Goal: Task Accomplishment & Management: Manage account settings

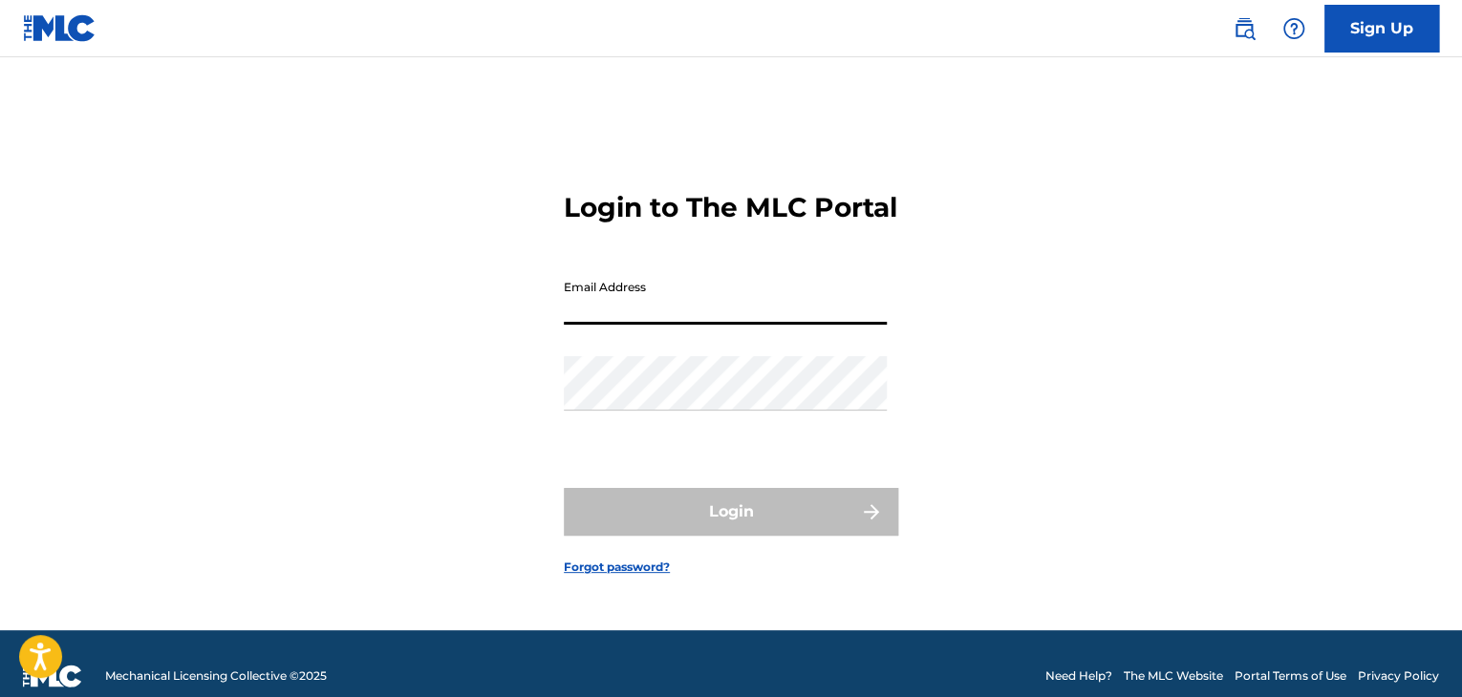
type input "[EMAIL_ADDRESS][DOMAIN_NAME]"
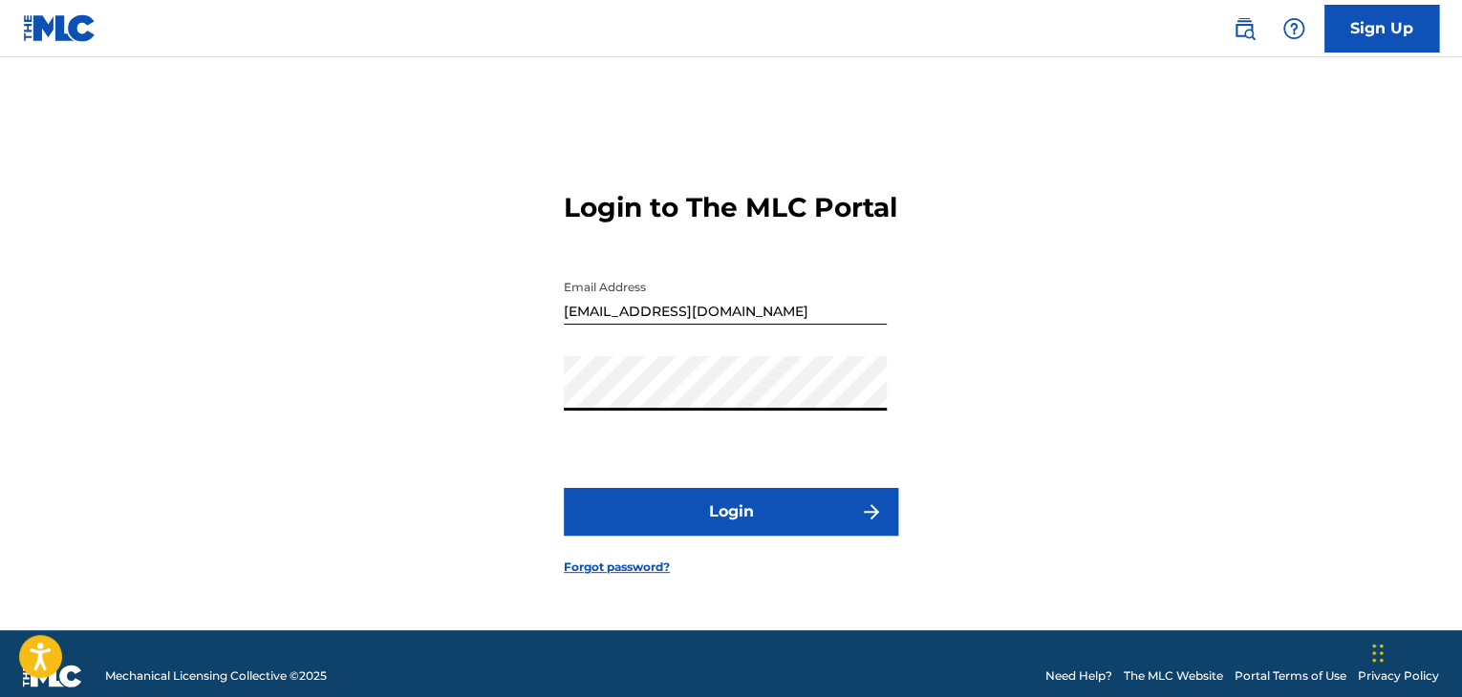
click at [688, 528] on button "Login" at bounding box center [731, 512] width 334 height 48
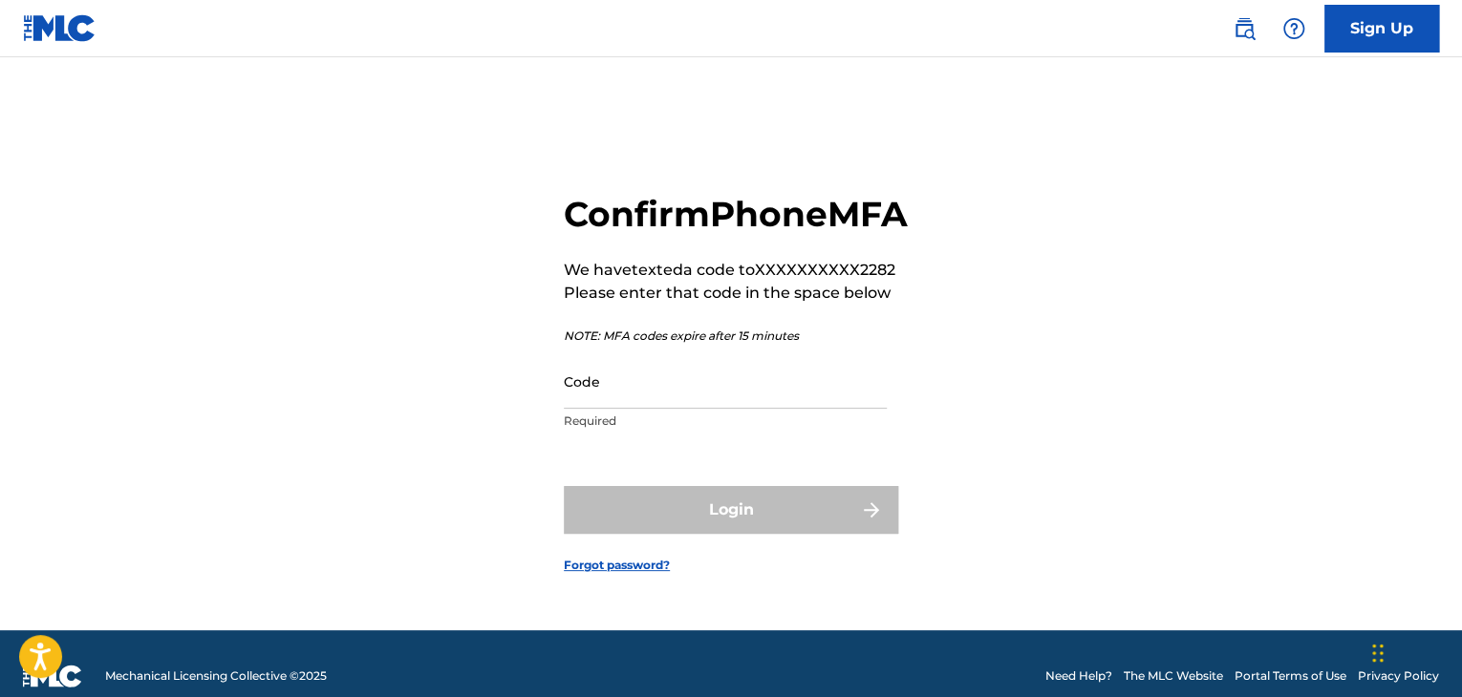
click at [657, 409] on input "Code" at bounding box center [725, 381] width 323 height 54
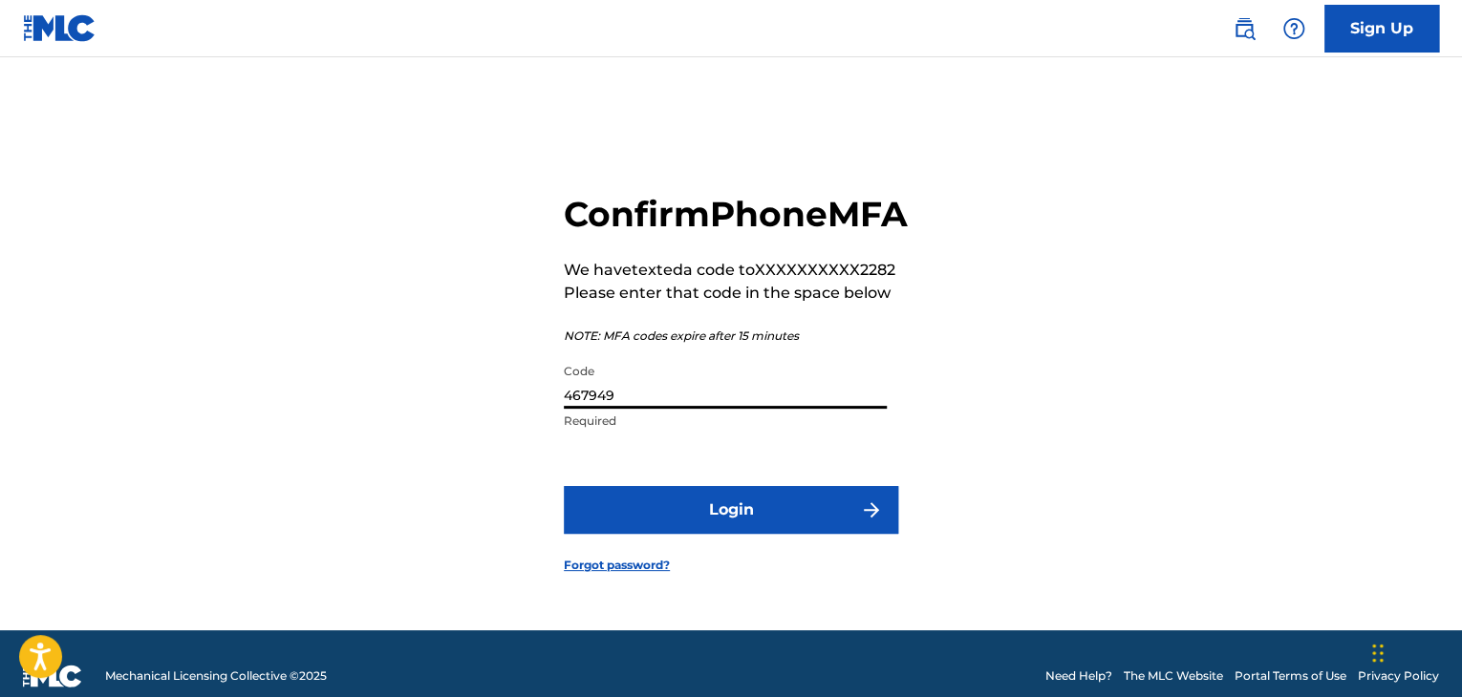
type input "467949"
click at [564, 486] on button "Login" at bounding box center [731, 510] width 334 height 48
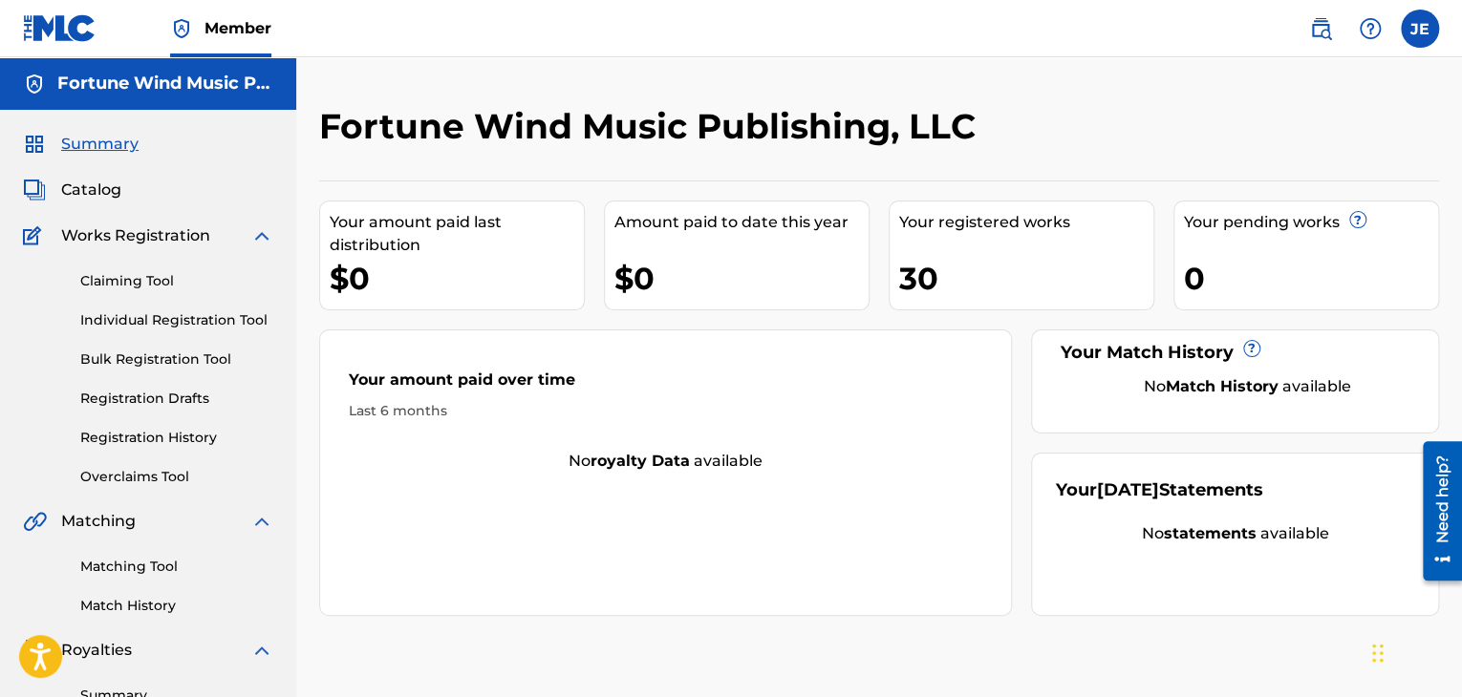
click at [941, 289] on div "30" at bounding box center [1026, 278] width 254 height 43
drag, startPoint x: 936, startPoint y: 283, endPoint x: 904, endPoint y: 283, distance: 32.5
click at [904, 283] on div "30" at bounding box center [1026, 278] width 254 height 43
click at [577, 524] on div "Your amount paid over time Last 6 months No royalty data available" at bounding box center [665, 473] width 693 height 287
click at [101, 191] on span "Catalog" at bounding box center [91, 190] width 60 height 23
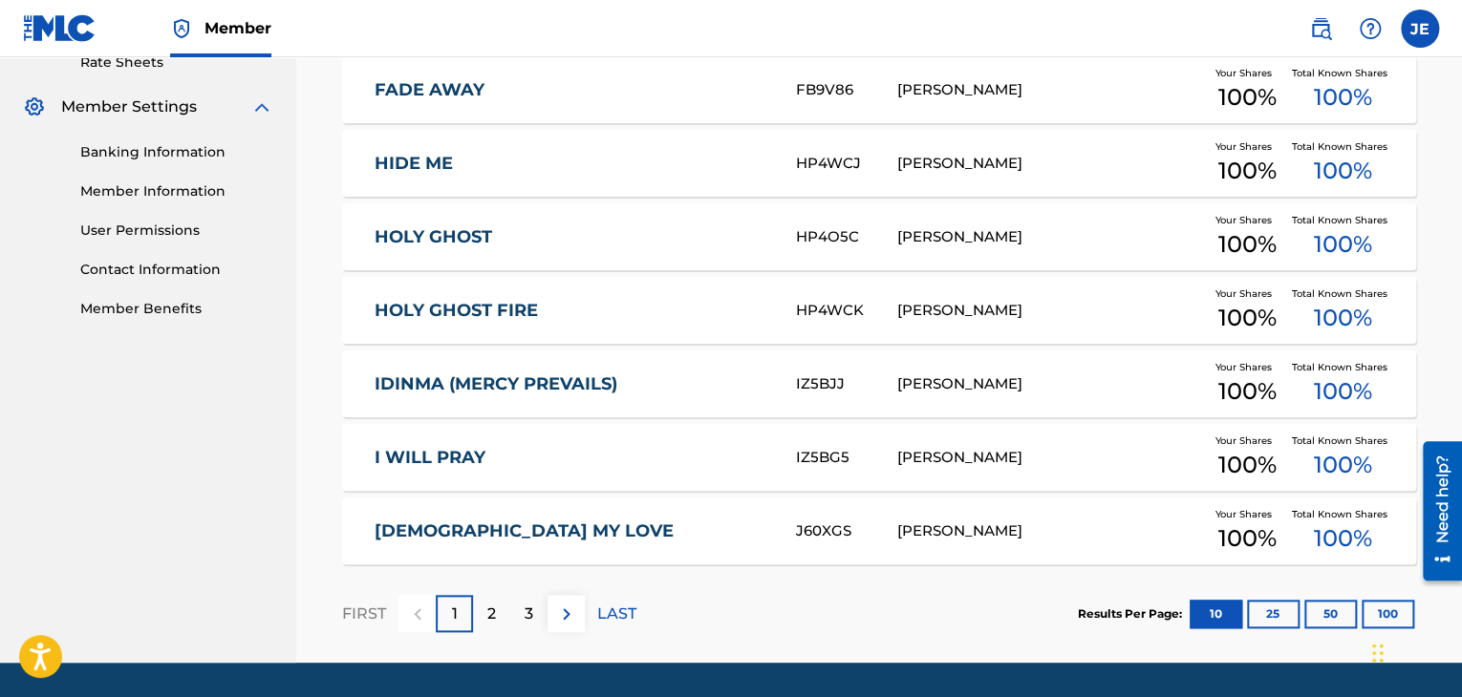
scroll to position [807, 0]
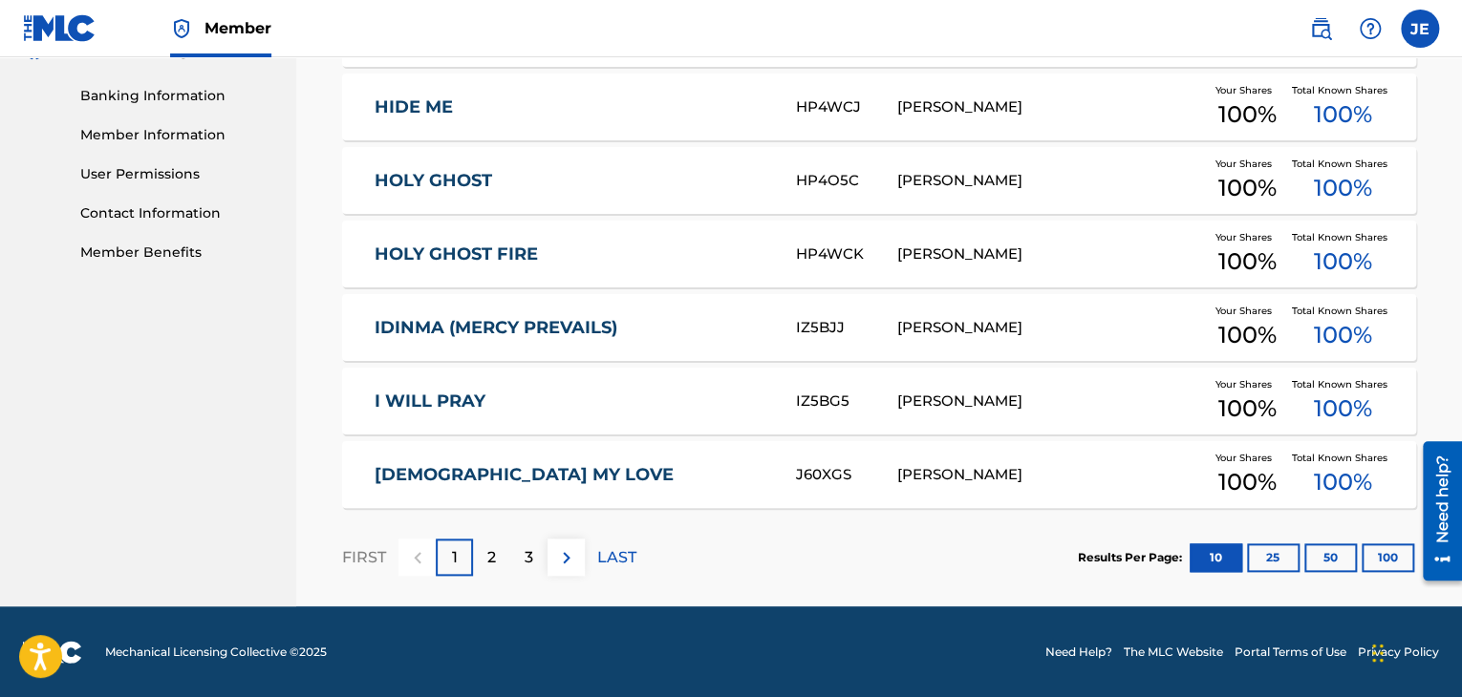
click at [1380, 565] on button "100" at bounding box center [1387, 558] width 53 height 29
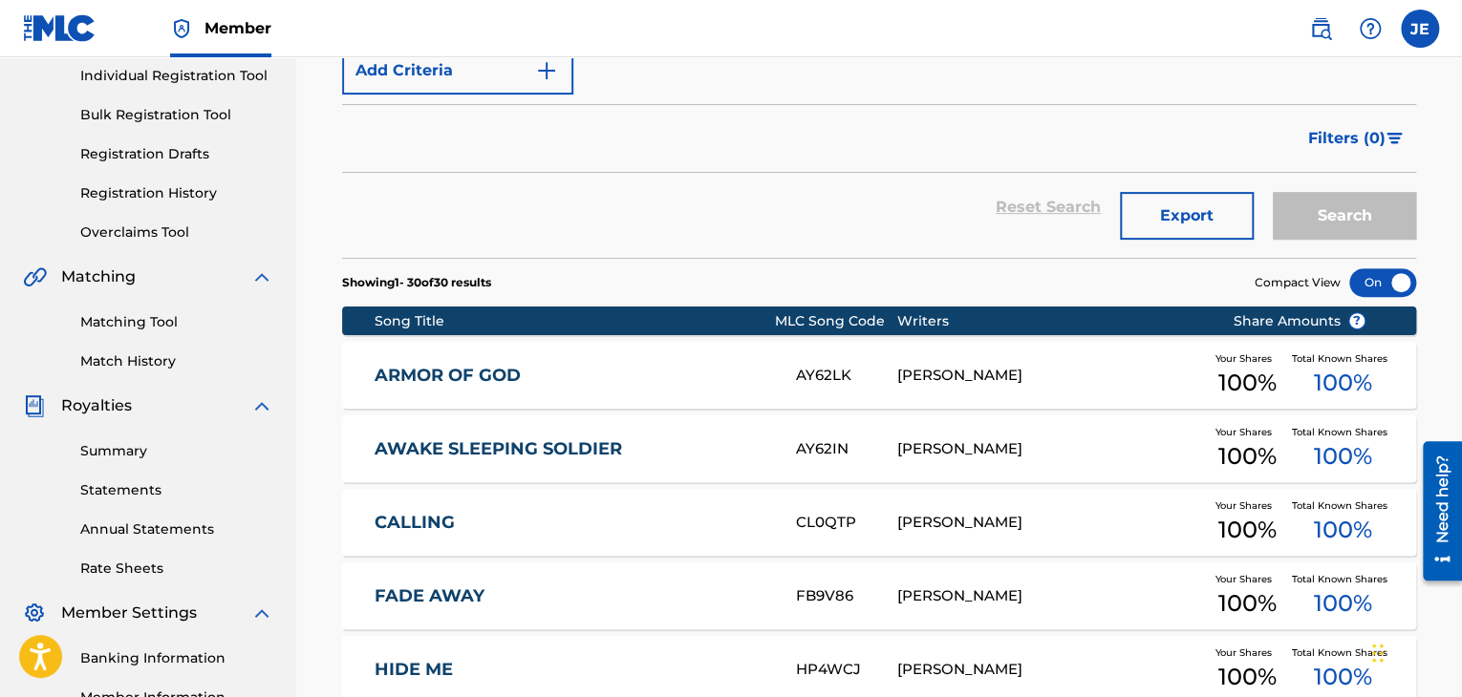
scroll to position [244, 0]
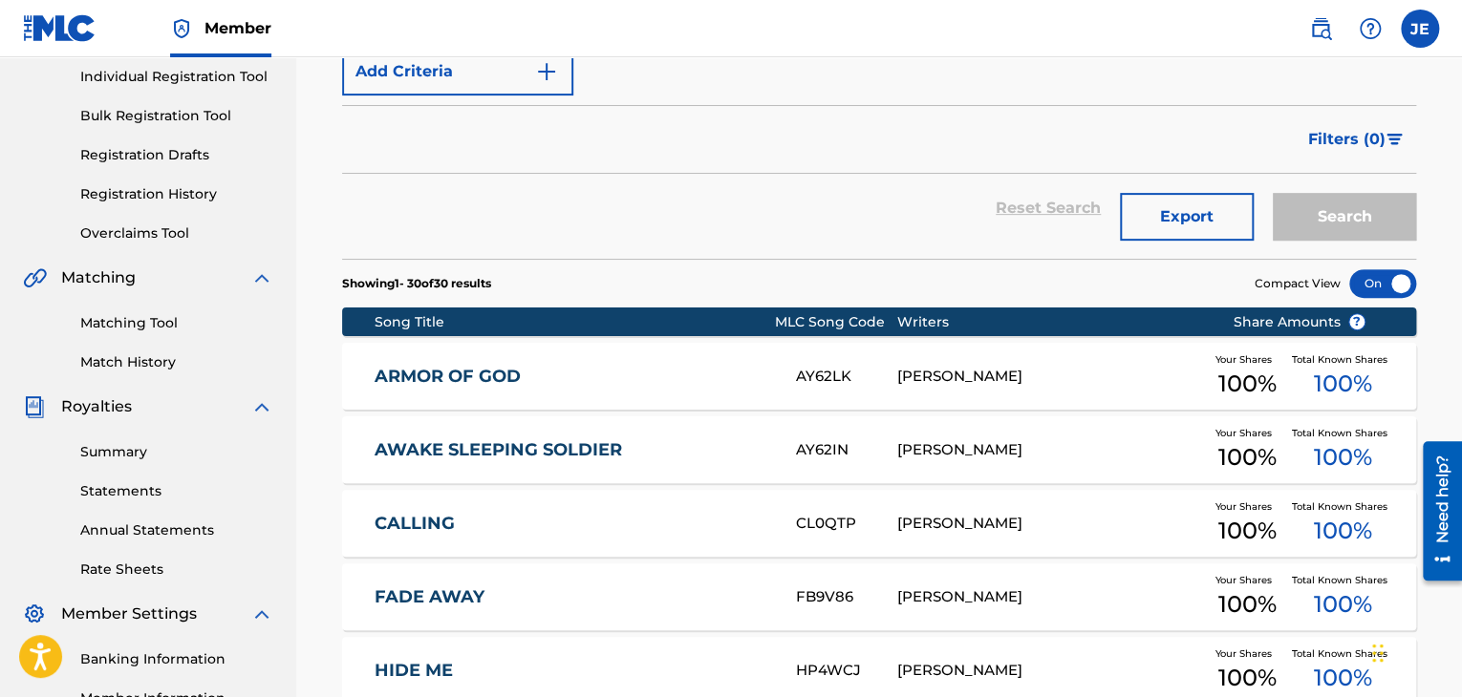
click at [448, 366] on link "ARMOR OF GOD" at bounding box center [572, 377] width 396 height 22
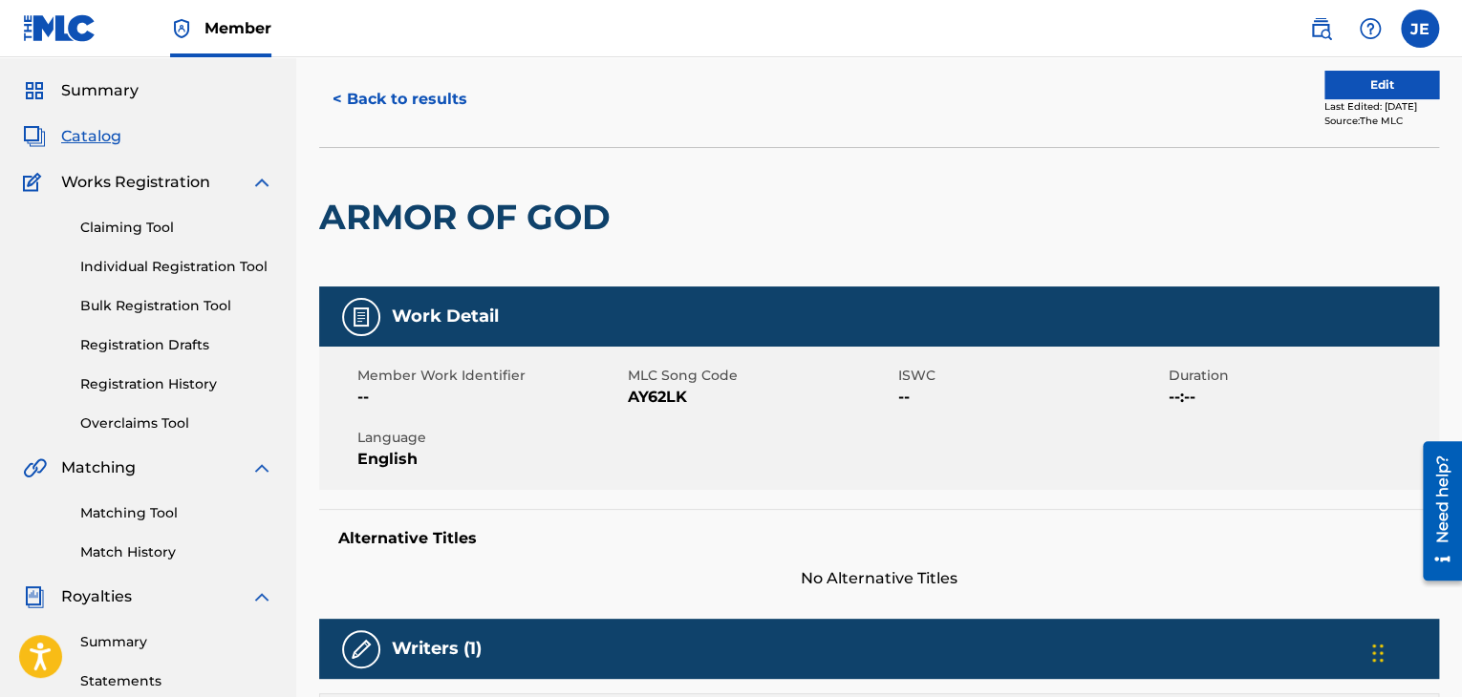
scroll to position [56, 0]
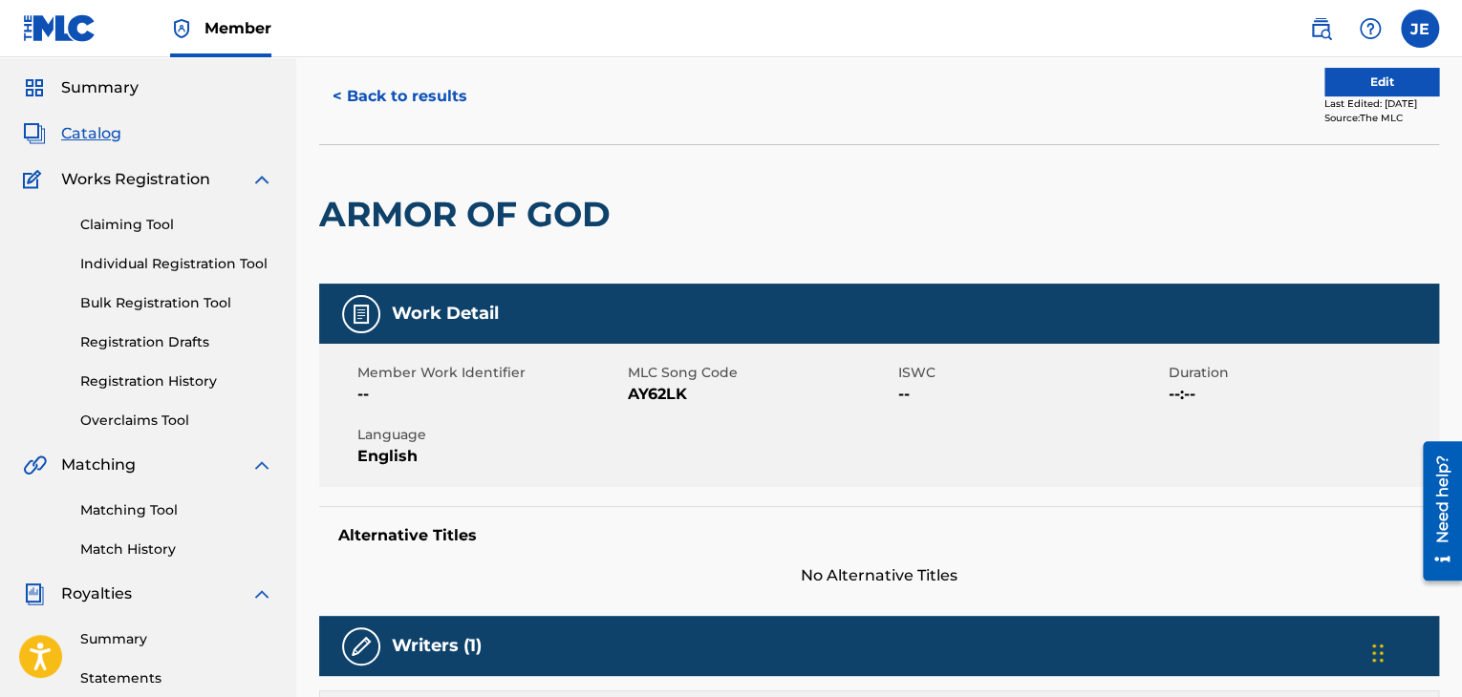
click at [1341, 75] on button "Edit" at bounding box center [1381, 82] width 115 height 29
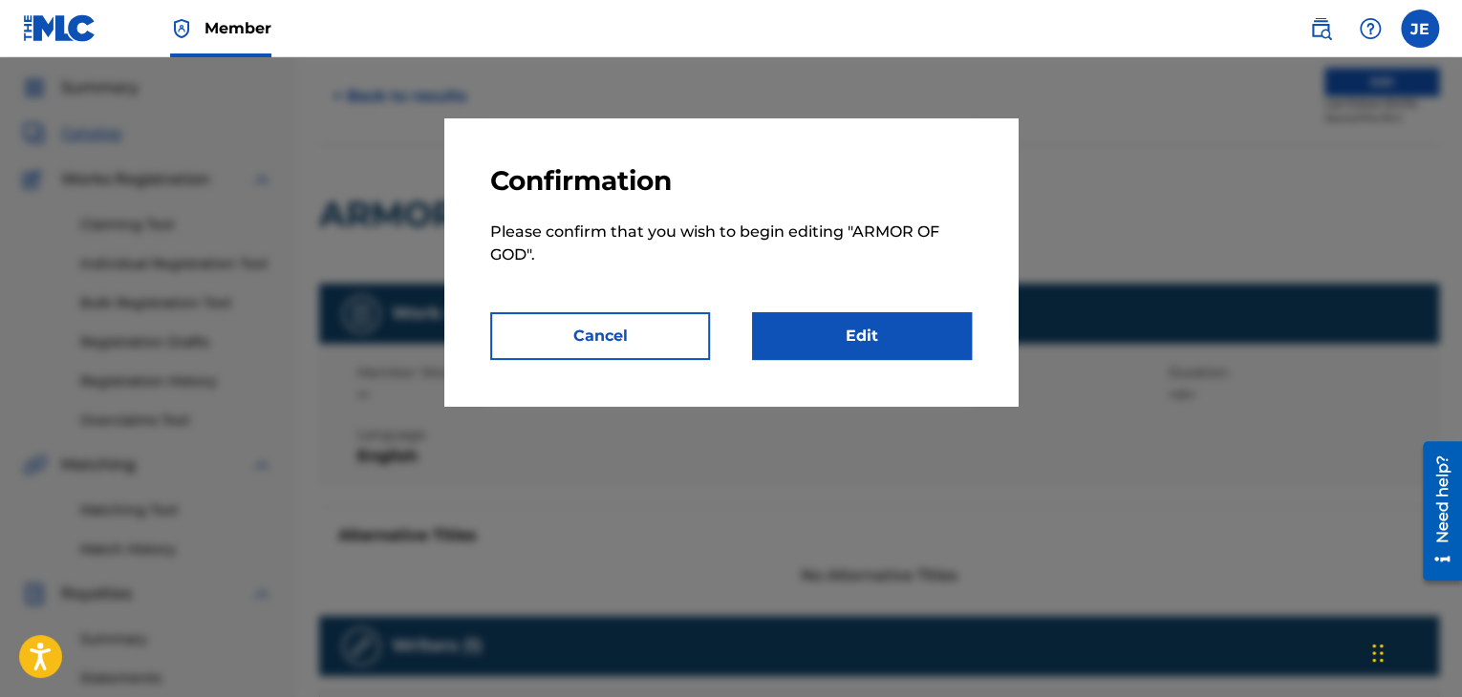
click at [859, 331] on link "Edit" at bounding box center [862, 336] width 220 height 48
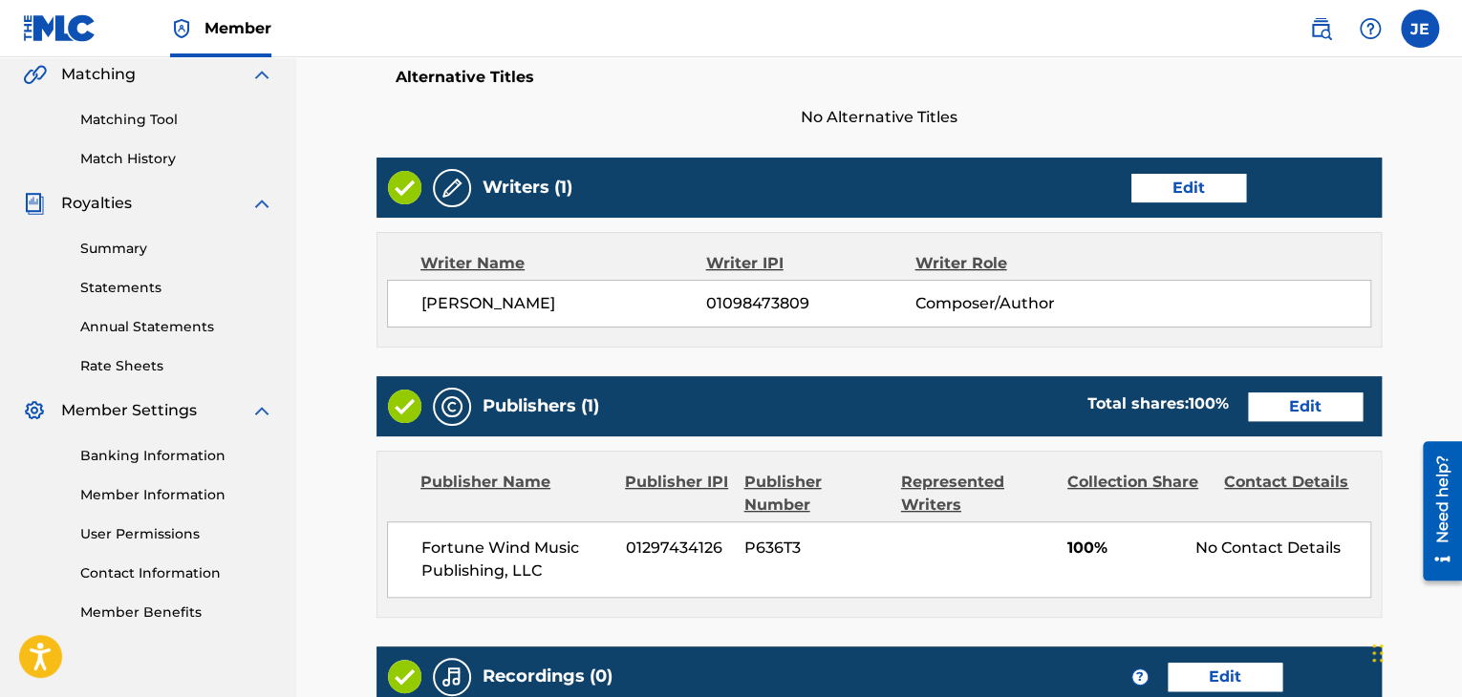
scroll to position [447, 0]
click at [1177, 180] on link "Edit" at bounding box center [1188, 188] width 115 height 29
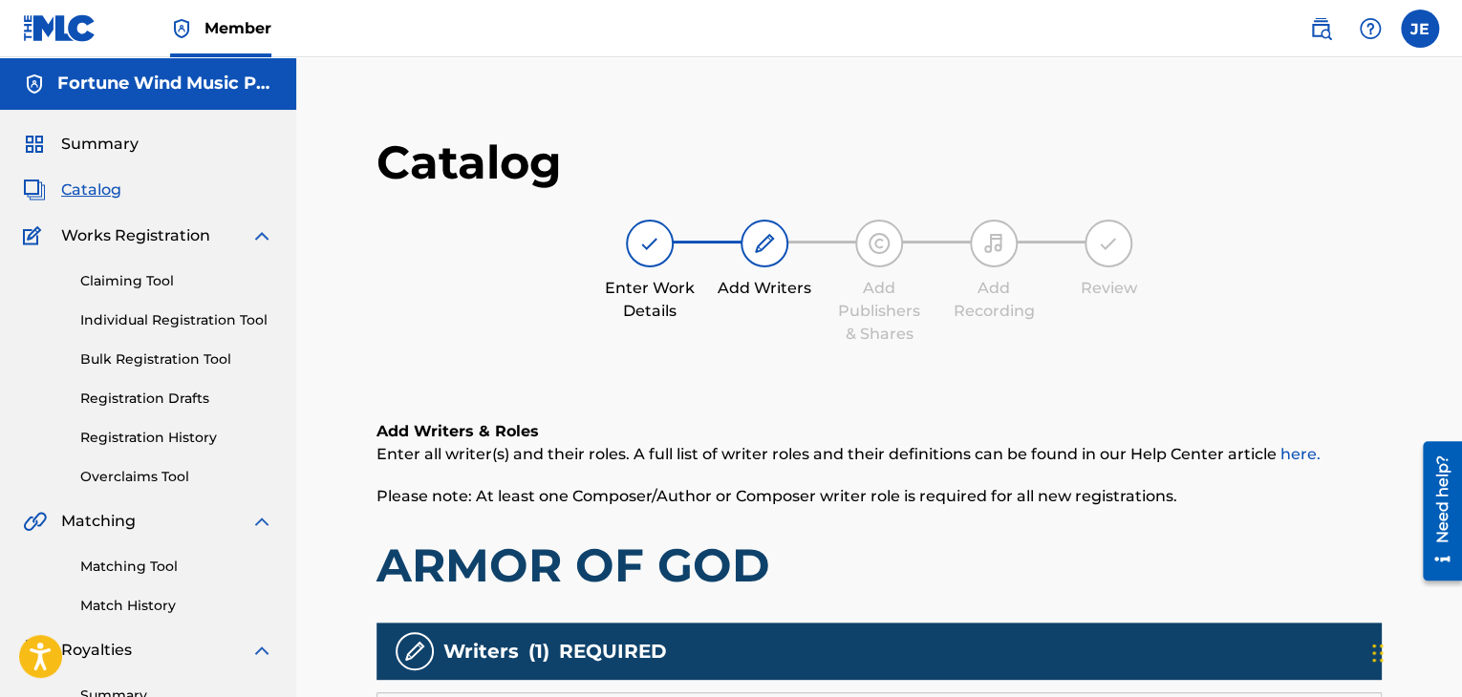
scroll to position [433, 0]
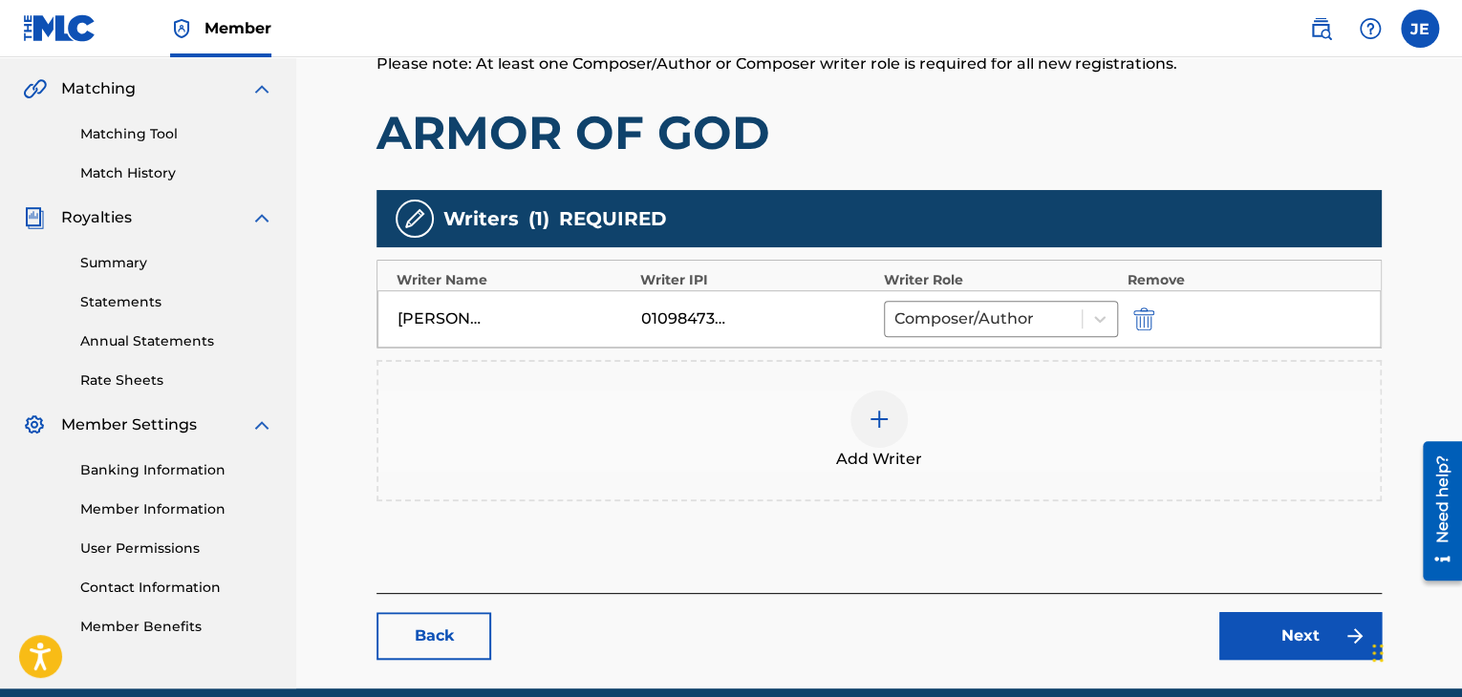
click at [492, 316] on div "[PERSON_NAME]" at bounding box center [514, 319] width 234 height 23
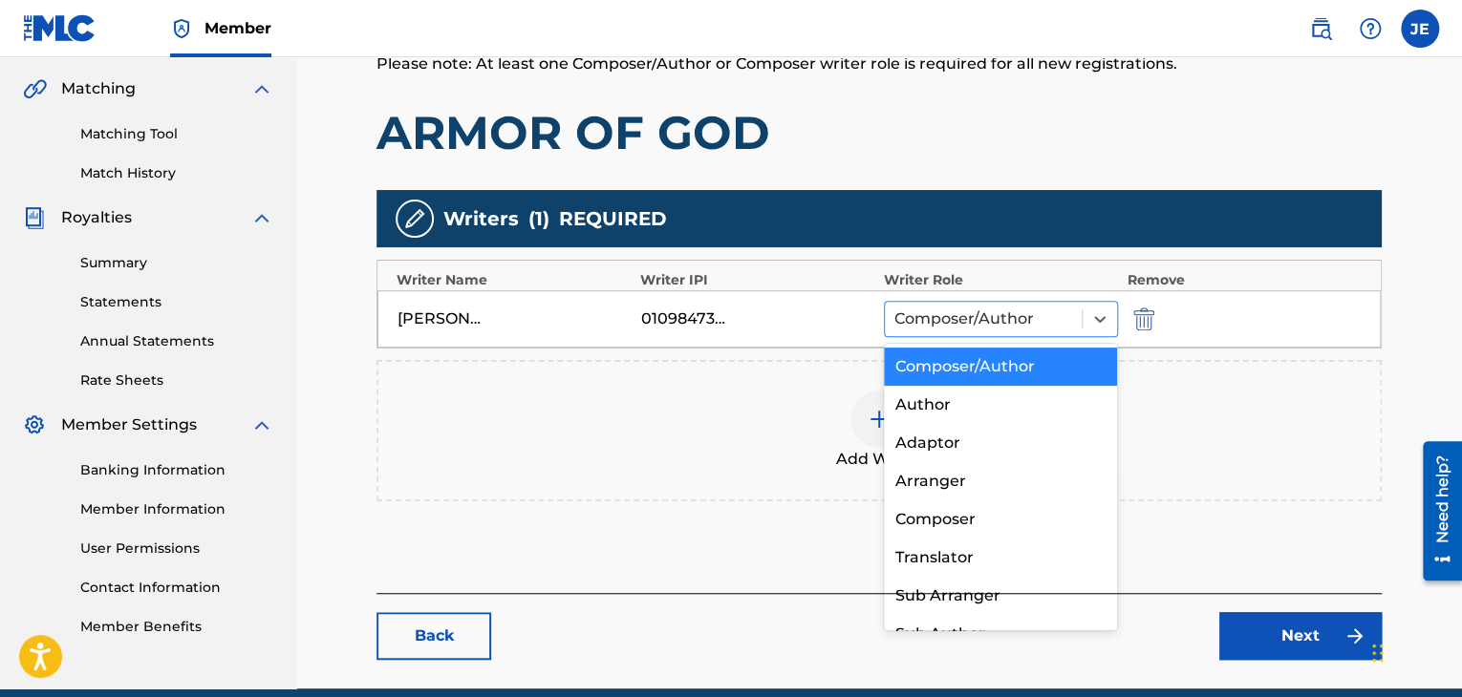
click at [1049, 317] on div at bounding box center [983, 319] width 178 height 27
click at [1046, 317] on div at bounding box center [983, 319] width 178 height 27
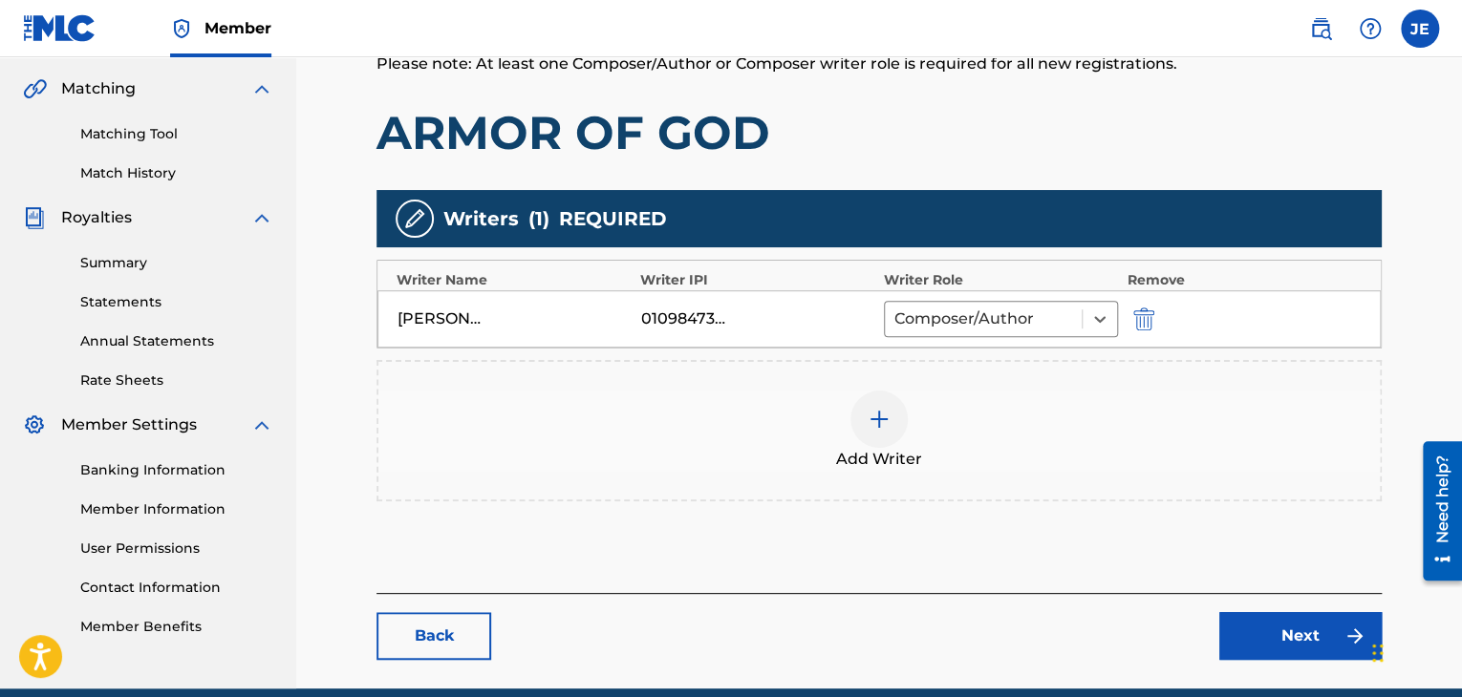
click at [457, 318] on div "[PERSON_NAME]" at bounding box center [440, 319] width 86 height 23
click at [635, 320] on div "[PERSON_NAME] 01098473809 Composer/Author" at bounding box center [878, 318] width 1003 height 57
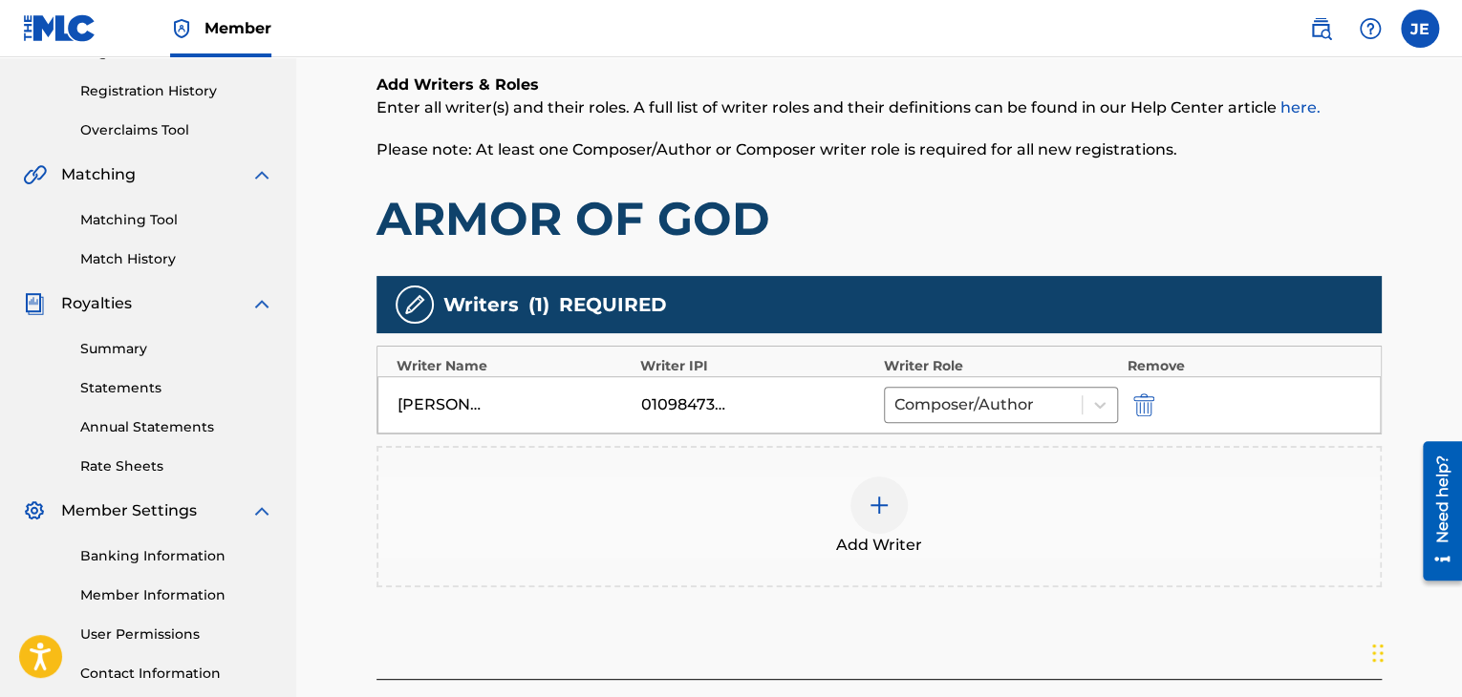
scroll to position [343, 0]
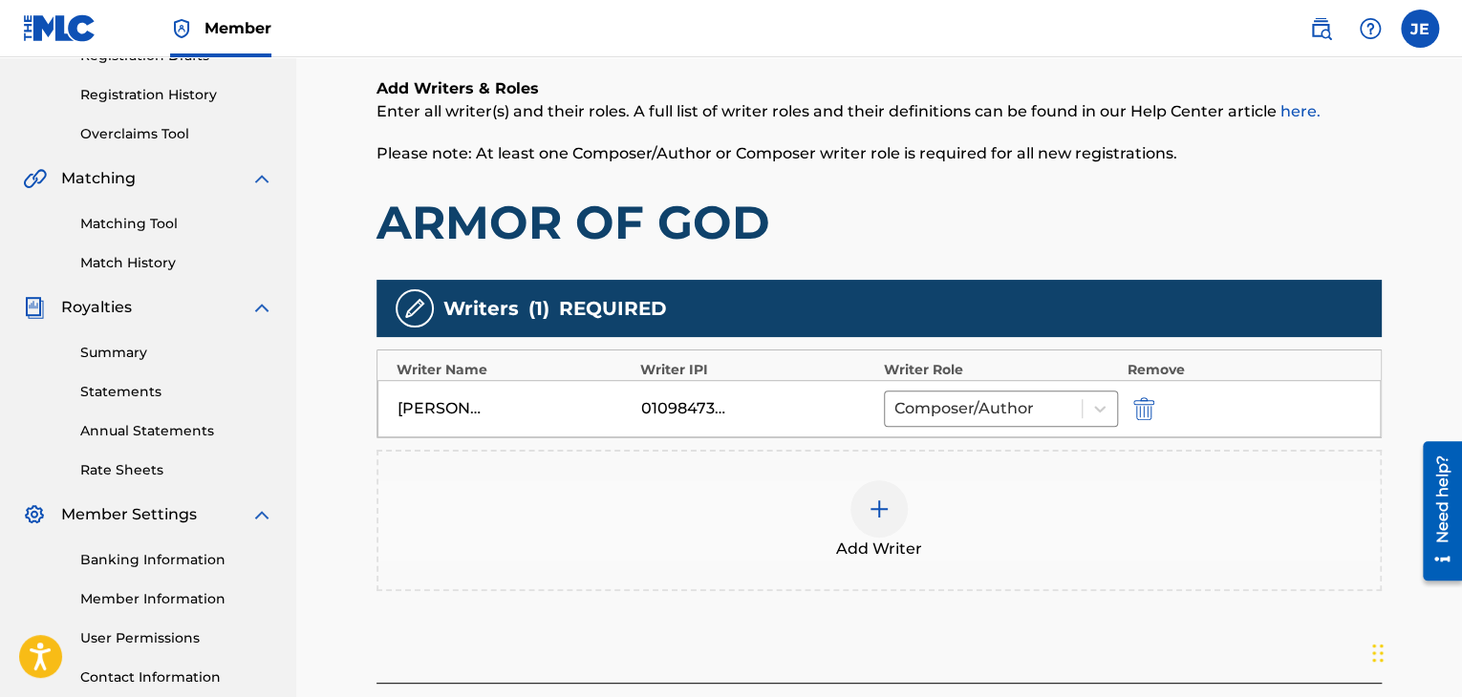
click at [435, 408] on div "[PERSON_NAME]" at bounding box center [440, 408] width 86 height 23
click at [690, 406] on div "01098473809" at bounding box center [684, 408] width 86 height 23
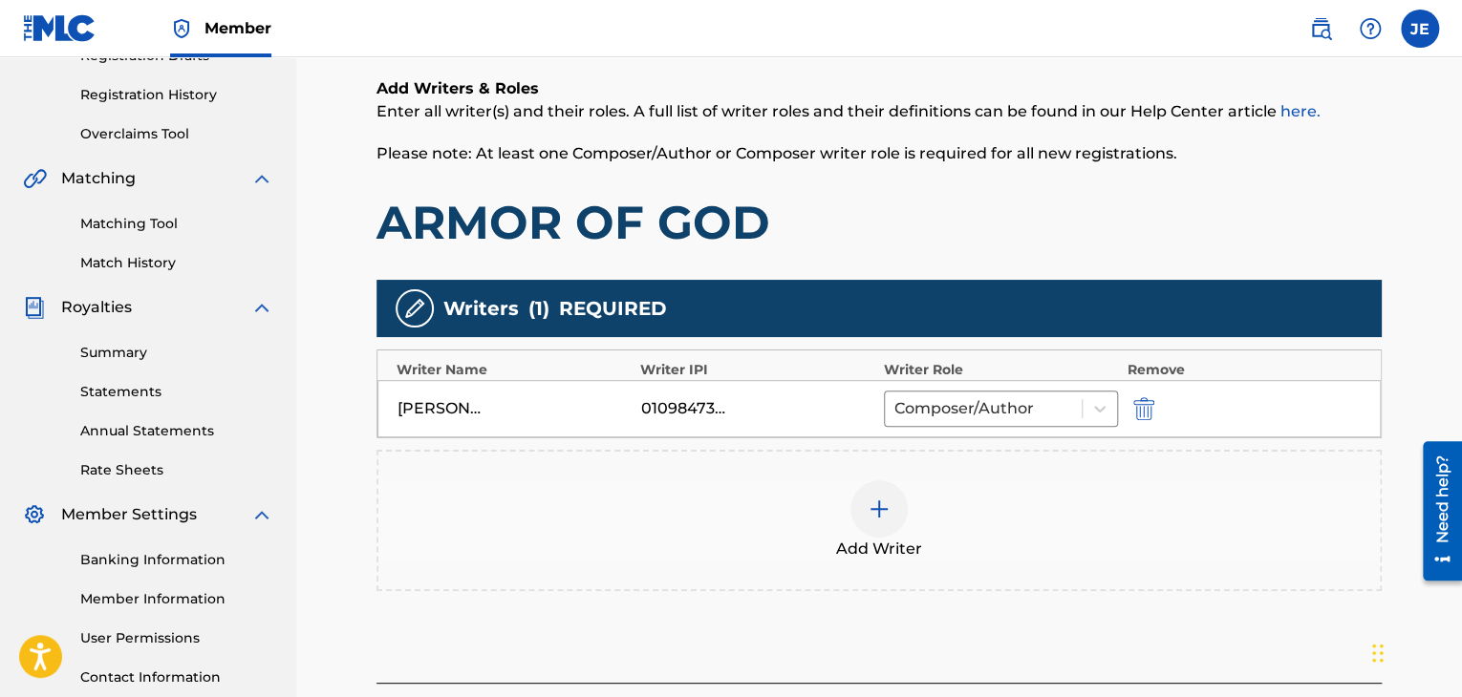
click at [864, 503] on div at bounding box center [878, 509] width 57 height 57
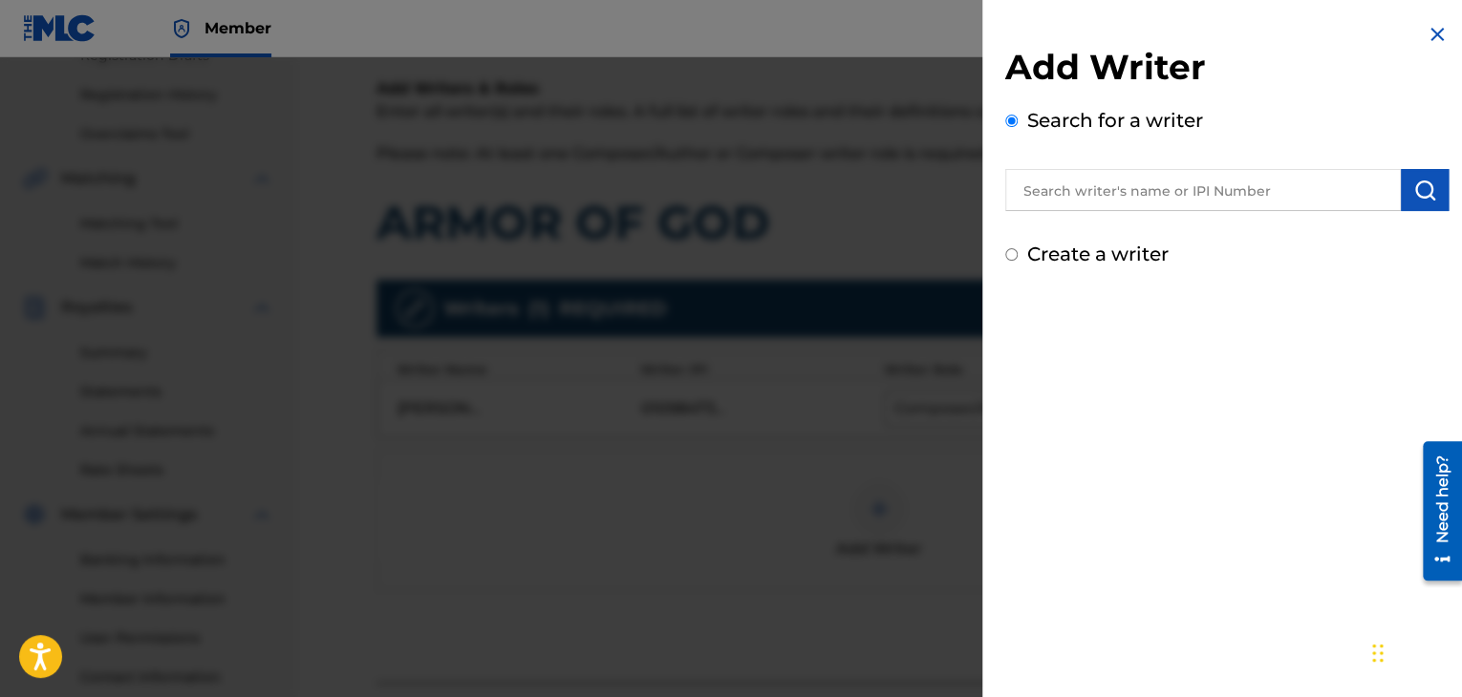
click at [1104, 184] on input "text" at bounding box center [1203, 190] width 396 height 42
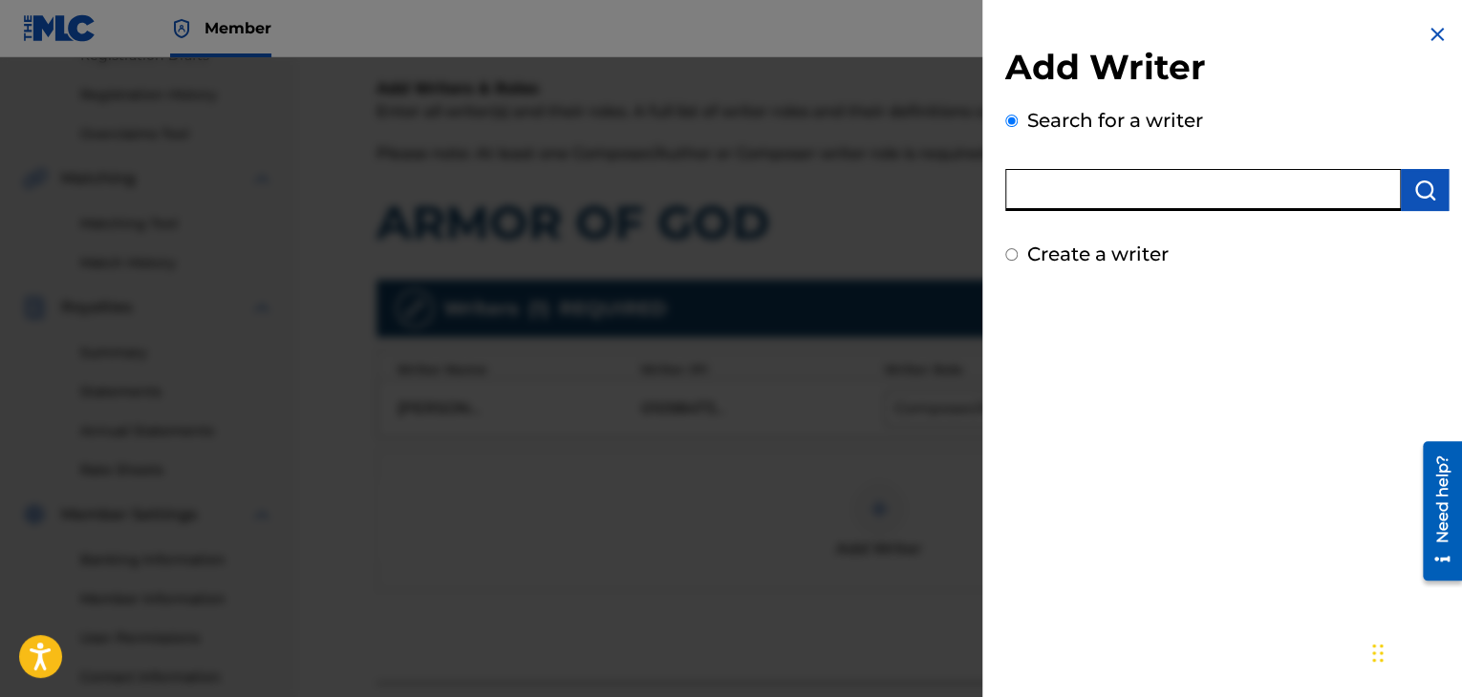
type input "E"
click at [1433, 32] on img at bounding box center [1436, 34] width 23 height 23
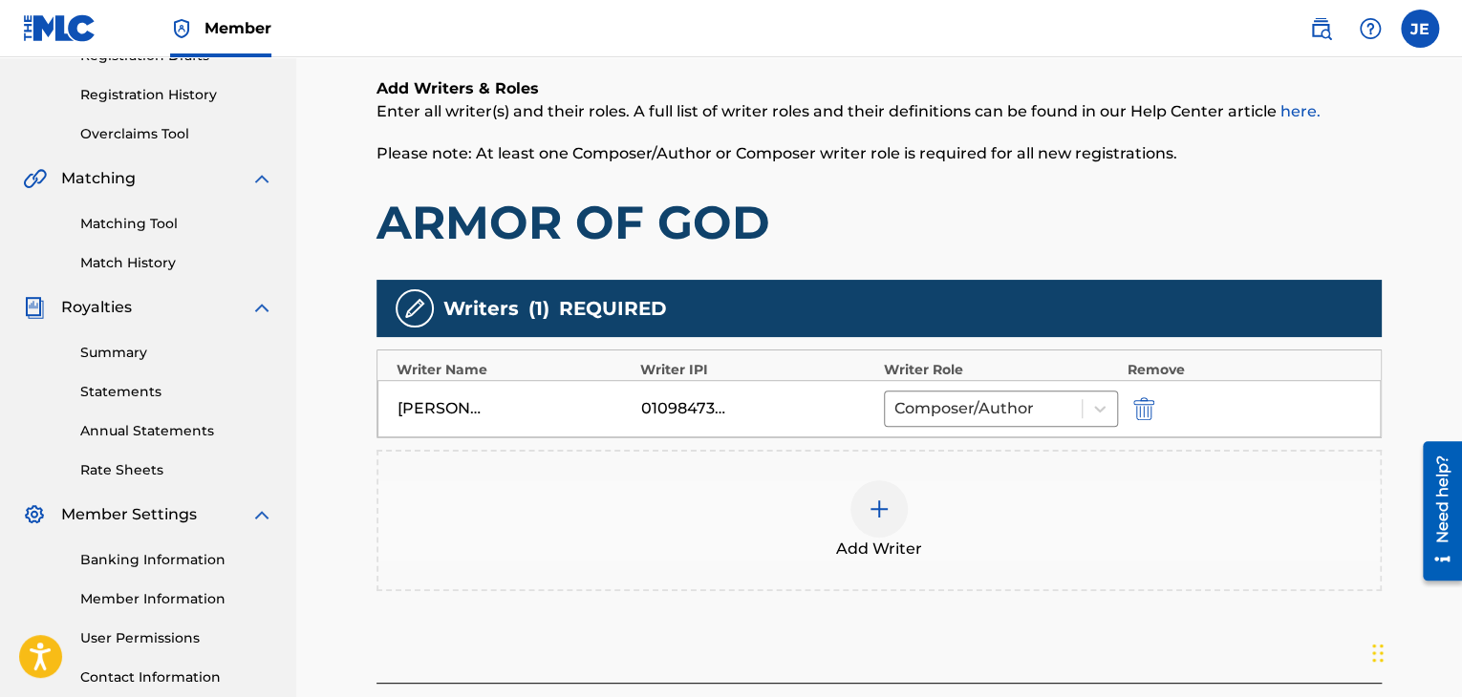
click at [1146, 416] on img "submit" at bounding box center [1143, 408] width 21 height 23
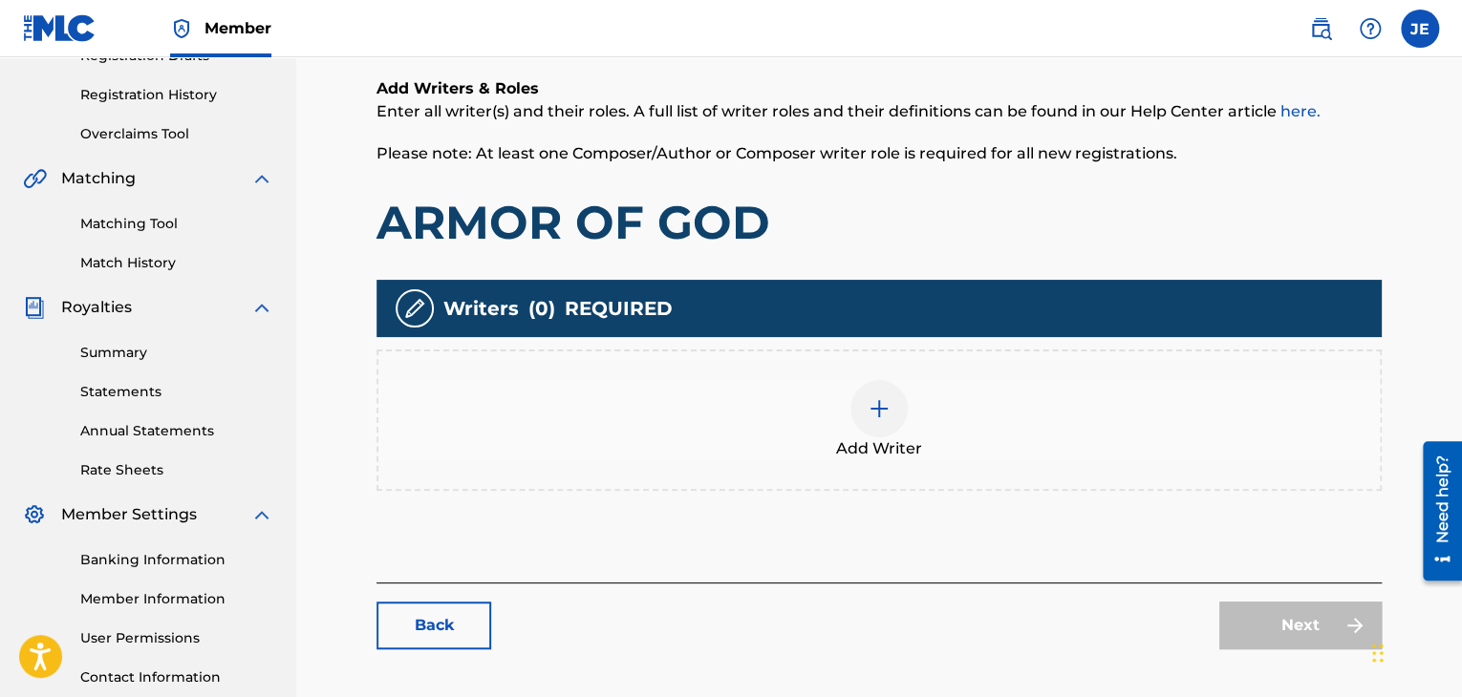
click at [886, 409] on img at bounding box center [878, 408] width 23 height 23
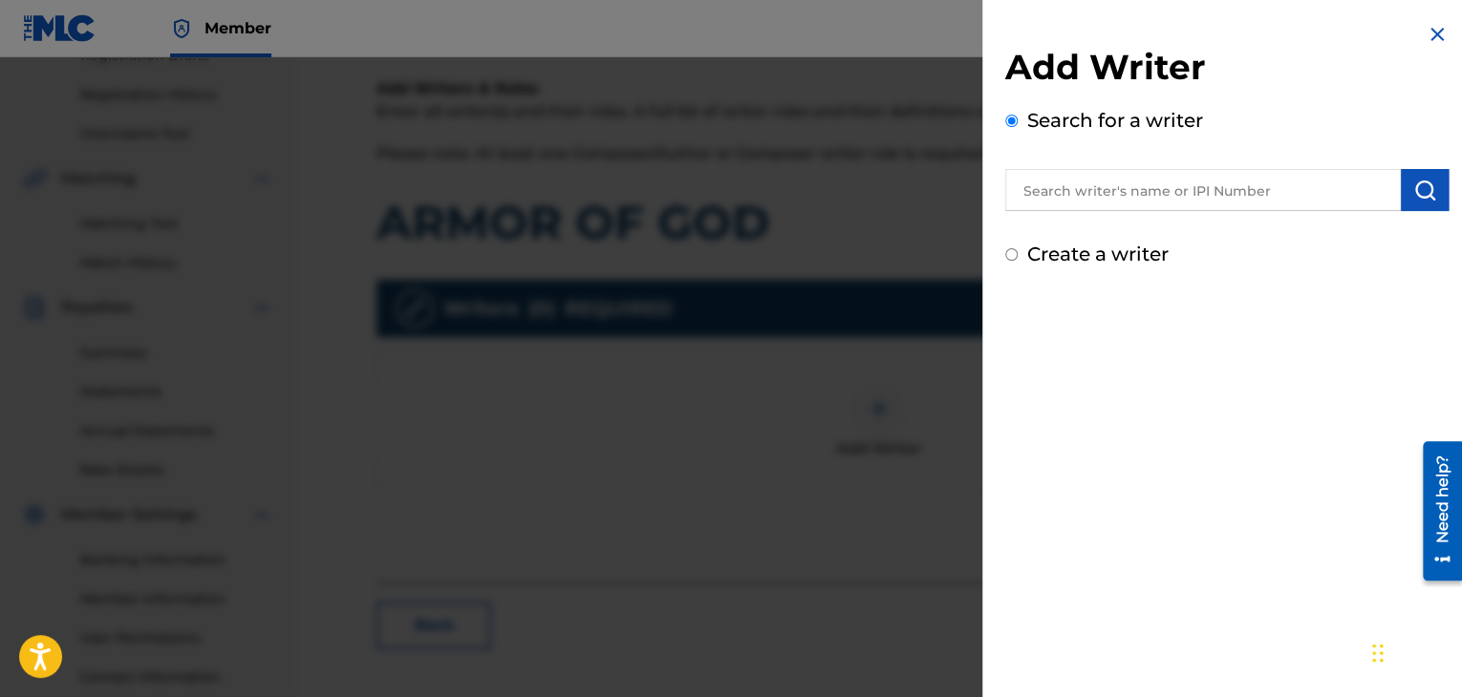
click at [1121, 258] on label "Create a writer" at bounding box center [1097, 254] width 141 height 23
radio input "true"
click at [1017, 258] on input "Create a writer" at bounding box center [1011, 254] width 12 height 12
radio input "false"
radio input "true"
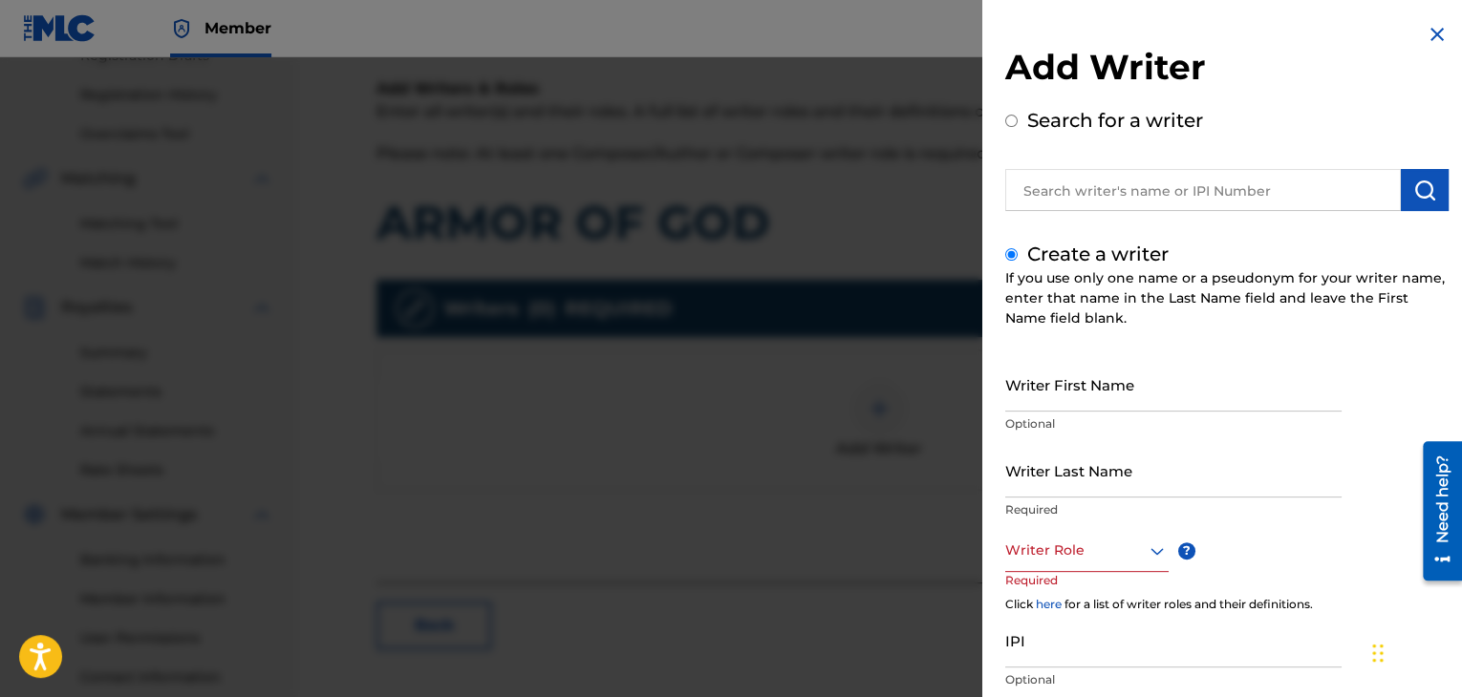
click at [1053, 396] on input "Writer First Name" at bounding box center [1173, 384] width 336 height 54
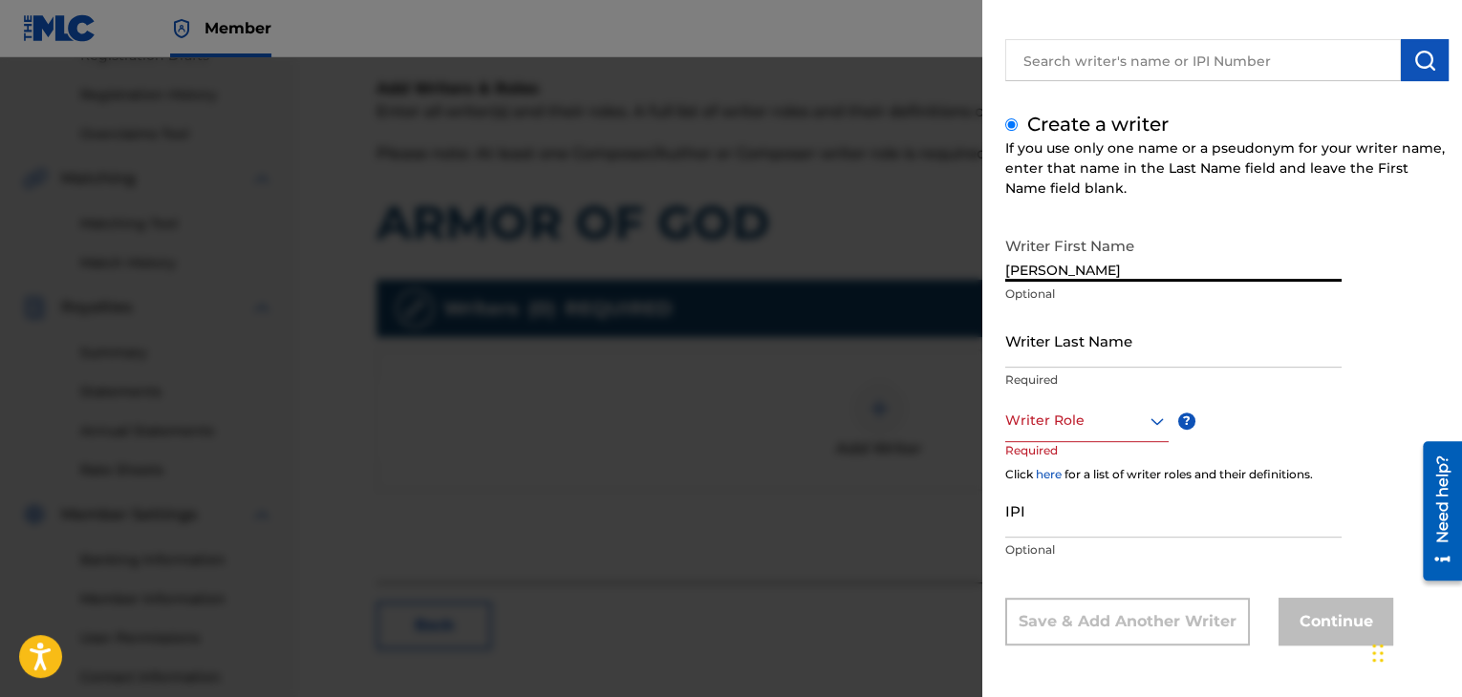
type input "[PERSON_NAME]"
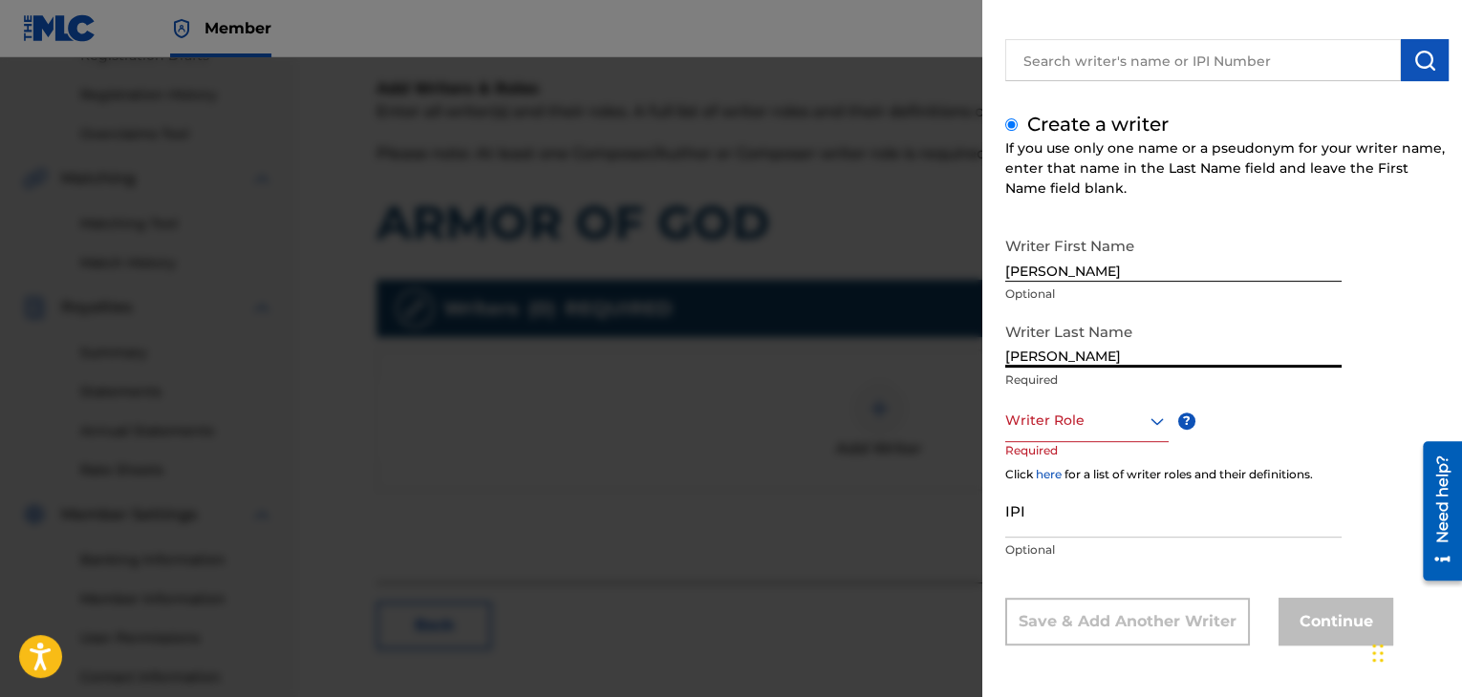
type input "[PERSON_NAME]"
click at [1068, 425] on div at bounding box center [1086, 421] width 163 height 24
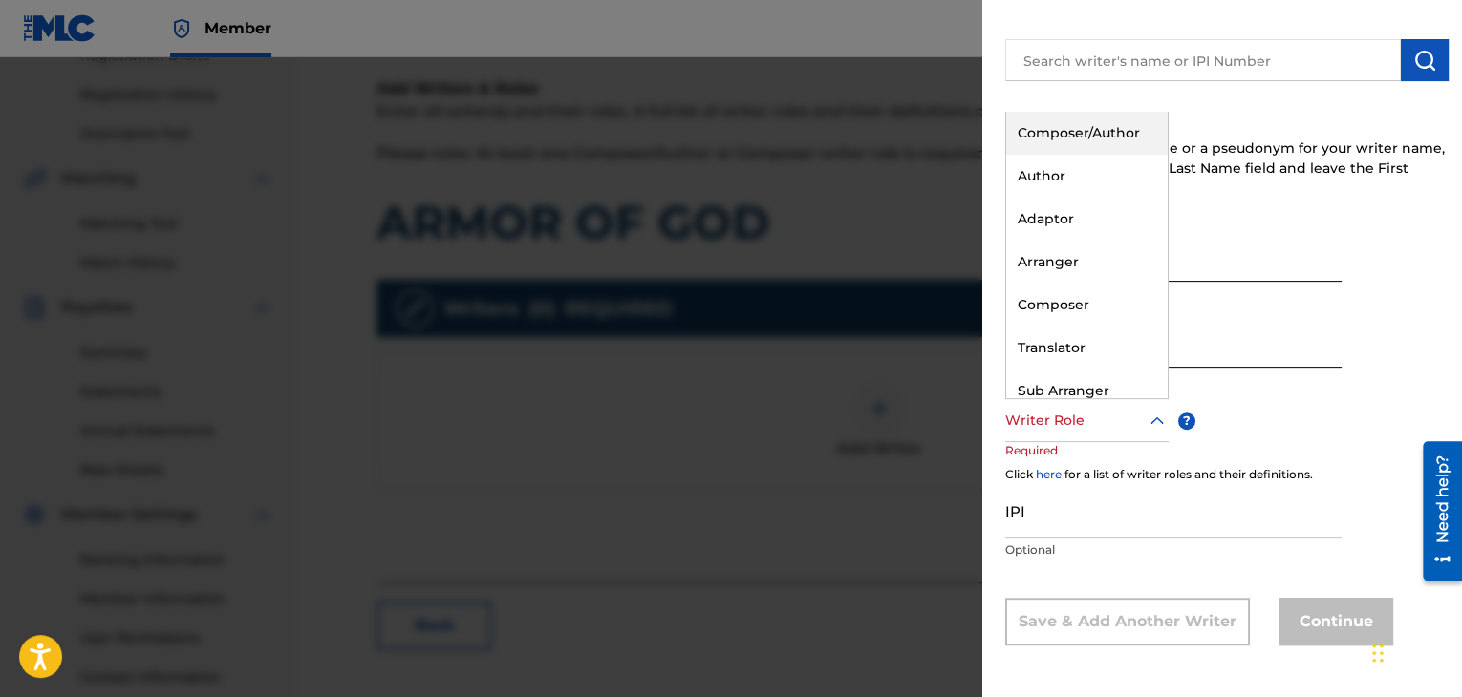
click at [1054, 142] on div "Composer/Author" at bounding box center [1086, 133] width 161 height 43
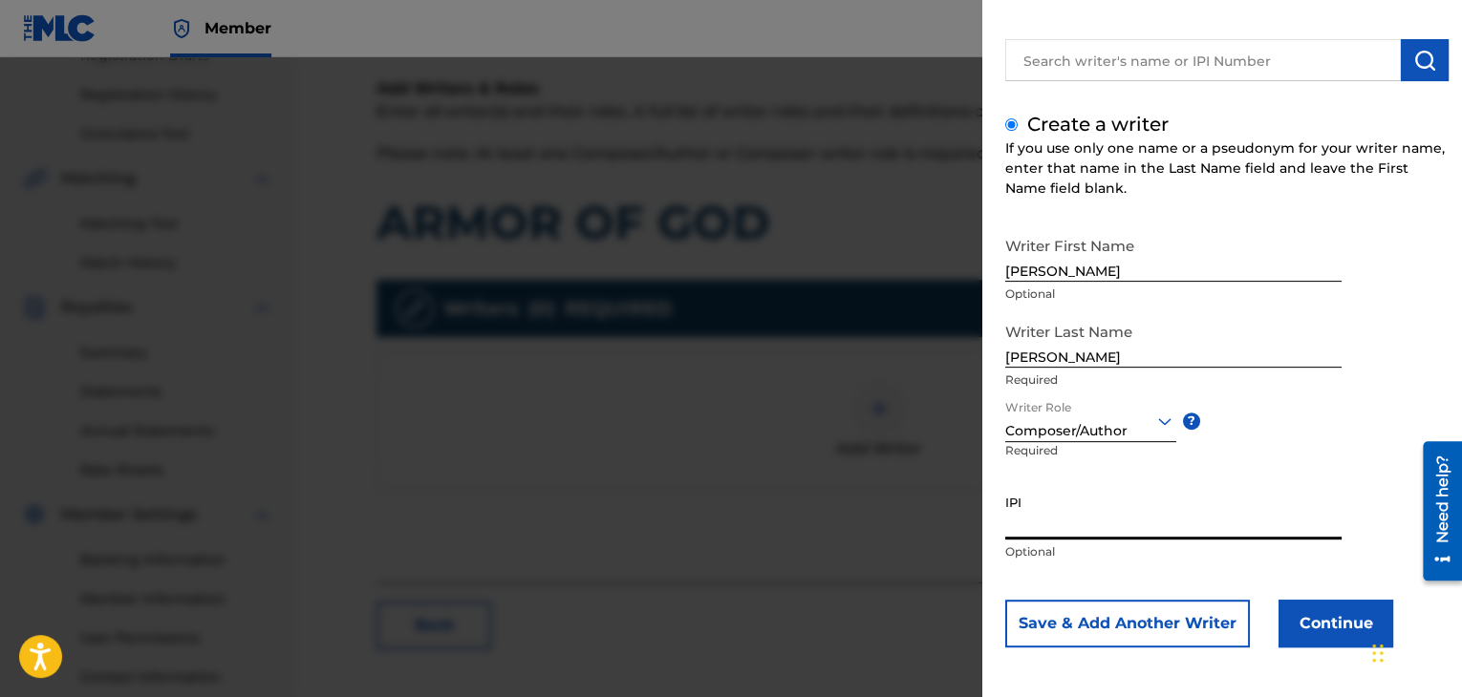
click at [1041, 531] on input "IPI" at bounding box center [1173, 512] width 336 height 54
paste input "1098473809"
type input "1098473809"
click at [1325, 631] on button "Continue" at bounding box center [1335, 624] width 115 height 48
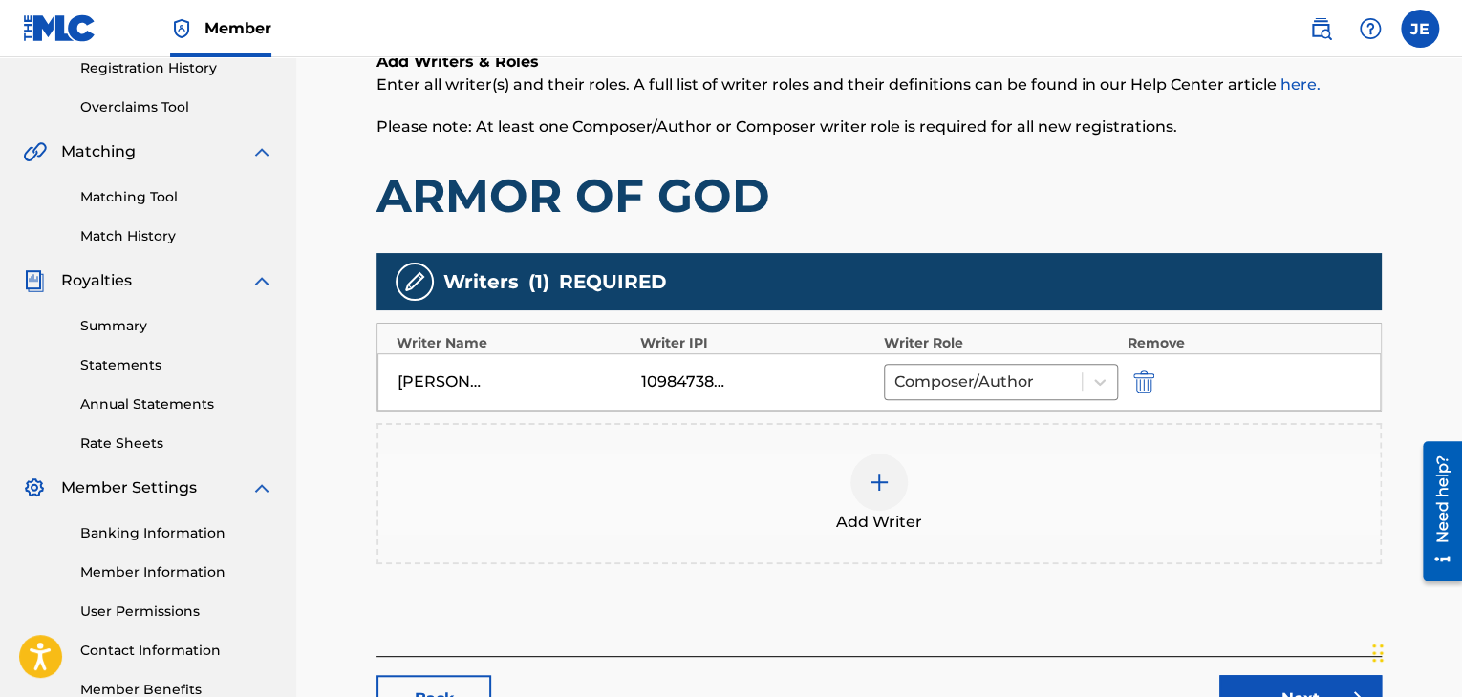
scroll to position [515, 0]
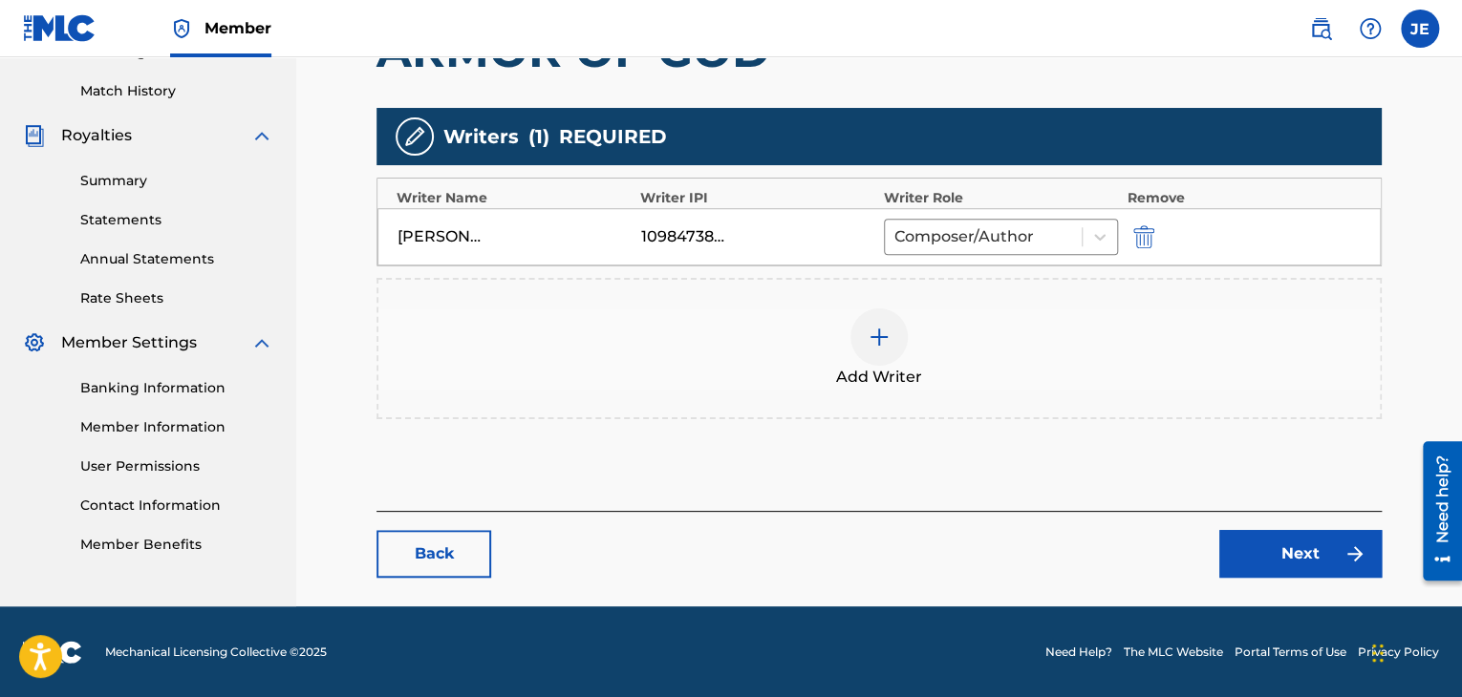
click at [1257, 544] on link "Next" at bounding box center [1300, 554] width 162 height 48
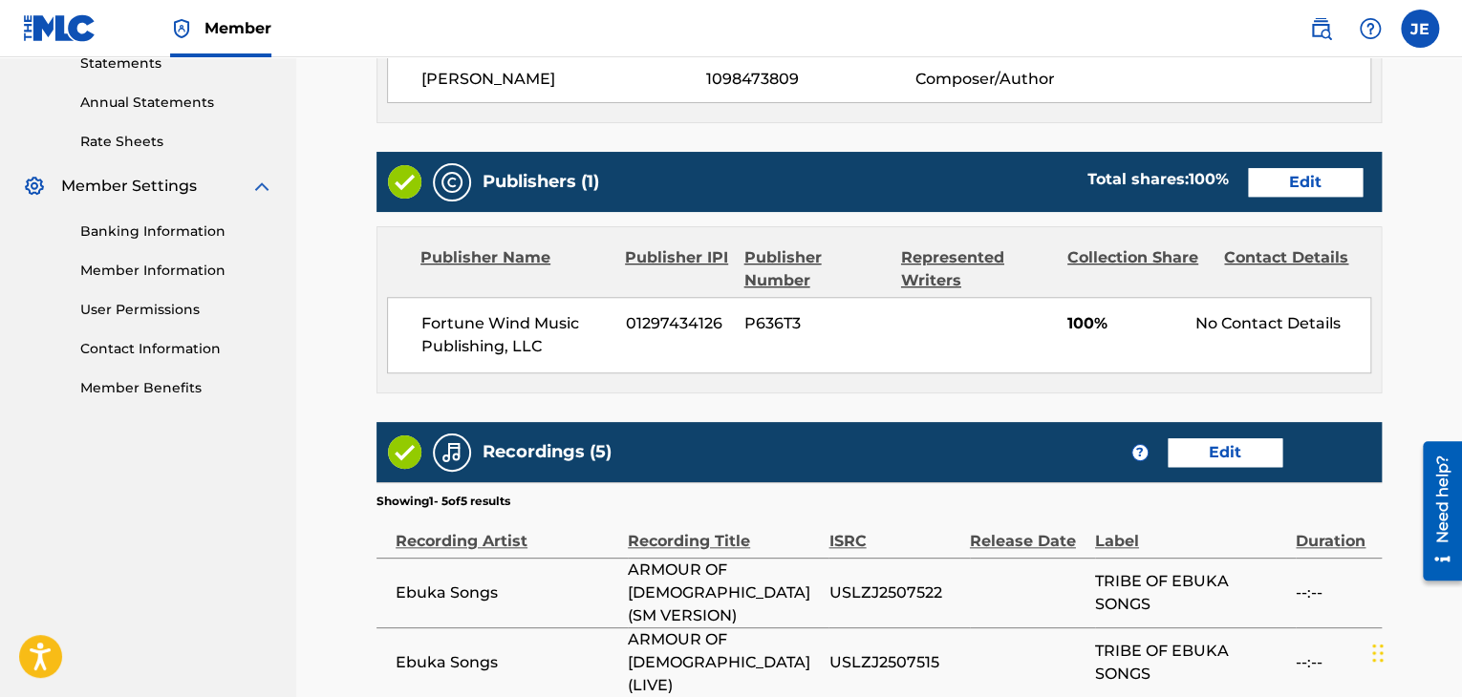
scroll to position [986, 0]
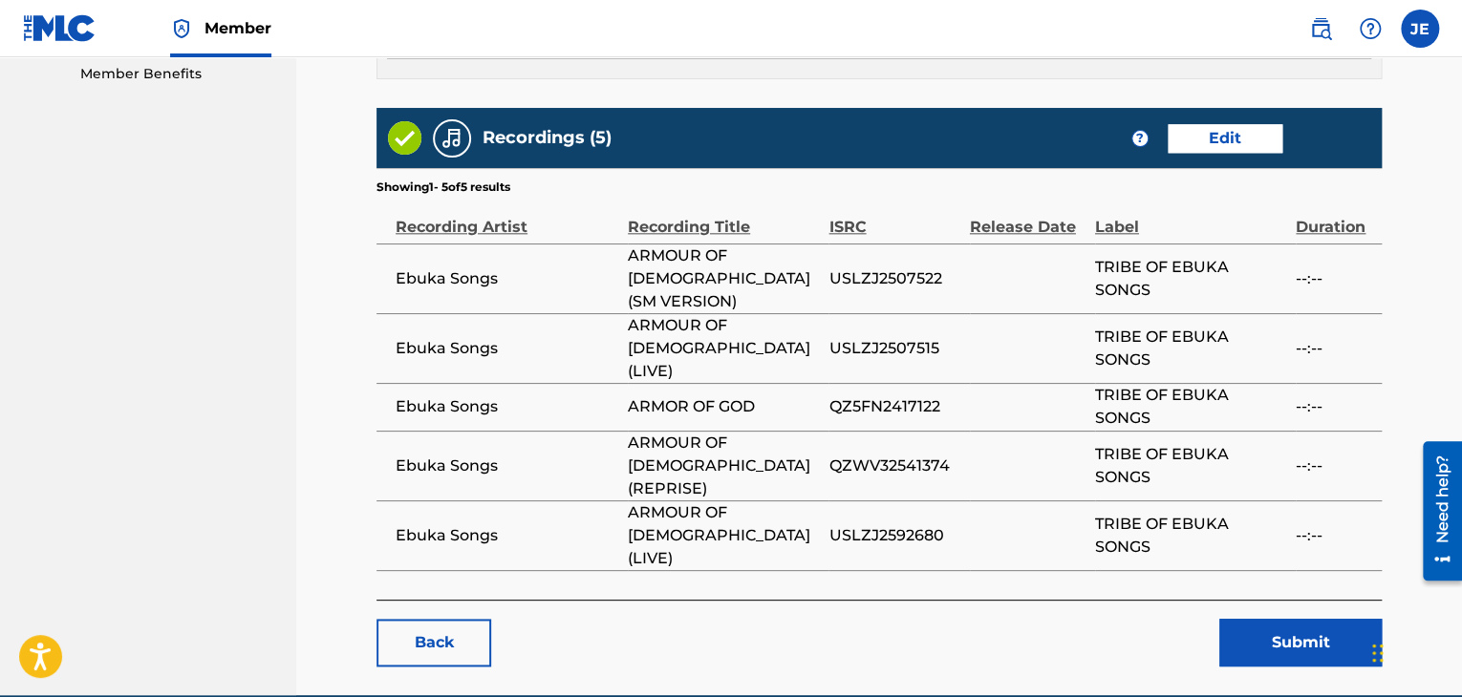
click at [1258, 619] on button "Submit" at bounding box center [1300, 643] width 162 height 48
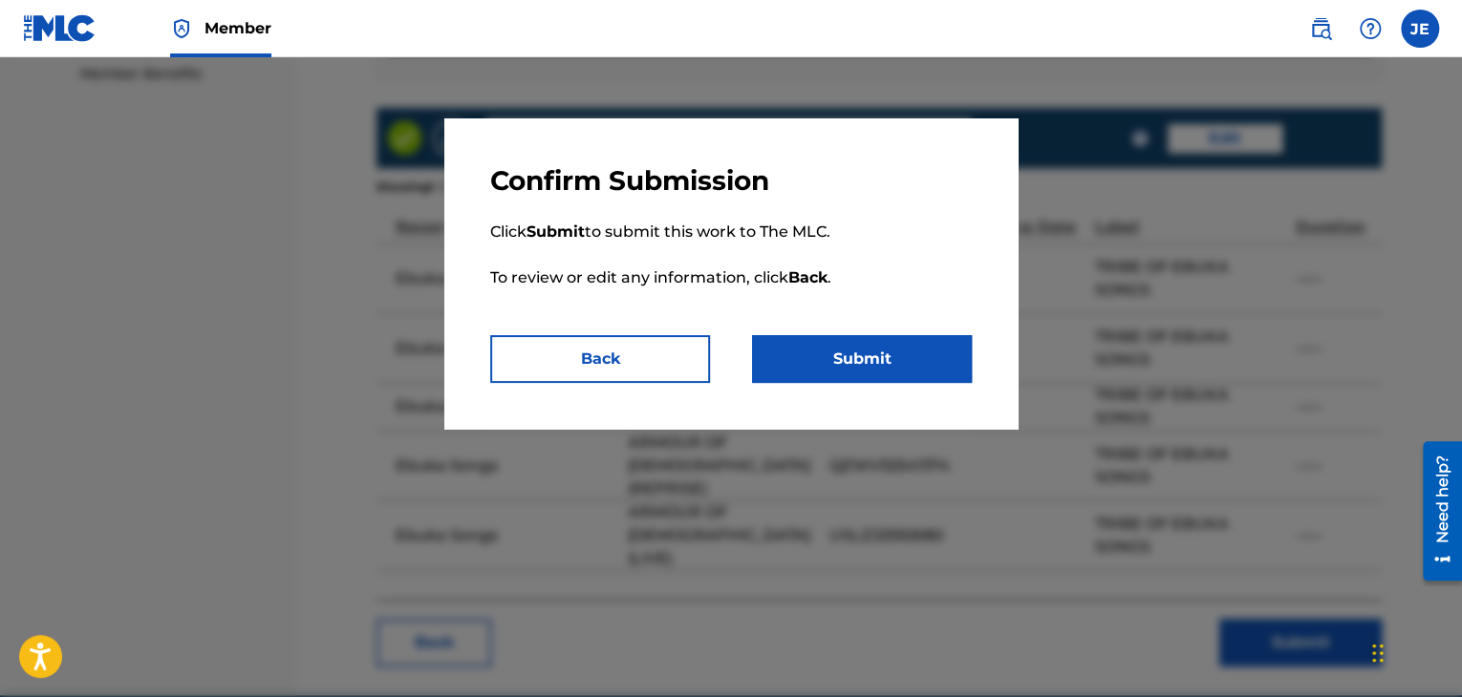
click at [843, 360] on button "Submit" at bounding box center [862, 359] width 220 height 48
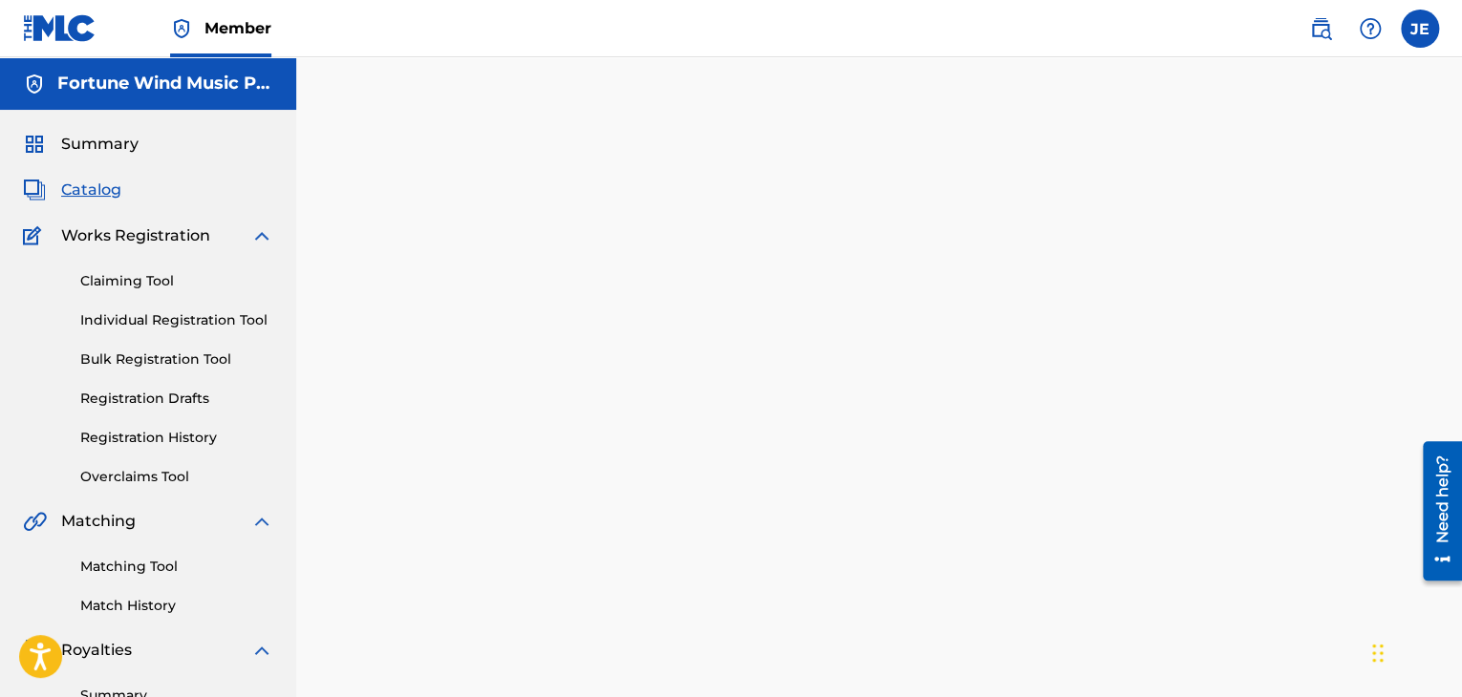
click at [104, 195] on span "Catalog" at bounding box center [91, 190] width 60 height 23
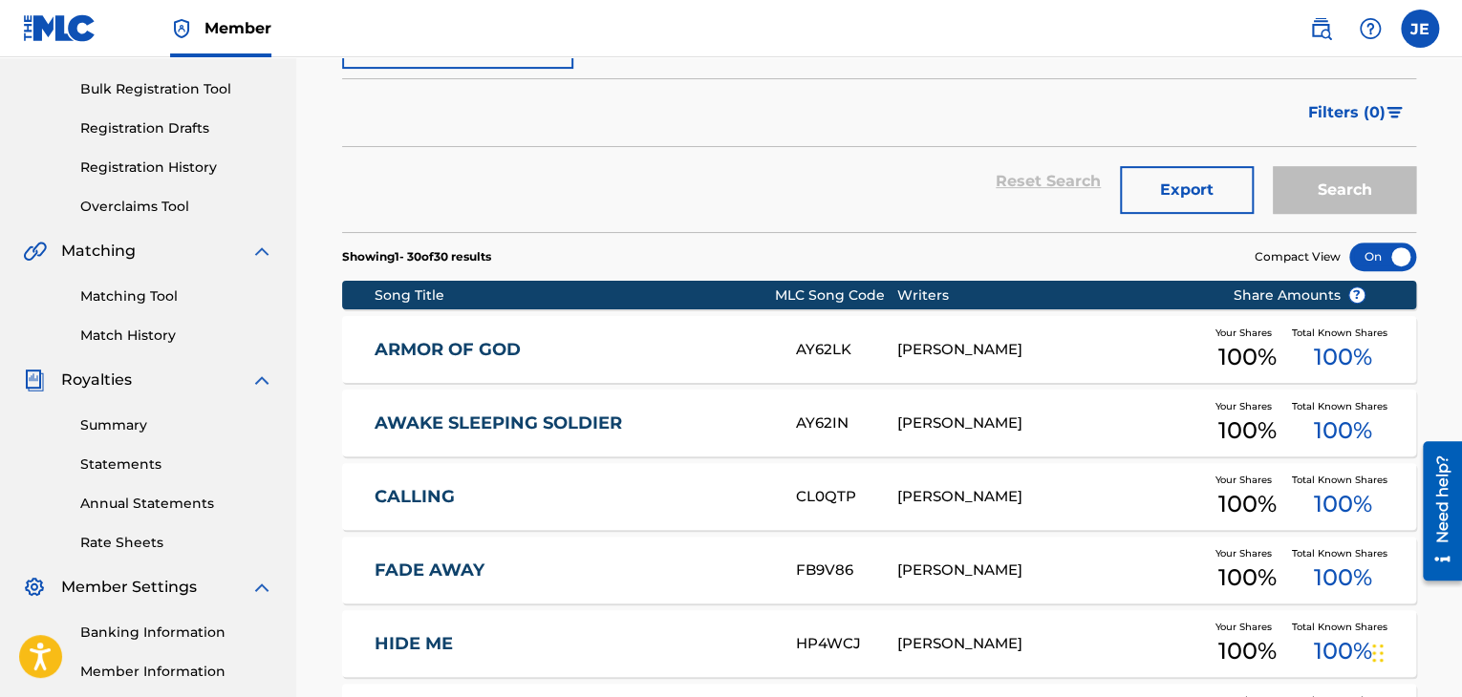
scroll to position [278, 0]
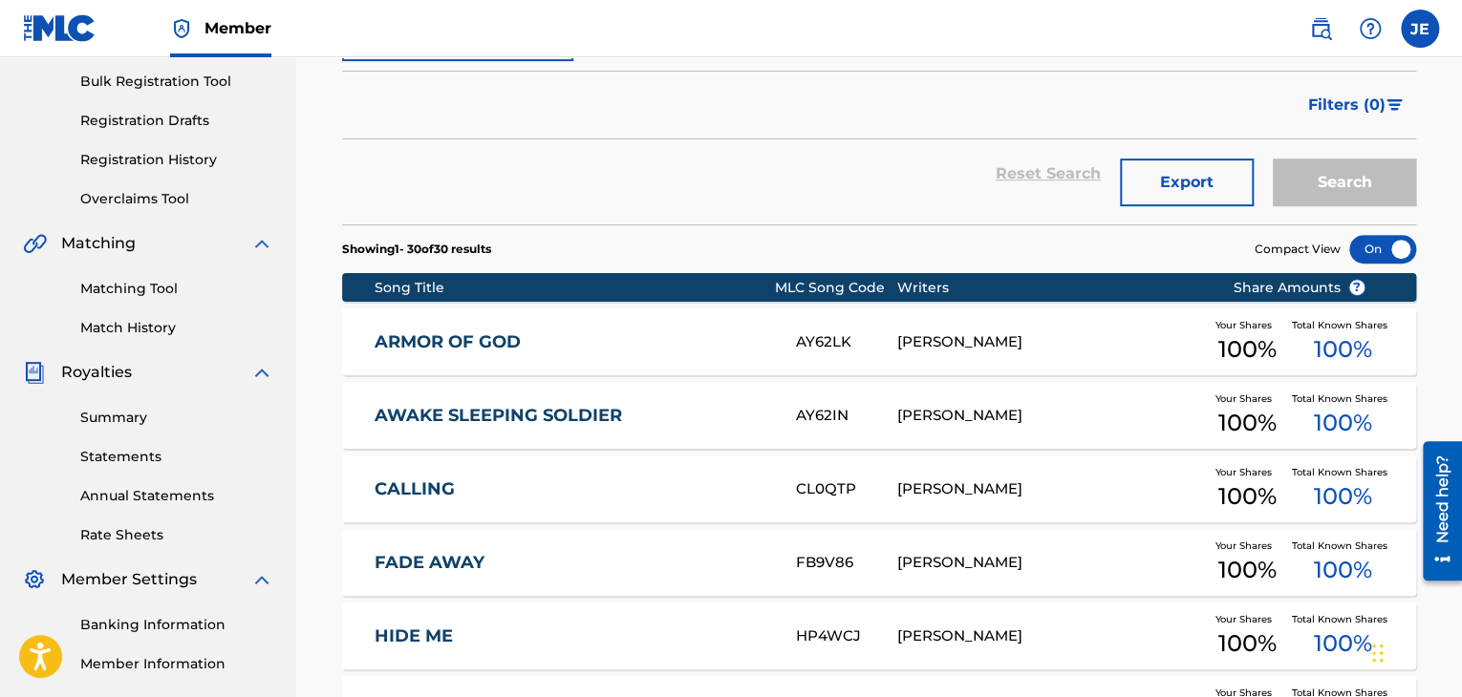
click at [490, 413] on link "AWAKE SLEEPING SOLDIER" at bounding box center [572, 416] width 396 height 22
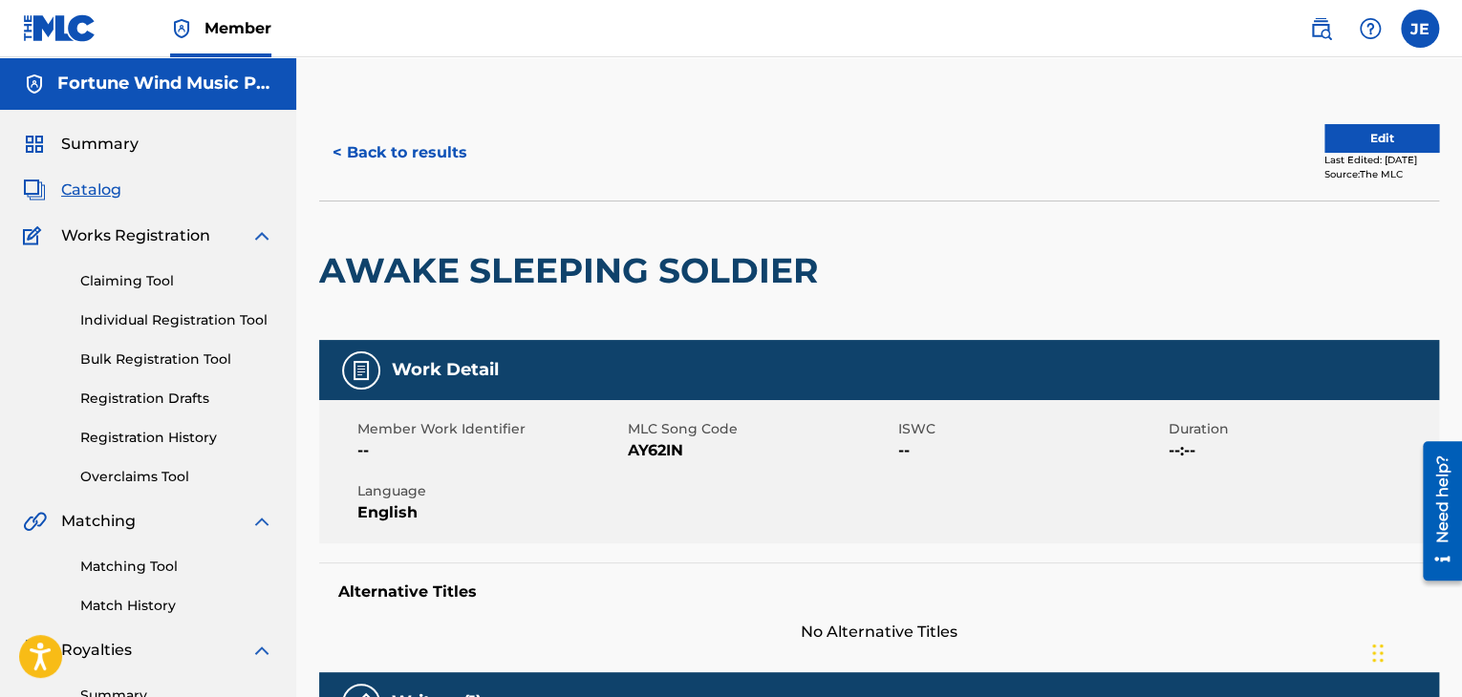
click at [1357, 127] on button "Edit" at bounding box center [1381, 138] width 115 height 29
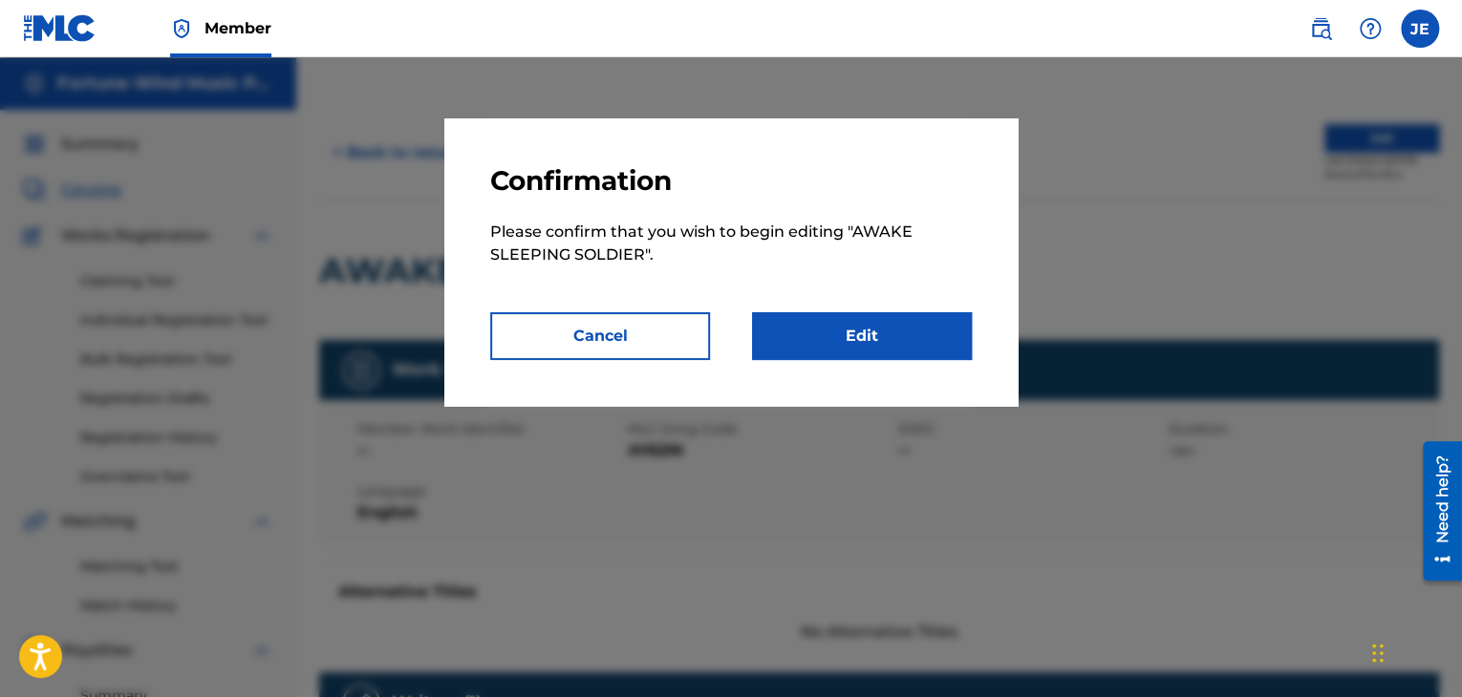
click at [839, 344] on link "Edit" at bounding box center [862, 336] width 220 height 48
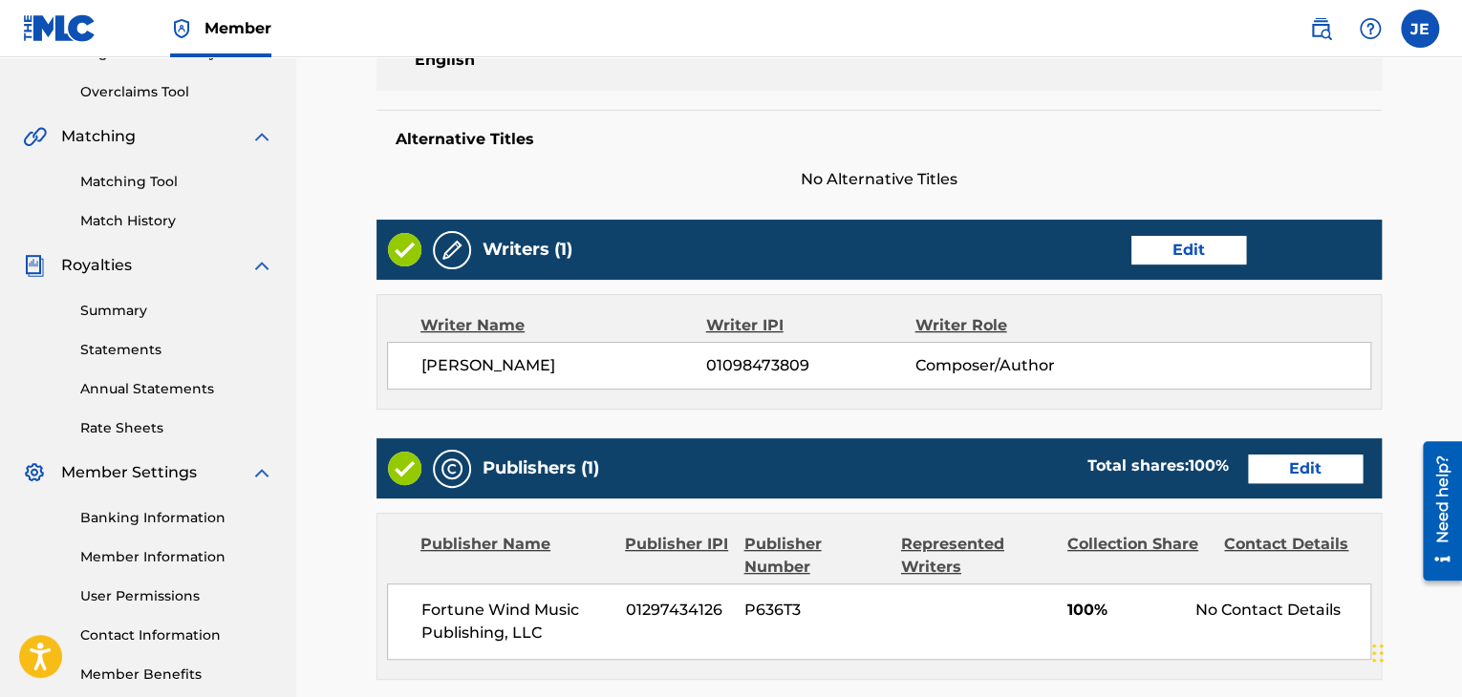
scroll to position [386, 0]
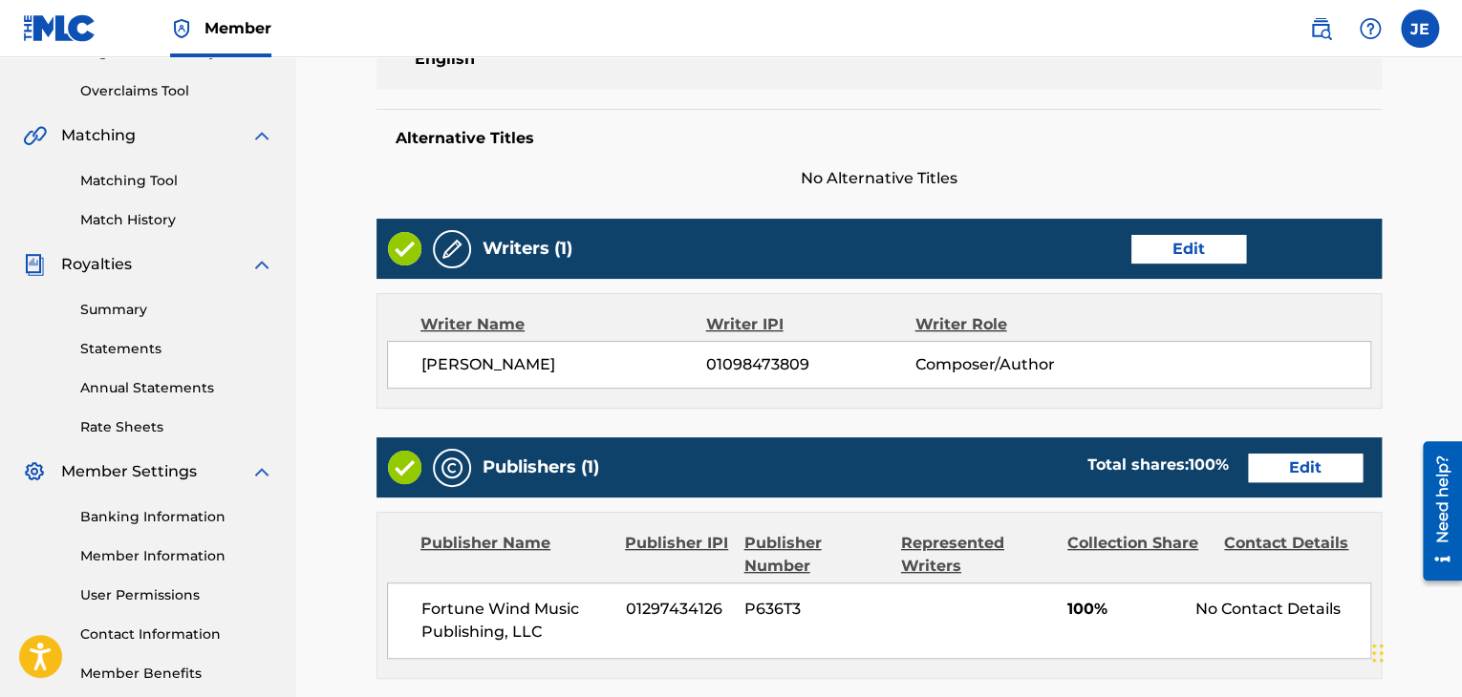
click at [1203, 238] on link "Edit" at bounding box center [1188, 249] width 115 height 29
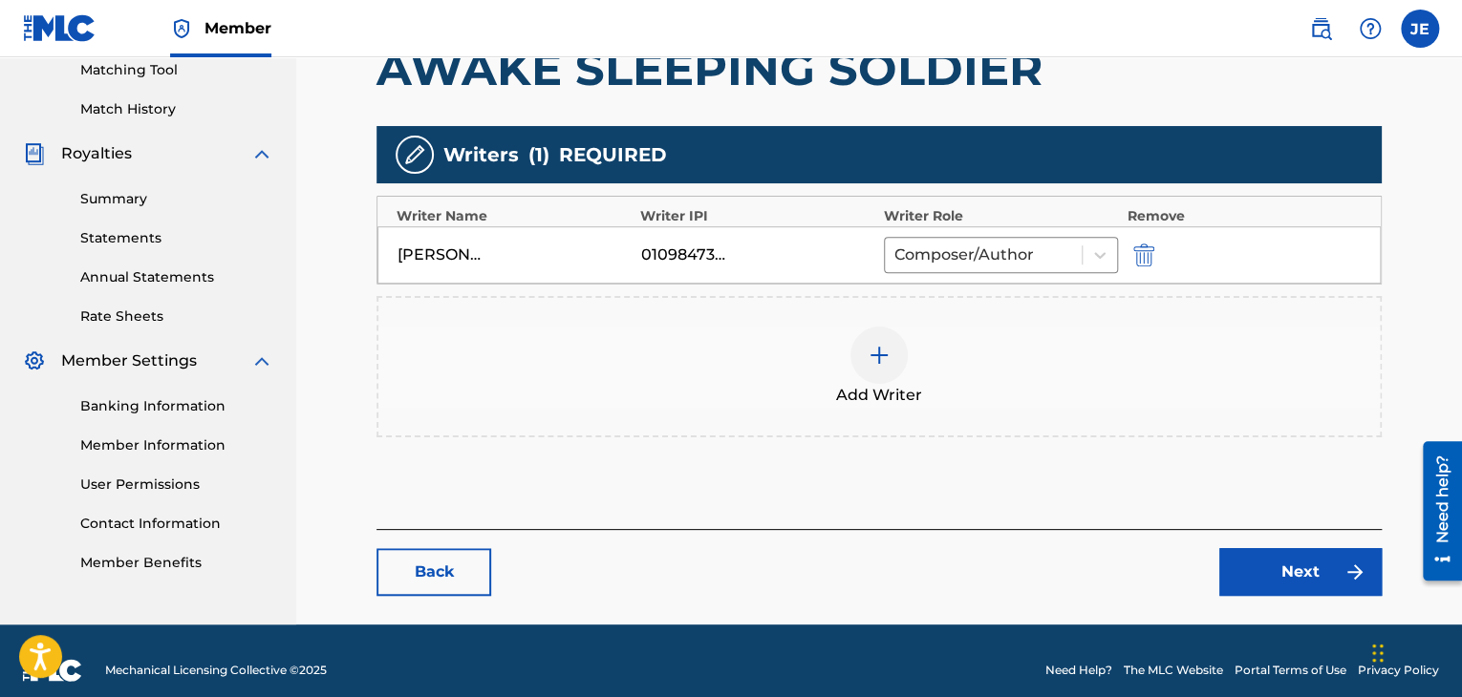
scroll to position [496, 0]
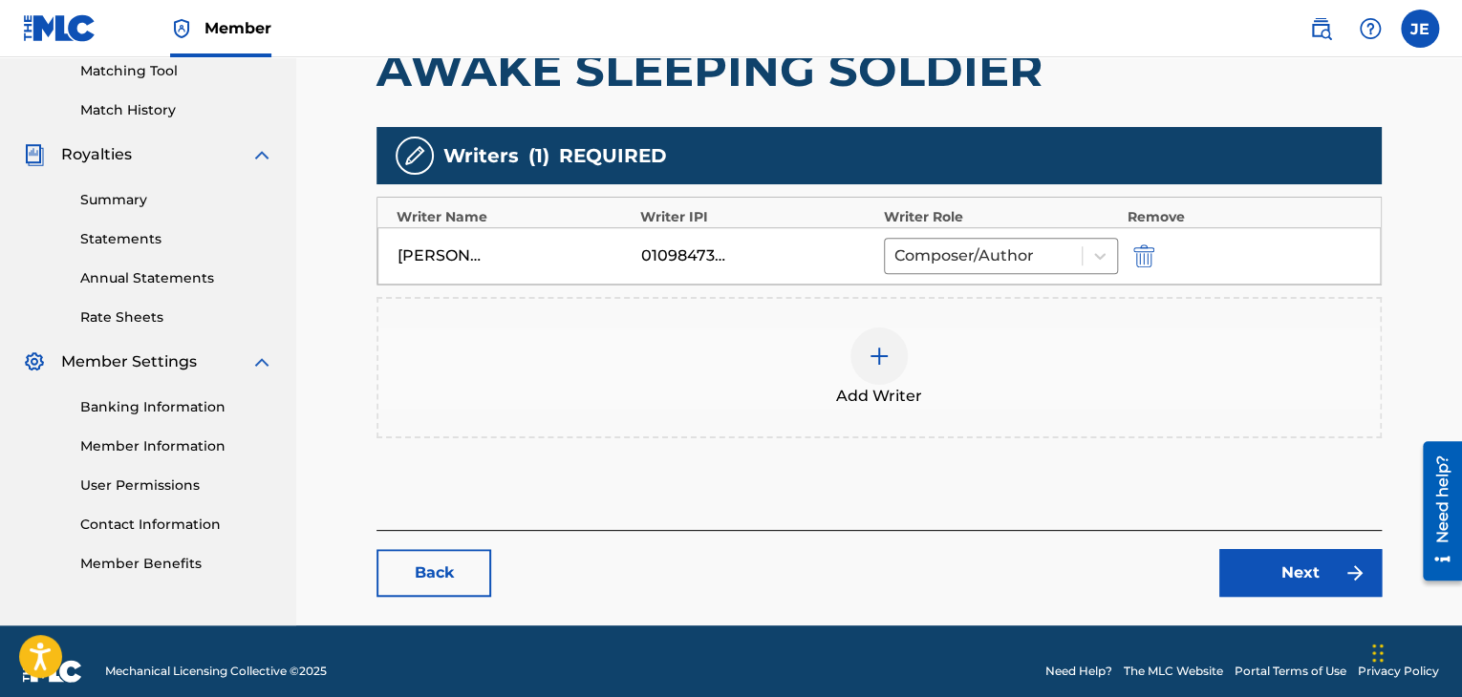
click at [443, 249] on div "[PERSON_NAME]" at bounding box center [440, 256] width 86 height 23
click at [1054, 261] on div at bounding box center [983, 256] width 178 height 27
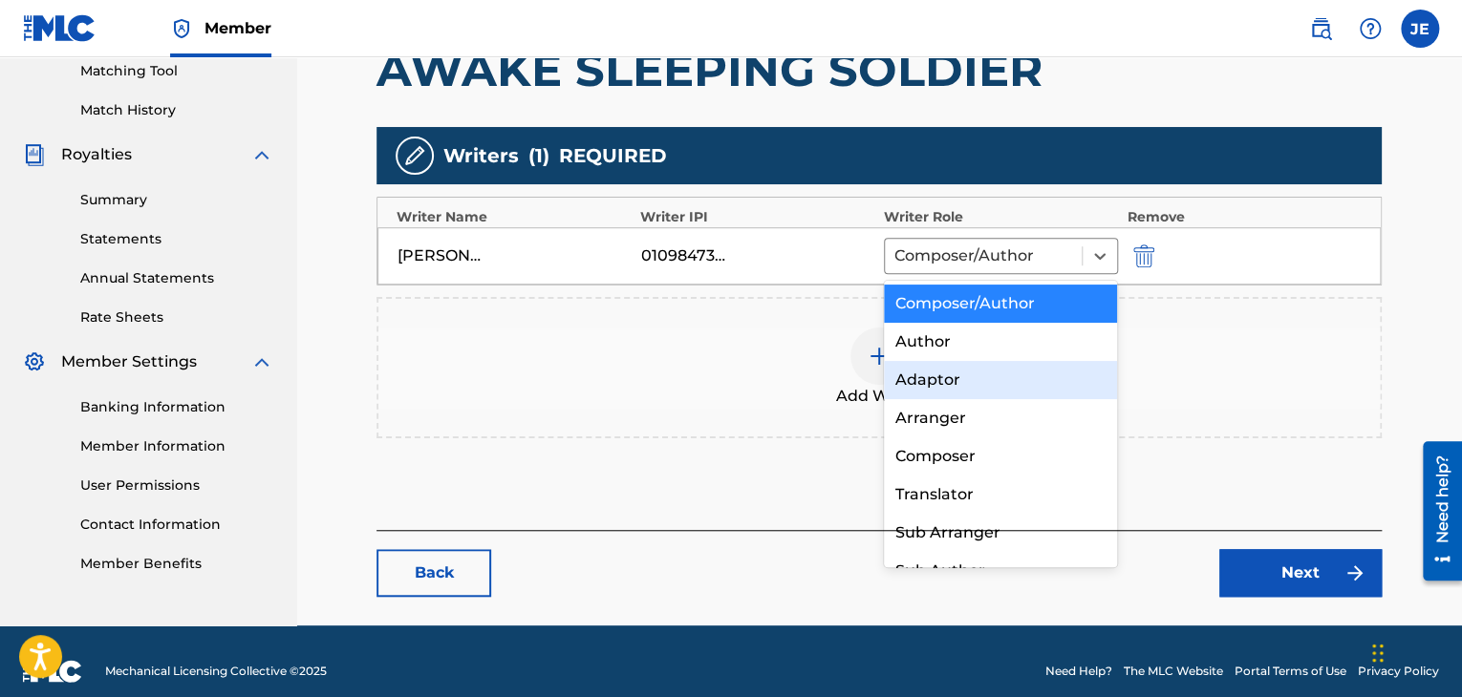
click at [1005, 364] on div "Adaptor" at bounding box center [1001, 380] width 234 height 38
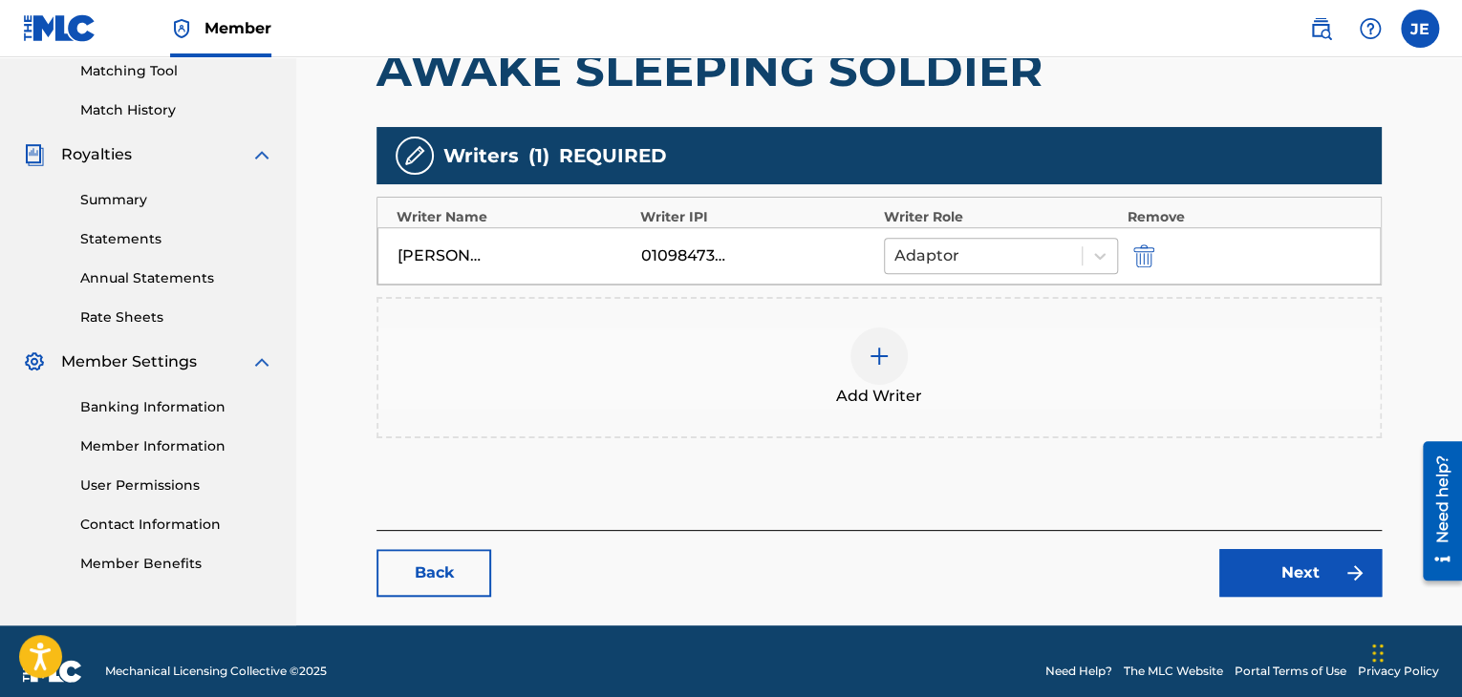
click at [967, 243] on div at bounding box center [983, 256] width 178 height 27
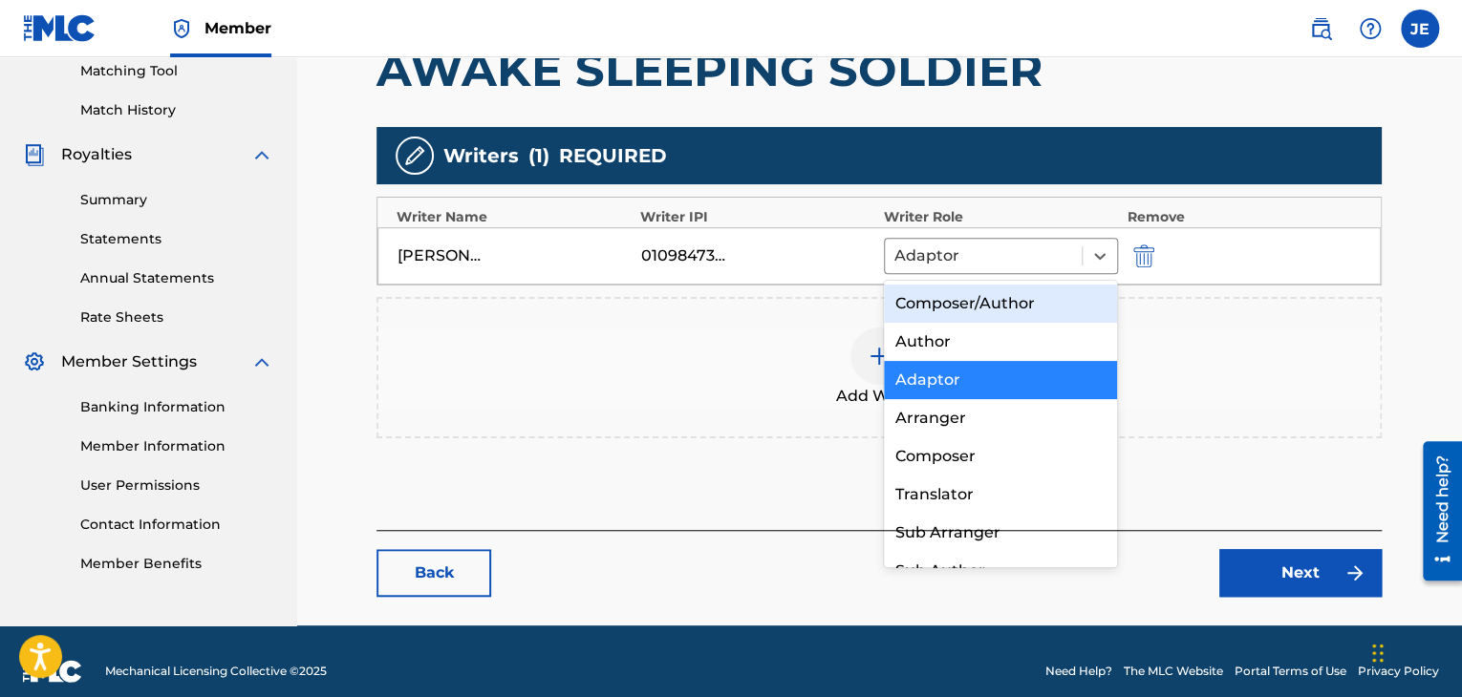
click at [957, 309] on div "Composer/Author" at bounding box center [1001, 304] width 234 height 38
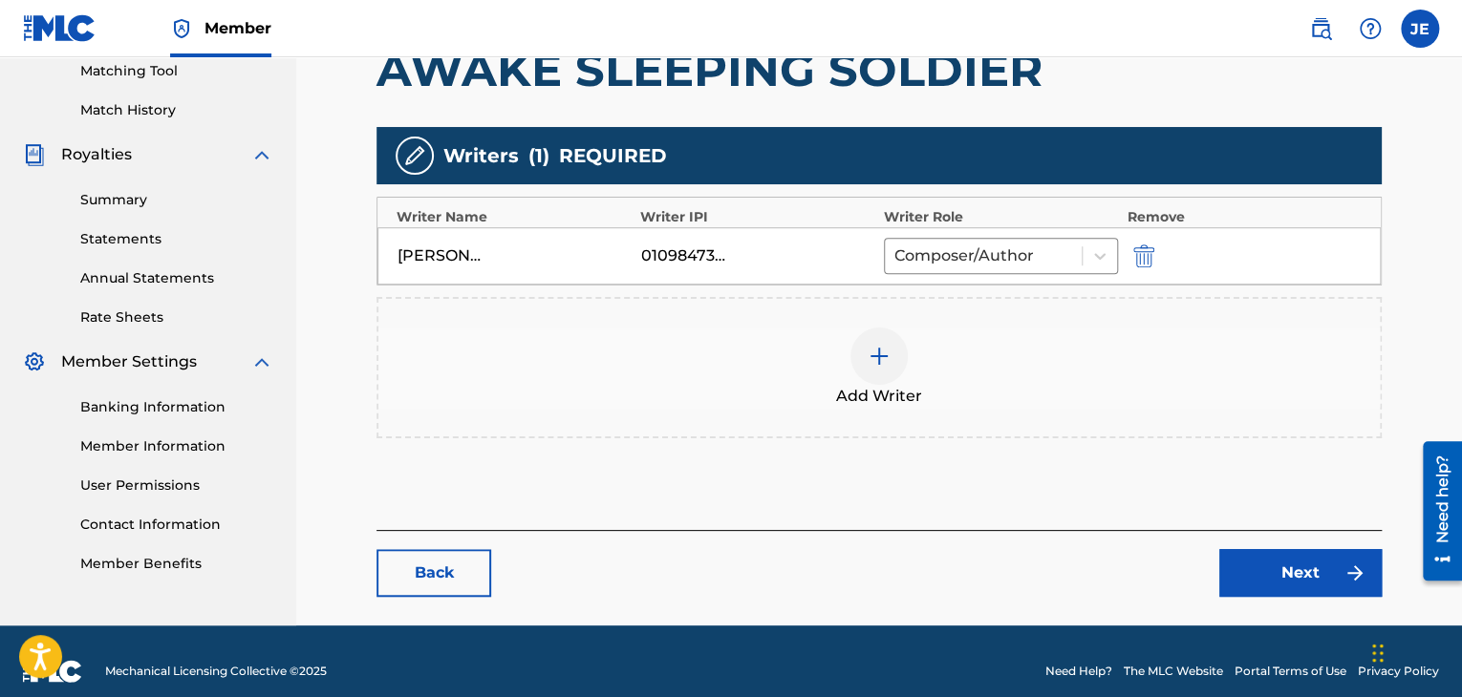
click at [1145, 242] on div "[PERSON_NAME] 01098473809 Composer/Author" at bounding box center [878, 255] width 1003 height 57
click at [1143, 249] on img "submit" at bounding box center [1143, 256] width 21 height 23
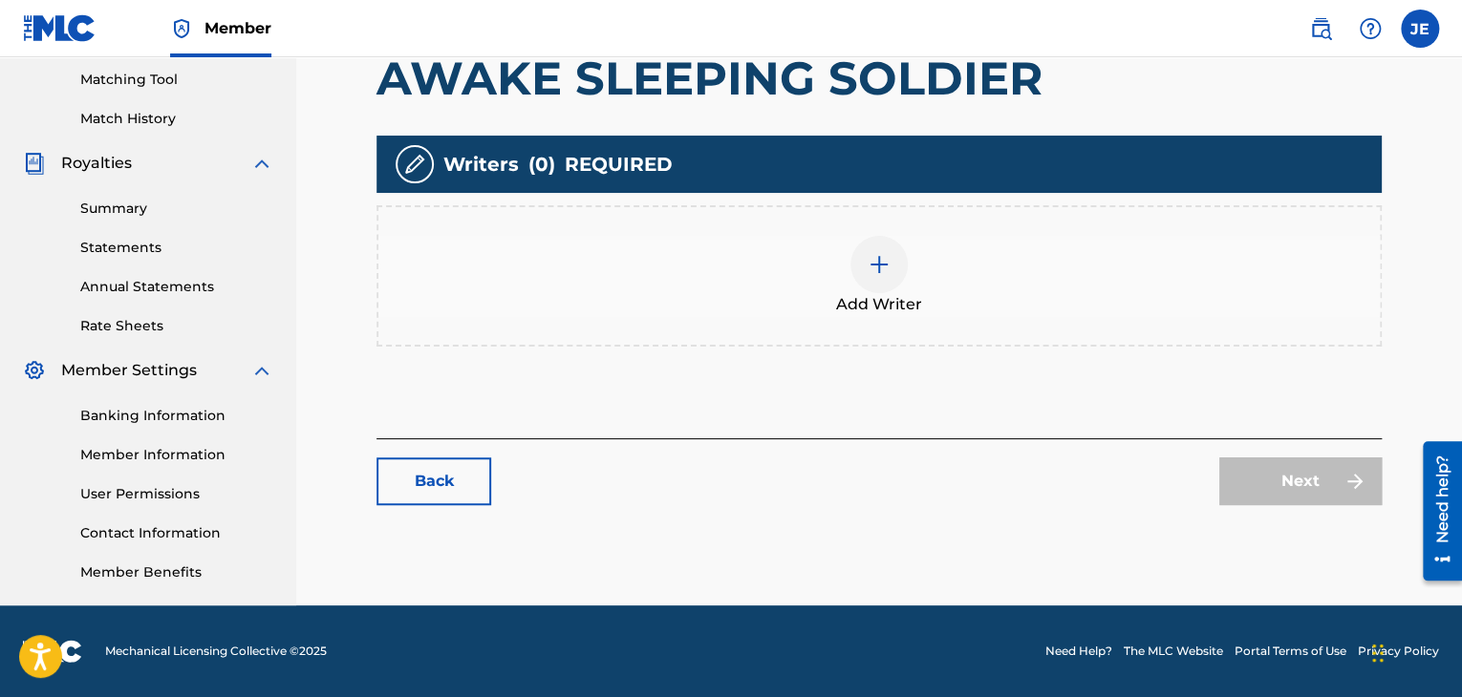
click at [892, 280] on div at bounding box center [878, 264] width 57 height 57
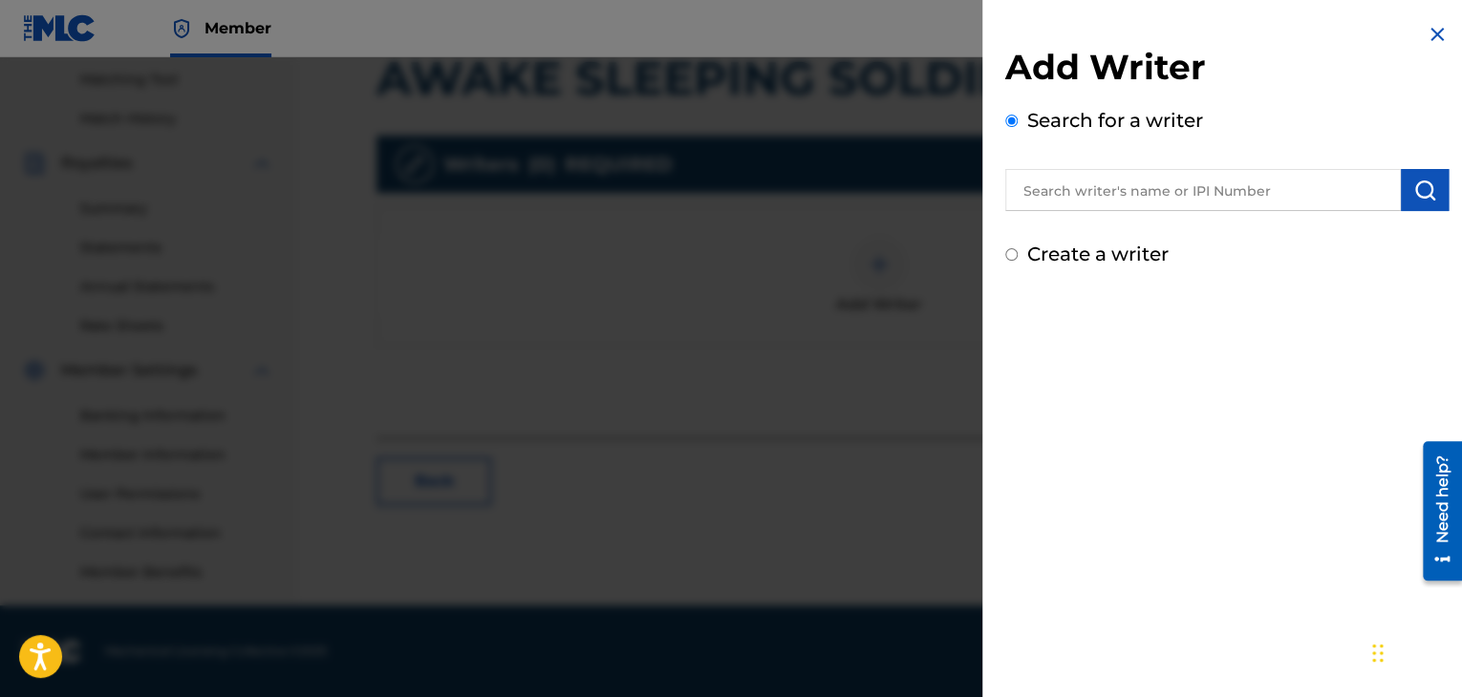
click at [1082, 249] on label "Create a writer" at bounding box center [1097, 254] width 141 height 23
radio input "true"
click at [1017, 249] on input "Create a writer" at bounding box center [1011, 254] width 12 height 12
radio input "false"
radio input "true"
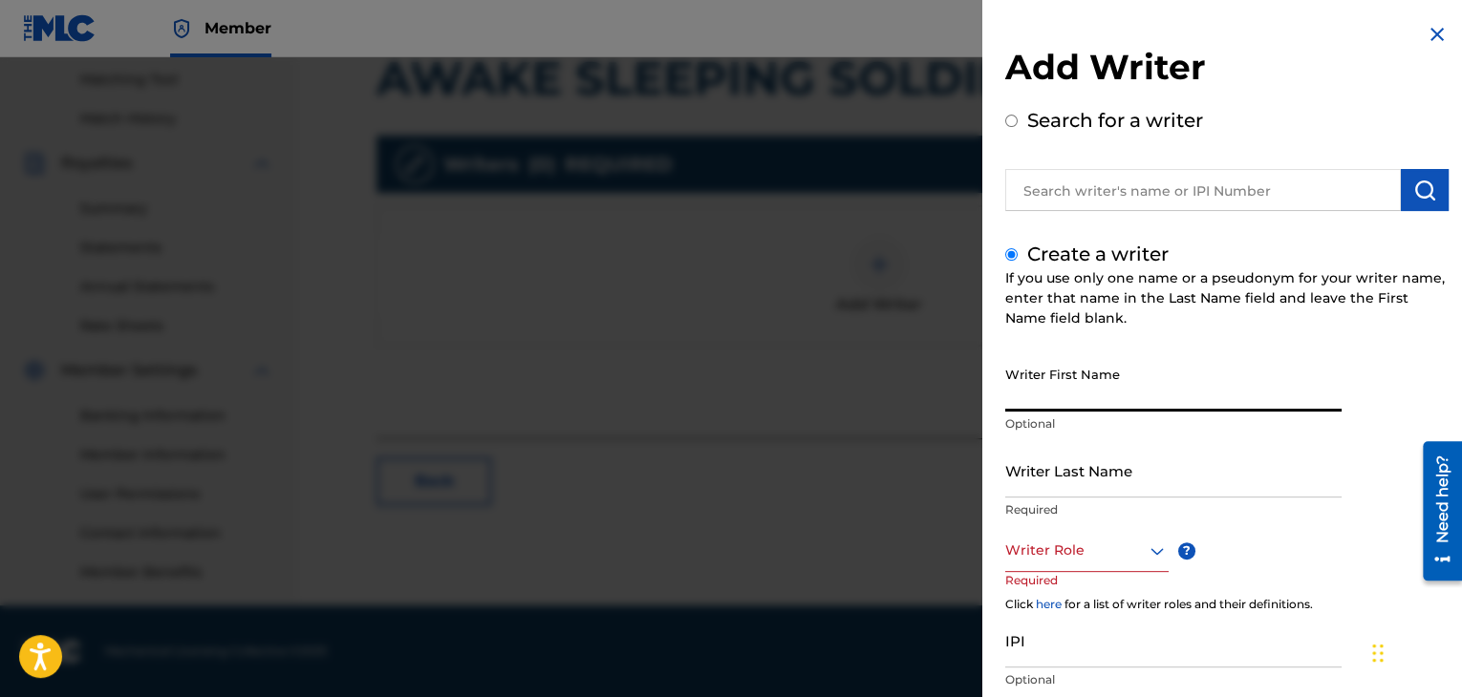
click at [1095, 360] on input "Writer First Name" at bounding box center [1173, 384] width 336 height 54
type input "W"
type input "[PERSON_NAME]"
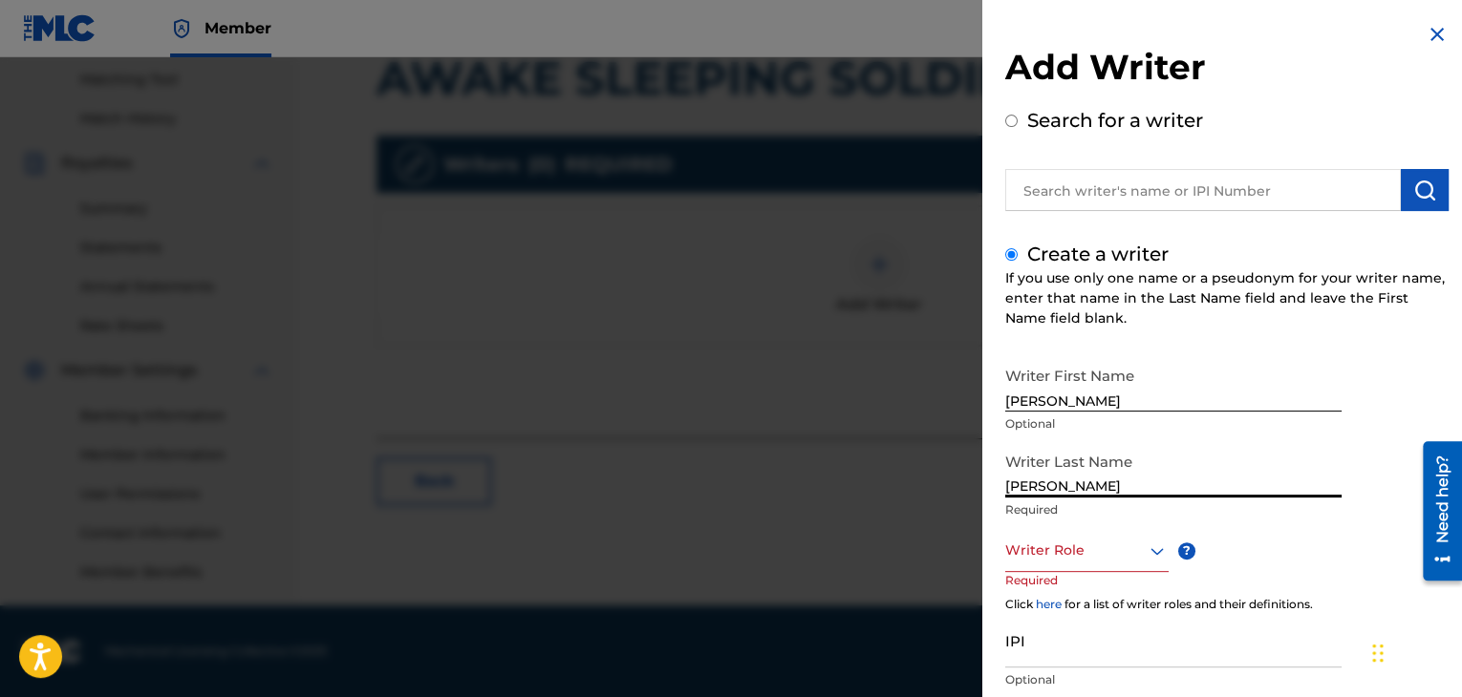
type input "[PERSON_NAME]"
click at [1072, 543] on div at bounding box center [1086, 551] width 163 height 24
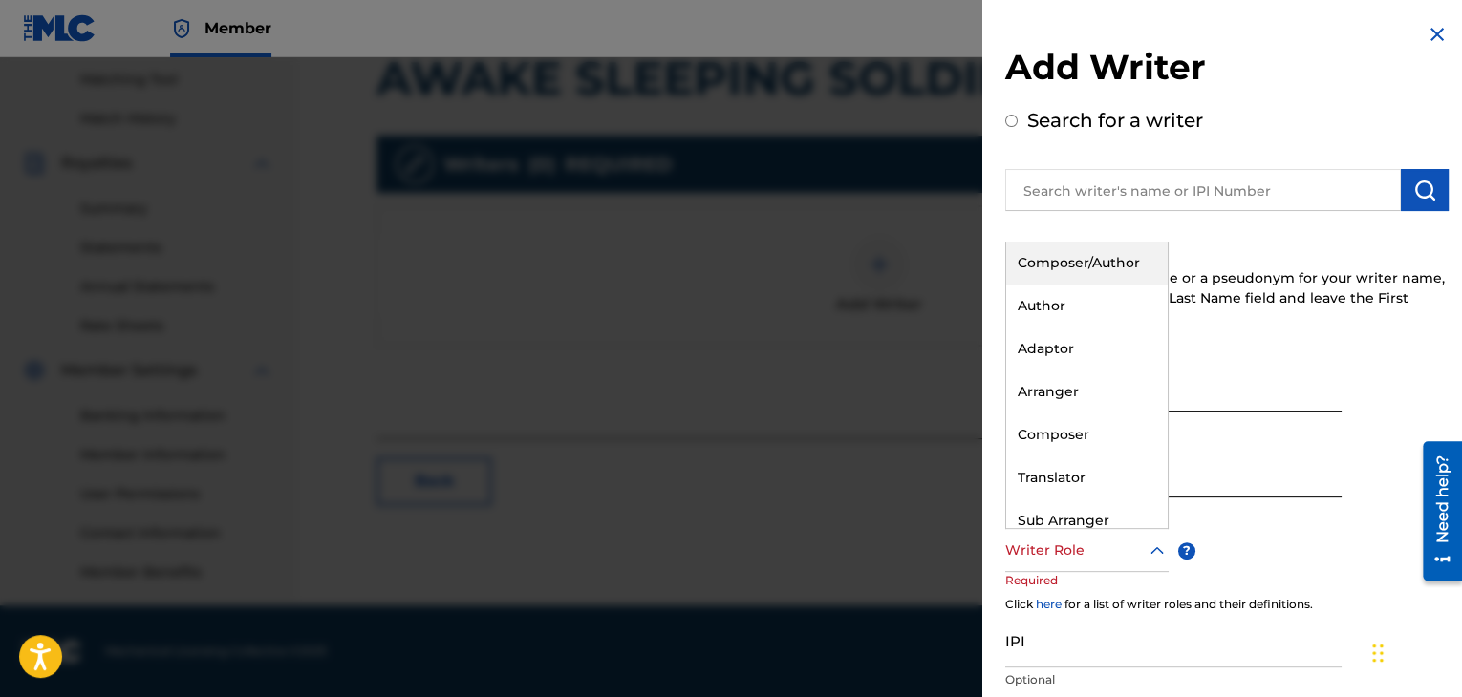
click at [1055, 271] on div "Composer/Author" at bounding box center [1086, 263] width 161 height 43
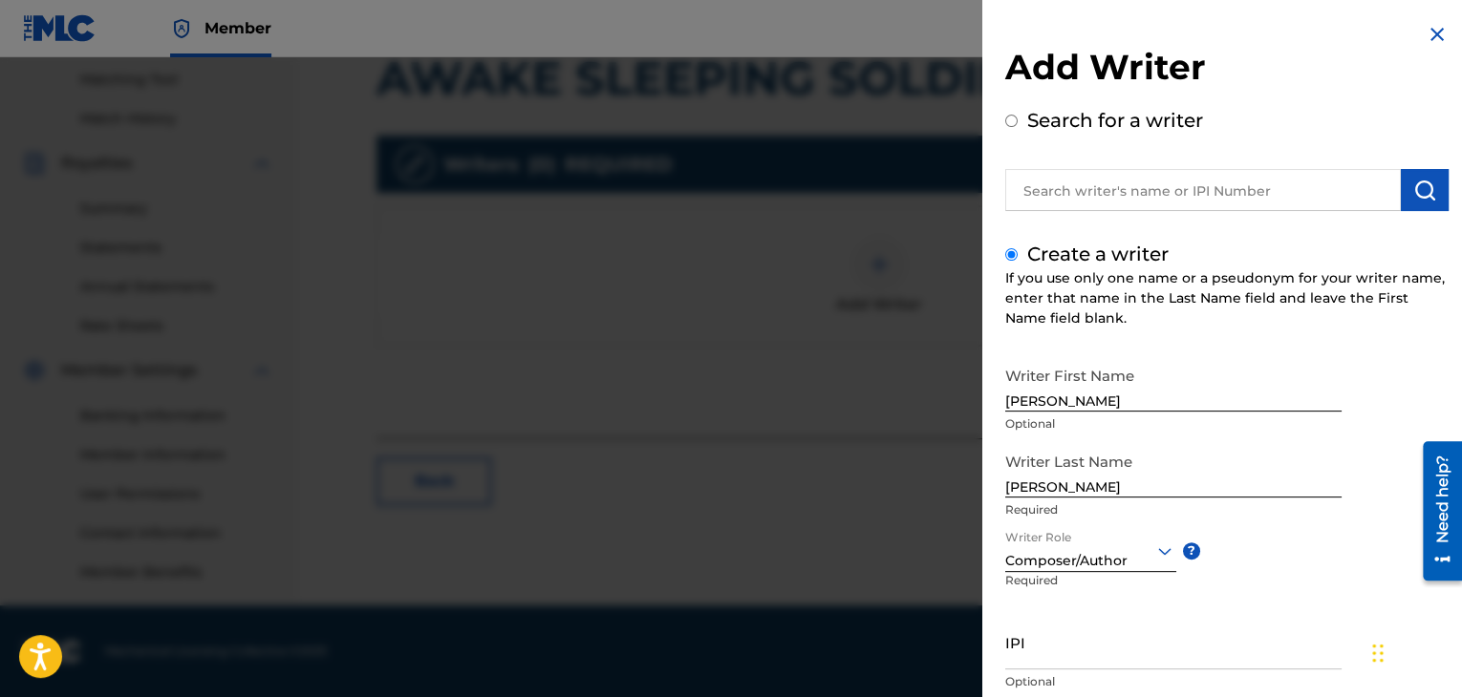
scroll to position [132, 0]
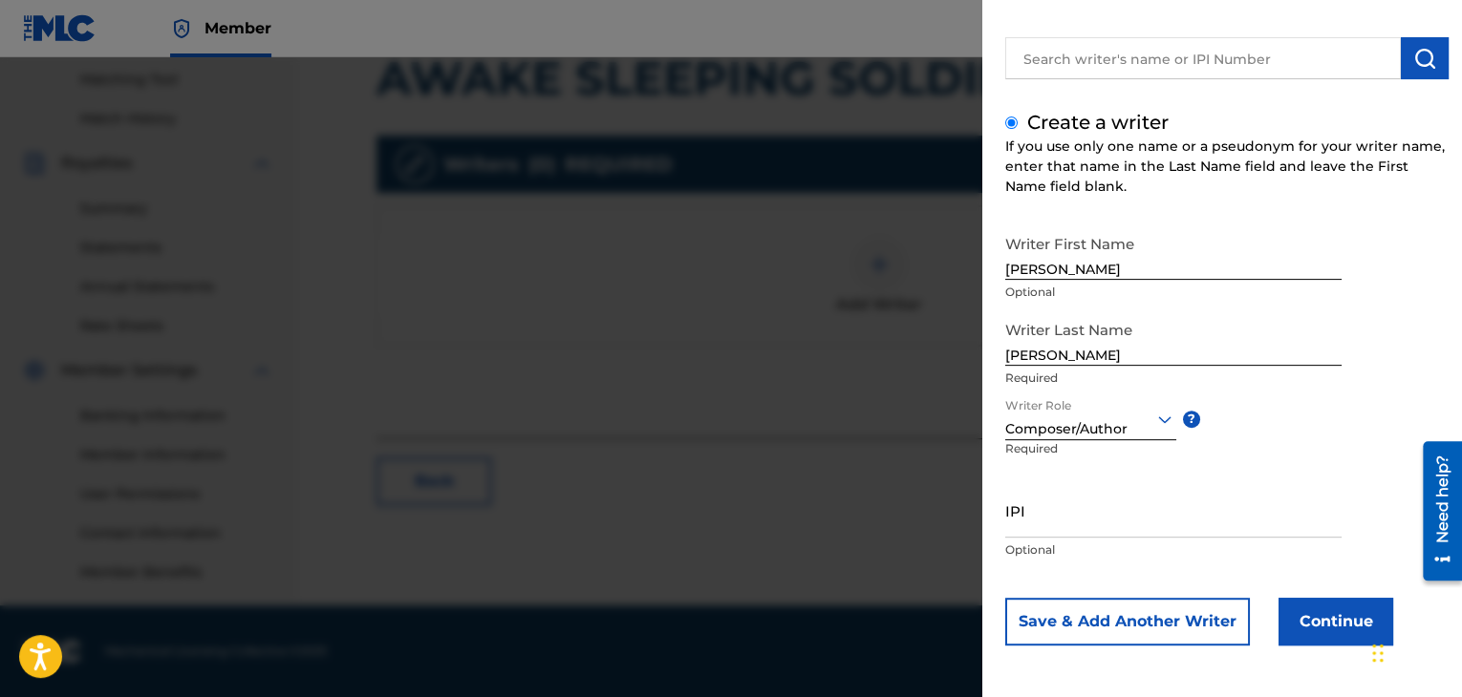
click at [1093, 519] on input "IPI" at bounding box center [1173, 510] width 336 height 54
paste input "1098473809"
type input "1098473809"
click at [1325, 622] on button "Continue" at bounding box center [1335, 622] width 115 height 48
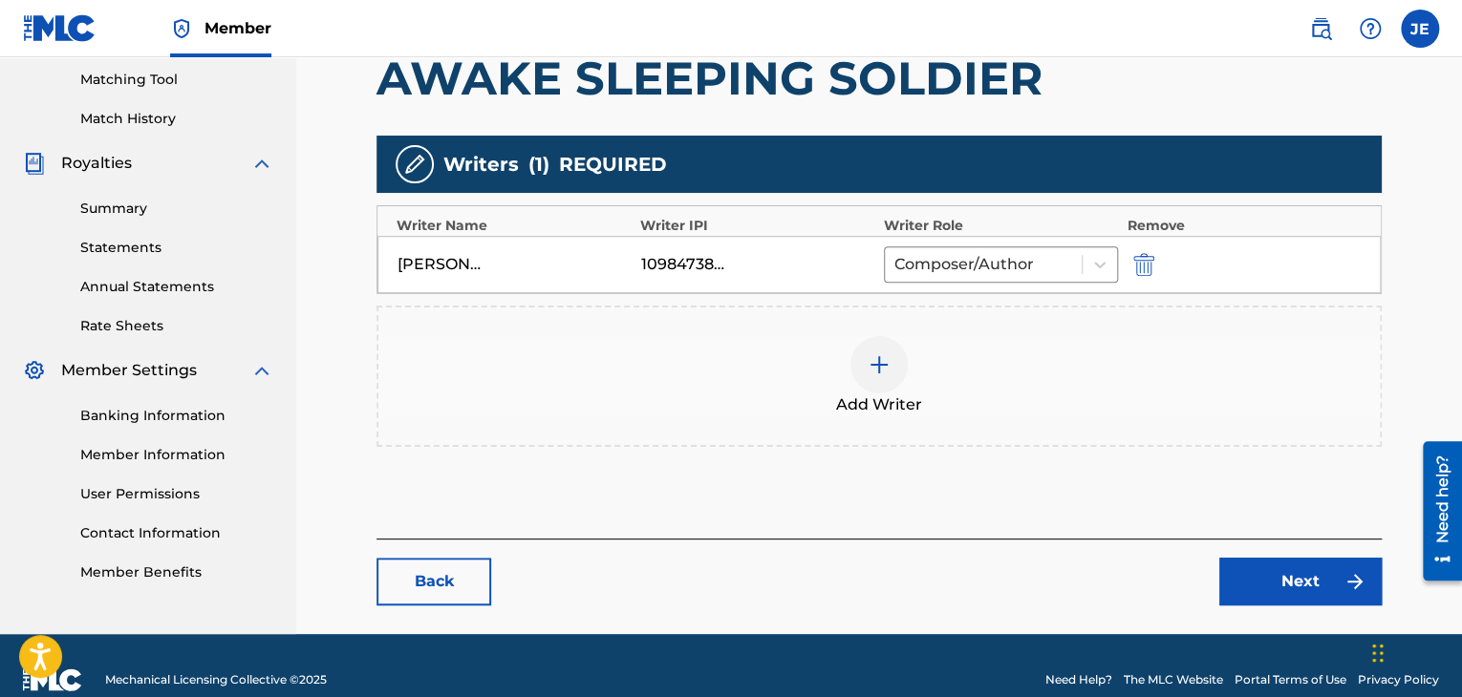
click at [1265, 575] on link "Next" at bounding box center [1300, 582] width 162 height 48
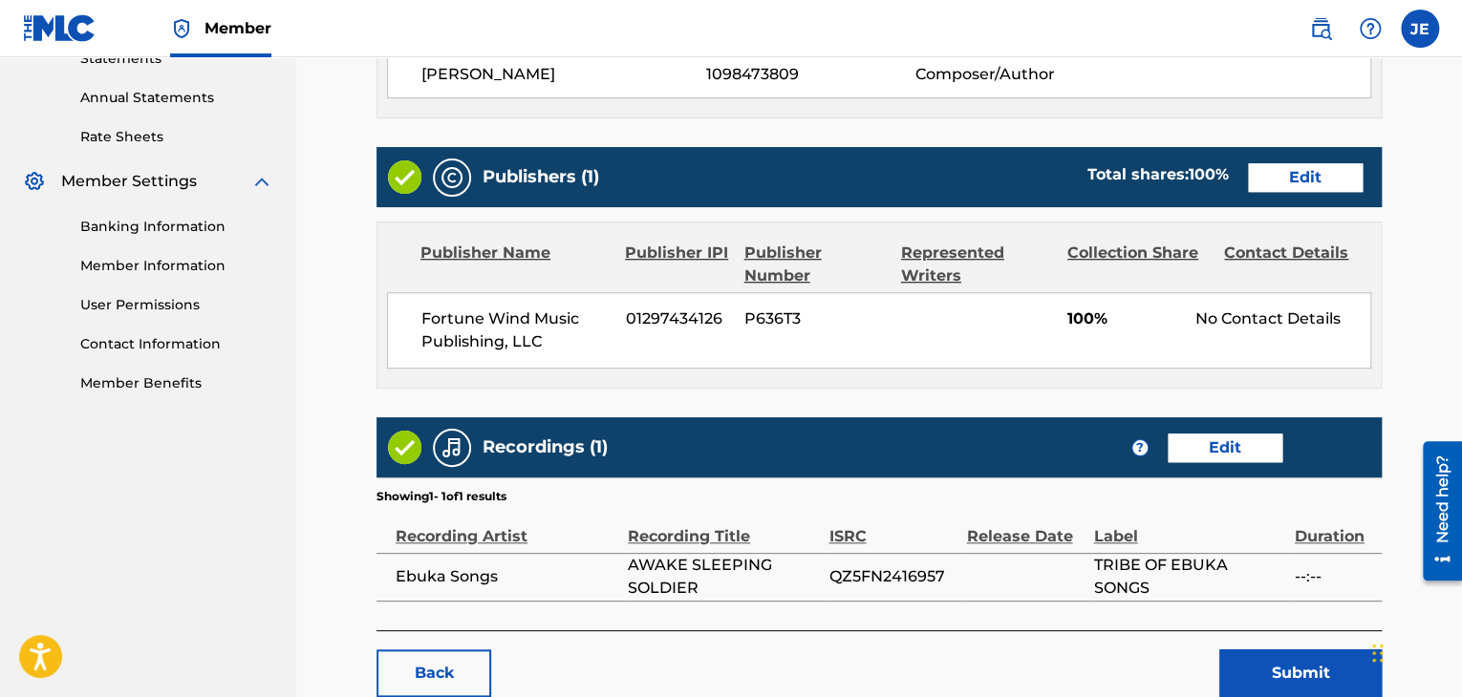
scroll to position [795, 0]
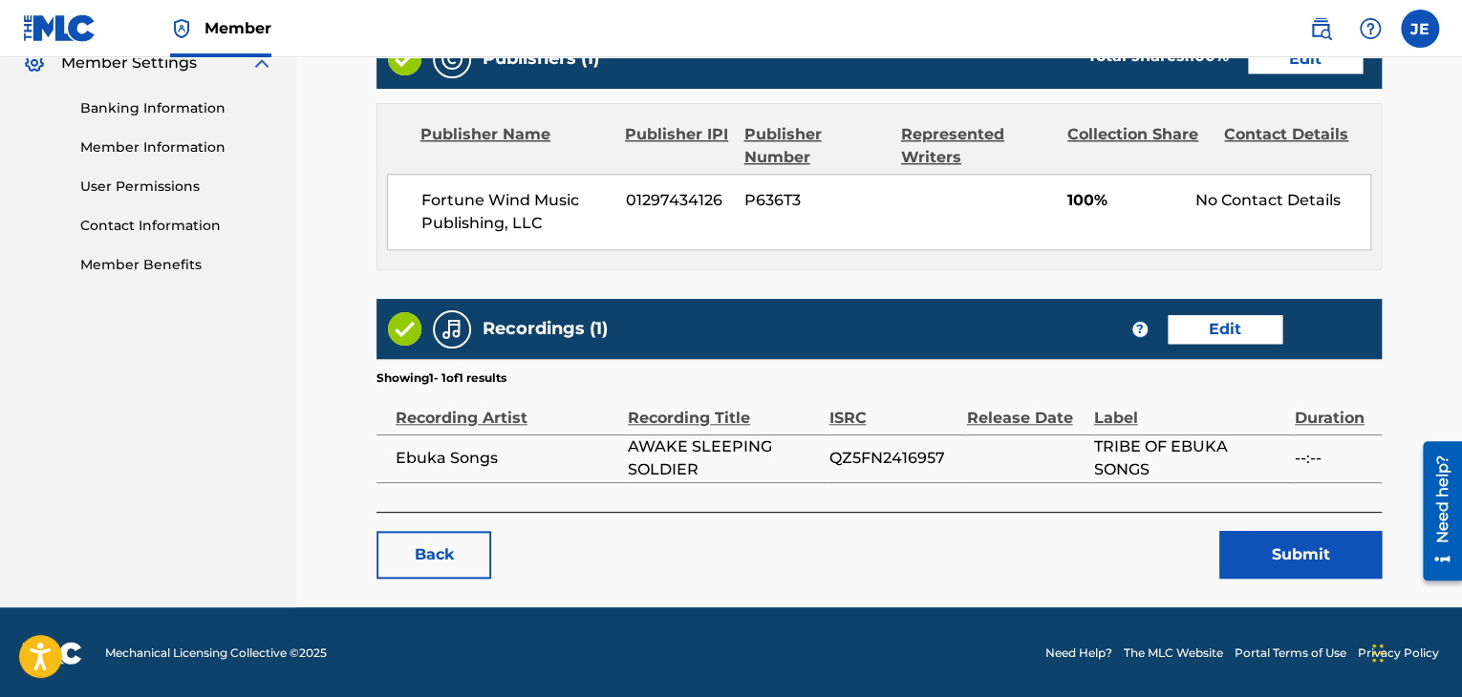
click at [1254, 540] on button "Submit" at bounding box center [1300, 555] width 162 height 48
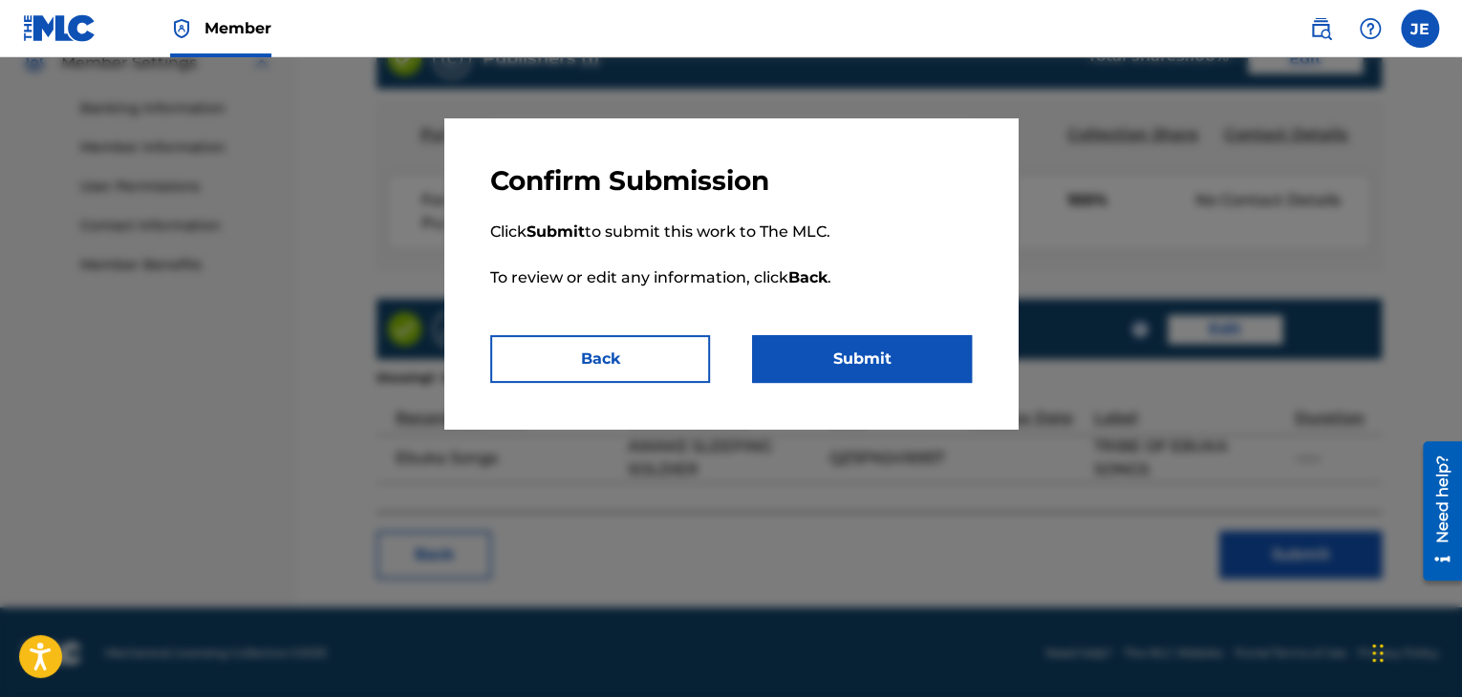
click at [847, 346] on button "Submit" at bounding box center [862, 359] width 220 height 48
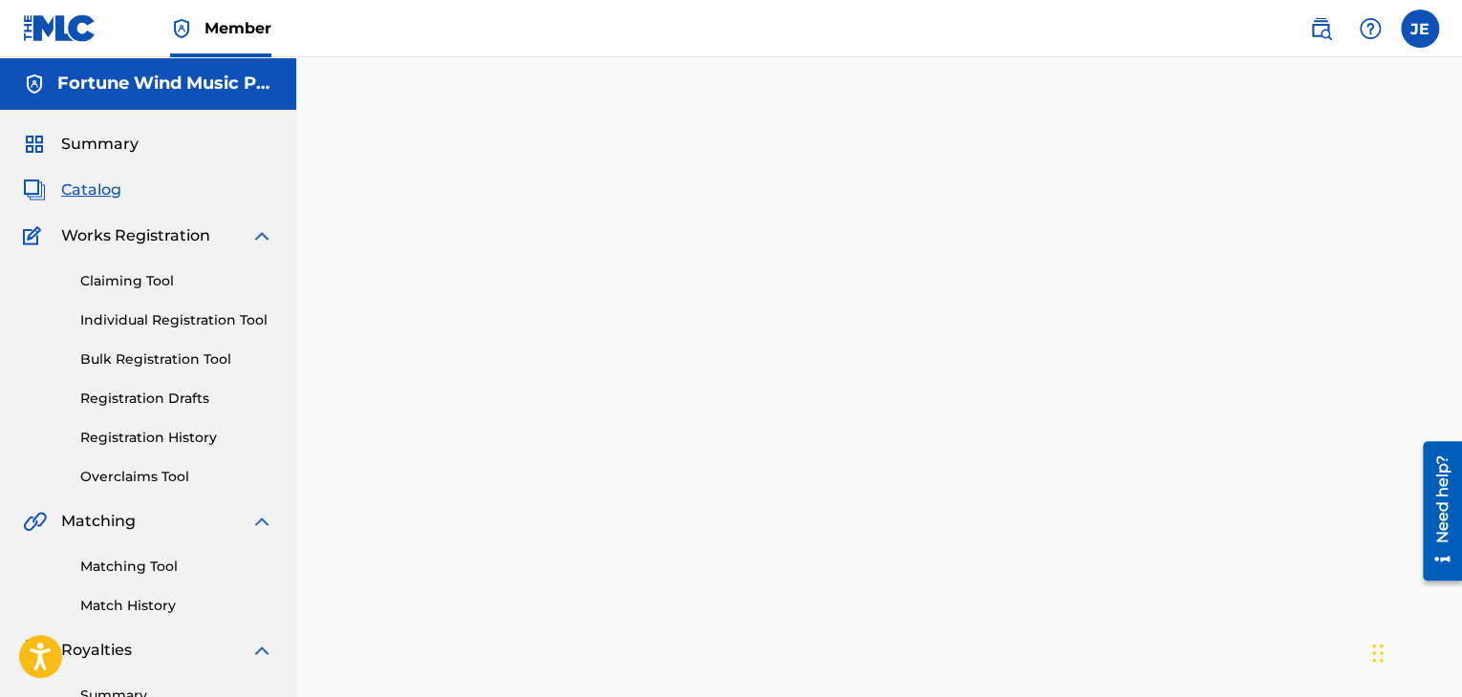
click at [84, 189] on span "Catalog" at bounding box center [91, 190] width 60 height 23
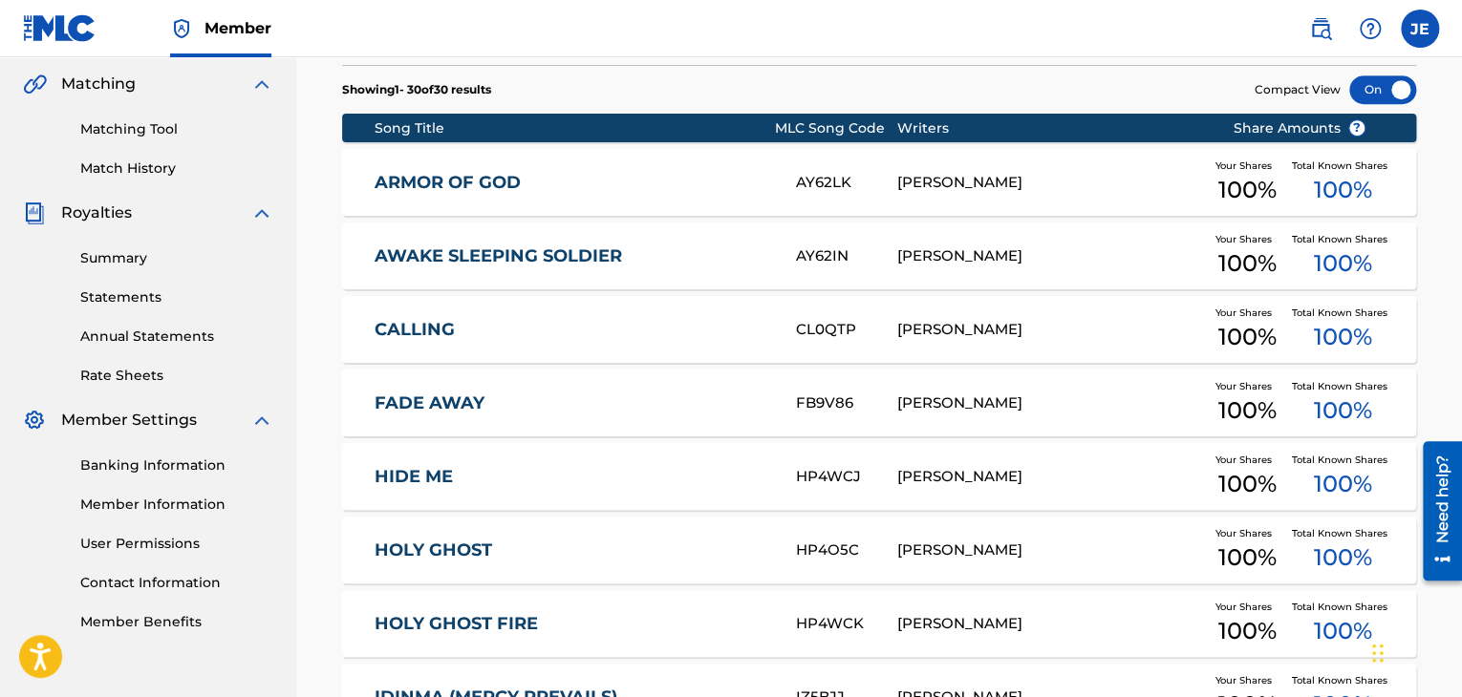
scroll to position [439, 0]
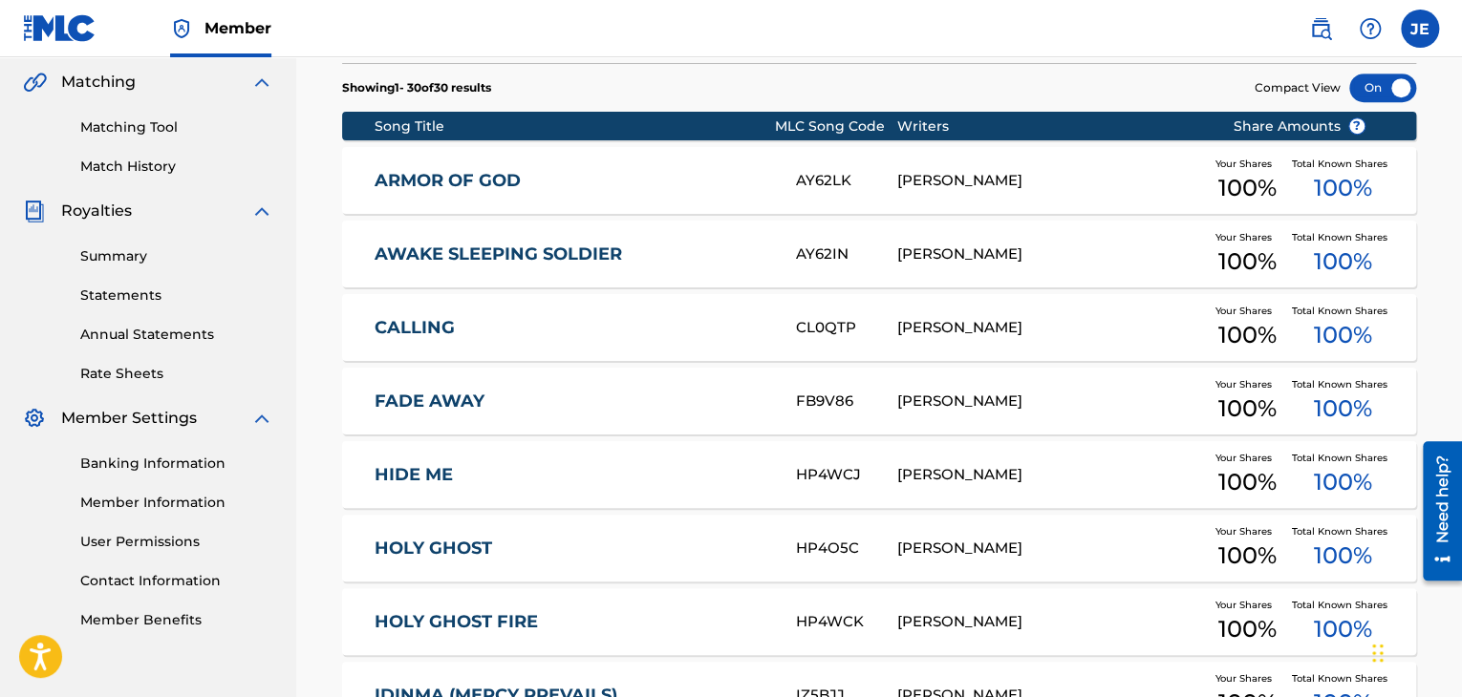
click at [428, 323] on link "CALLING" at bounding box center [572, 328] width 396 height 22
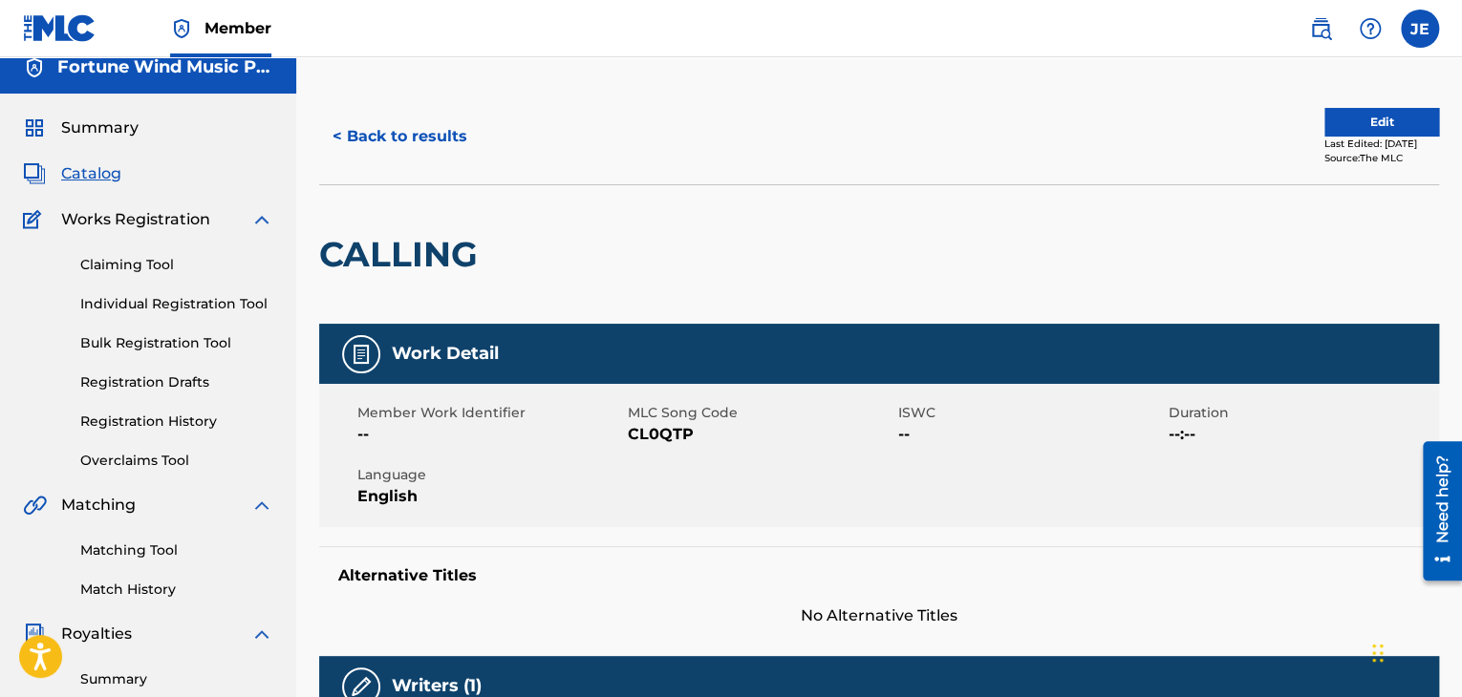
scroll to position [17, 0]
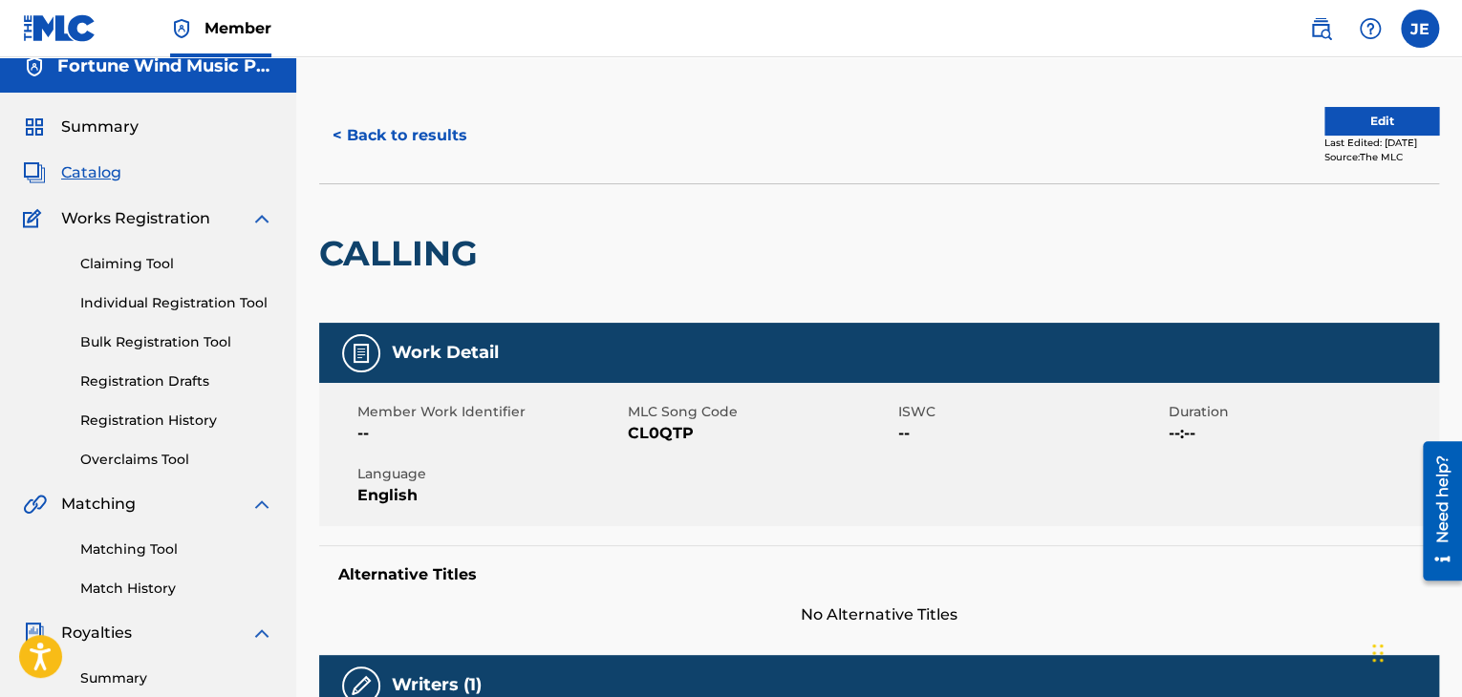
click at [1369, 119] on button "Edit" at bounding box center [1381, 121] width 115 height 29
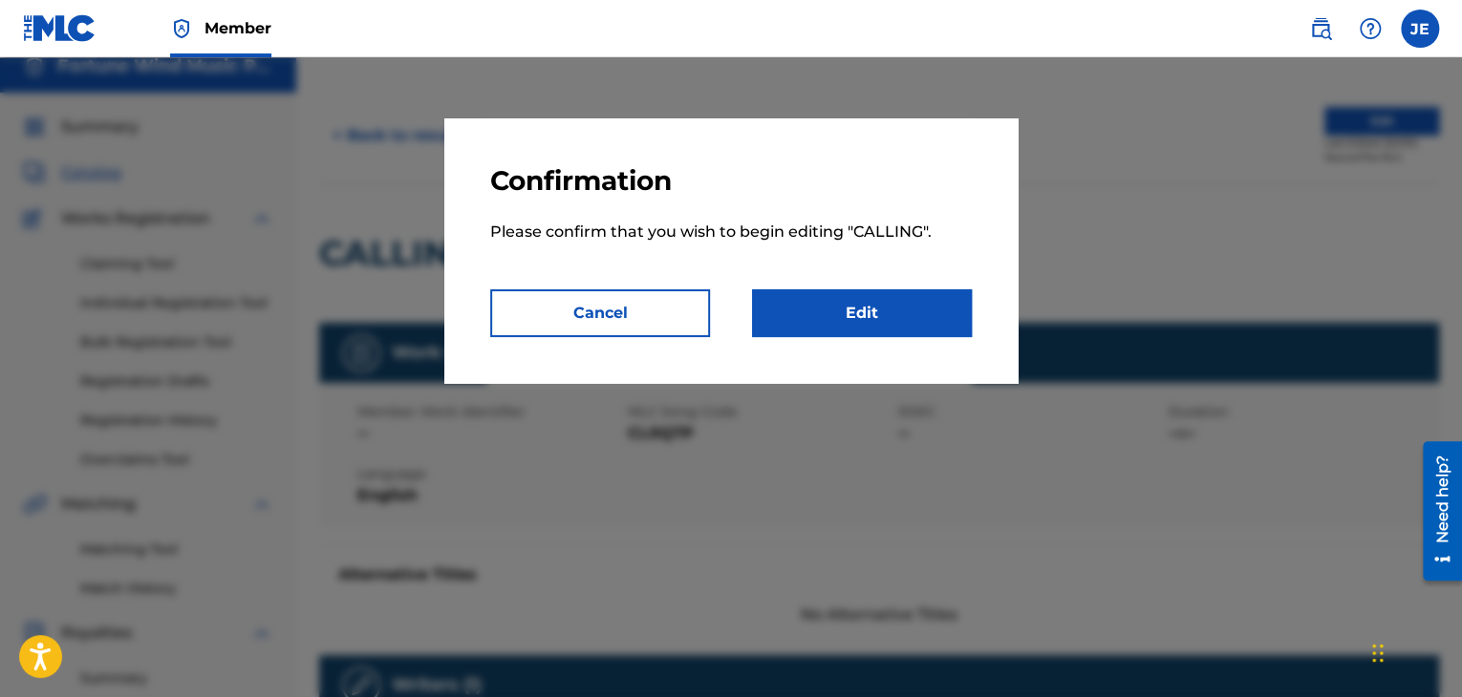
click at [875, 311] on link "Edit" at bounding box center [862, 313] width 220 height 48
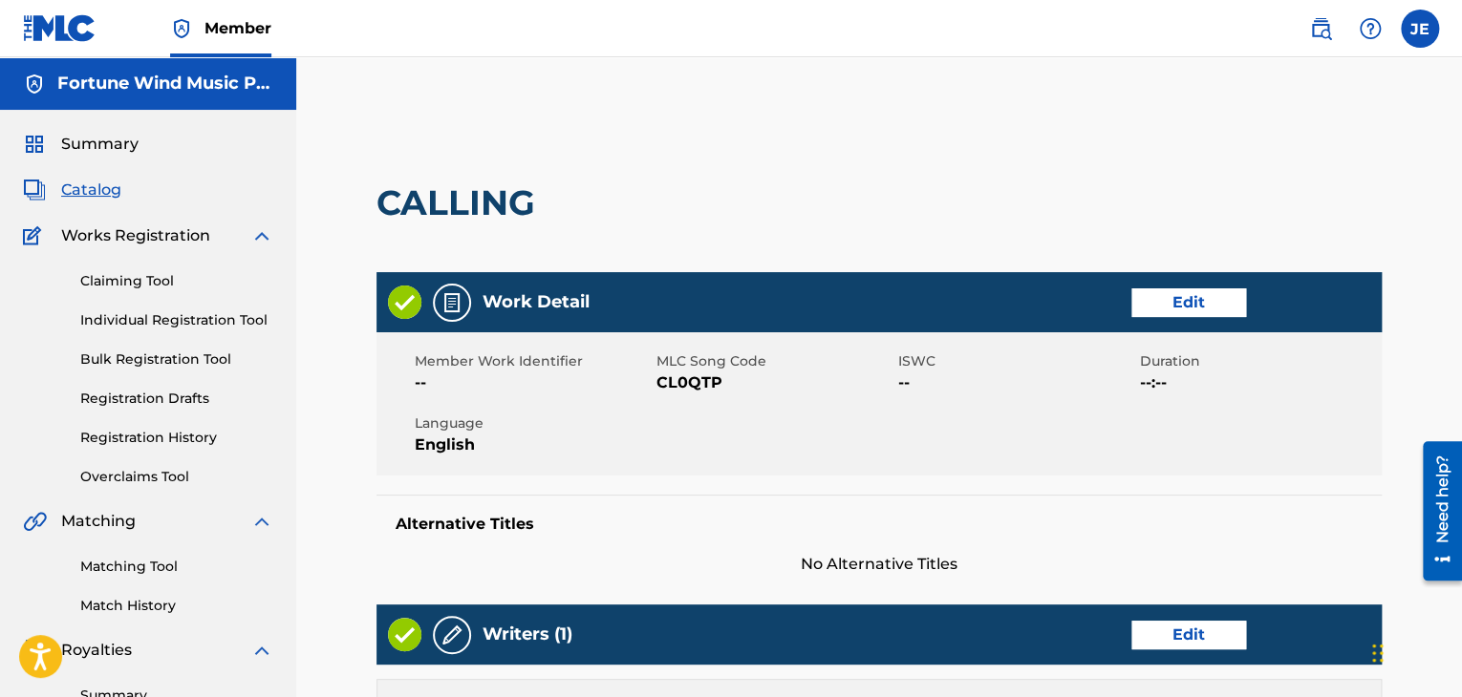
scroll to position [436, 0]
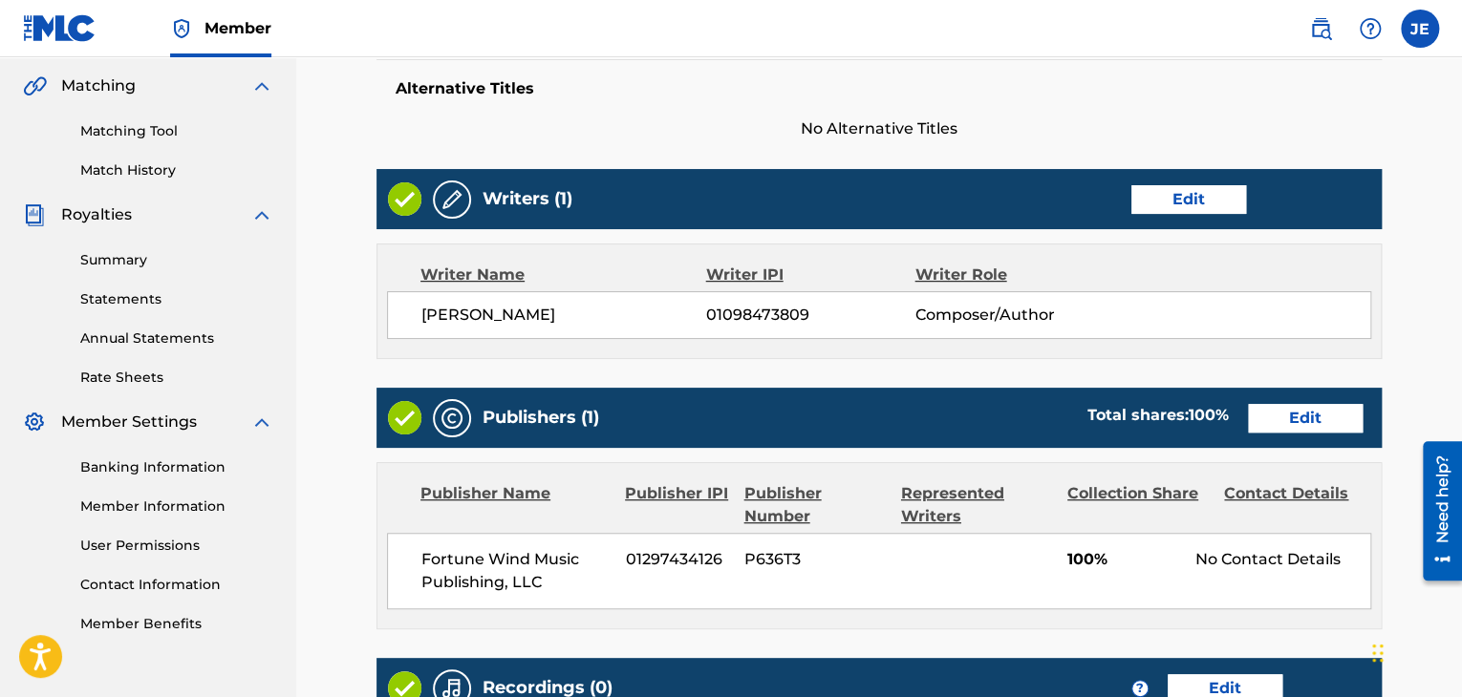
click at [1170, 187] on link "Edit" at bounding box center [1188, 199] width 115 height 29
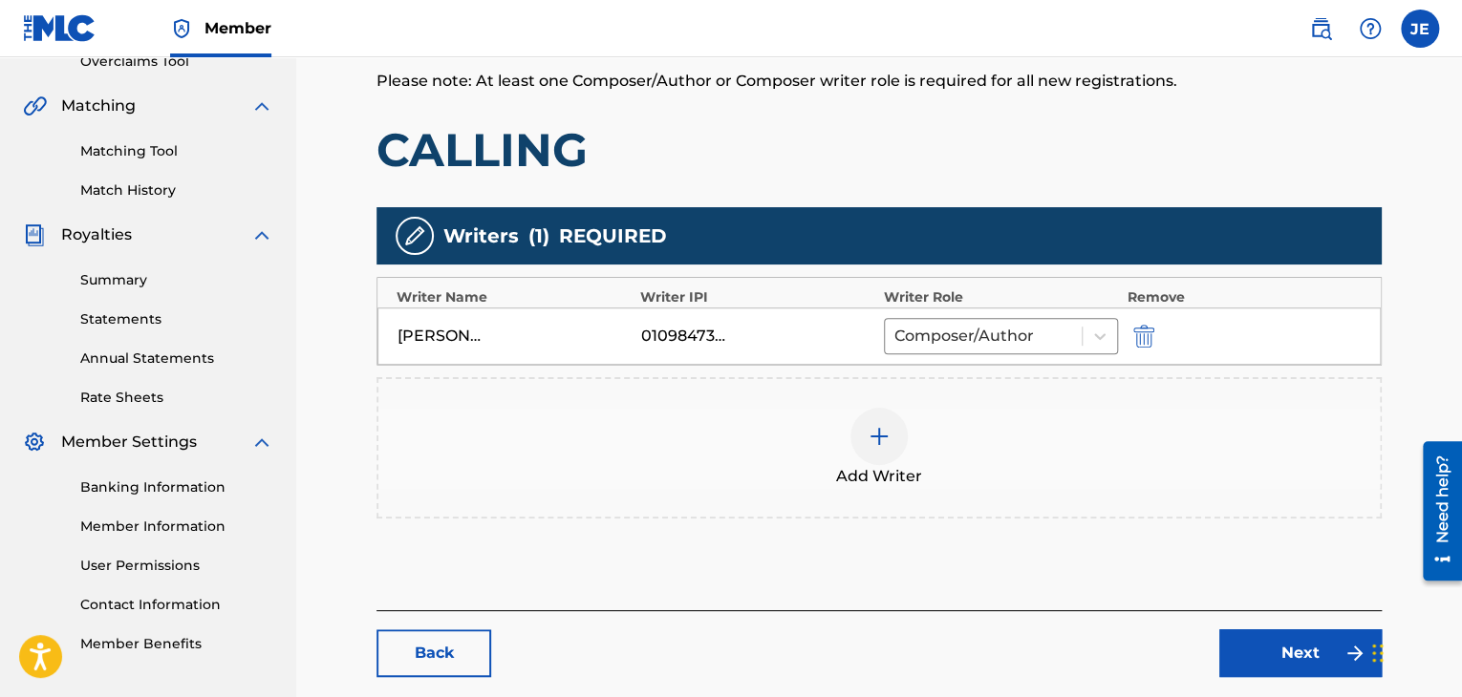
scroll to position [424, 0]
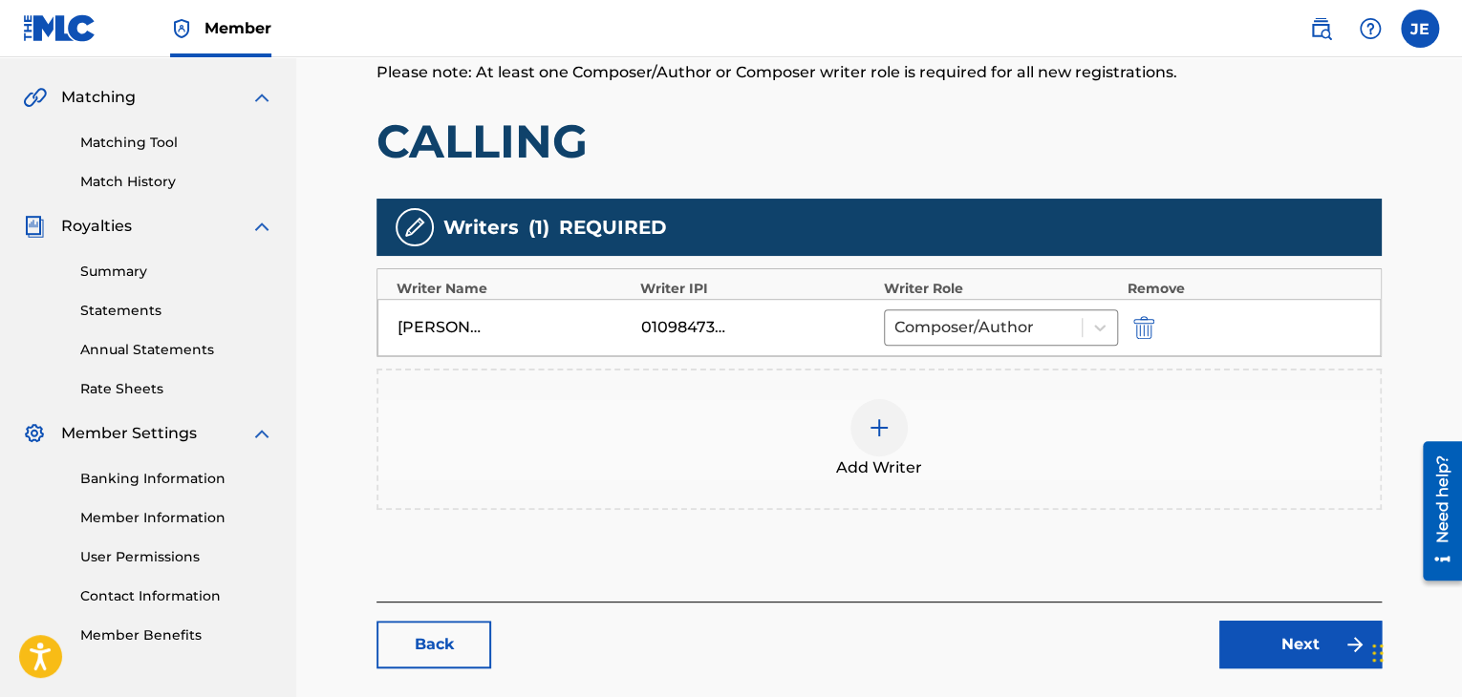
click at [1148, 316] on img "submit" at bounding box center [1143, 327] width 21 height 23
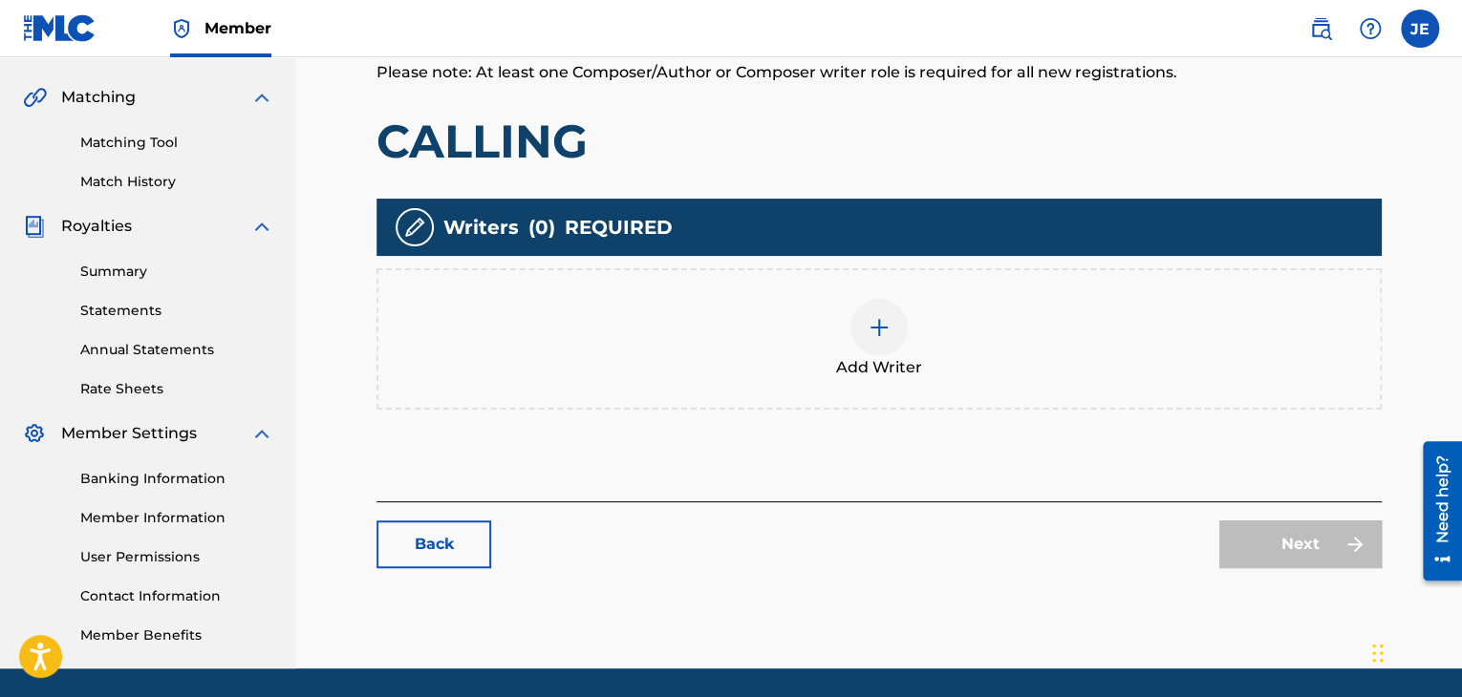
click at [898, 356] on span "Add Writer" at bounding box center [879, 367] width 86 height 23
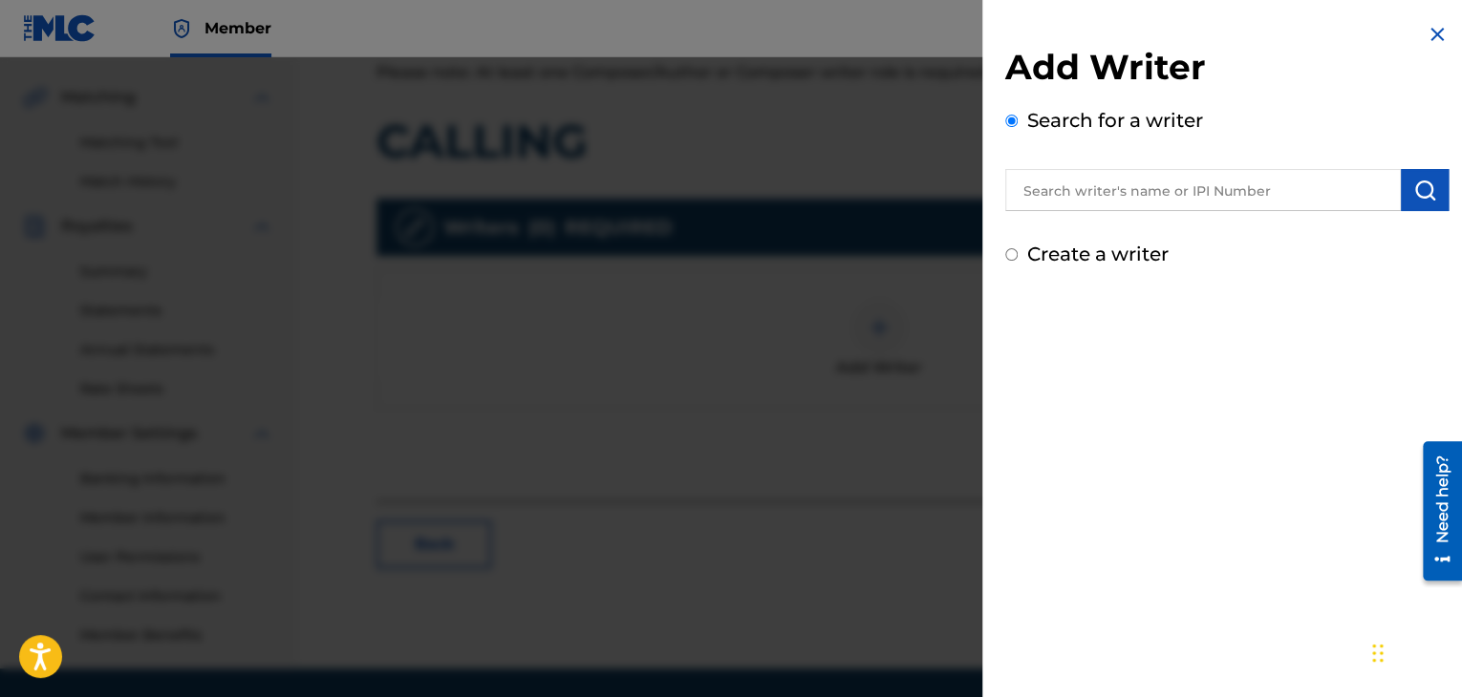
click at [1097, 270] on div "Add Writer Search for a writer Create a writer" at bounding box center [1226, 145] width 489 height 291
click at [1077, 259] on label "Create a writer" at bounding box center [1097, 254] width 141 height 23
radio input "true"
click at [1017, 259] on input "Create a writer" at bounding box center [1011, 254] width 12 height 12
radio input "false"
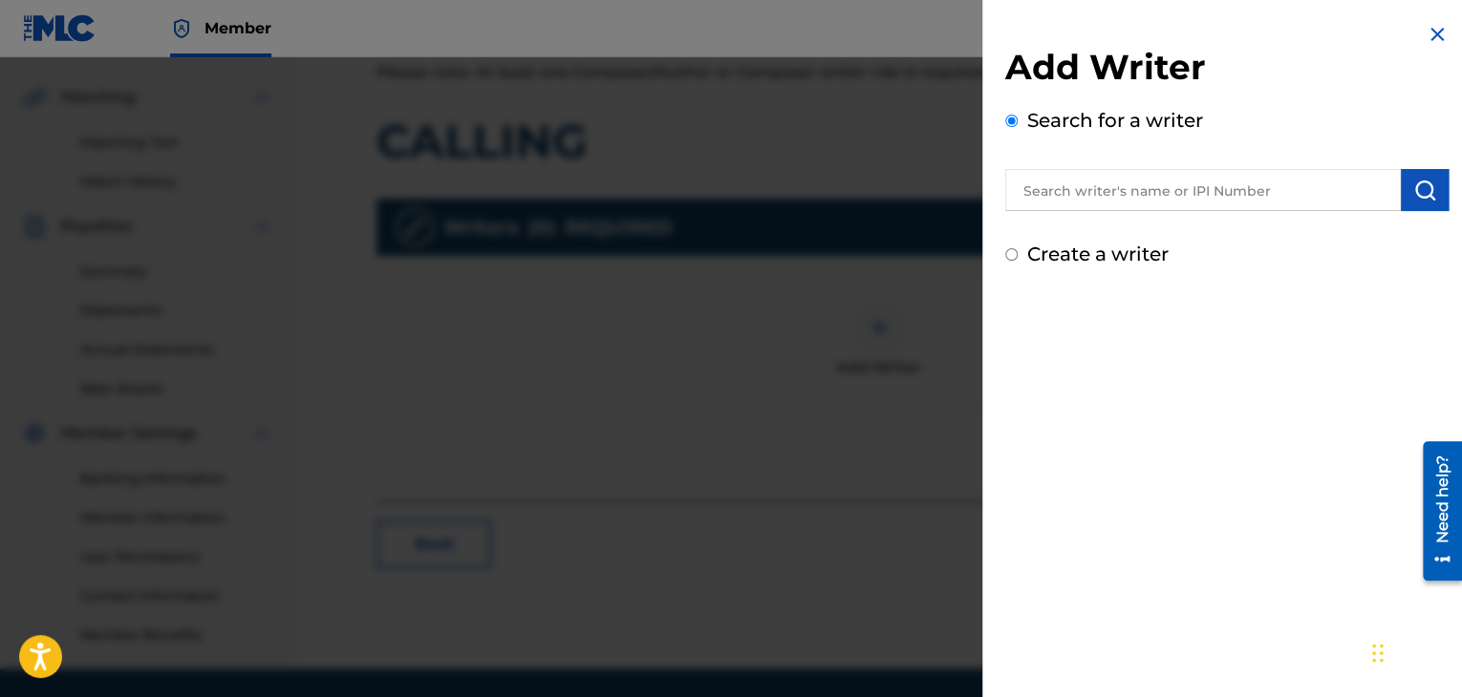
radio input "true"
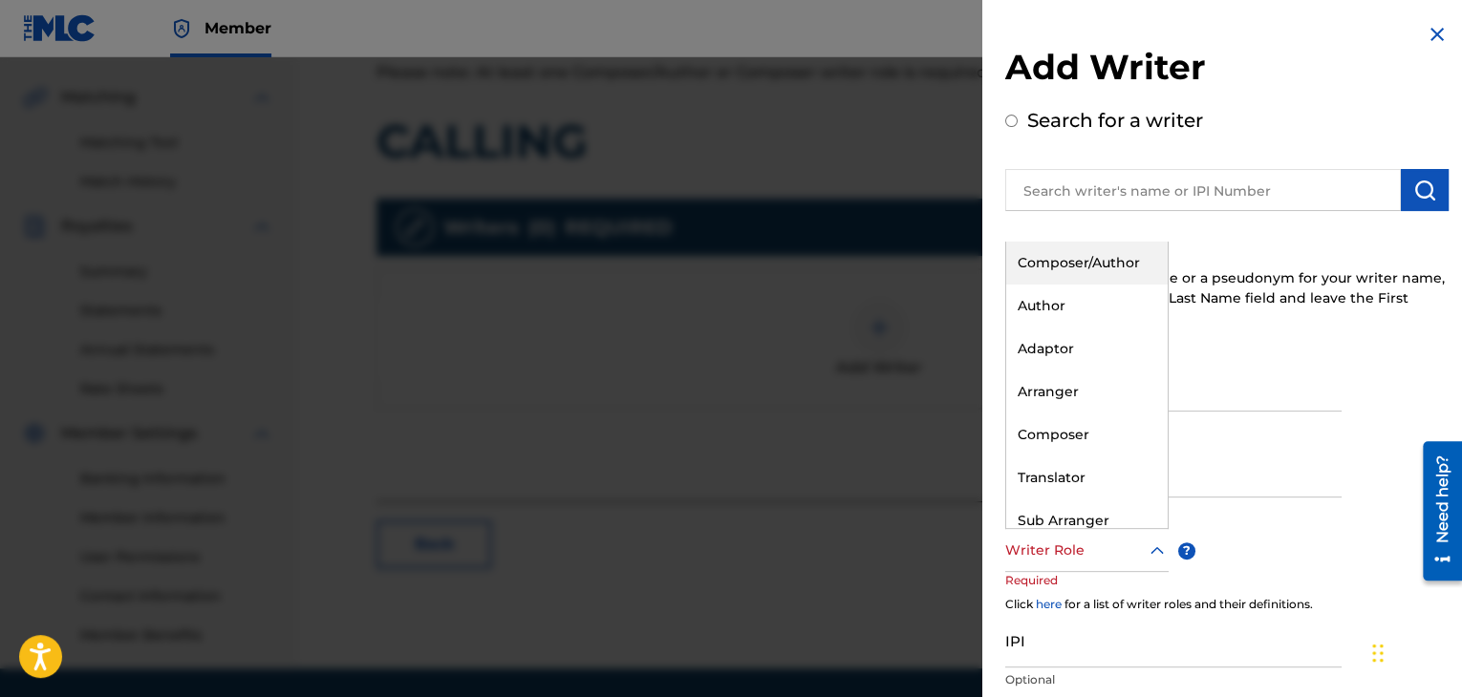
click at [1047, 566] on div "Writer Role" at bounding box center [1086, 550] width 163 height 43
click at [1074, 249] on div "Composer/Author" at bounding box center [1086, 263] width 161 height 43
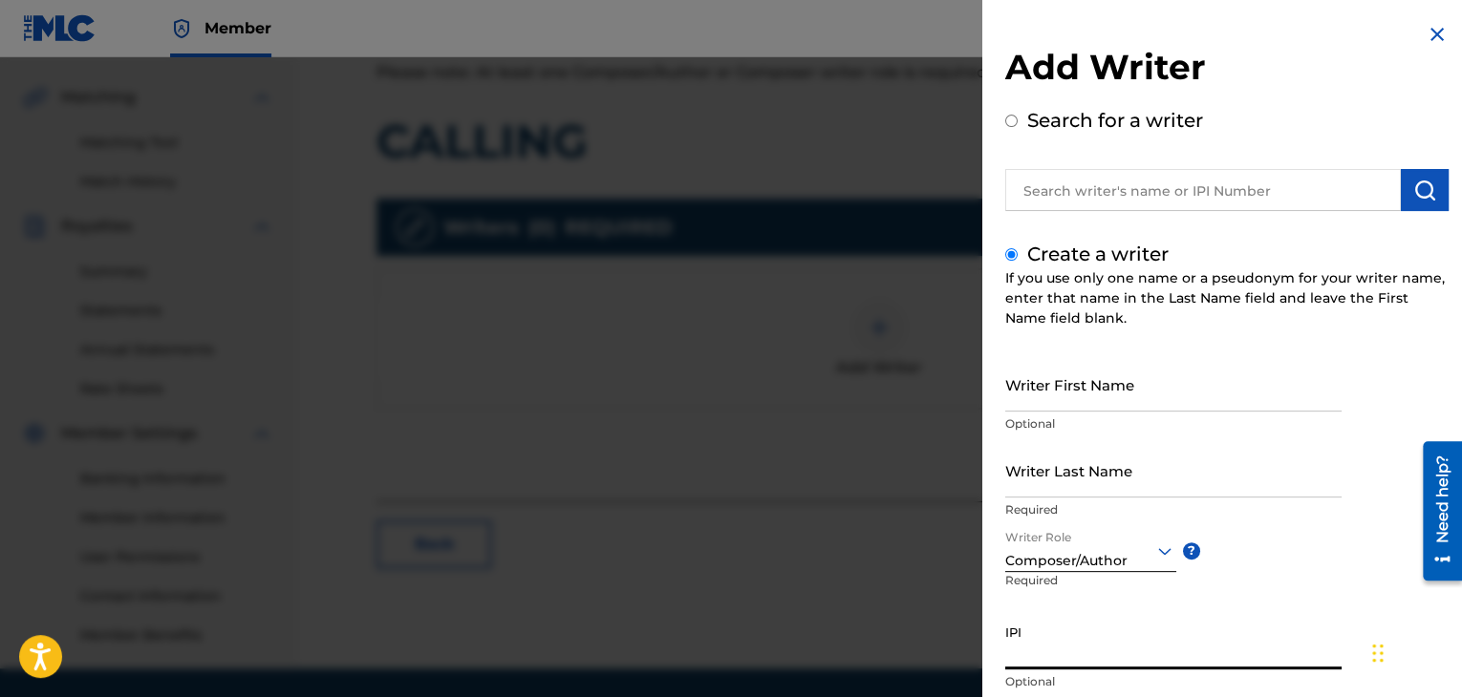
click at [1047, 644] on input "IPI" at bounding box center [1173, 642] width 336 height 54
paste input "1098473809"
type input "1098473809"
click at [1066, 394] on input "Writer First Name" at bounding box center [1173, 384] width 336 height 54
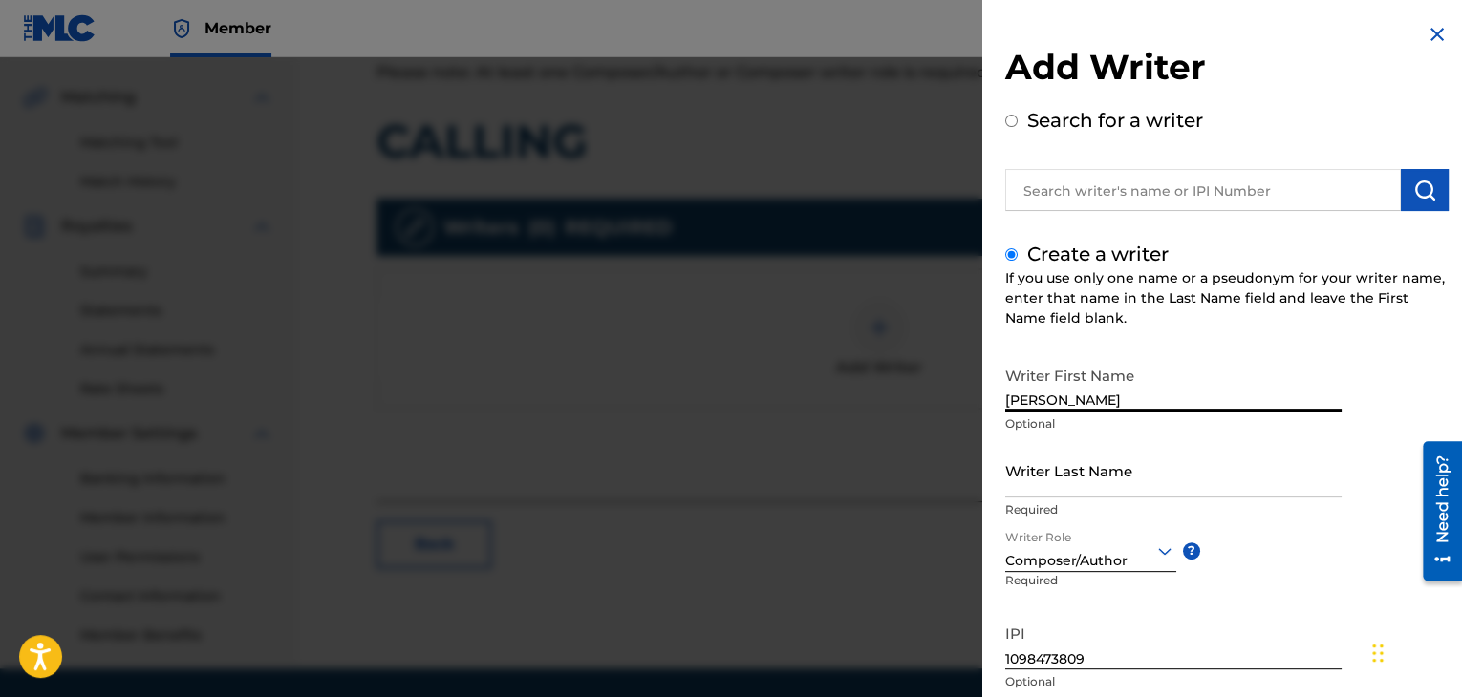
type input "[PERSON_NAME]"
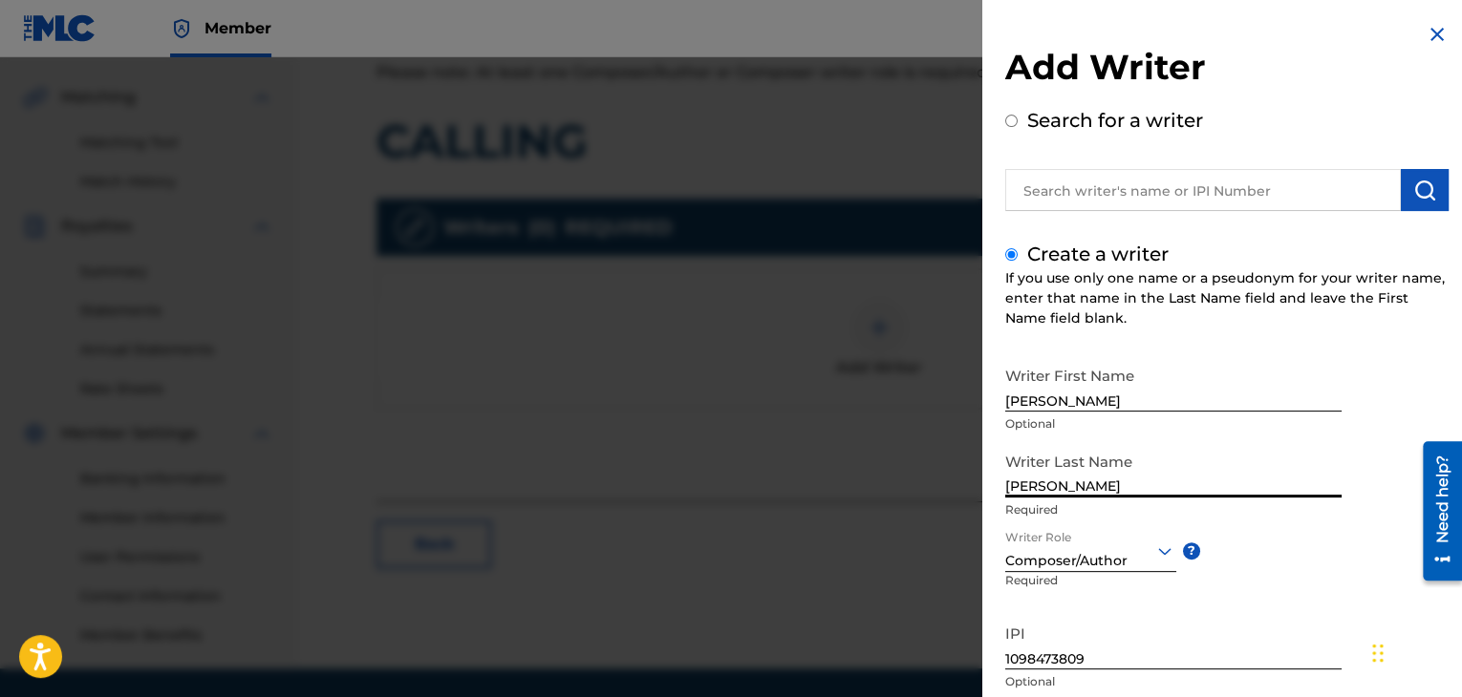
scroll to position [132, 0]
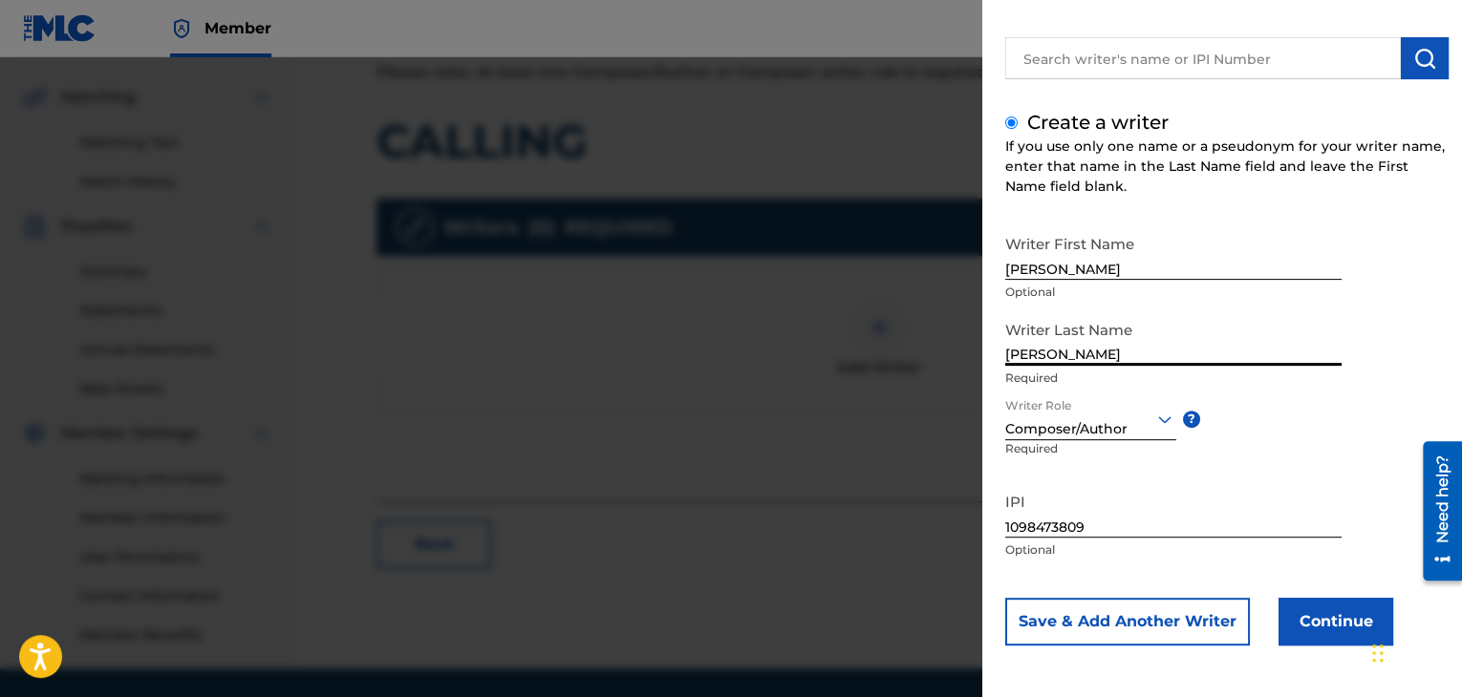
type input "[PERSON_NAME]"
click at [1334, 636] on button "Continue" at bounding box center [1335, 622] width 115 height 48
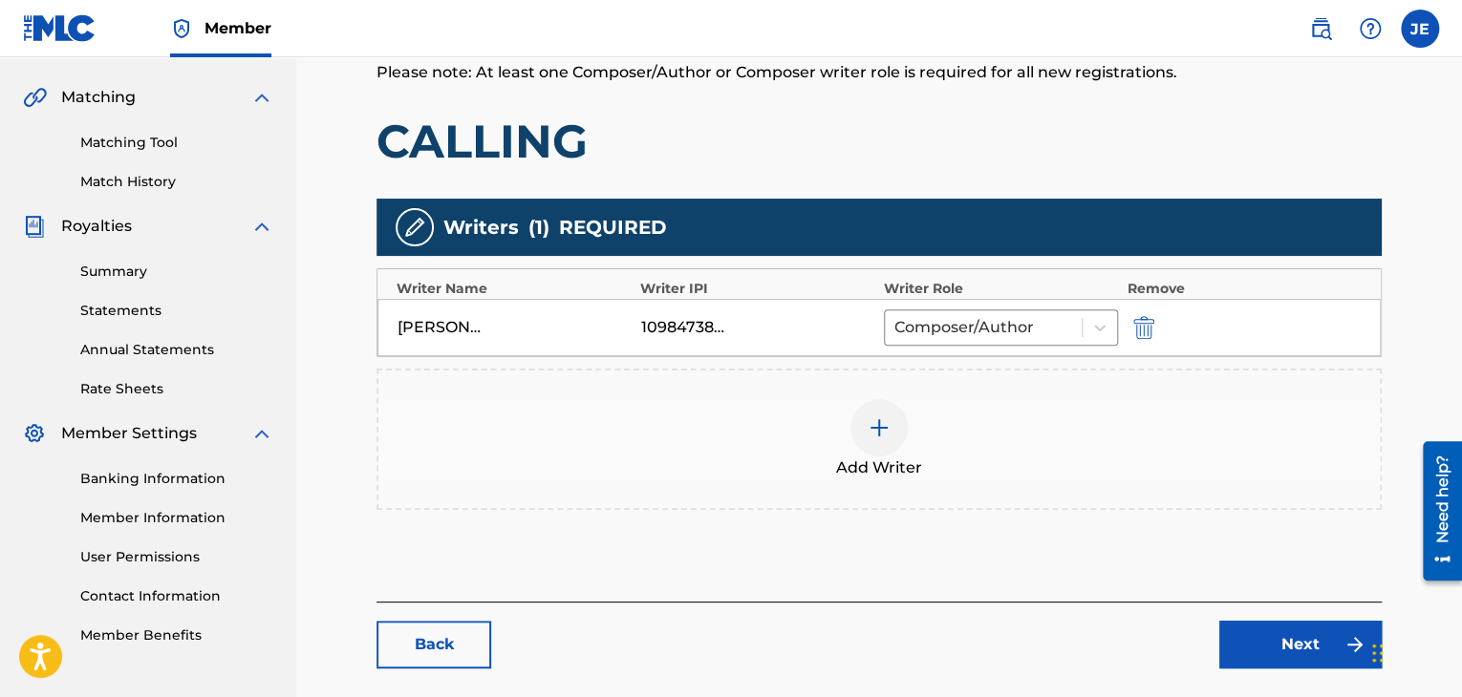
scroll to position [515, 0]
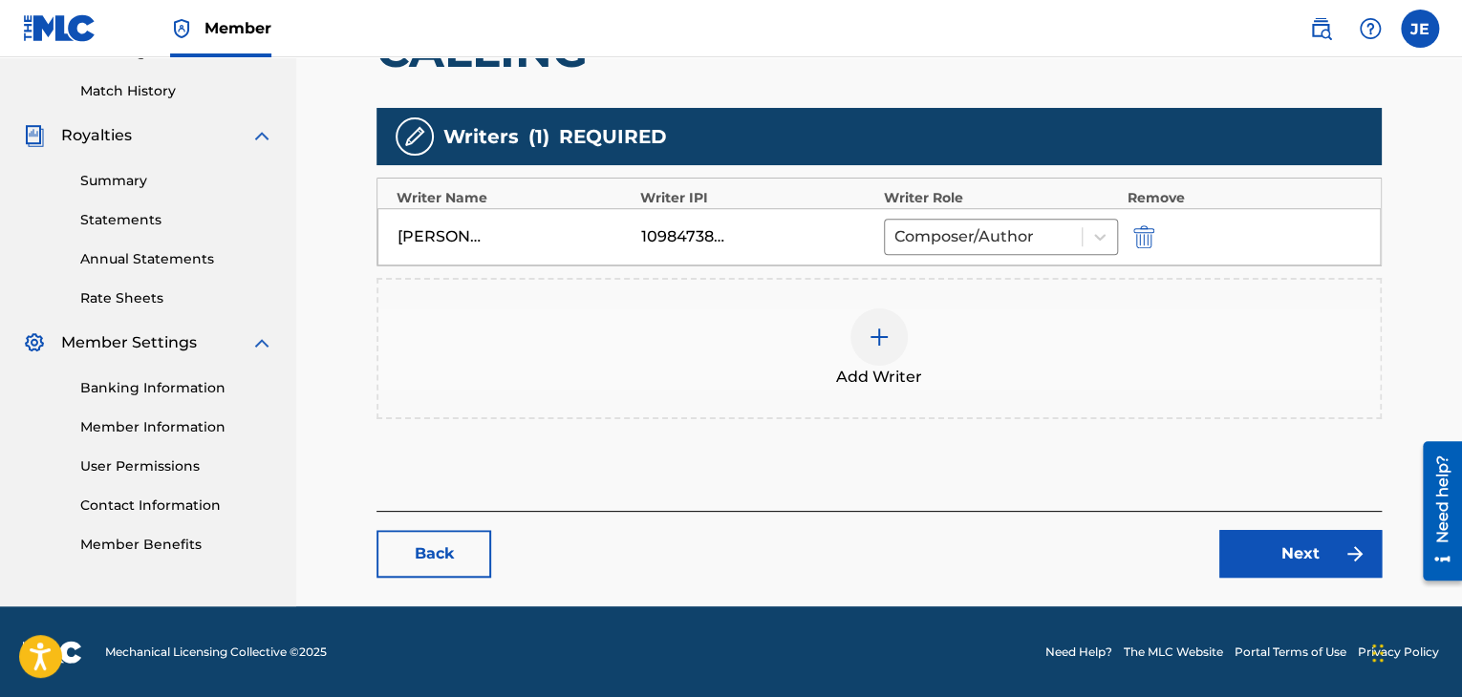
click at [1336, 555] on link "Next" at bounding box center [1300, 554] width 162 height 48
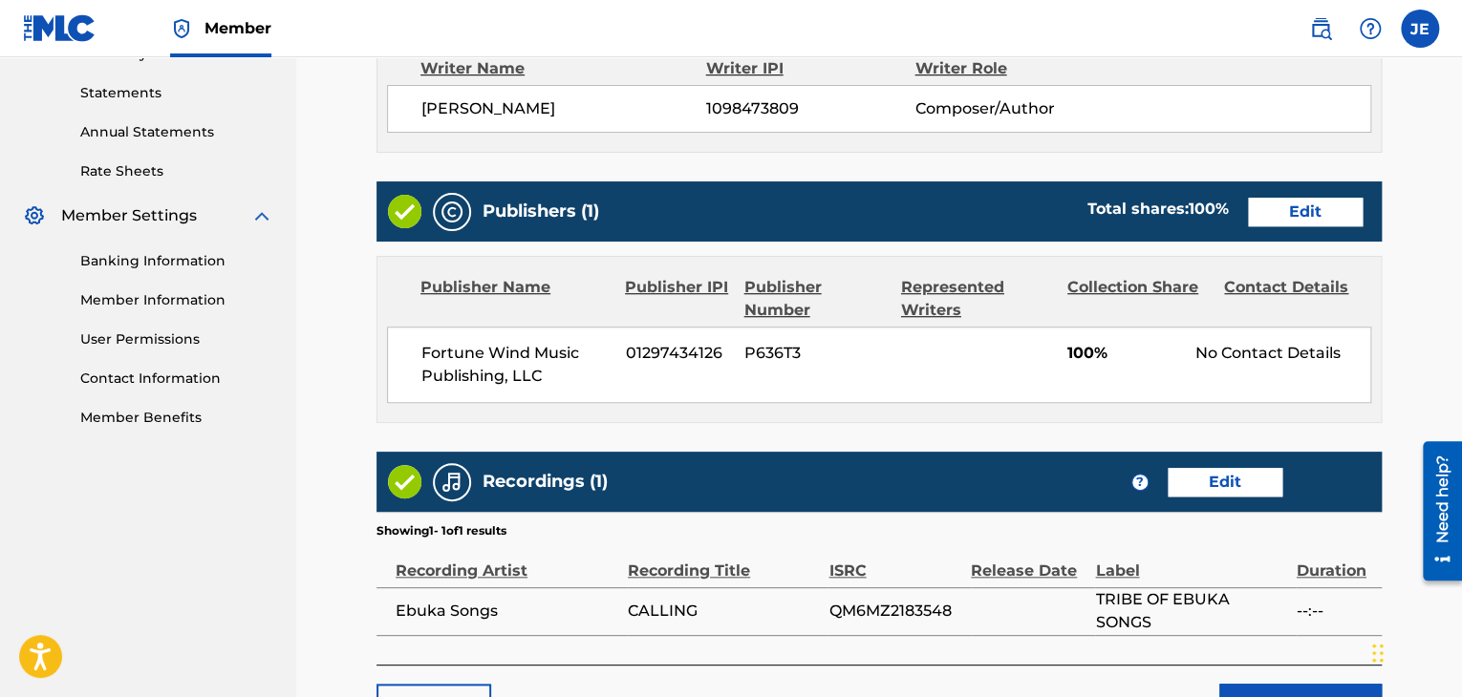
scroll to position [795, 0]
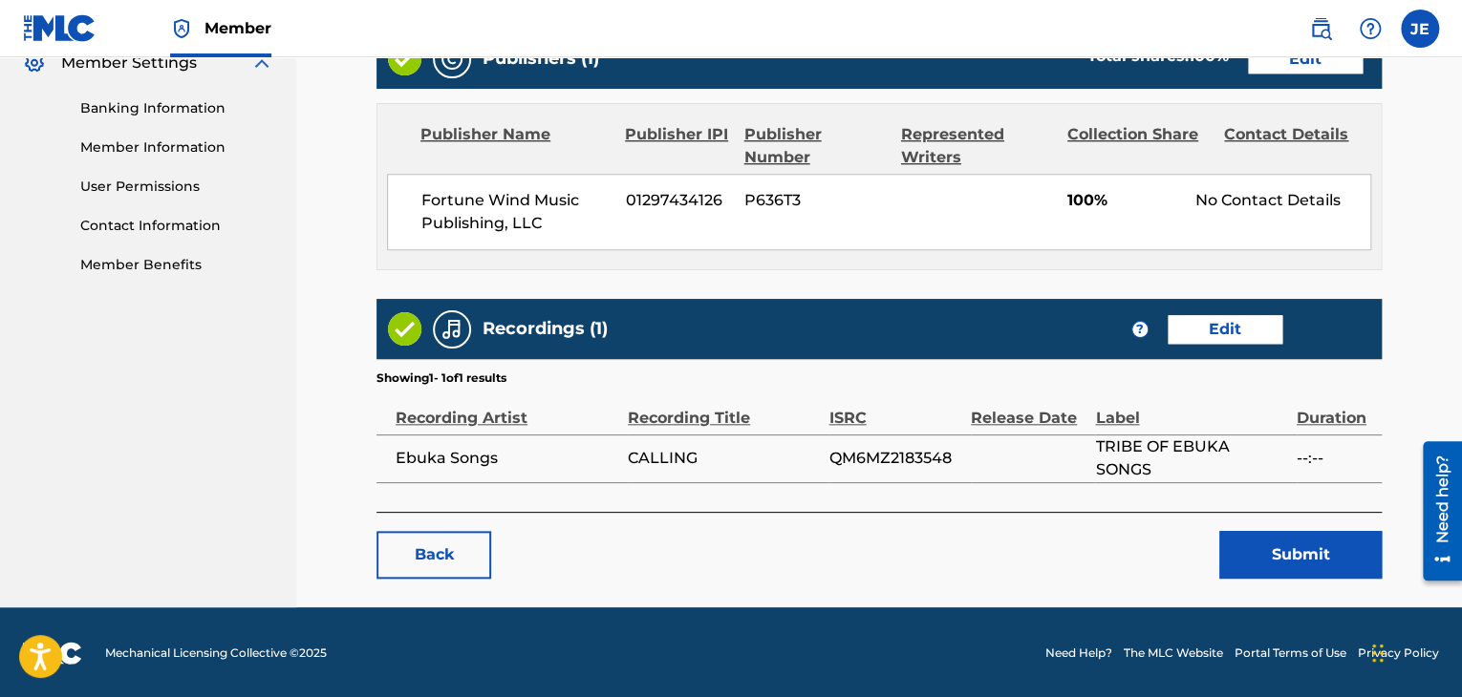
click at [1299, 556] on button "Submit" at bounding box center [1300, 555] width 162 height 48
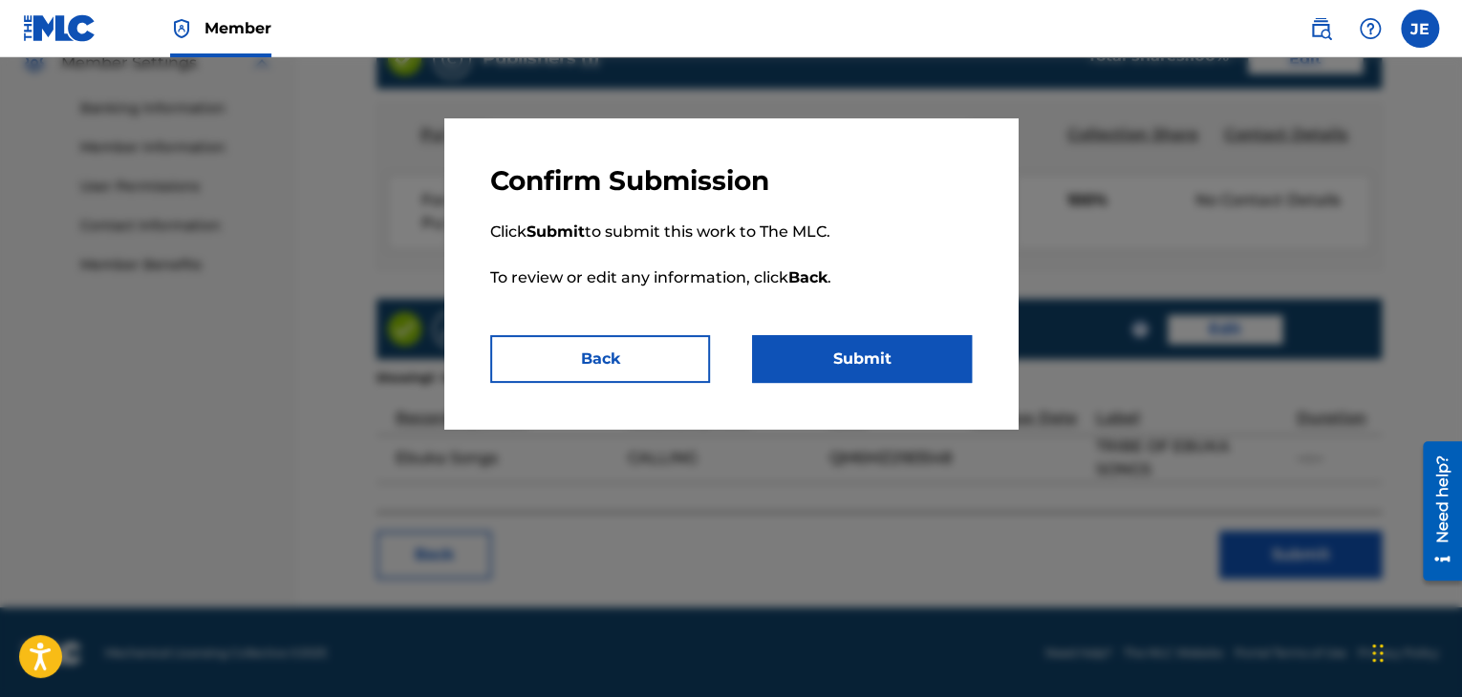
click at [805, 363] on button "Submit" at bounding box center [862, 359] width 220 height 48
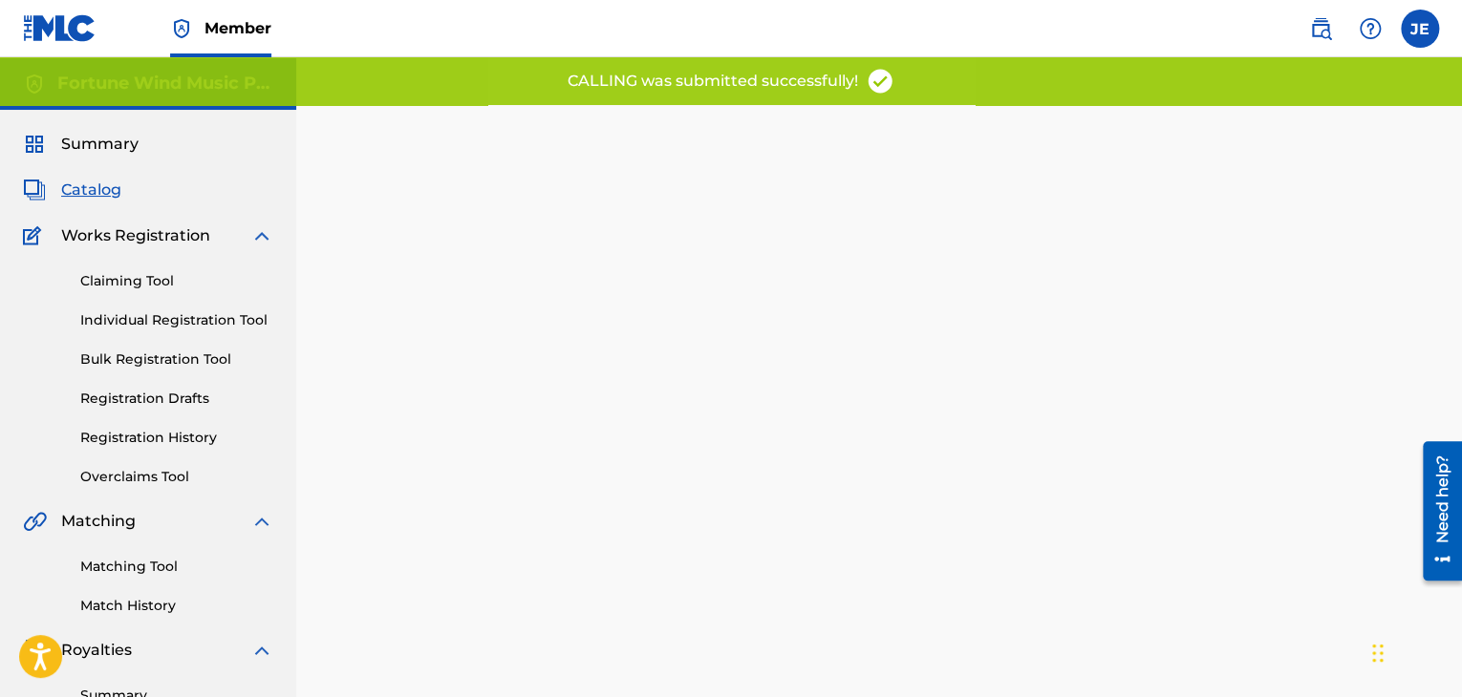
click at [78, 195] on span "Catalog" at bounding box center [91, 190] width 60 height 23
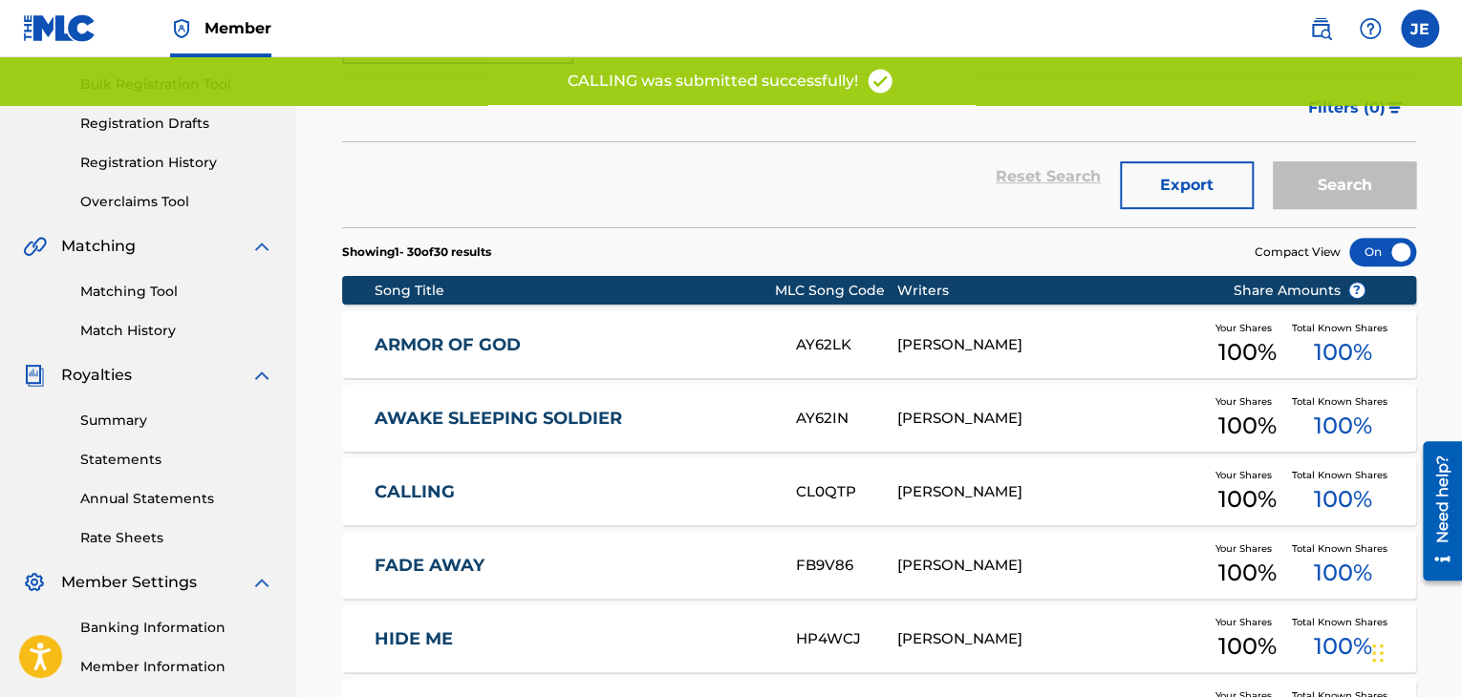
scroll to position [397, 0]
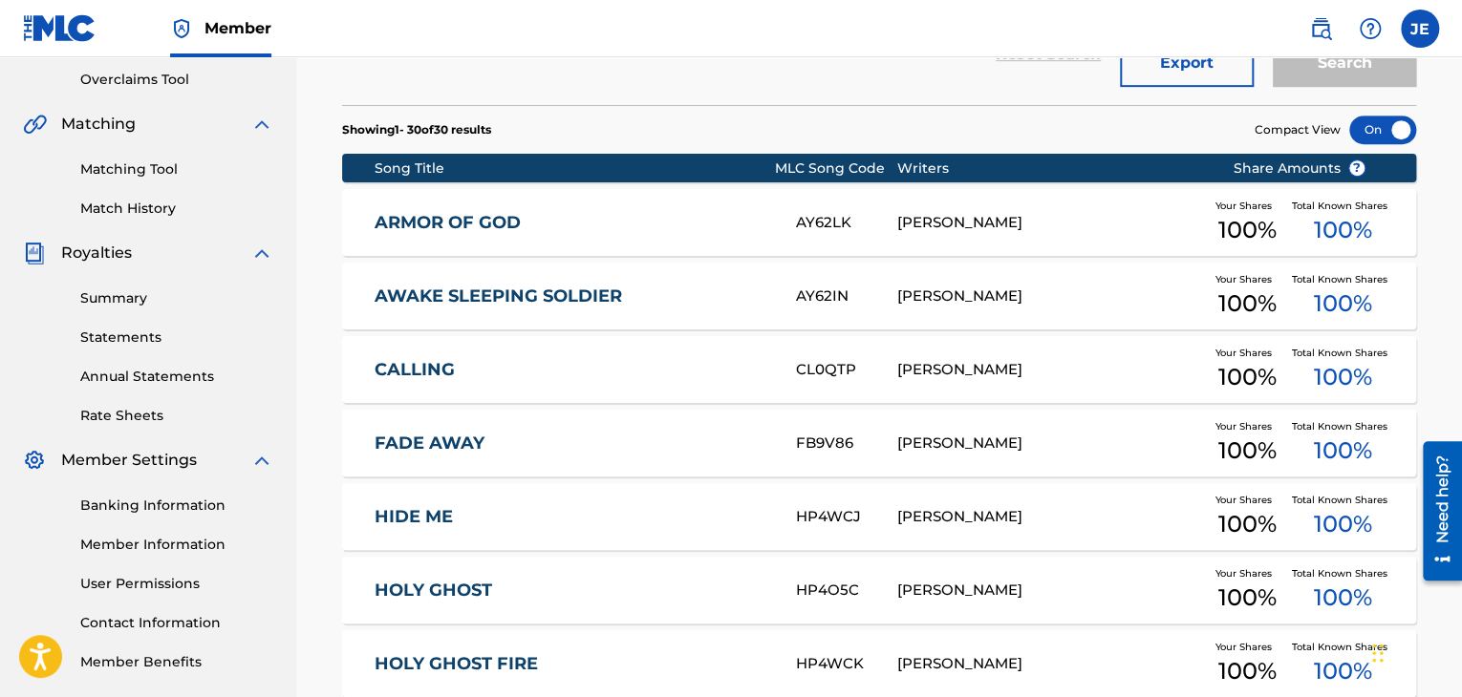
click at [446, 451] on link "FADE AWAY" at bounding box center [572, 444] width 396 height 22
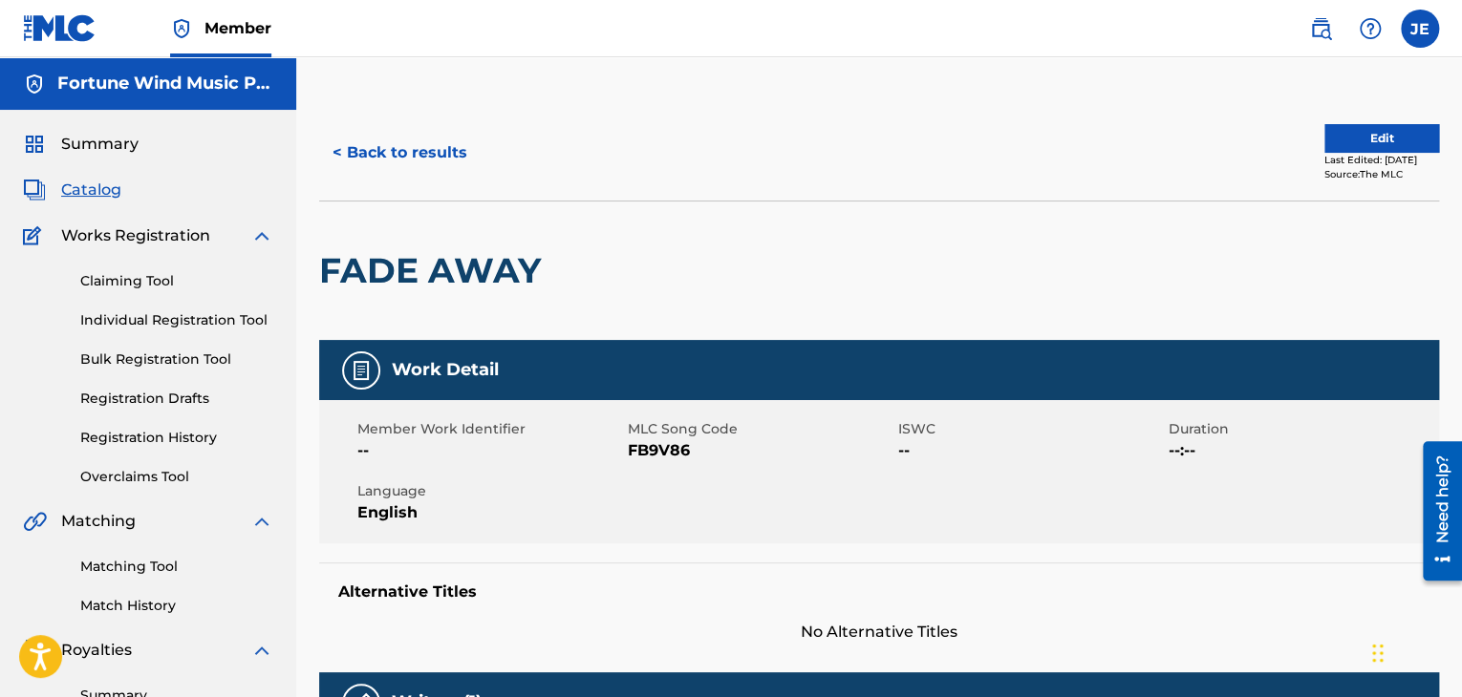
click at [1360, 126] on button "Edit" at bounding box center [1381, 138] width 115 height 29
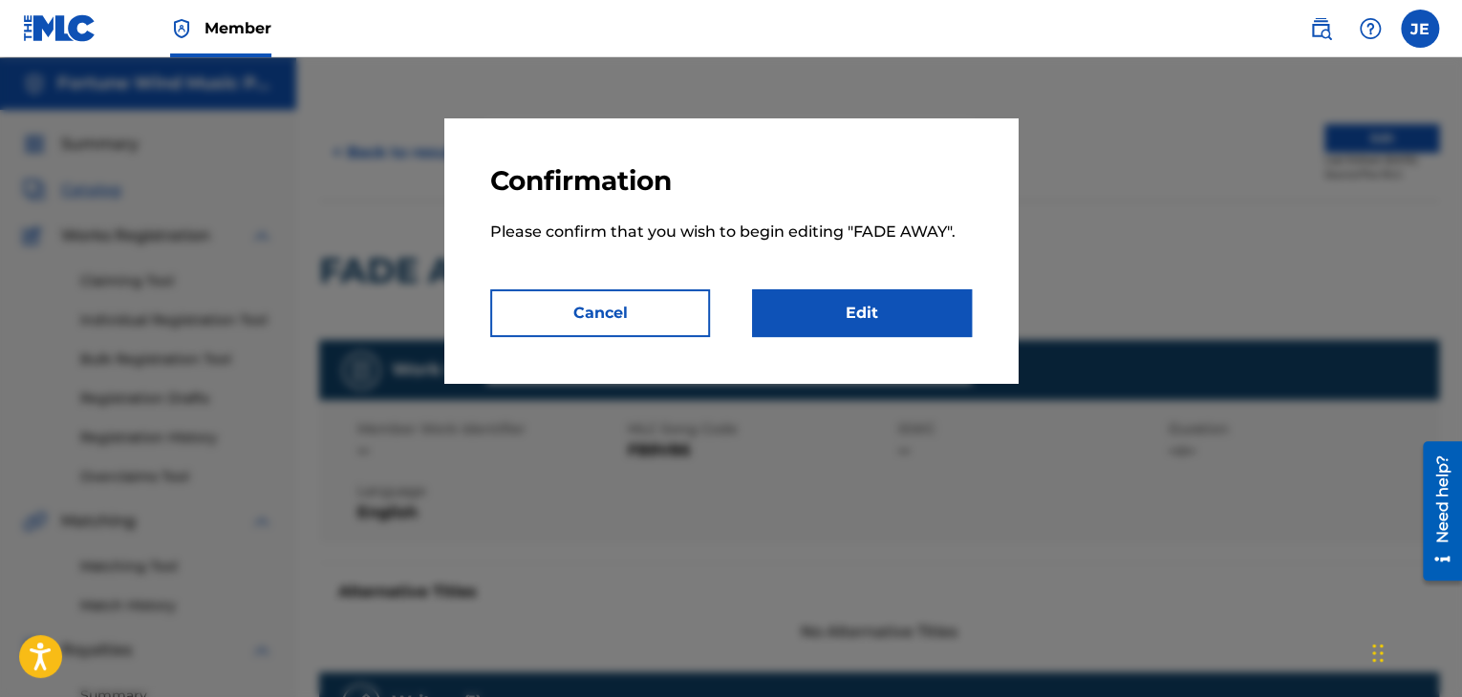
click at [849, 331] on link "Edit" at bounding box center [862, 313] width 220 height 48
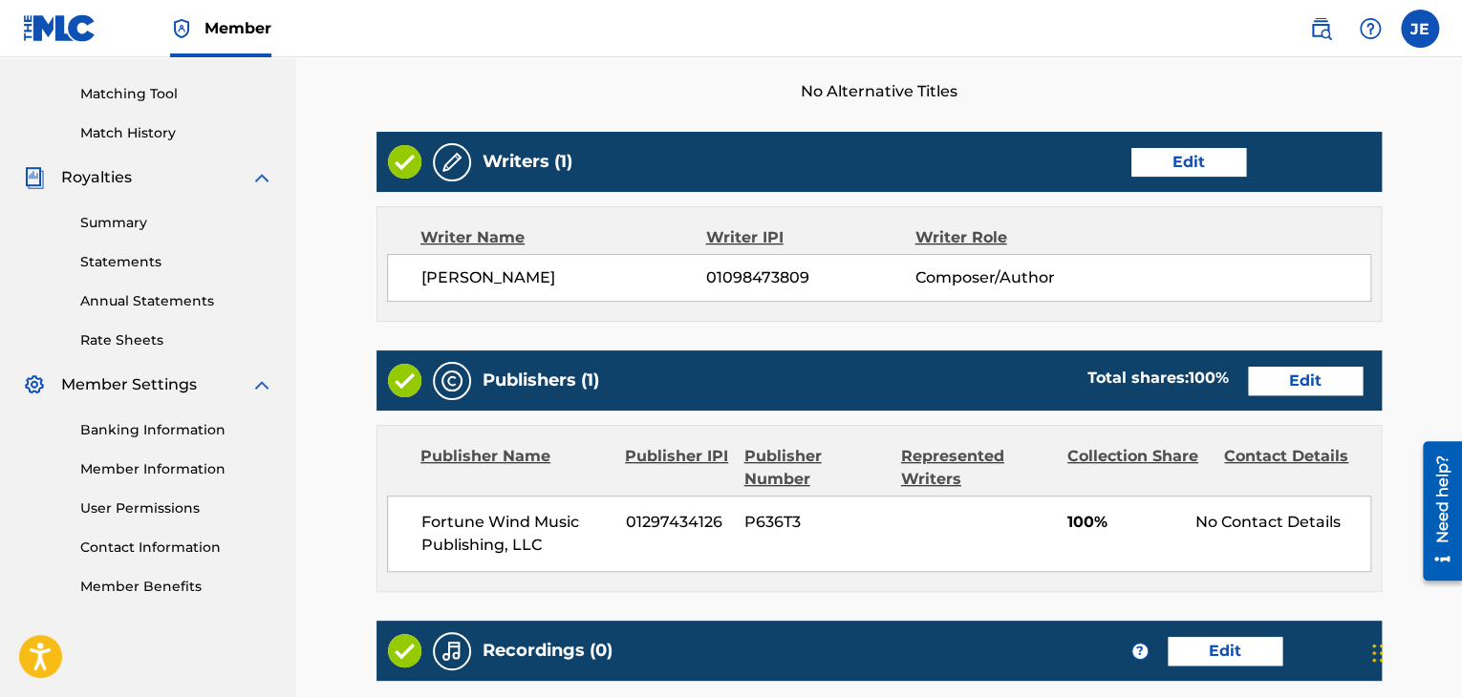
scroll to position [472, 0]
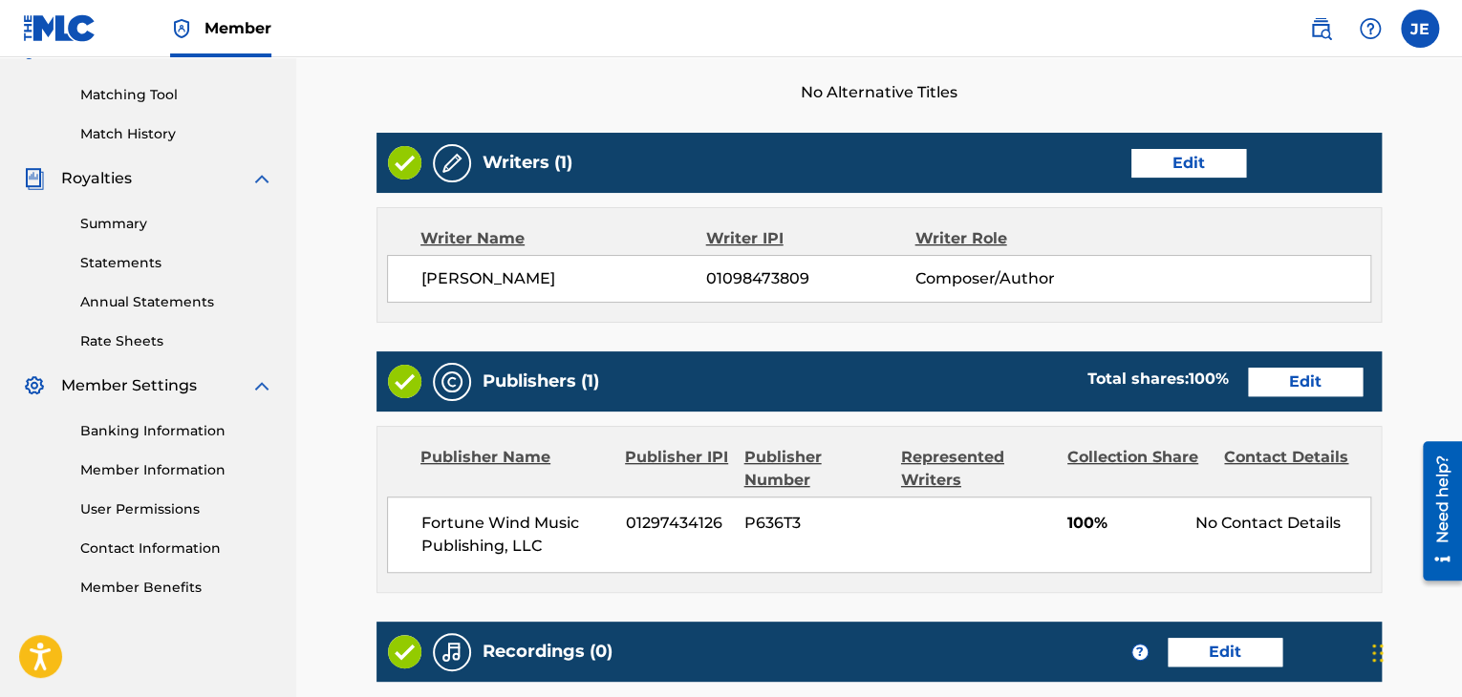
click at [1169, 161] on link "Edit" at bounding box center [1188, 163] width 115 height 29
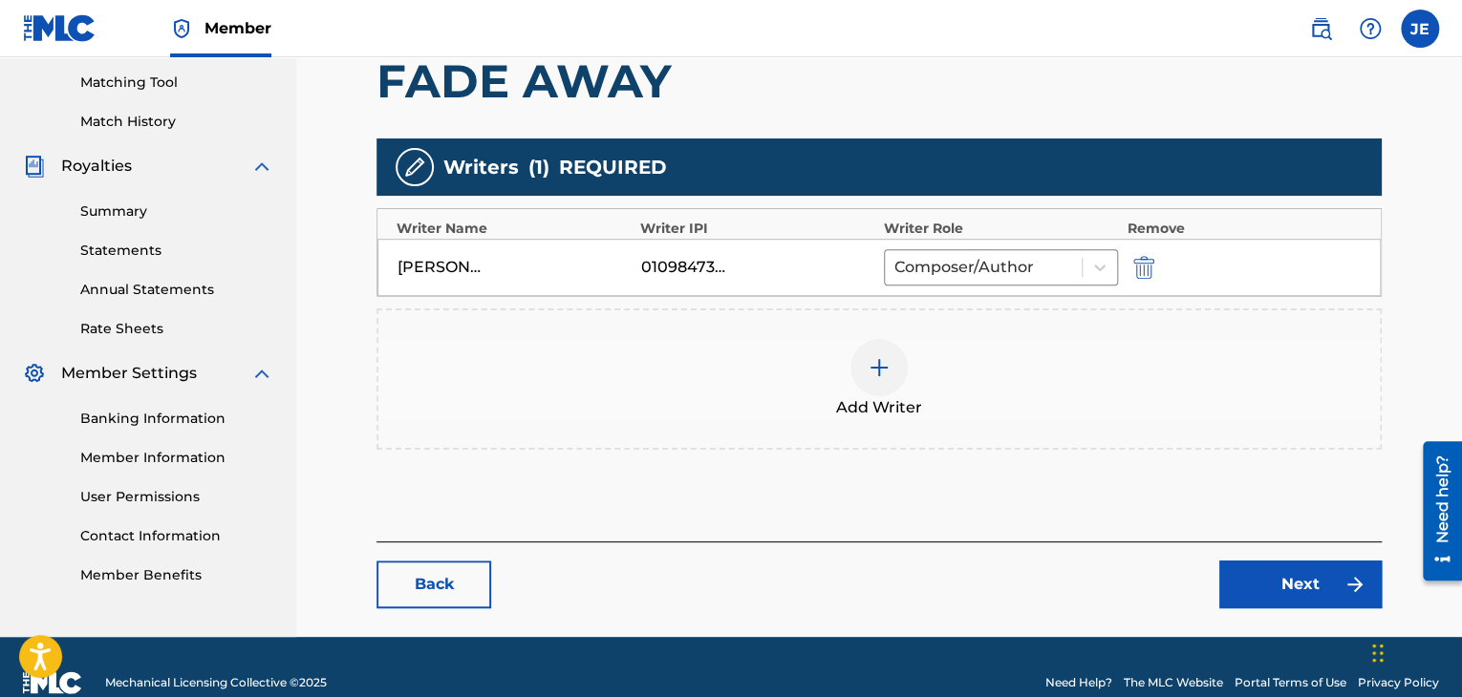
scroll to position [483, 0]
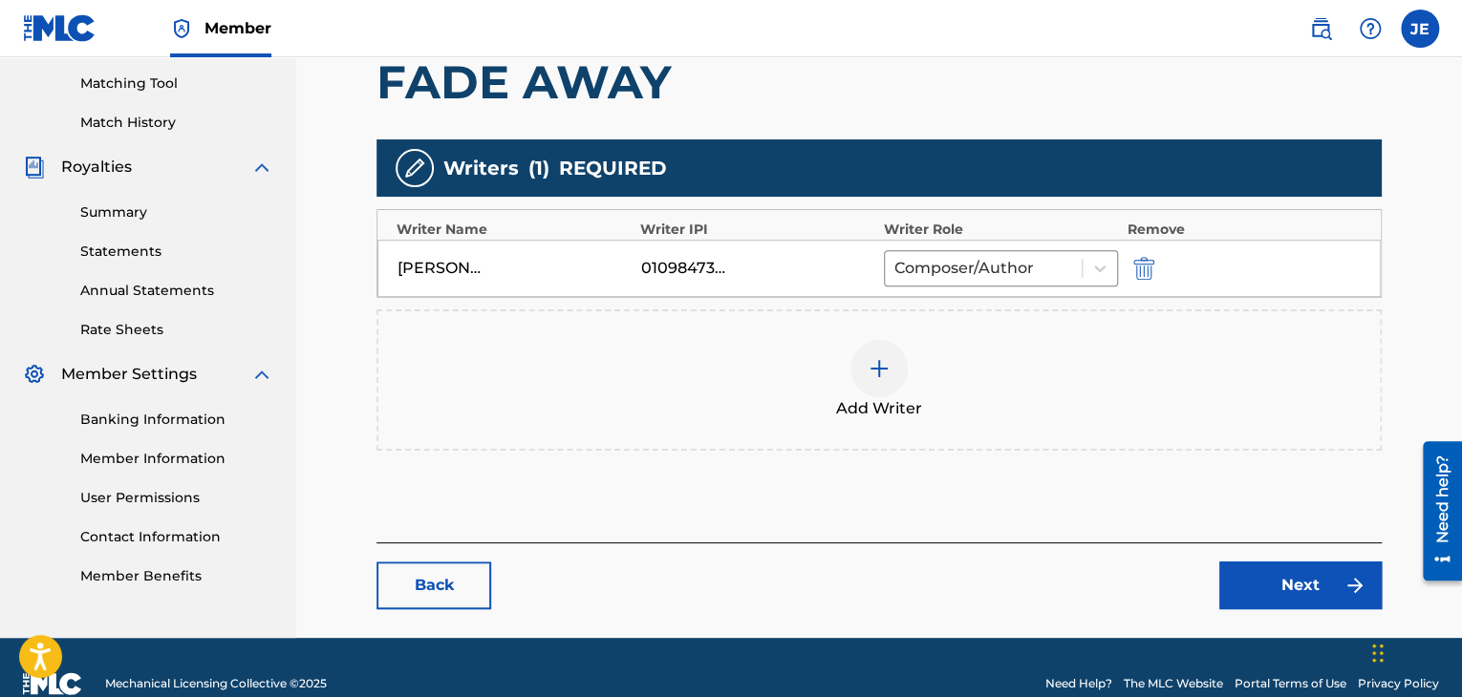
click at [1146, 273] on img "submit" at bounding box center [1143, 268] width 21 height 23
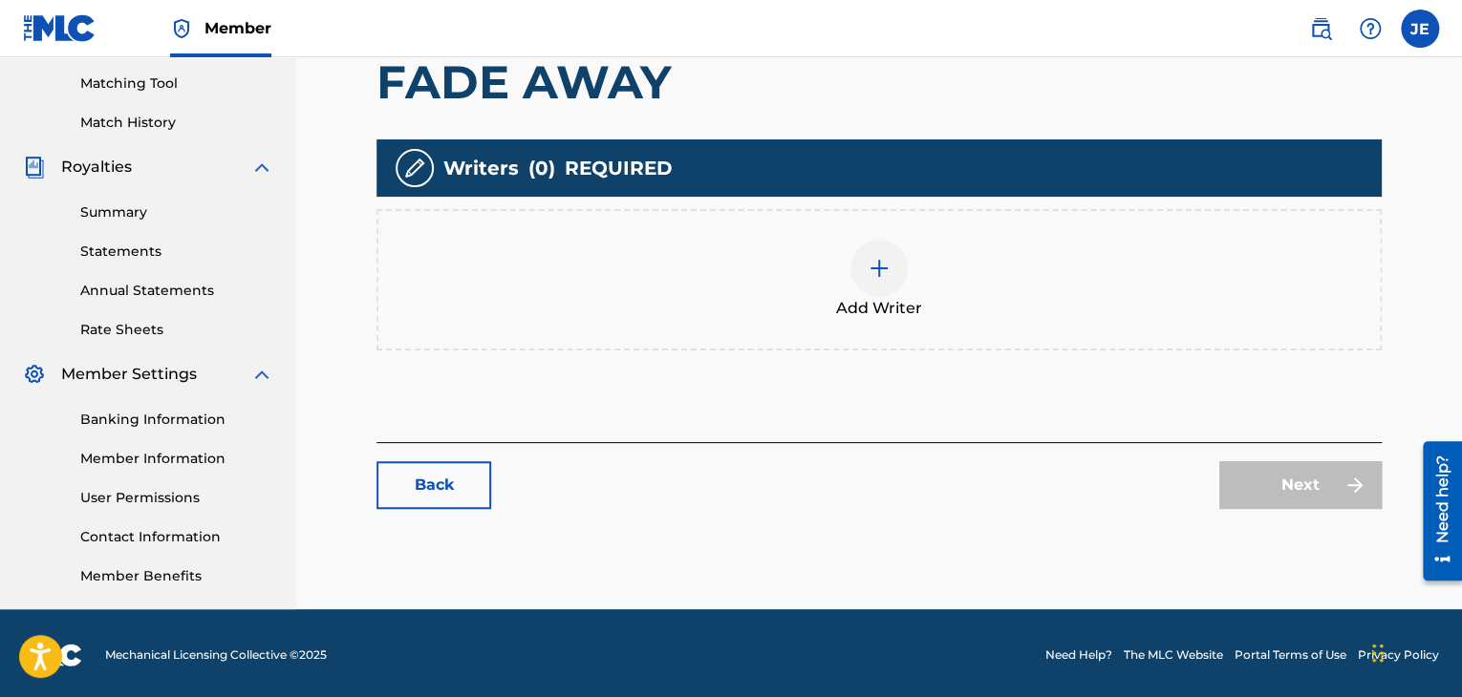
click at [888, 278] on img at bounding box center [878, 268] width 23 height 23
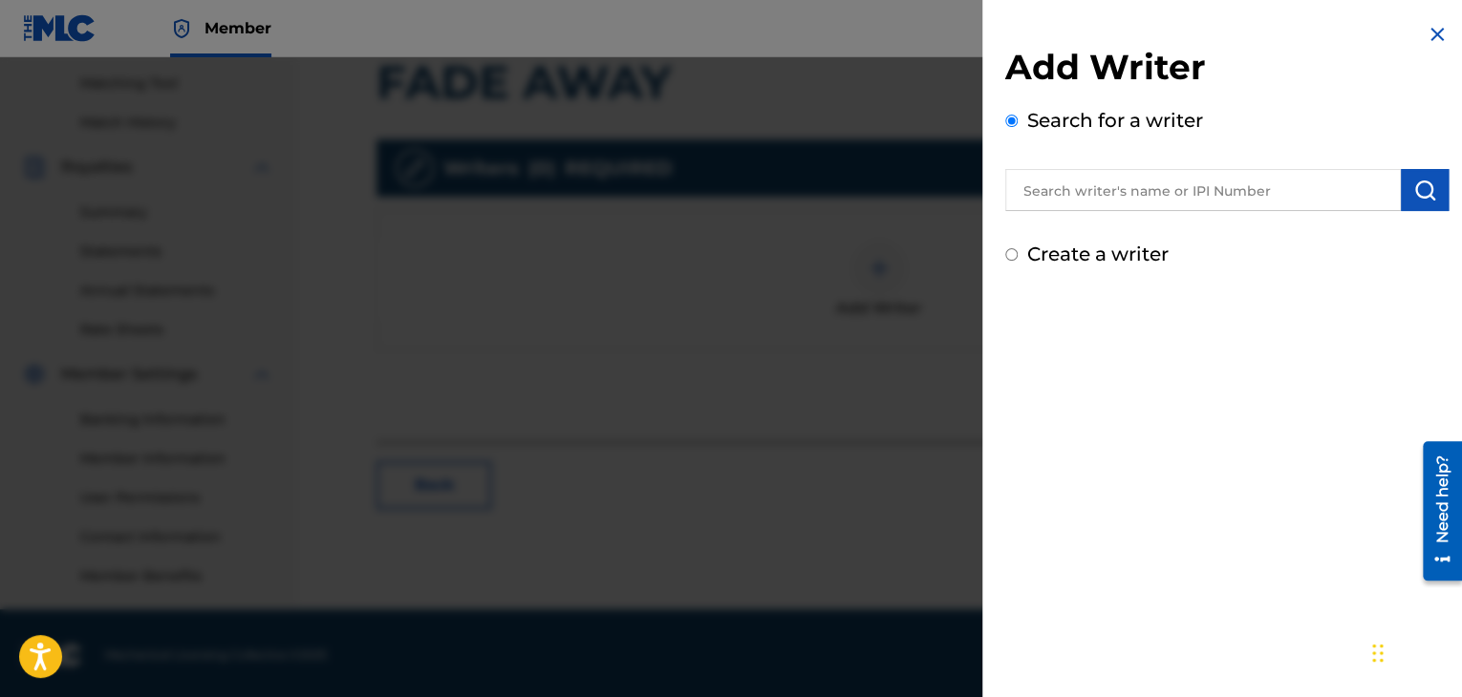
click at [1093, 246] on label "Create a writer" at bounding box center [1097, 254] width 141 height 23
radio input "true"
click at [1017, 248] on input "Create a writer" at bounding box center [1011, 254] width 12 height 12
radio input "false"
radio input "true"
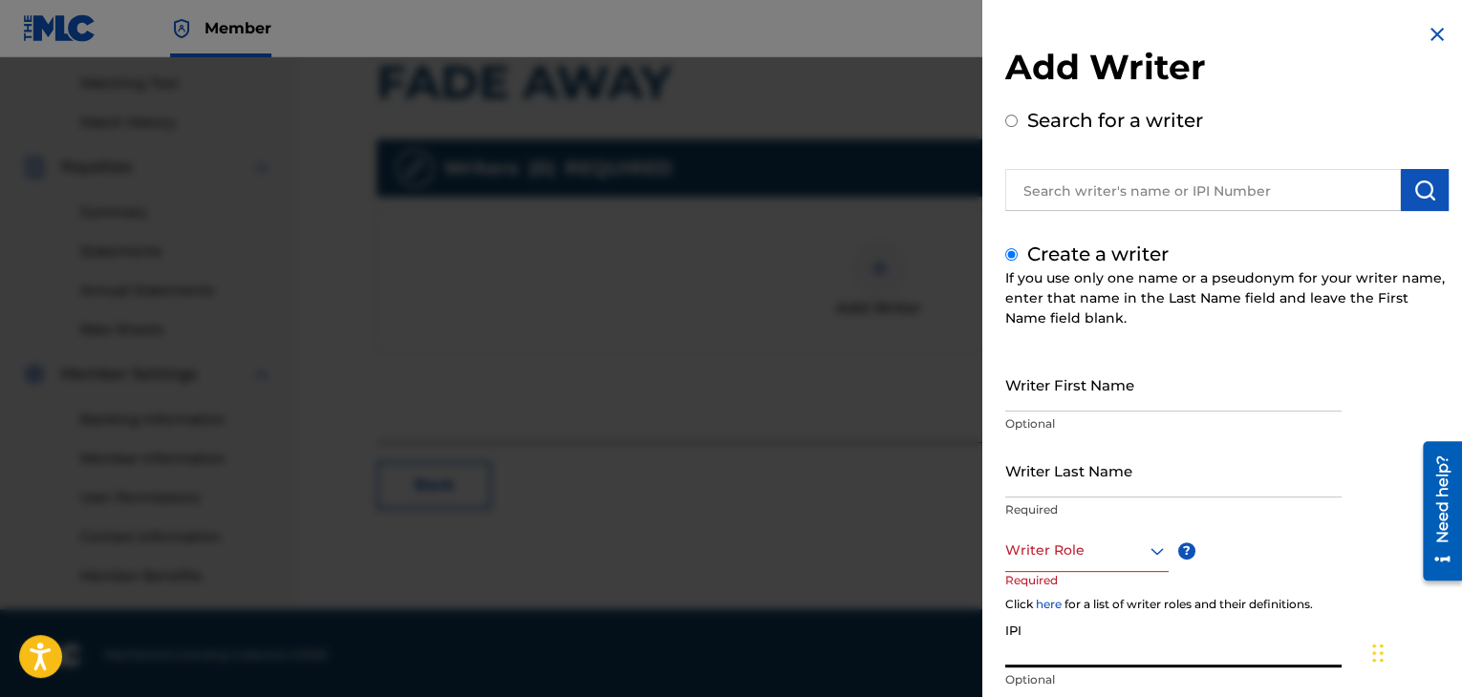
click at [1046, 652] on input "IPI" at bounding box center [1173, 640] width 336 height 54
paste input "1098473809"
type input "1098473809"
click at [1036, 551] on div at bounding box center [1086, 551] width 163 height 24
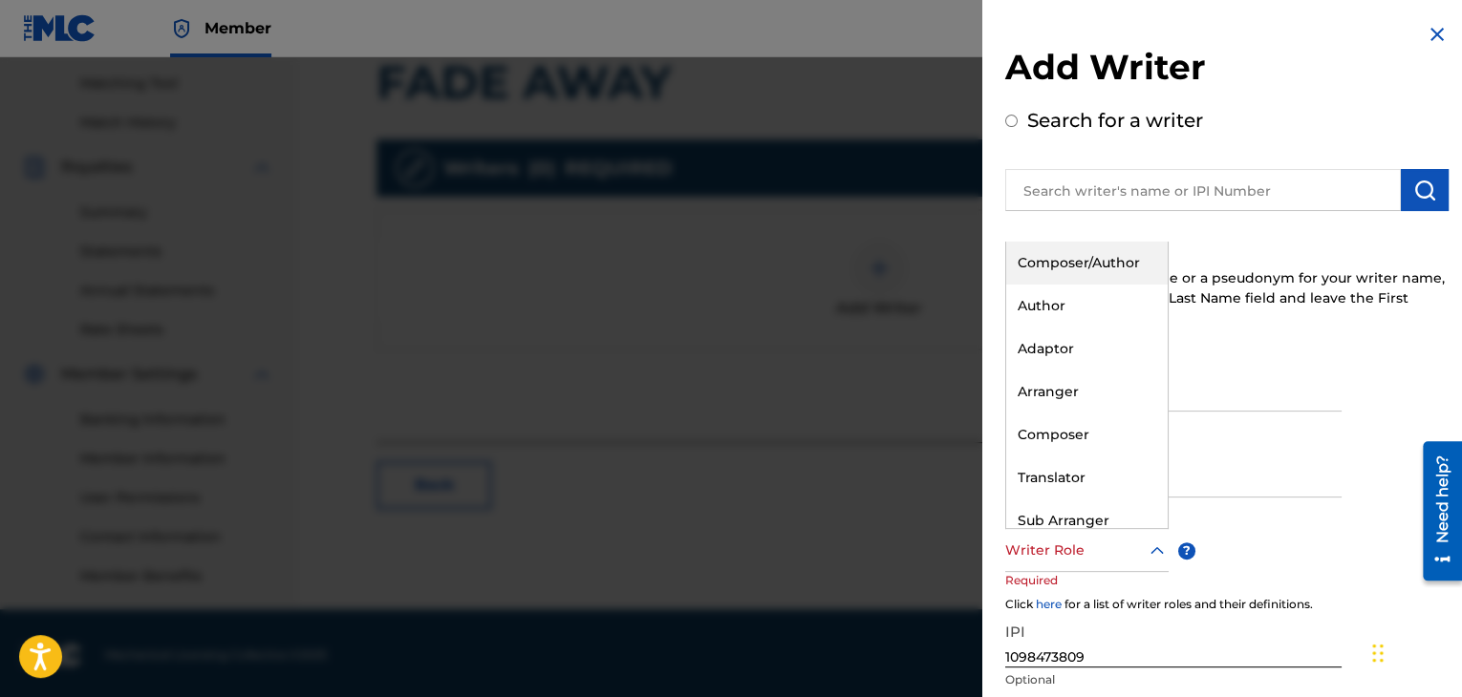
click at [1042, 261] on div "Composer/Author" at bounding box center [1086, 263] width 161 height 43
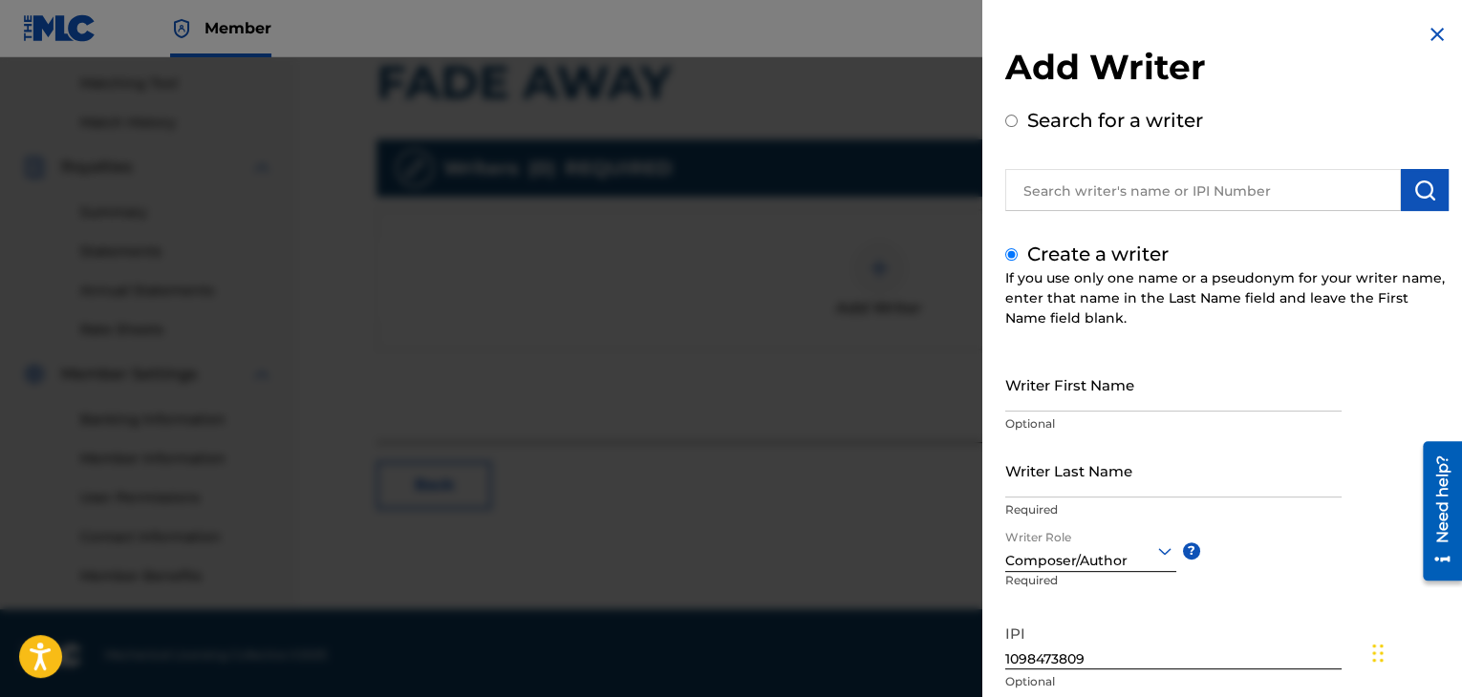
click at [1045, 385] on input "Writer First Name" at bounding box center [1173, 384] width 336 height 54
type input "[PERSON_NAME]"
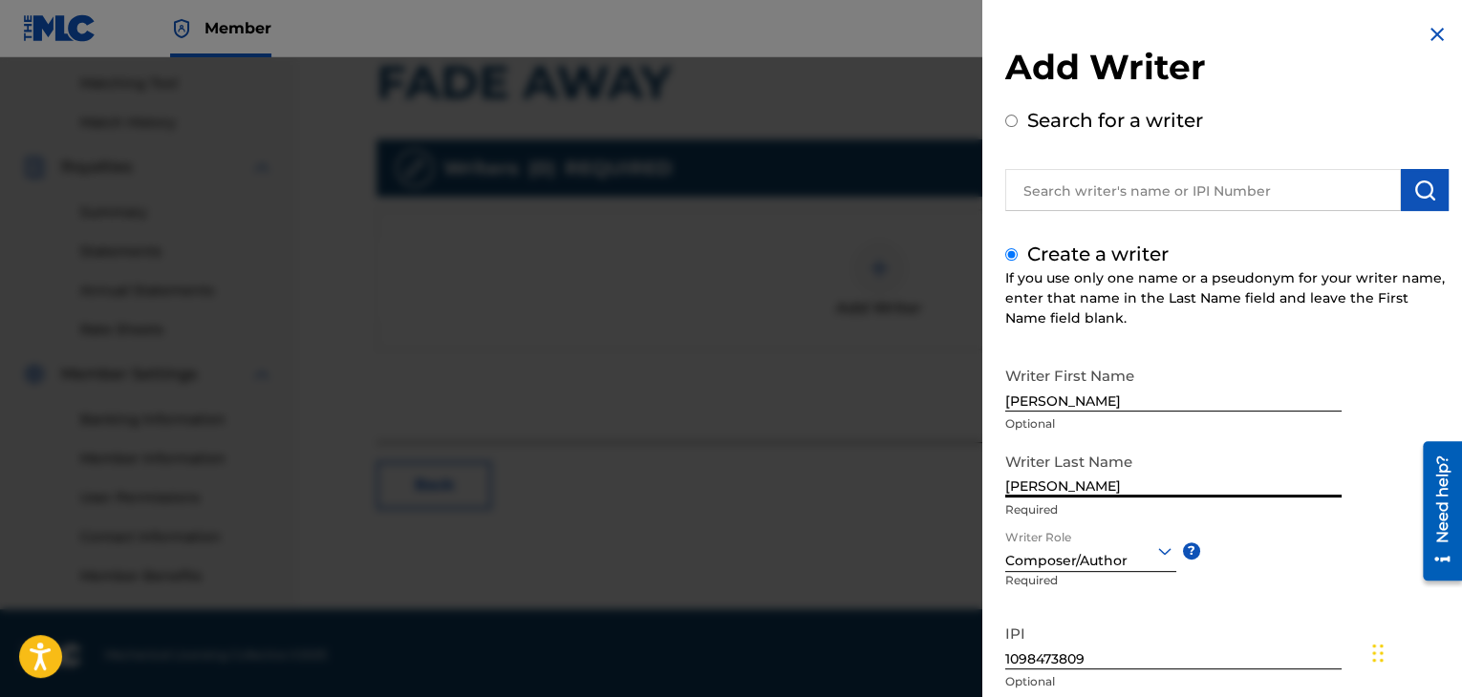
scroll to position [132, 0]
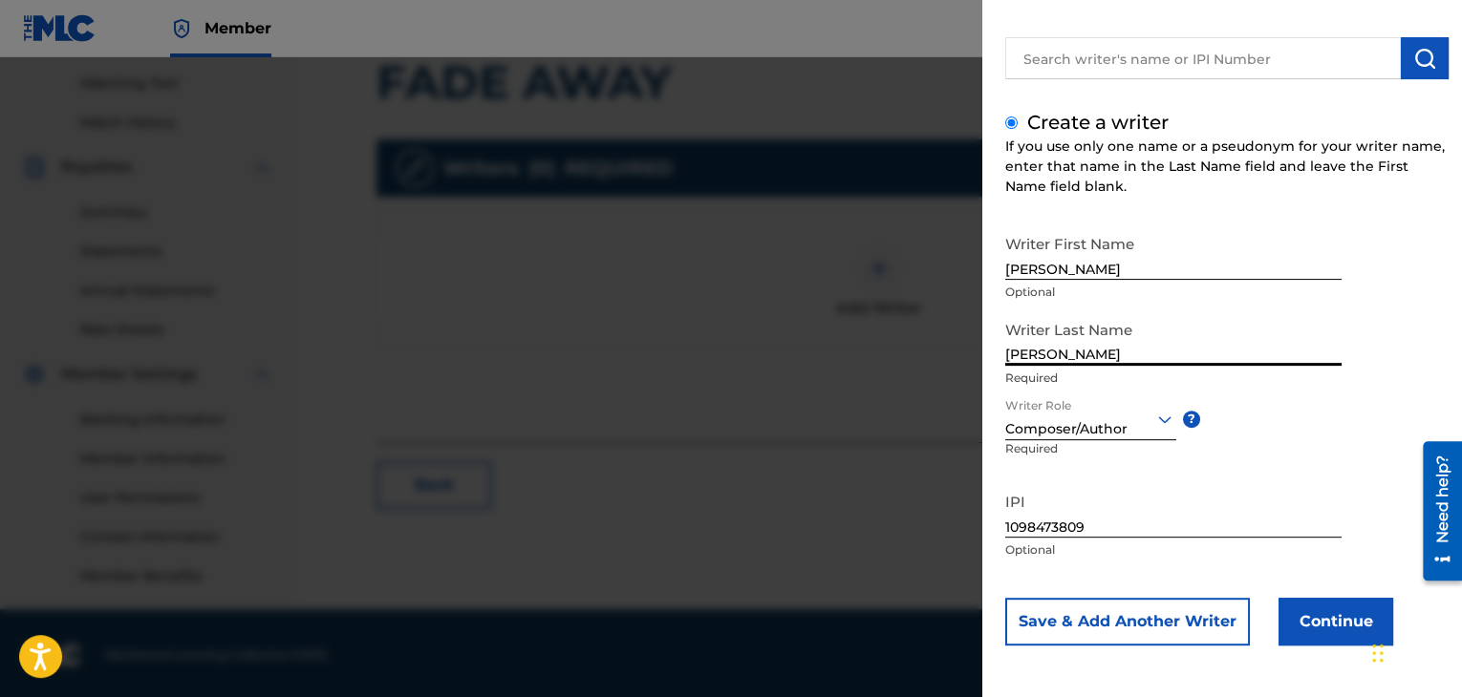
type input "[PERSON_NAME]"
click at [1341, 625] on button "Continue" at bounding box center [1335, 622] width 115 height 48
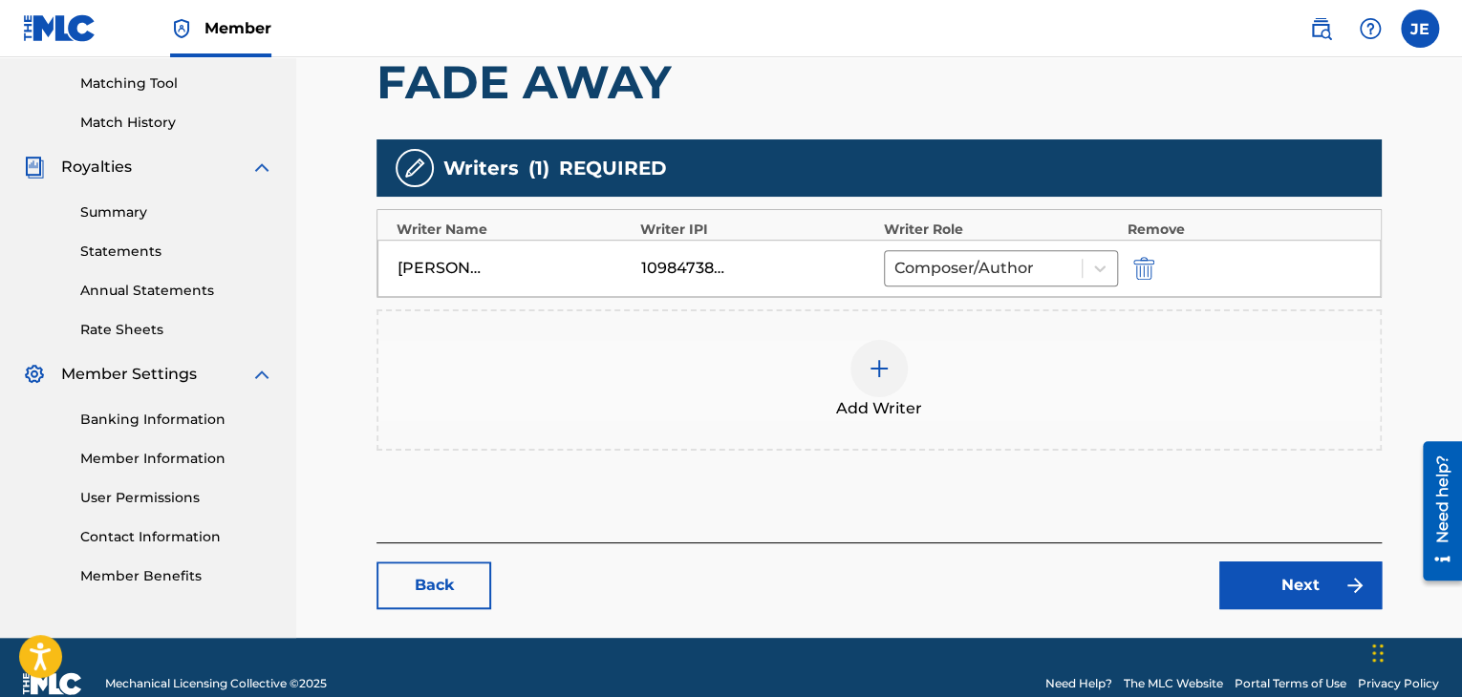
click at [1273, 597] on link "Next" at bounding box center [1300, 586] width 162 height 48
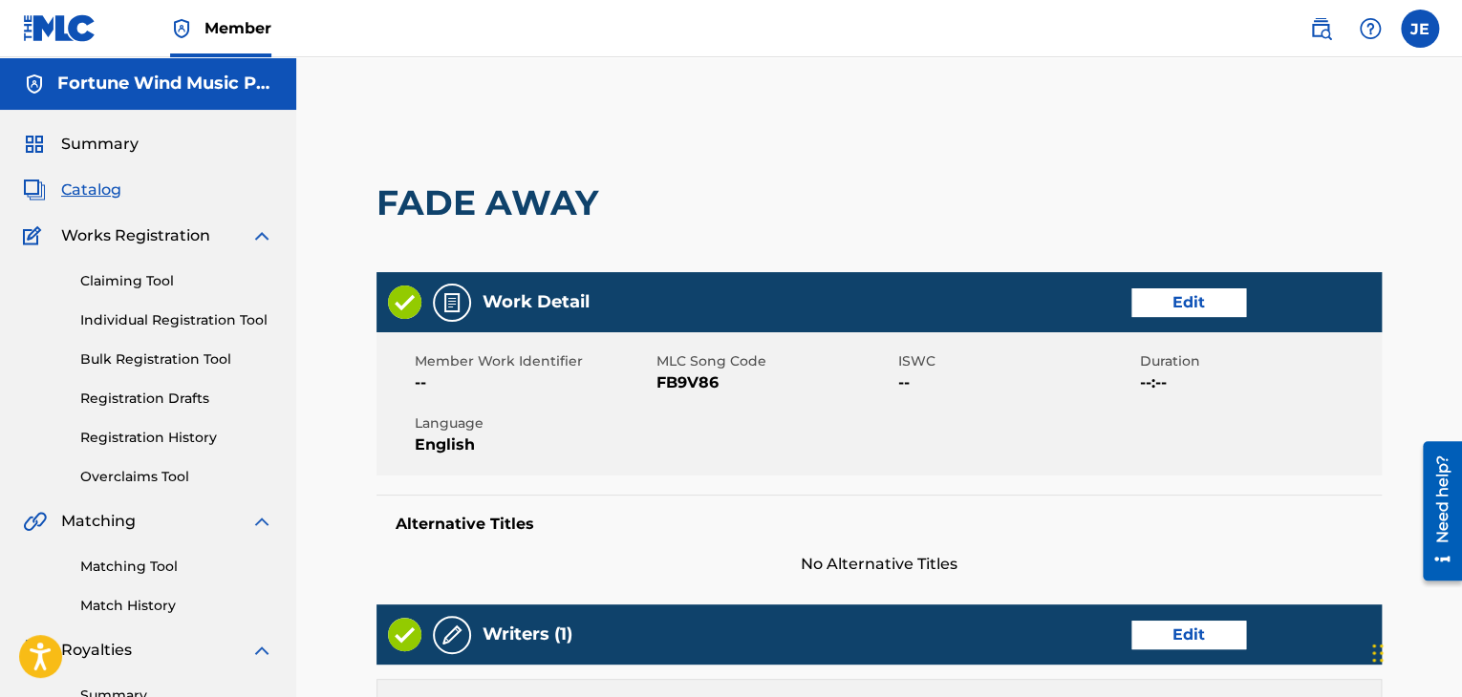
scroll to position [843, 0]
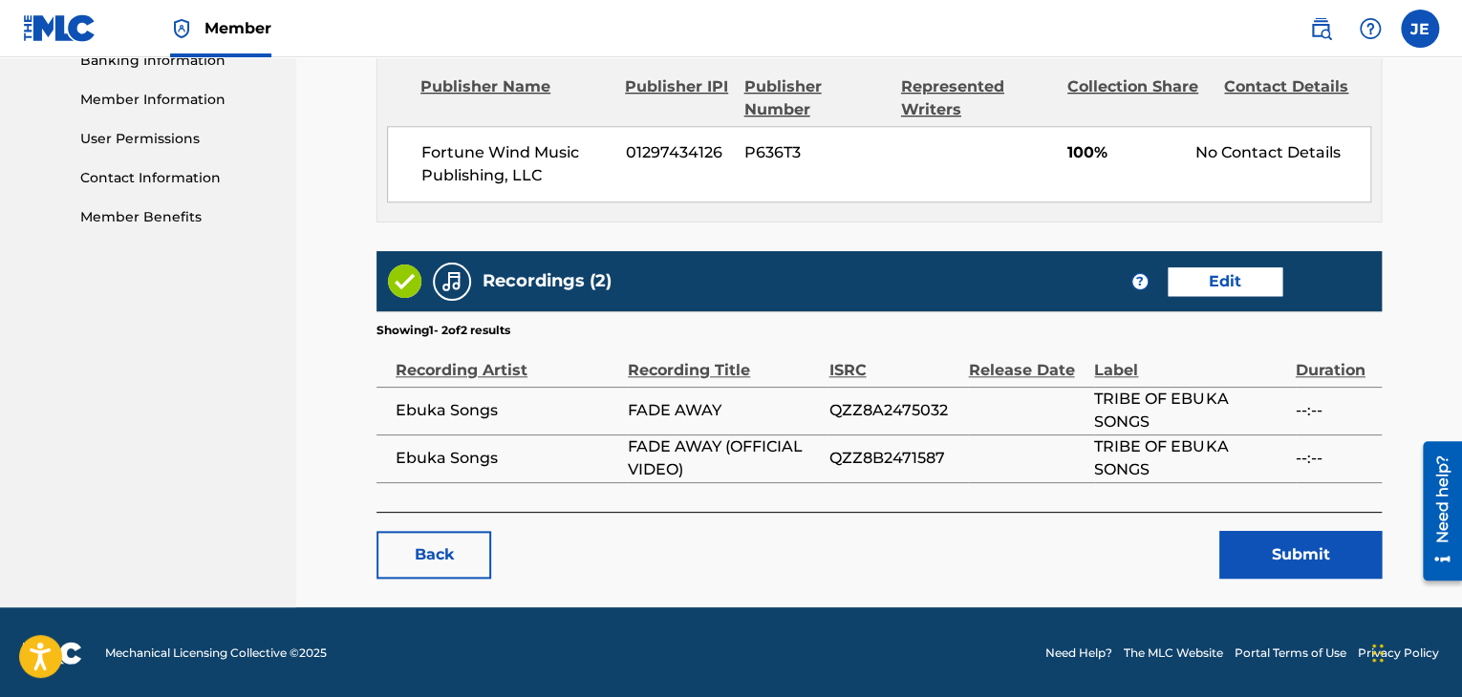
click at [1295, 570] on button "Submit" at bounding box center [1300, 555] width 162 height 48
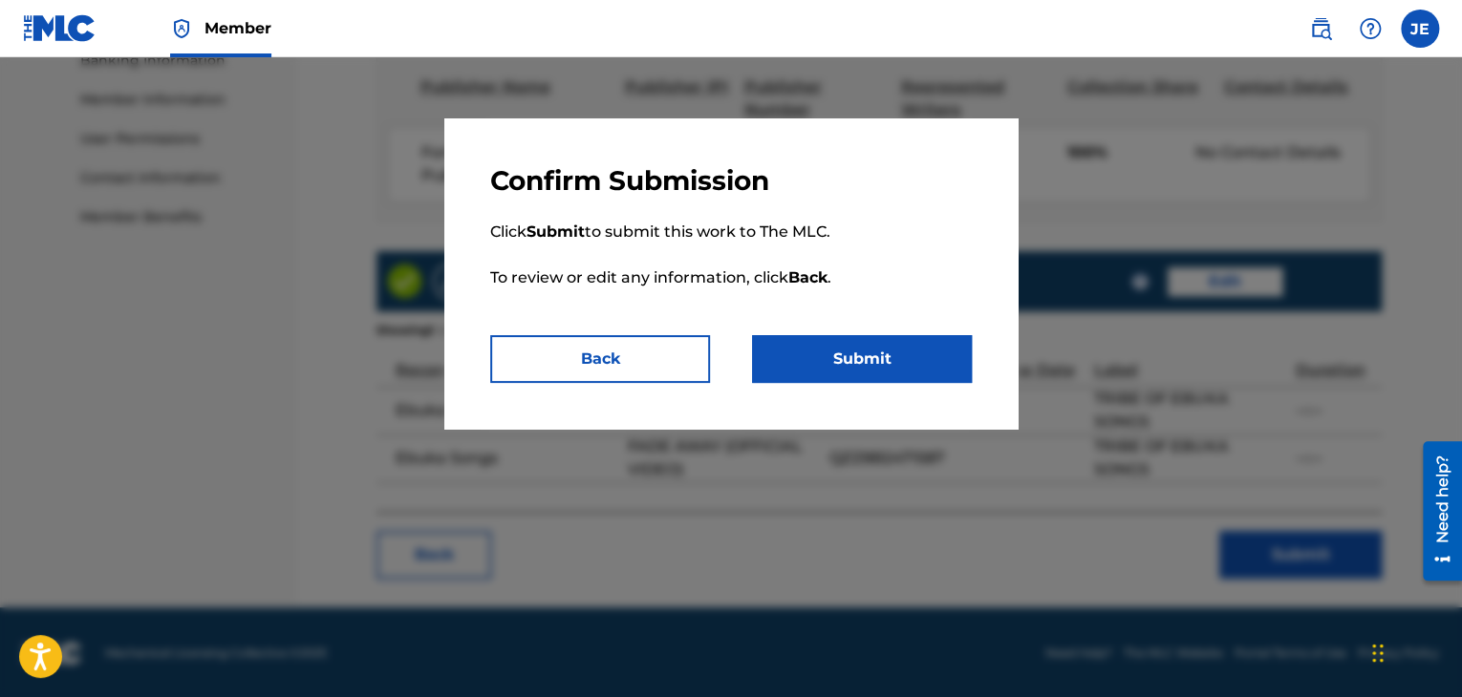
click at [825, 366] on button "Submit" at bounding box center [862, 359] width 220 height 48
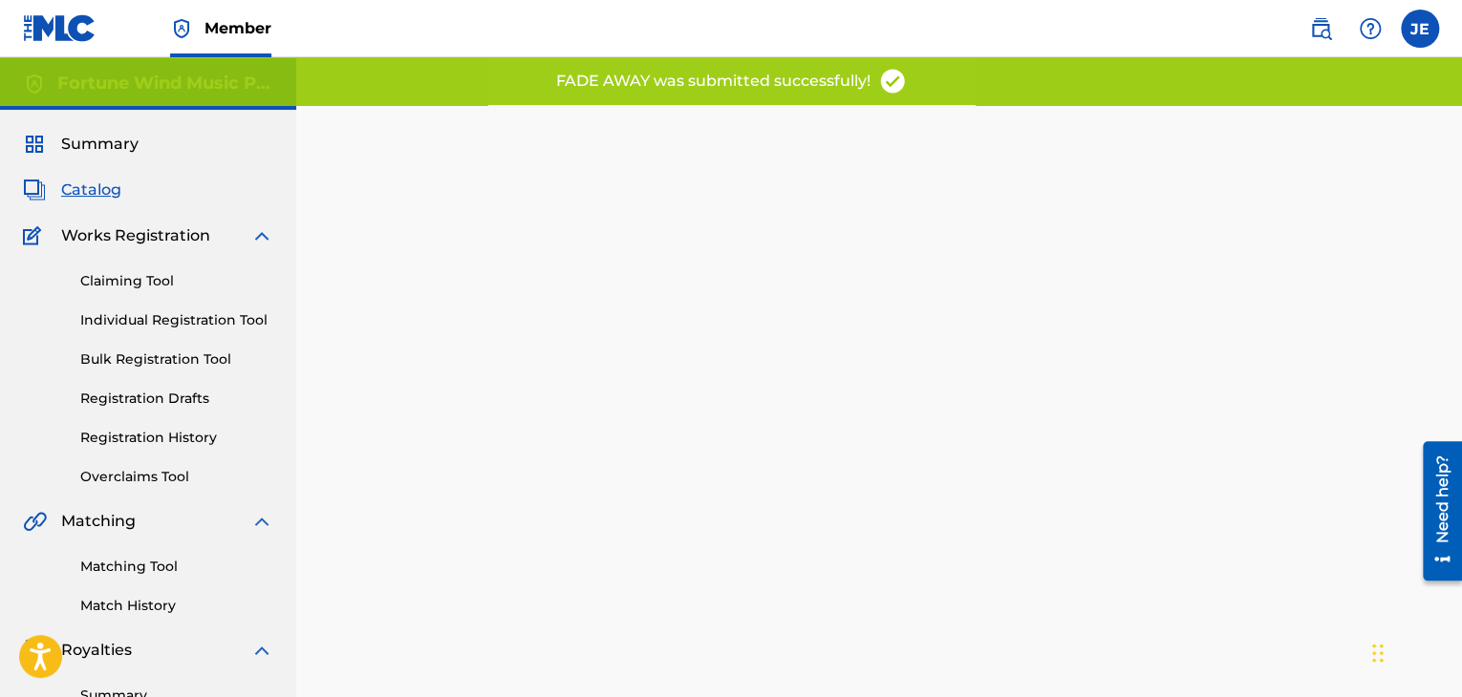
click at [96, 177] on div "Summary Catalog Works Registration Claiming Tool Individual Registration Tool B…" at bounding box center [148, 601] width 296 height 983
click at [98, 184] on span "Catalog" at bounding box center [91, 190] width 60 height 23
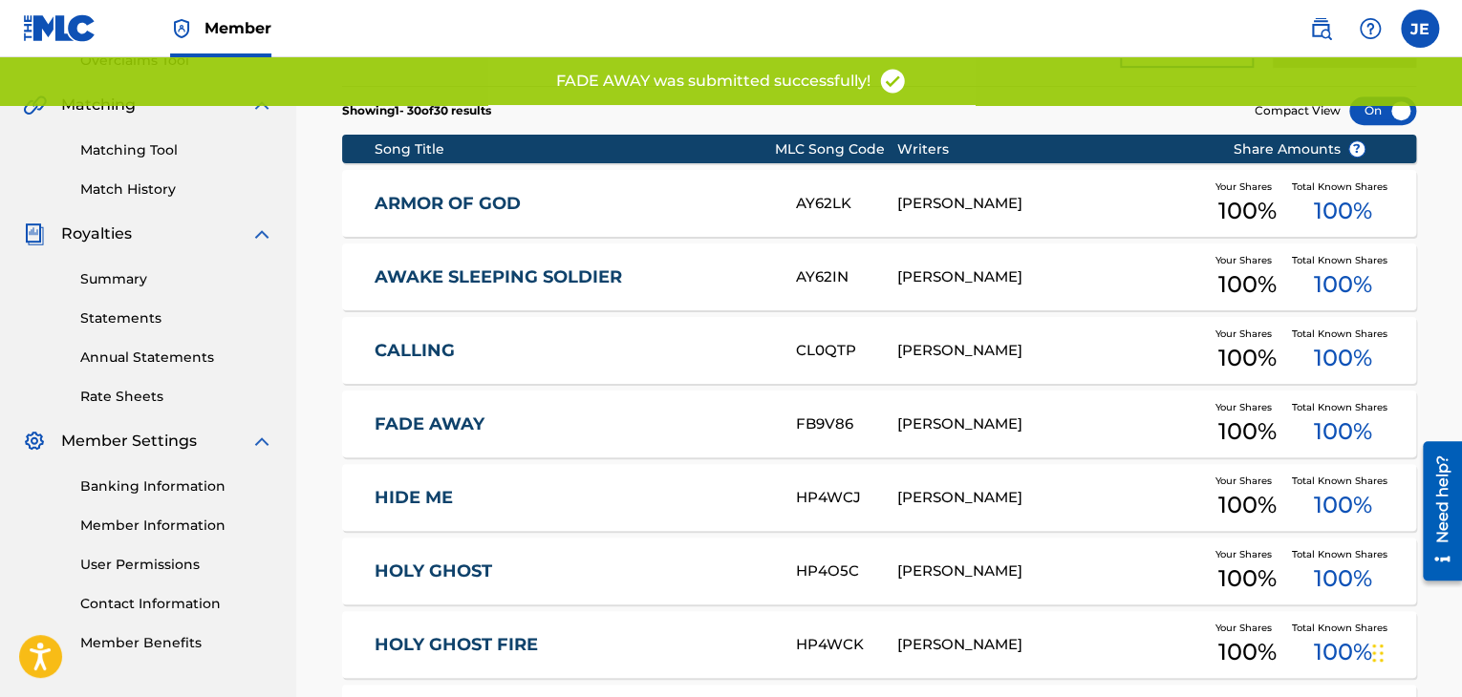
scroll to position [489, 0]
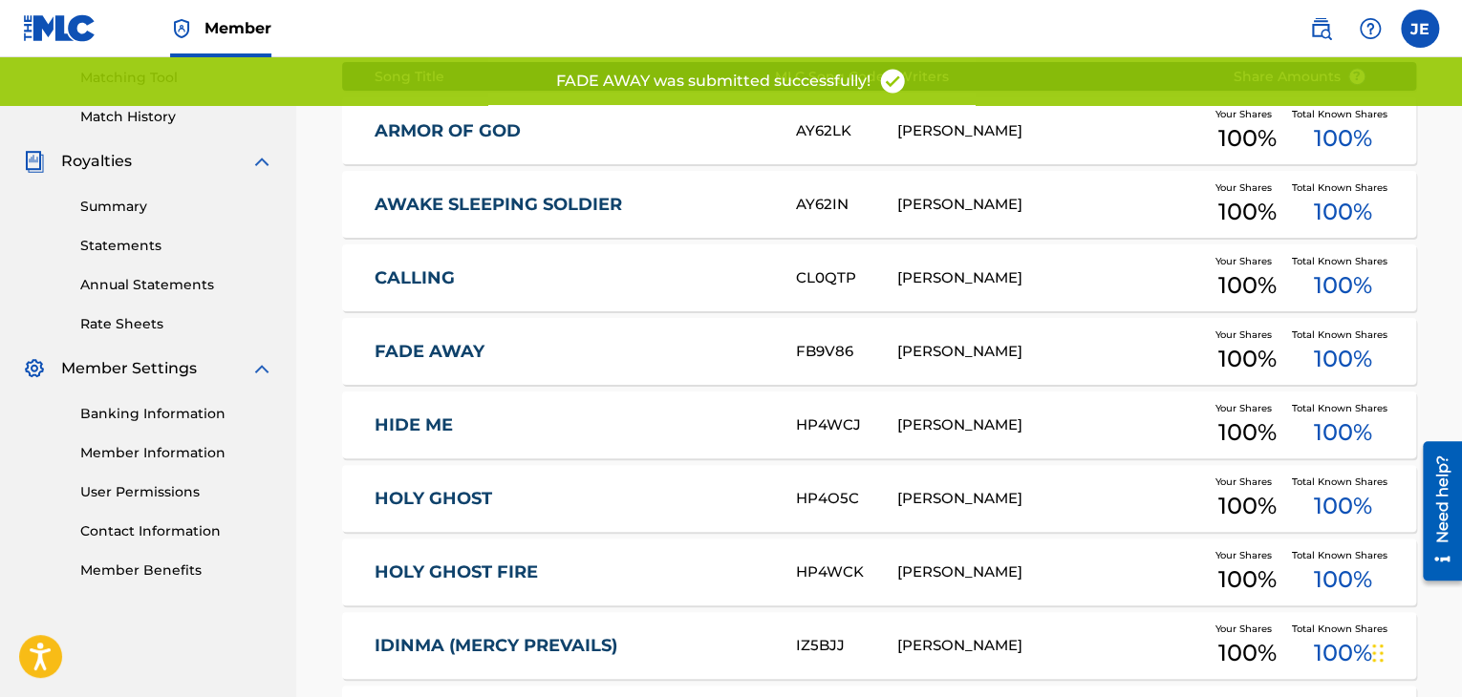
click at [432, 404] on div "HIDE ME HP4WCJ [PERSON_NAME] Your Shares 100 % Total Known Shares 100 %" at bounding box center [879, 425] width 1074 height 67
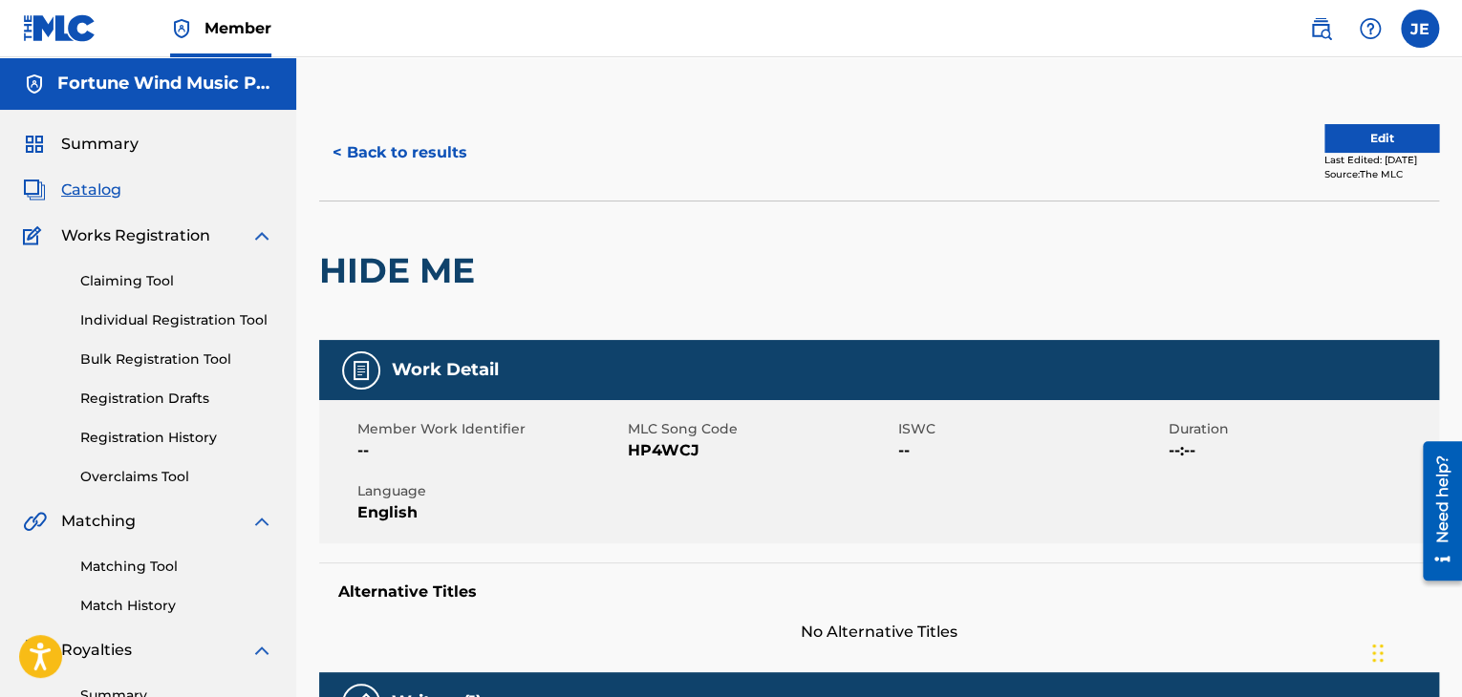
click at [1345, 135] on button "Edit" at bounding box center [1381, 138] width 115 height 29
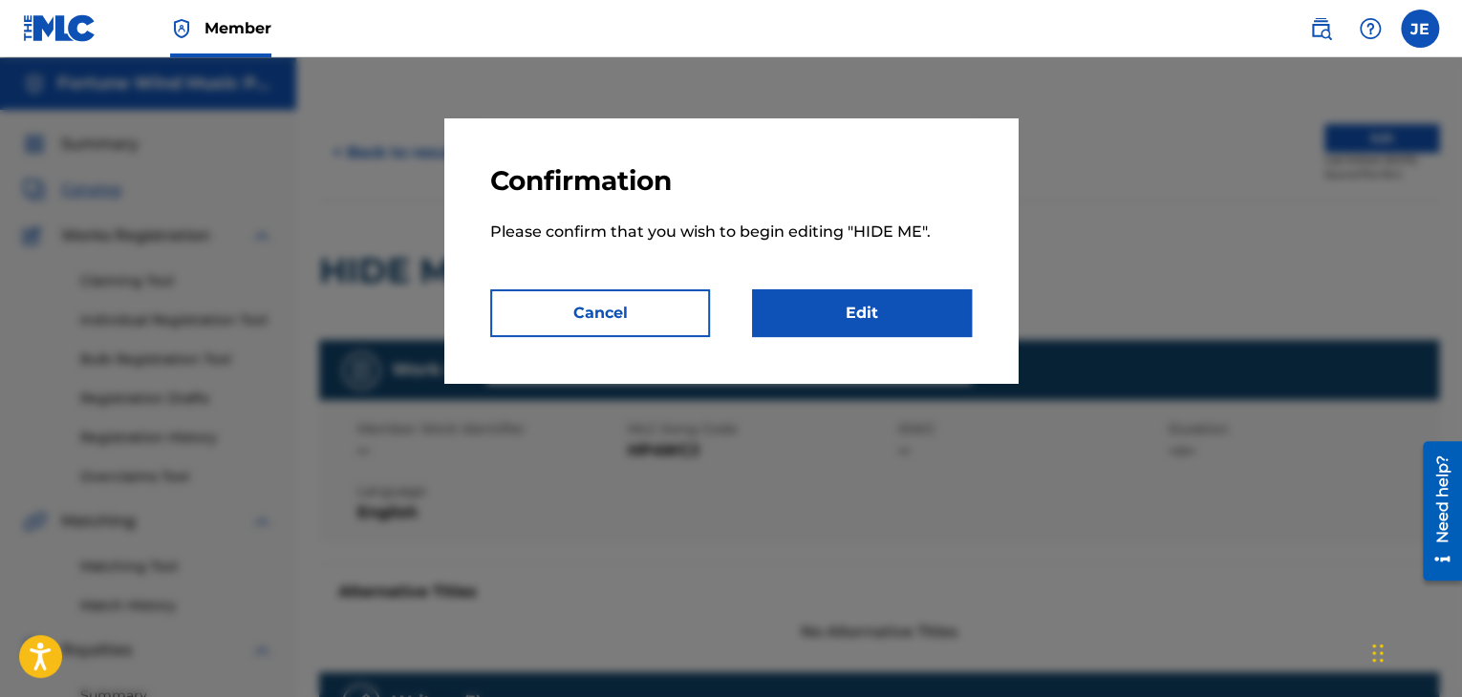
click at [887, 312] on link "Edit" at bounding box center [862, 313] width 220 height 48
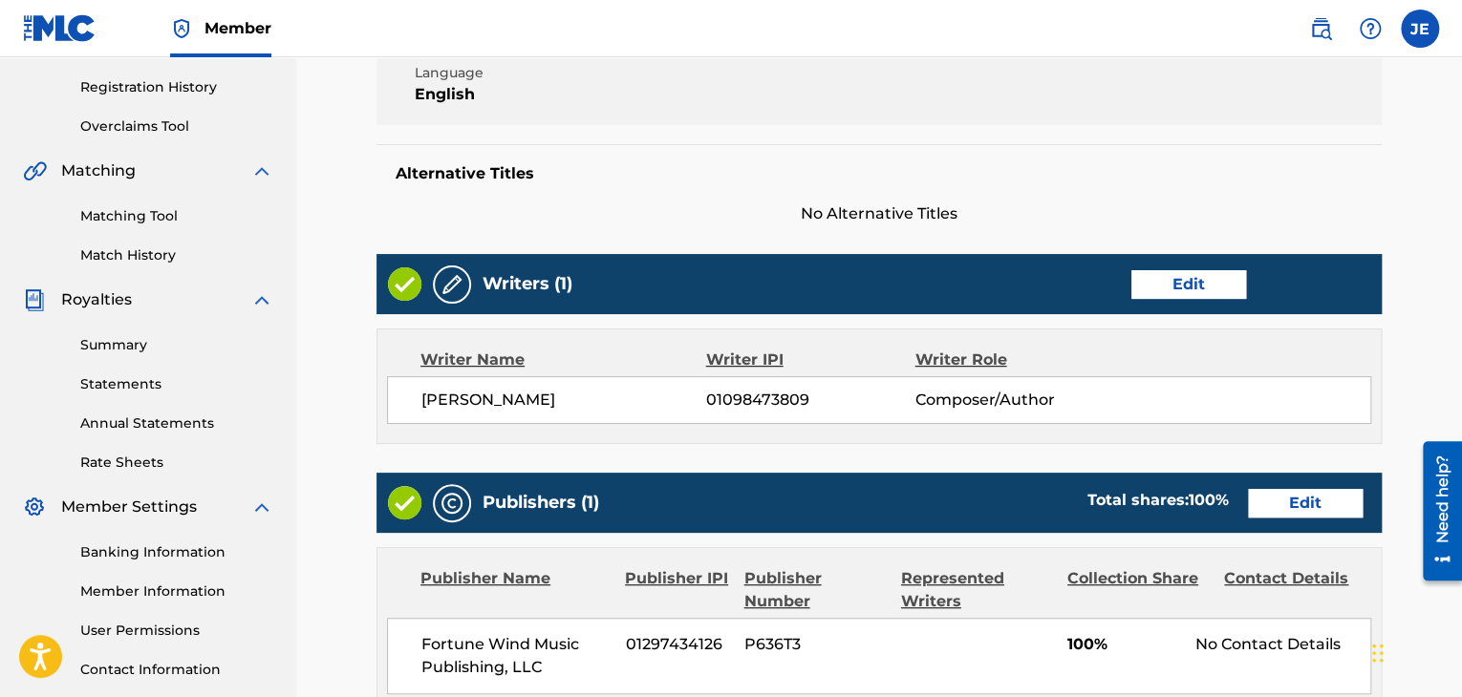
scroll to position [352, 0]
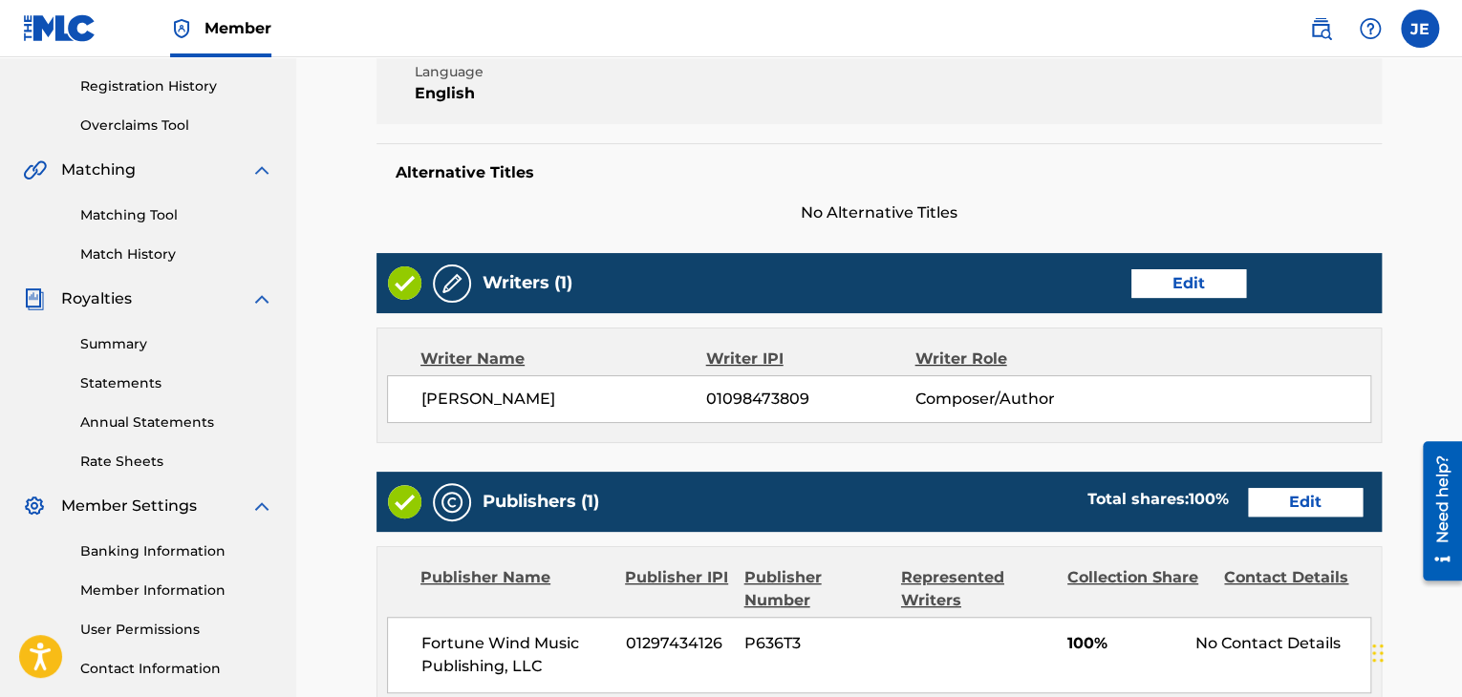
click at [1150, 276] on link "Edit" at bounding box center [1188, 283] width 115 height 29
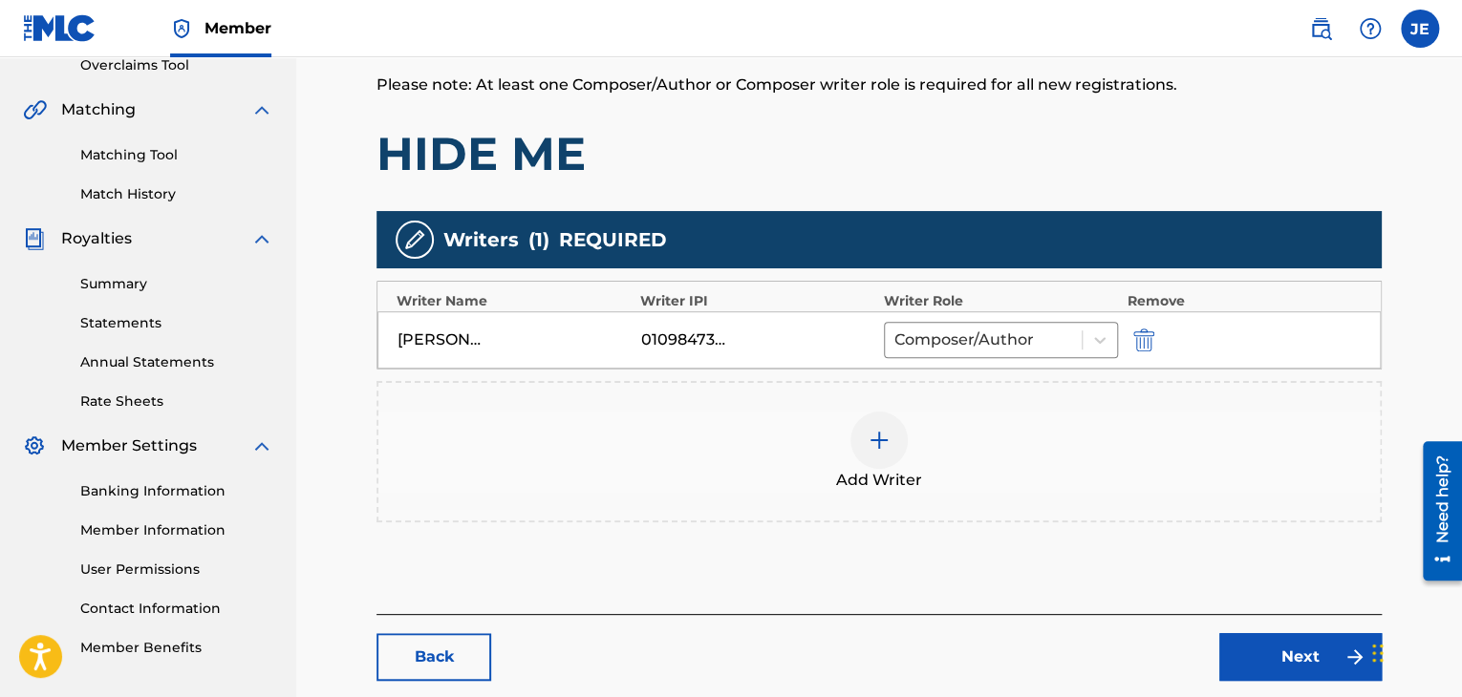
scroll to position [515, 0]
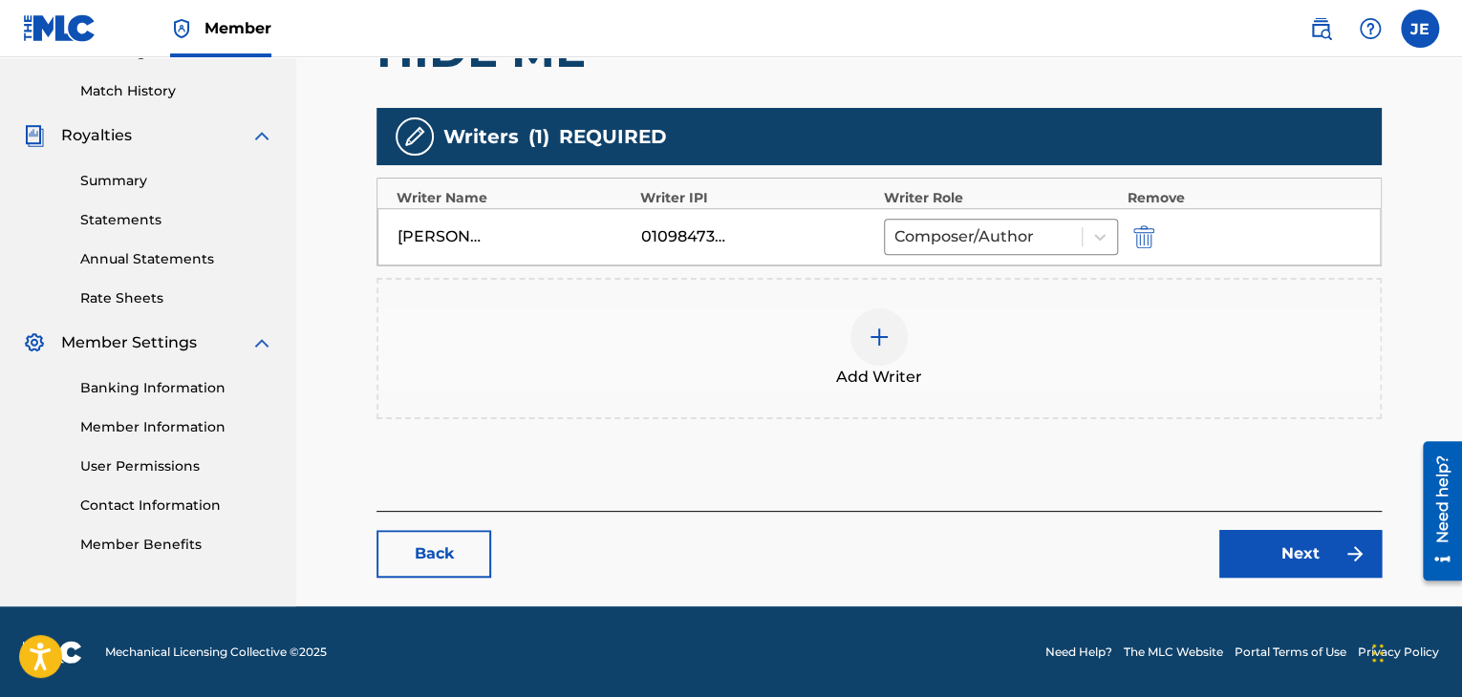
click at [1135, 226] on img "submit" at bounding box center [1143, 236] width 21 height 23
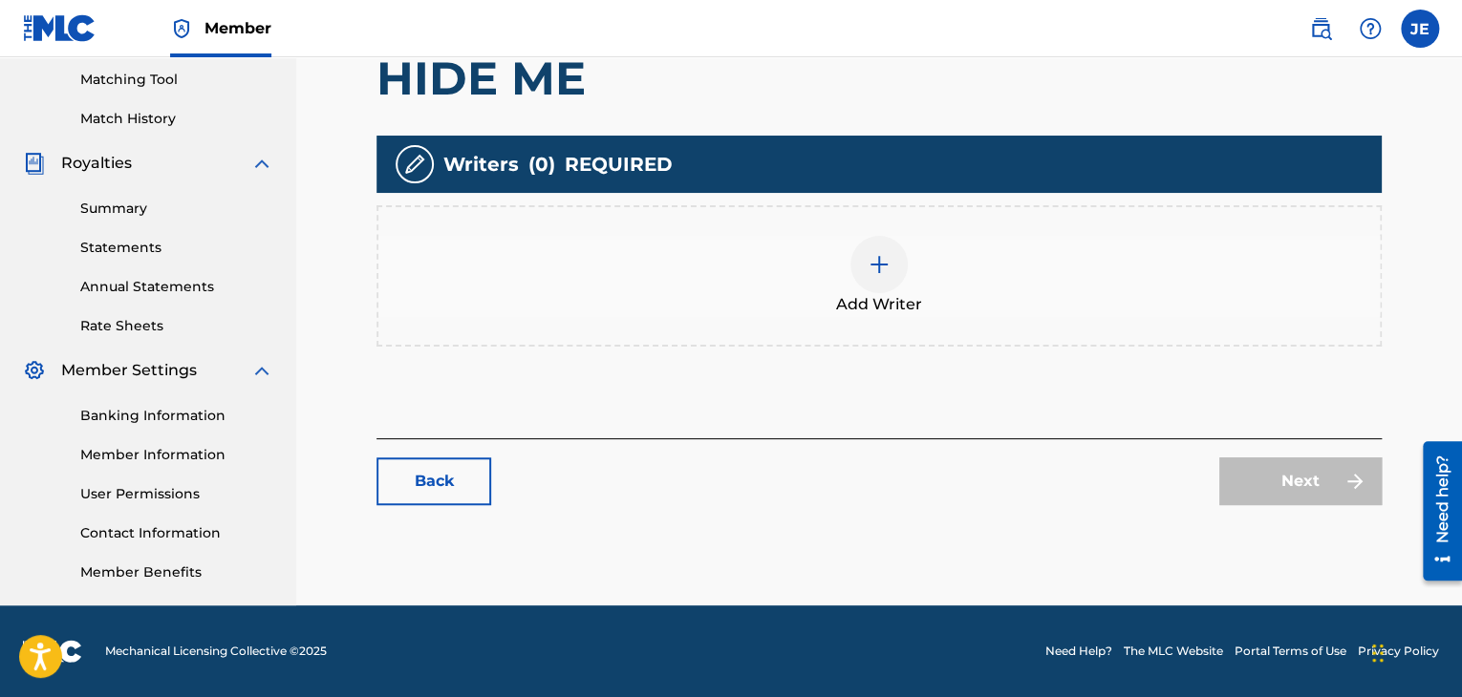
click at [875, 246] on div at bounding box center [878, 264] width 57 height 57
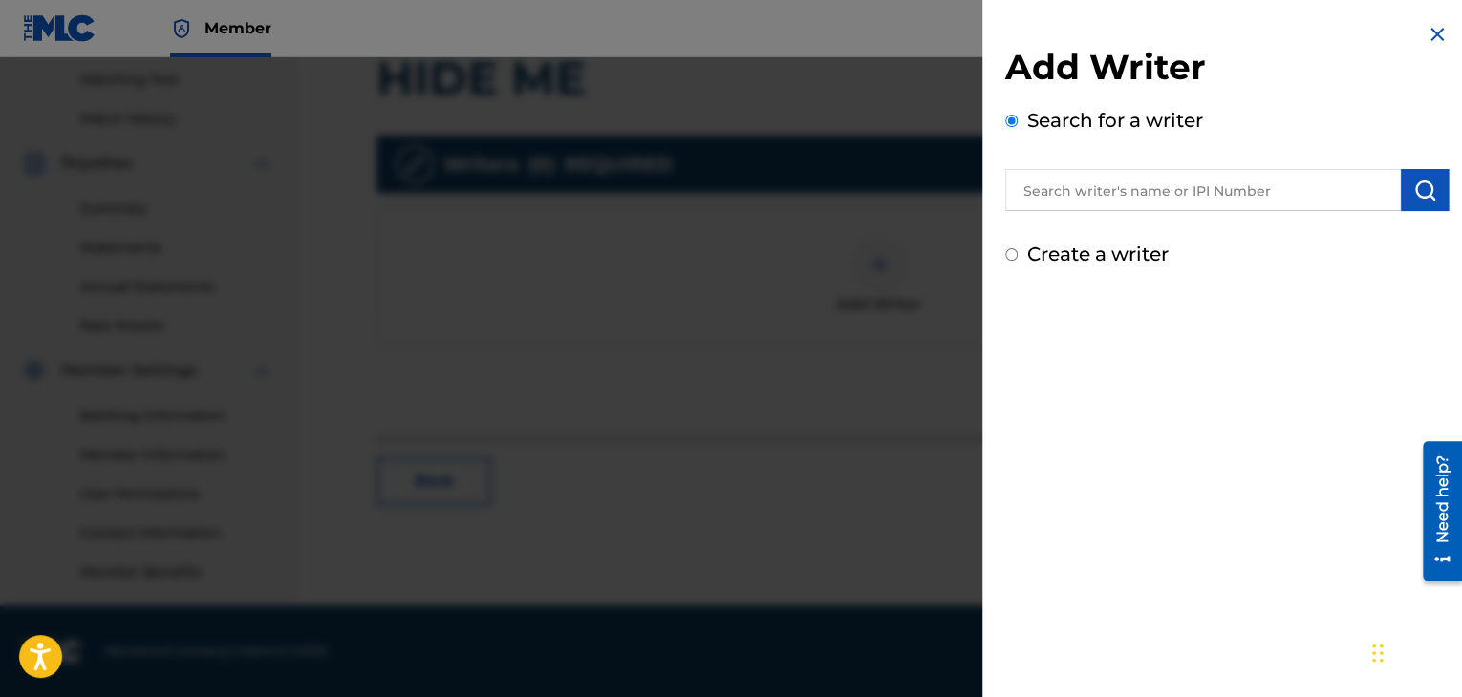
click at [1063, 243] on label "Create a writer" at bounding box center [1097, 254] width 141 height 23
radio input "true"
click at [1017, 248] on input "Create a writer" at bounding box center [1011, 254] width 12 height 12
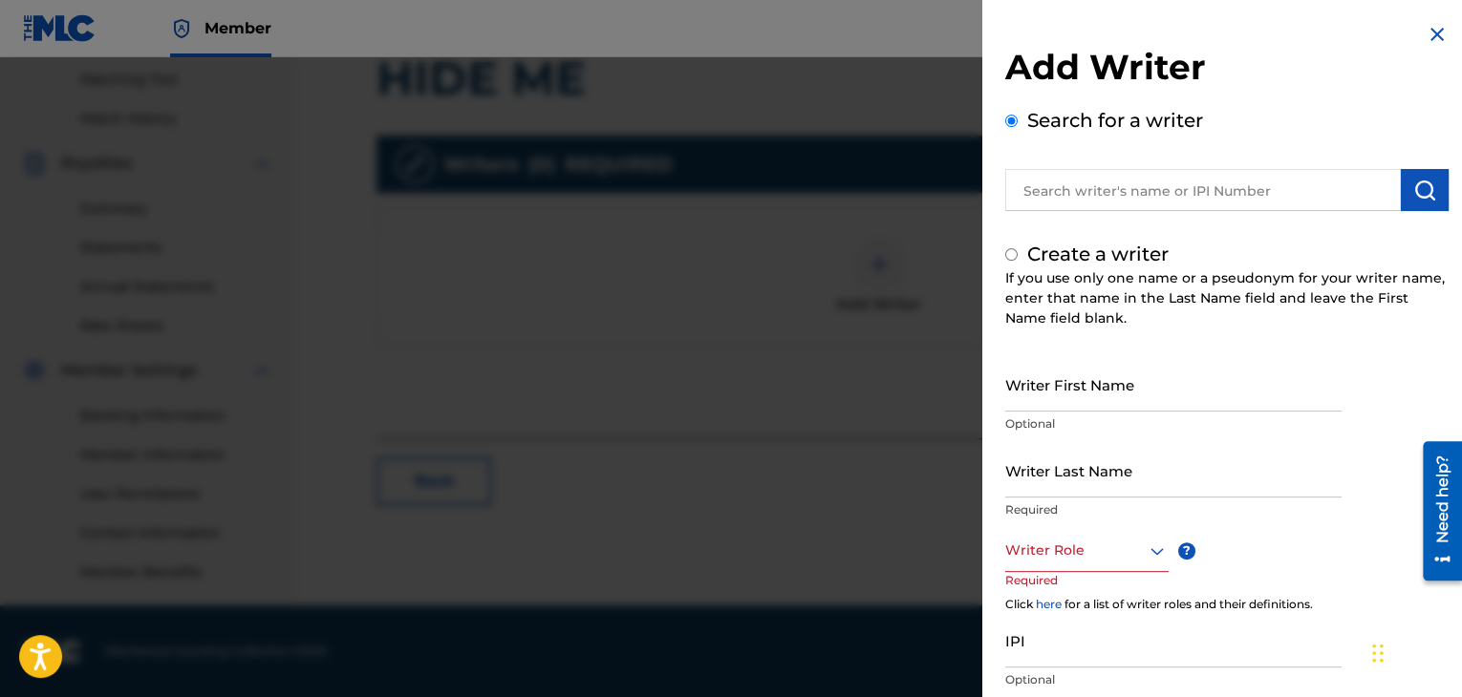
radio input "false"
radio input "true"
click at [1047, 646] on input "IPI" at bounding box center [1173, 640] width 336 height 54
paste input "1098473809"
type input "1098473809"
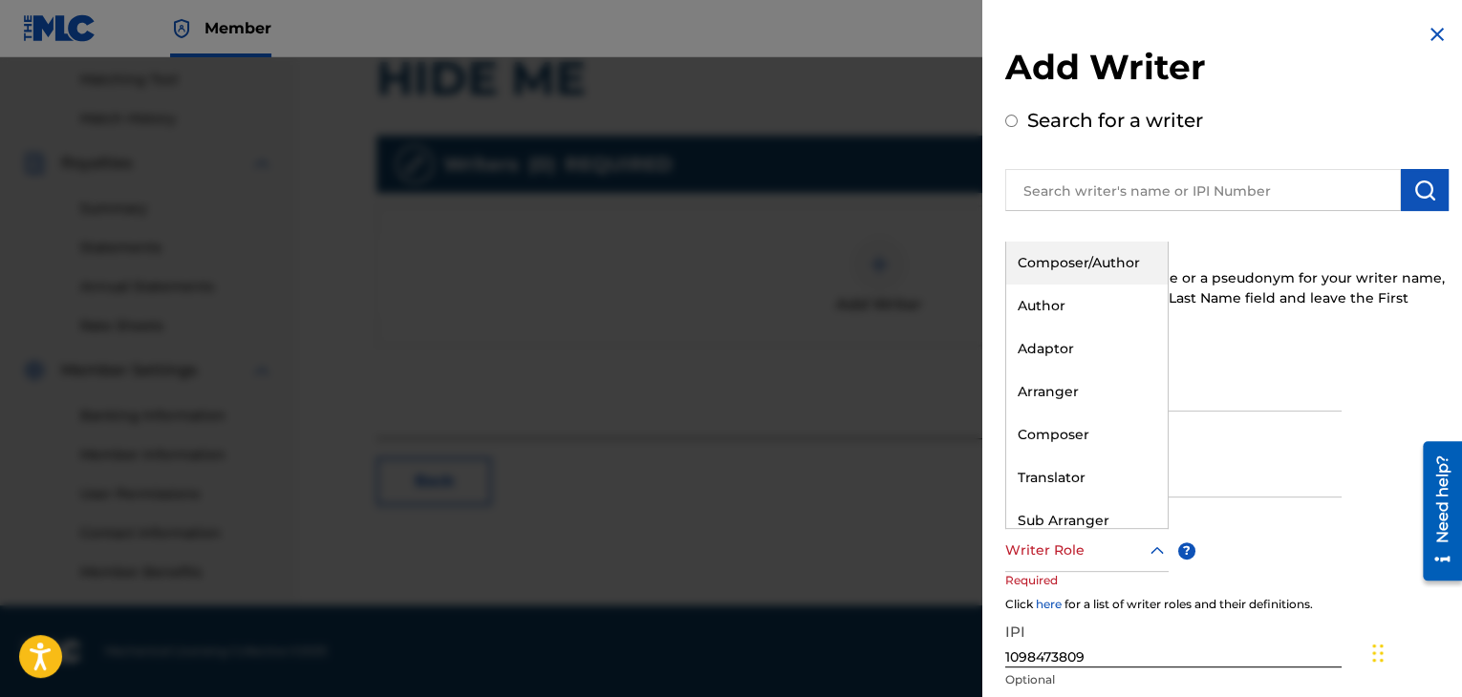
click at [1059, 559] on div at bounding box center [1086, 551] width 163 height 24
click at [1052, 255] on div "Composer/Author" at bounding box center [1086, 263] width 161 height 43
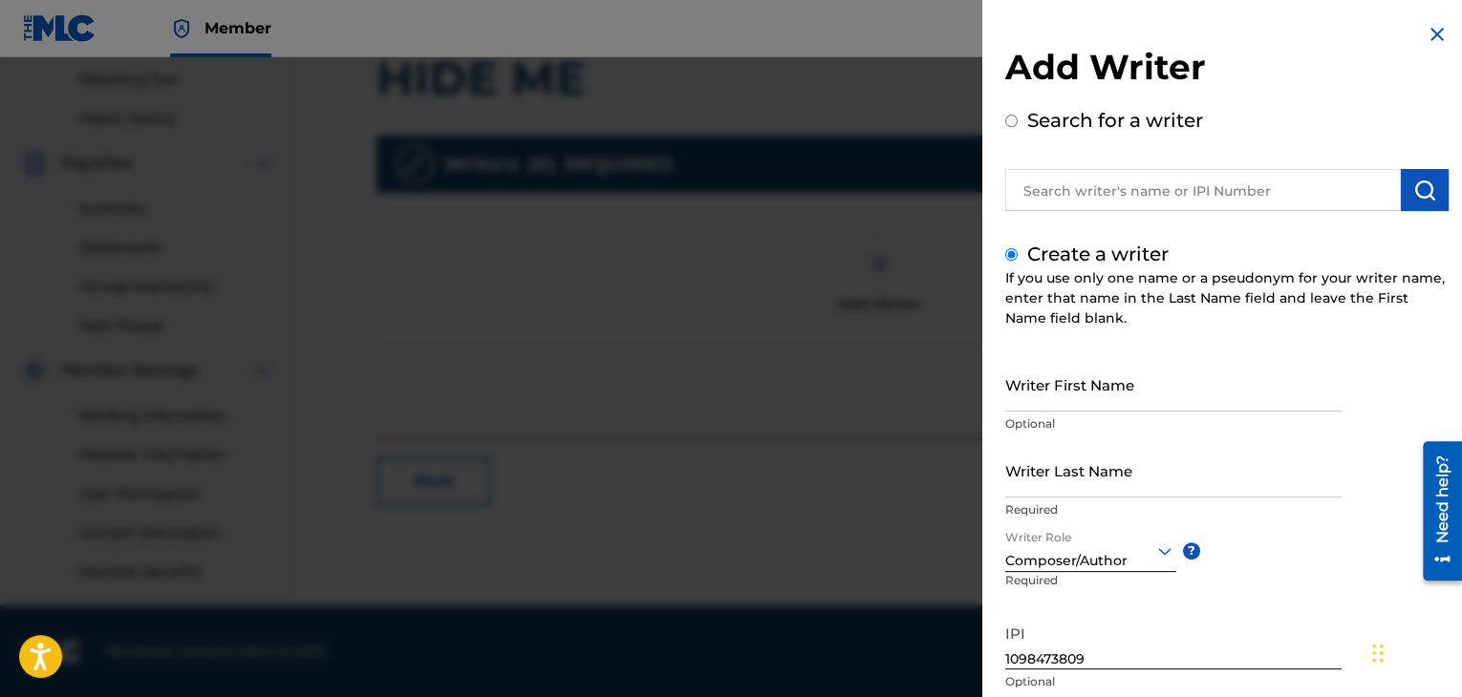
click at [1071, 389] on input "Writer First Name" at bounding box center [1173, 384] width 336 height 54
type input "[PERSON_NAME]"
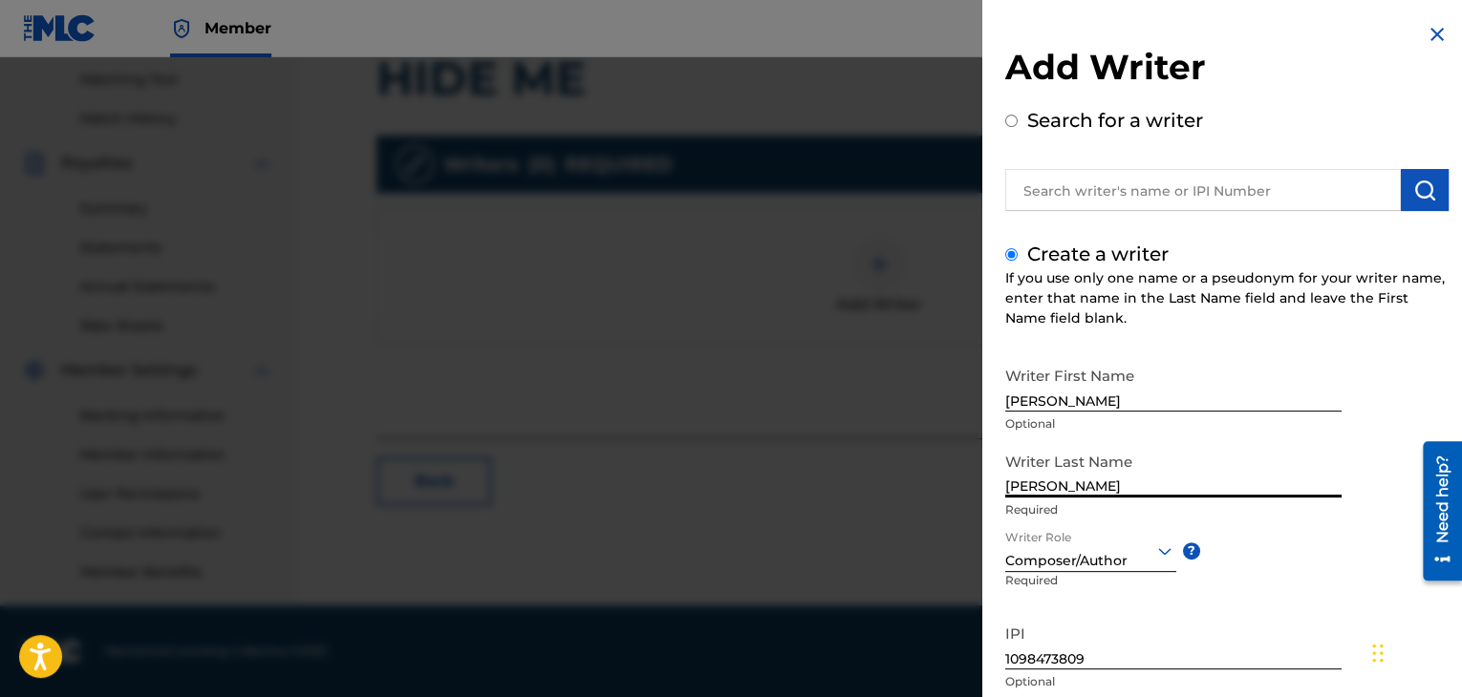
scroll to position [132, 0]
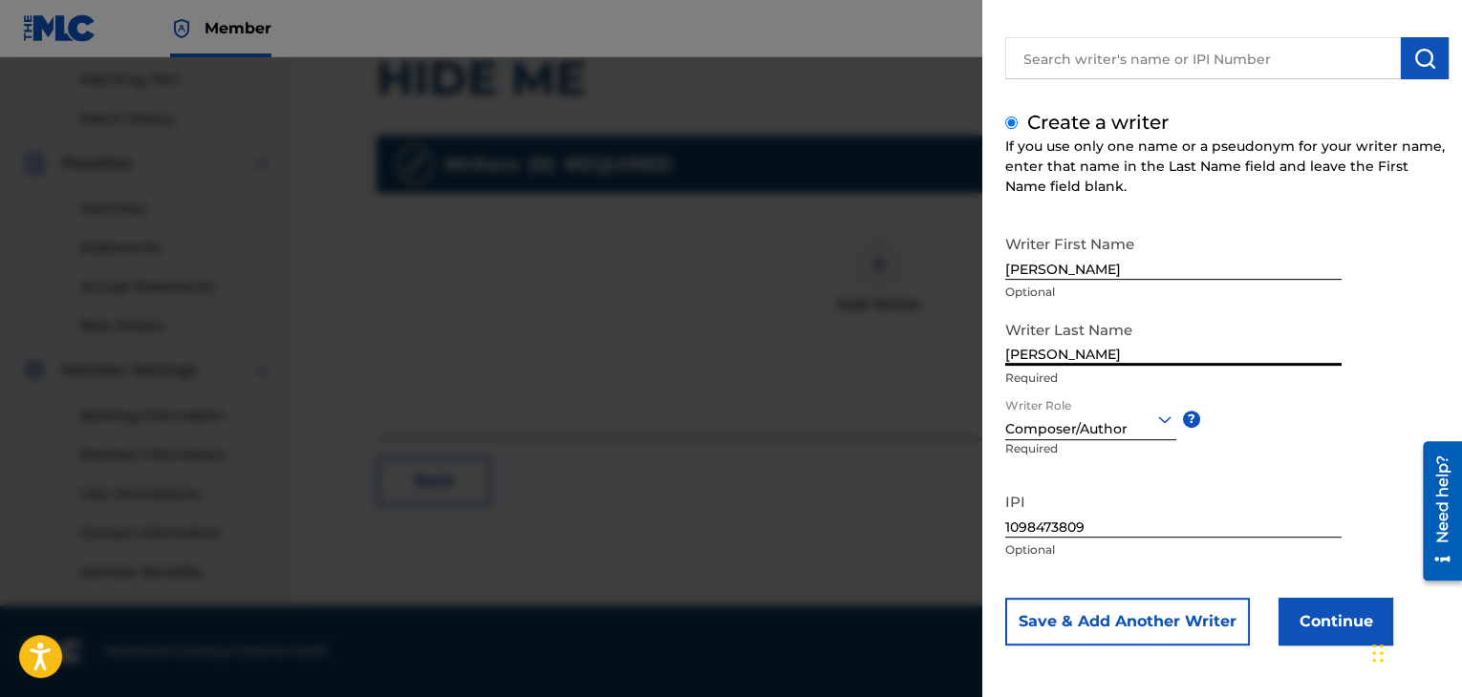
type input "[PERSON_NAME]"
click at [1304, 593] on div "Writer First Name [PERSON_NAME] Optional Writer Last Name [PERSON_NAME] Require…" at bounding box center [1226, 435] width 443 height 420
click at [1311, 629] on button "Continue" at bounding box center [1335, 622] width 115 height 48
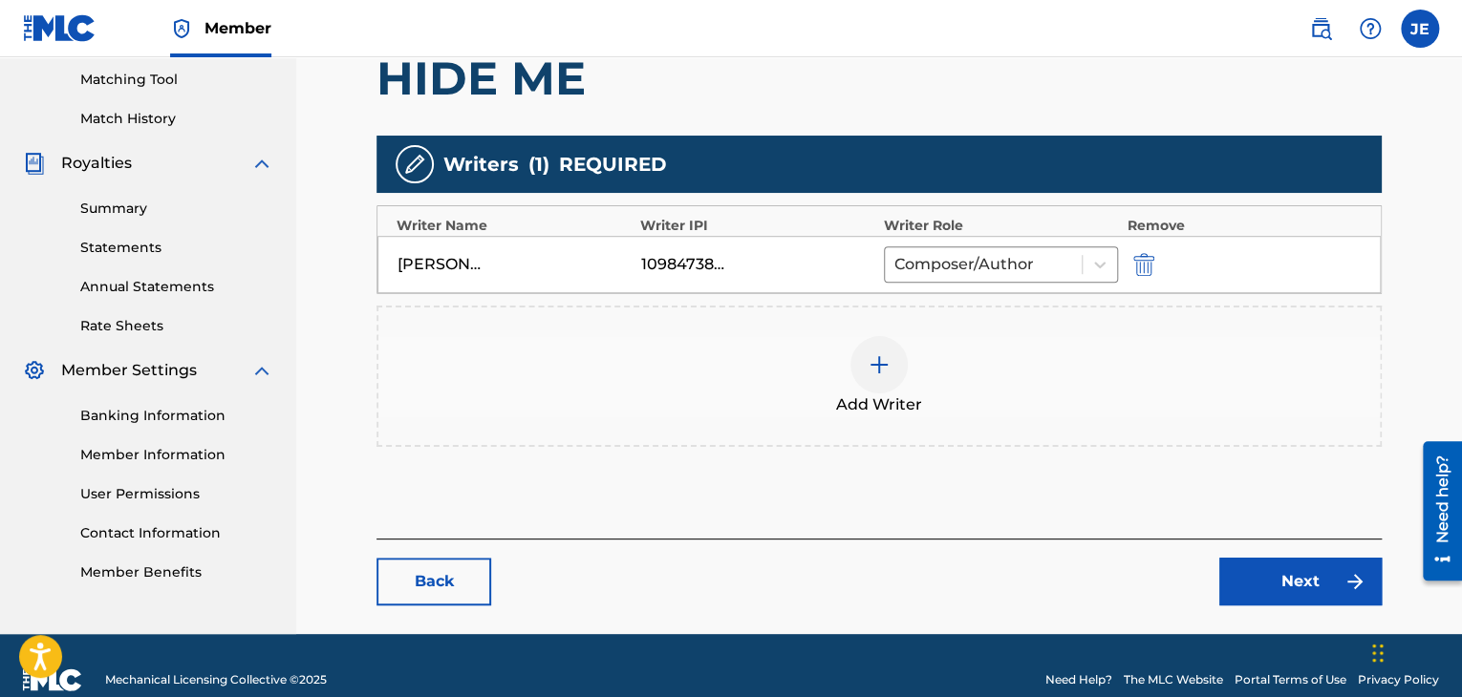
click at [1257, 574] on link "Next" at bounding box center [1300, 582] width 162 height 48
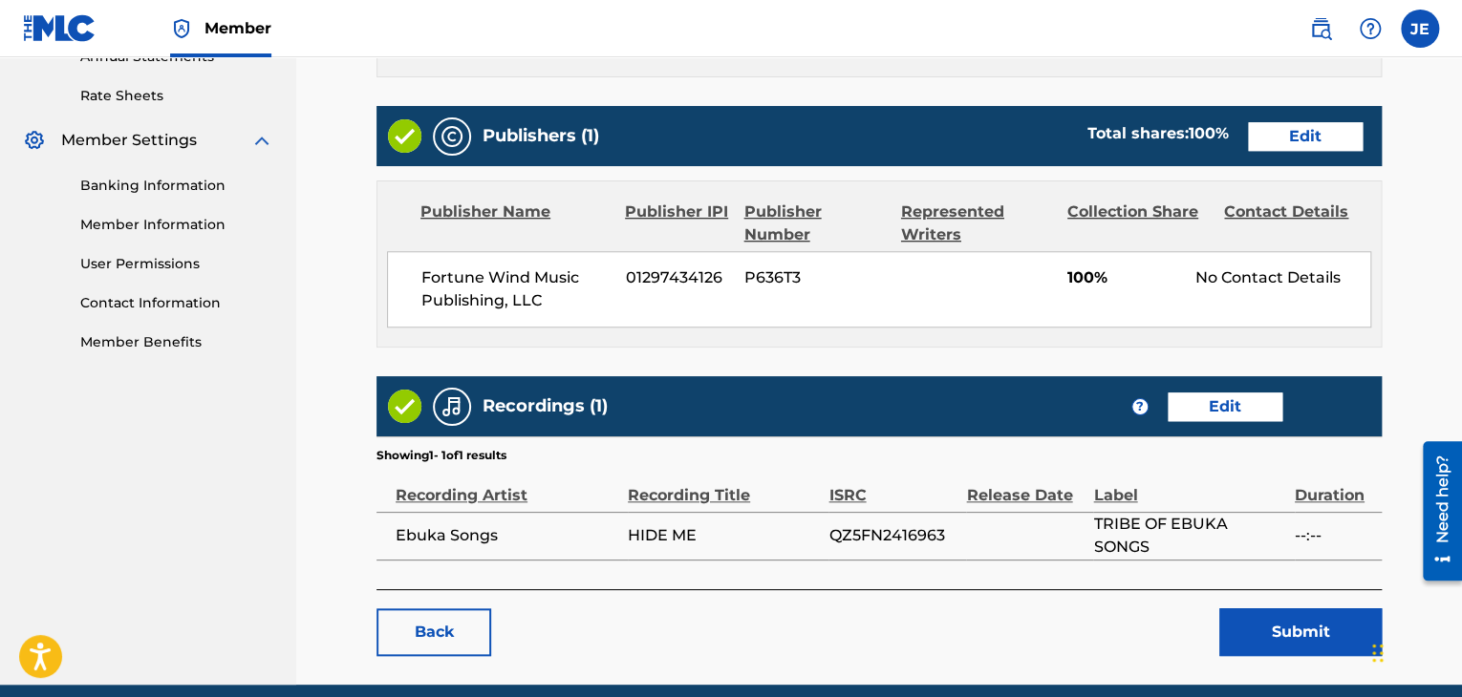
scroll to position [795, 0]
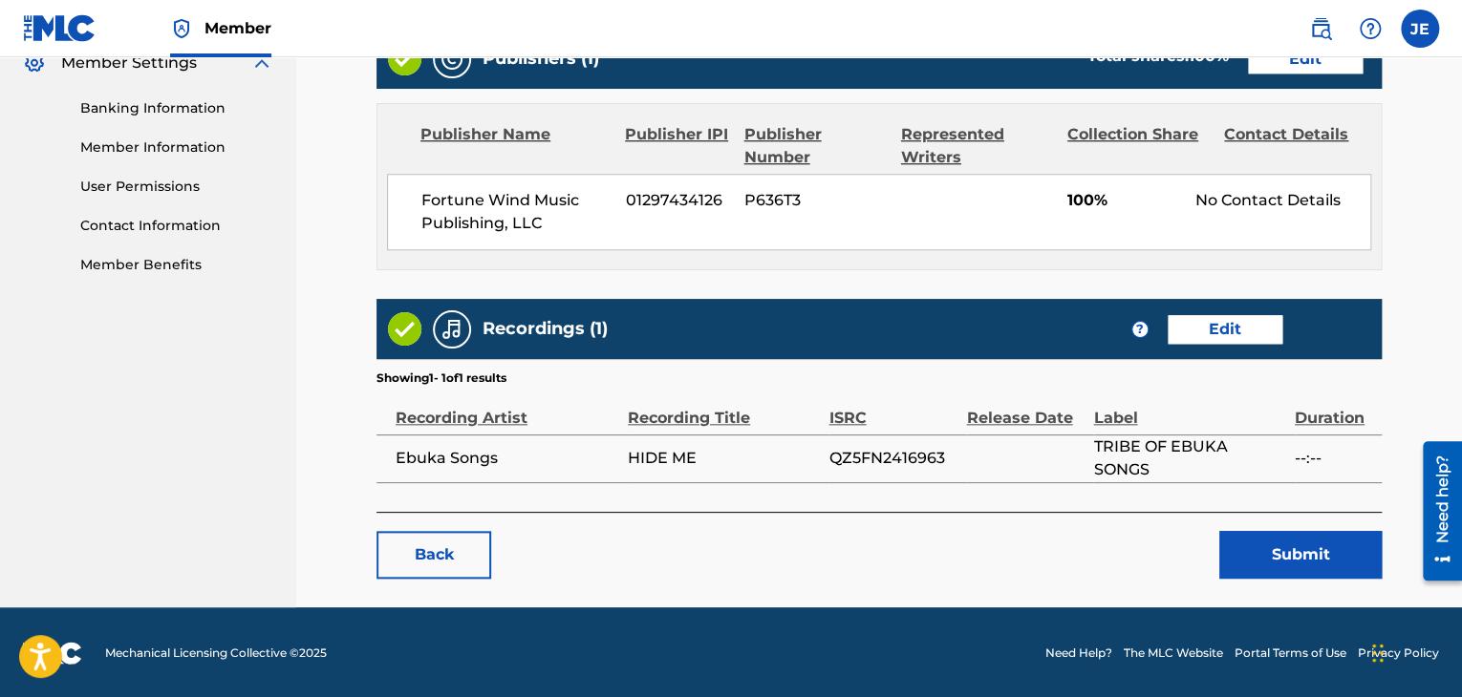
click at [1311, 539] on button "Submit" at bounding box center [1300, 555] width 162 height 48
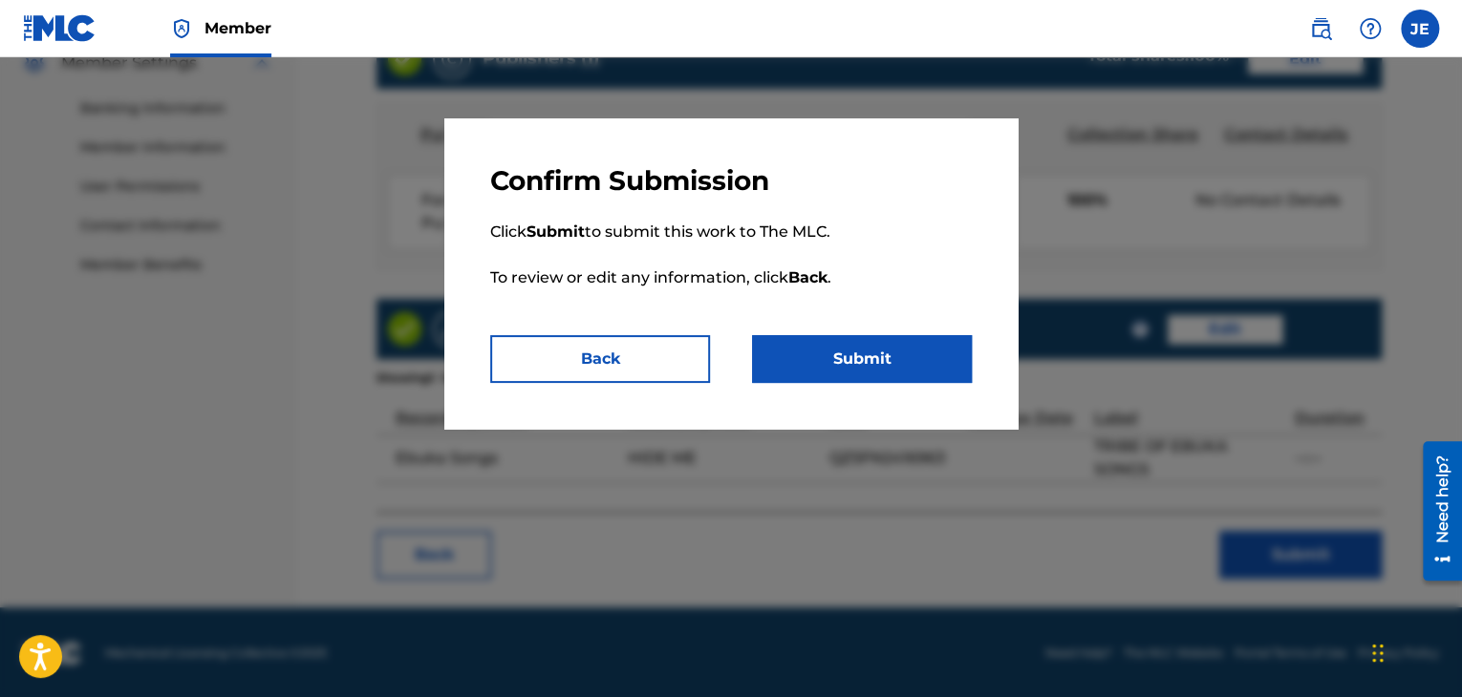
click at [908, 344] on button "Submit" at bounding box center [862, 359] width 220 height 48
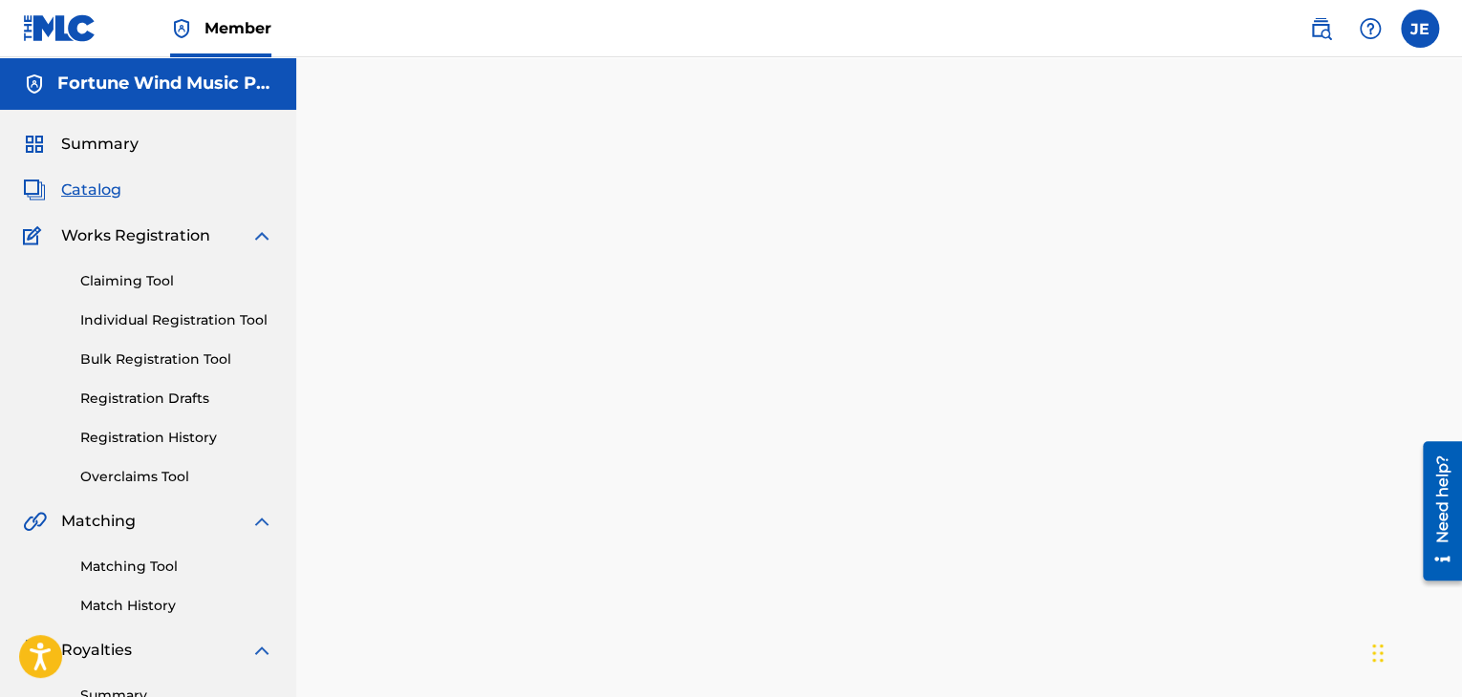
click at [90, 195] on span "Catalog" at bounding box center [91, 190] width 60 height 23
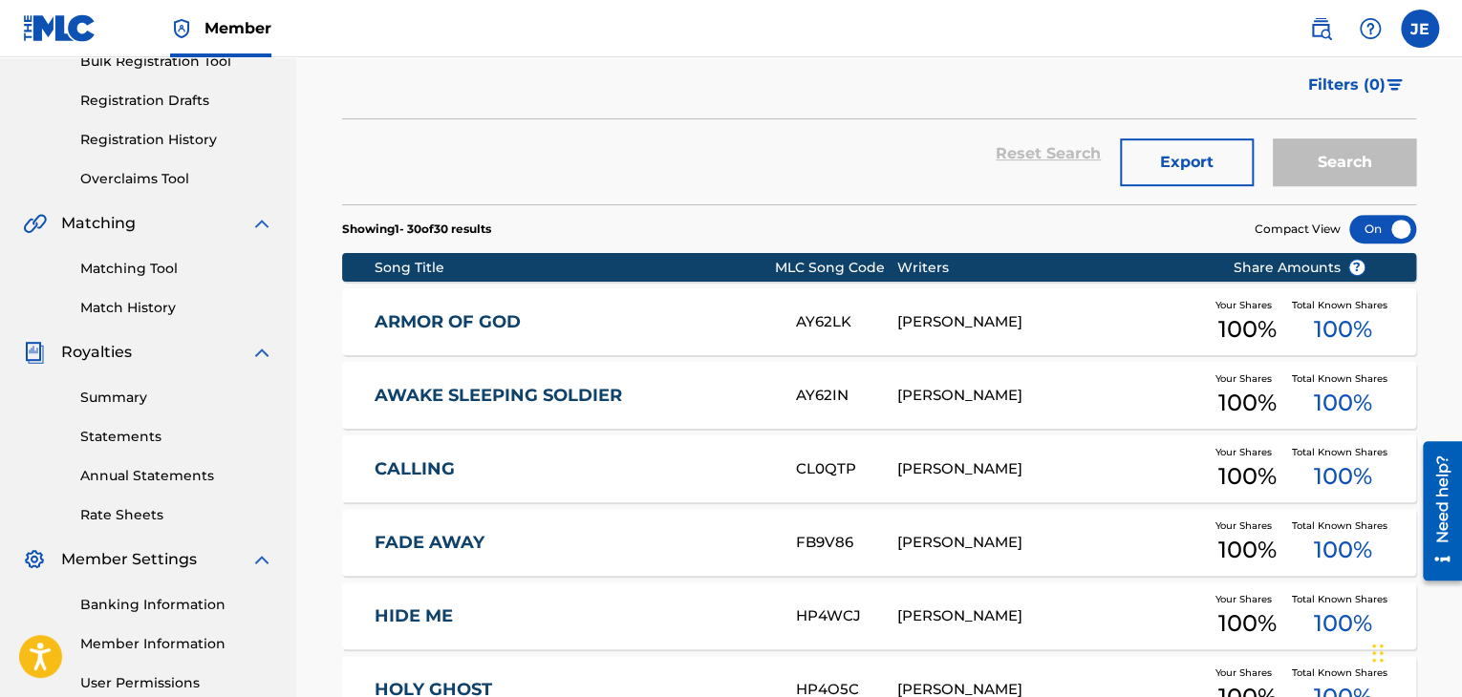
scroll to position [312, 0]
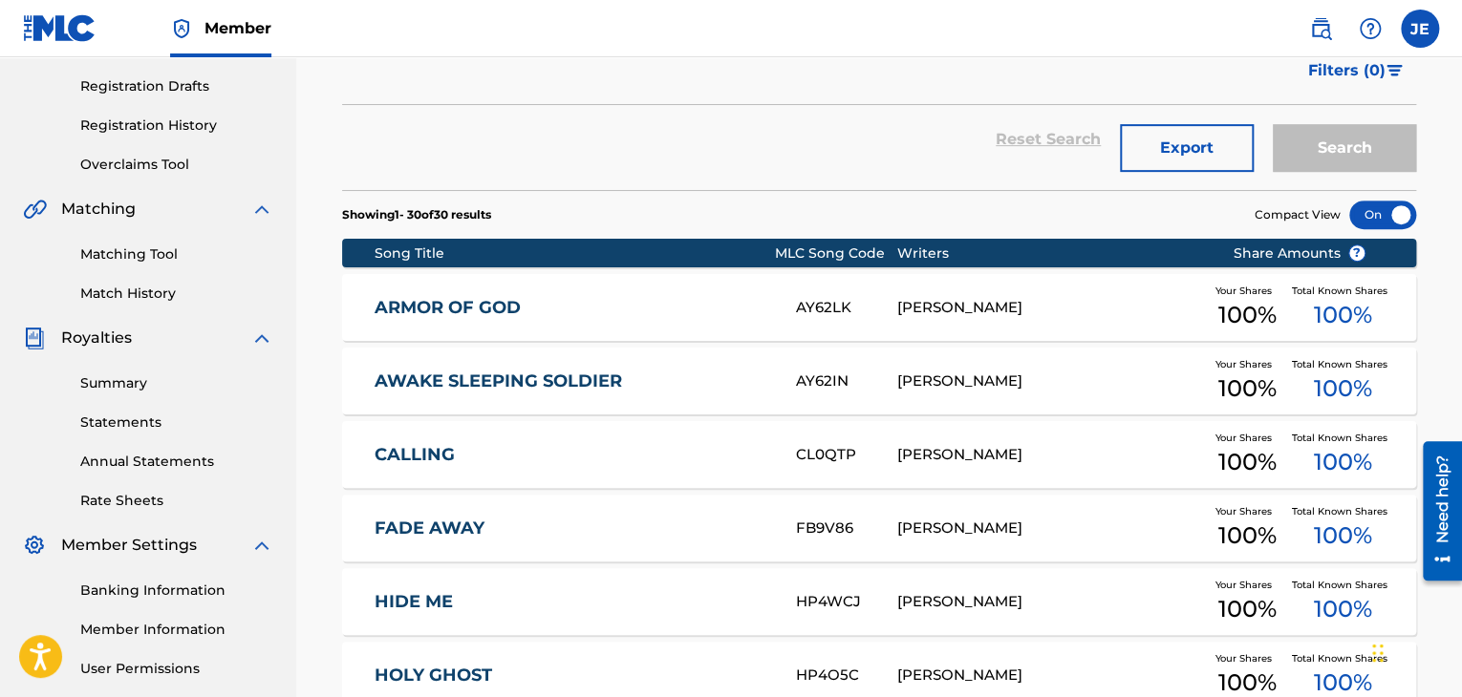
click at [466, 303] on link "ARMOR OF GOD" at bounding box center [572, 308] width 396 height 22
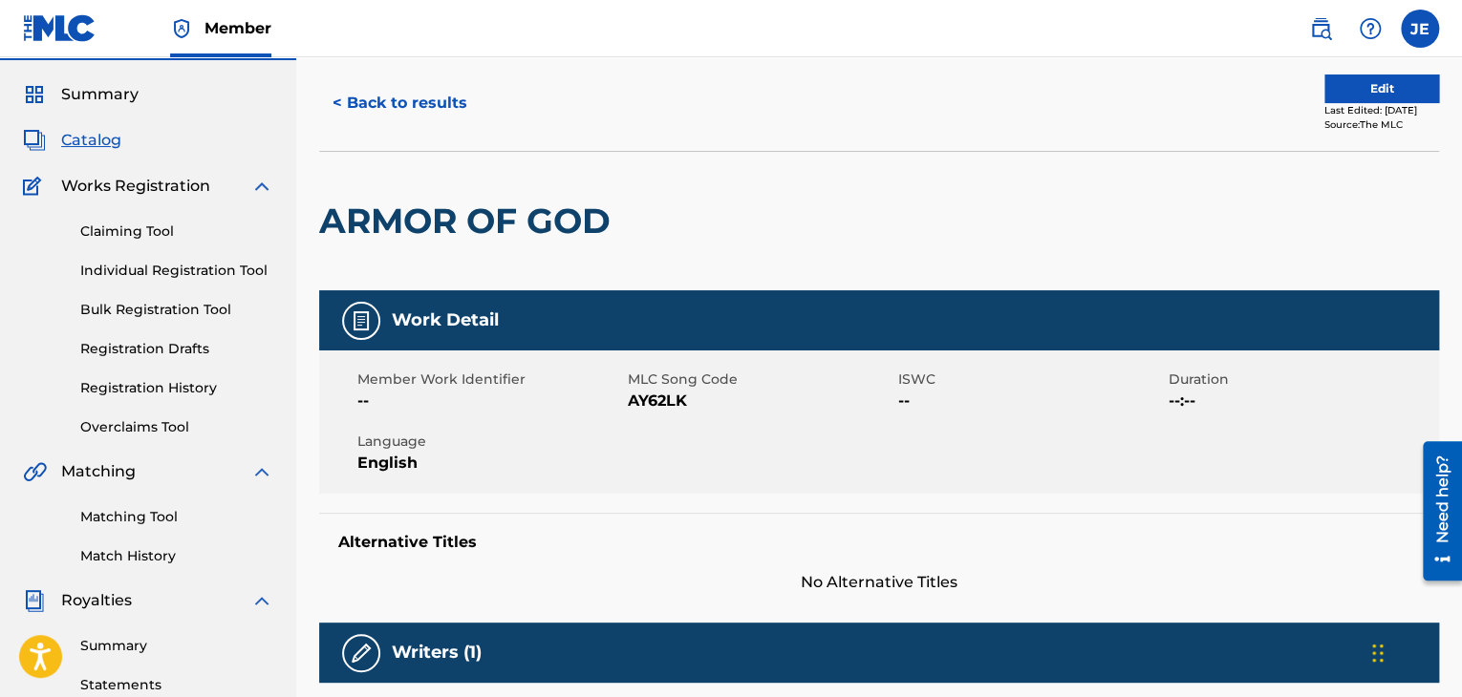
scroll to position [48, 0]
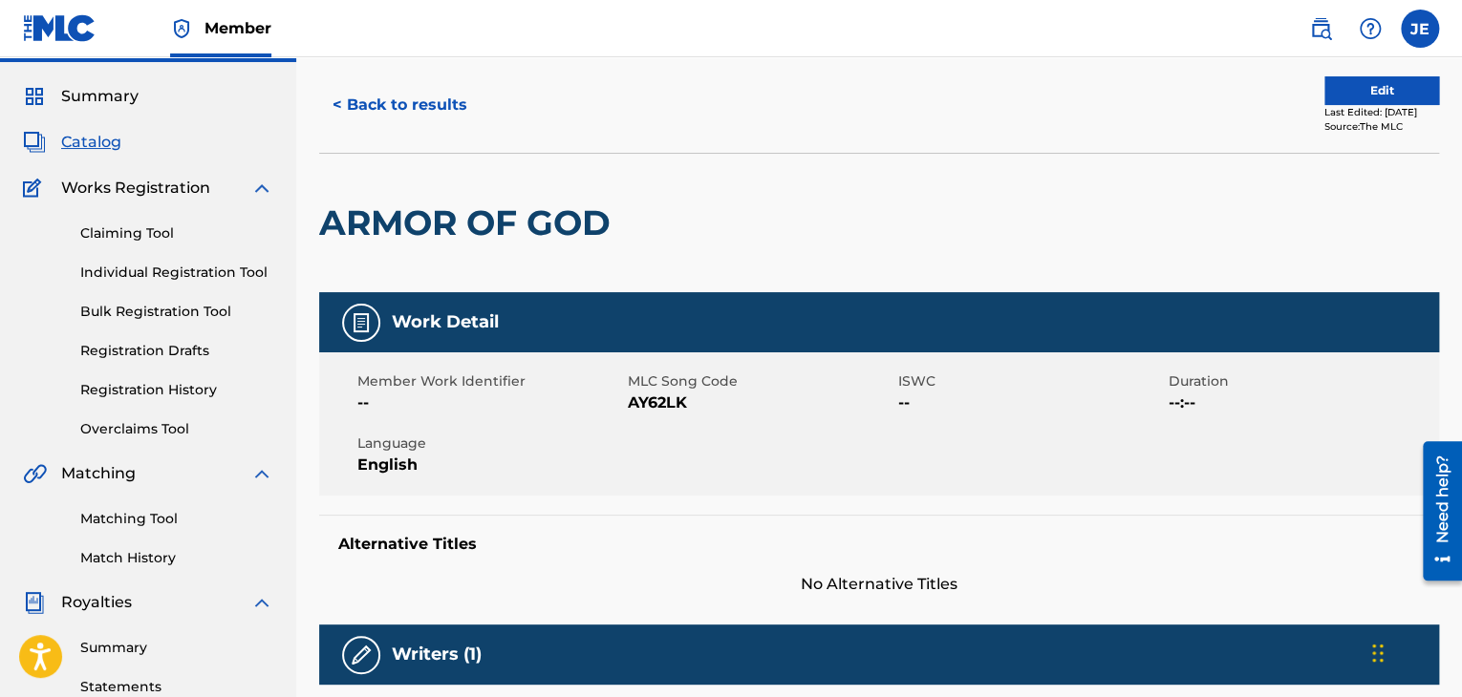
click at [1374, 89] on button "Edit" at bounding box center [1381, 90] width 115 height 29
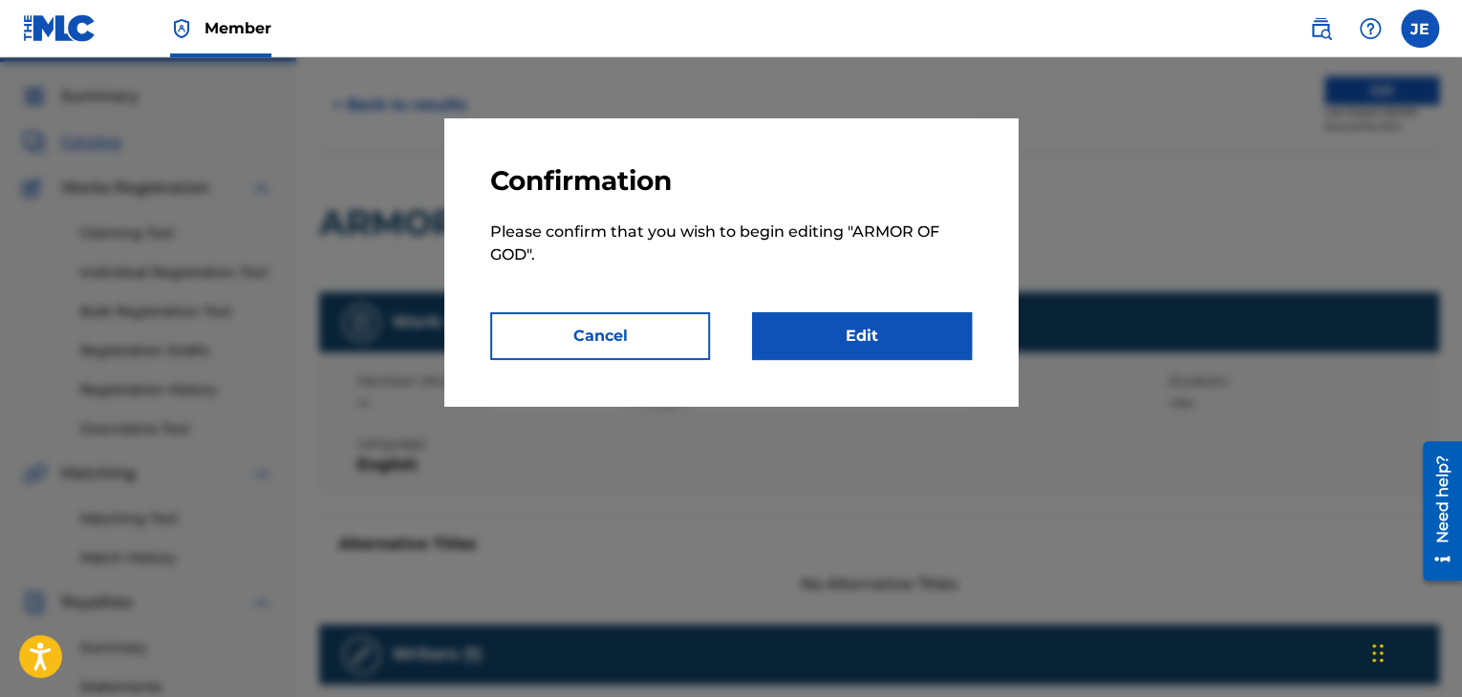
click at [929, 321] on link "Edit" at bounding box center [862, 336] width 220 height 48
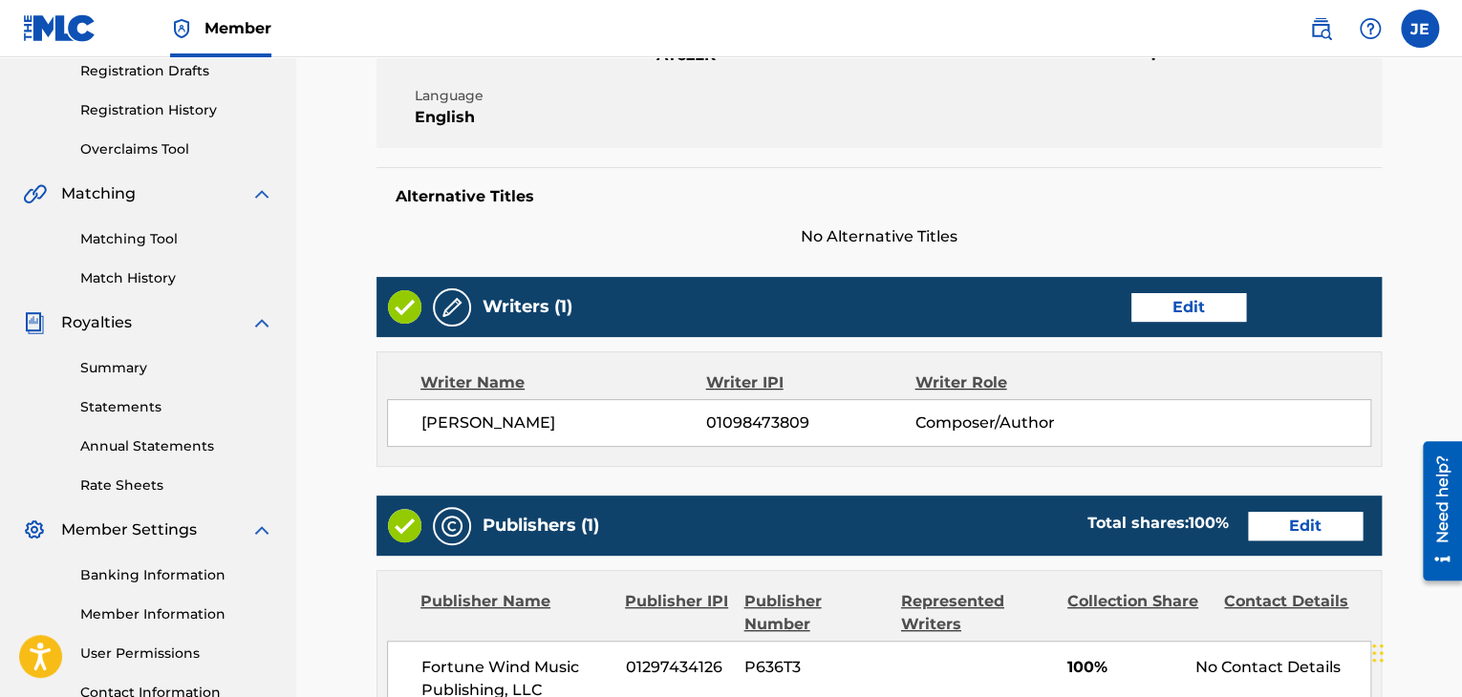
scroll to position [351, 0]
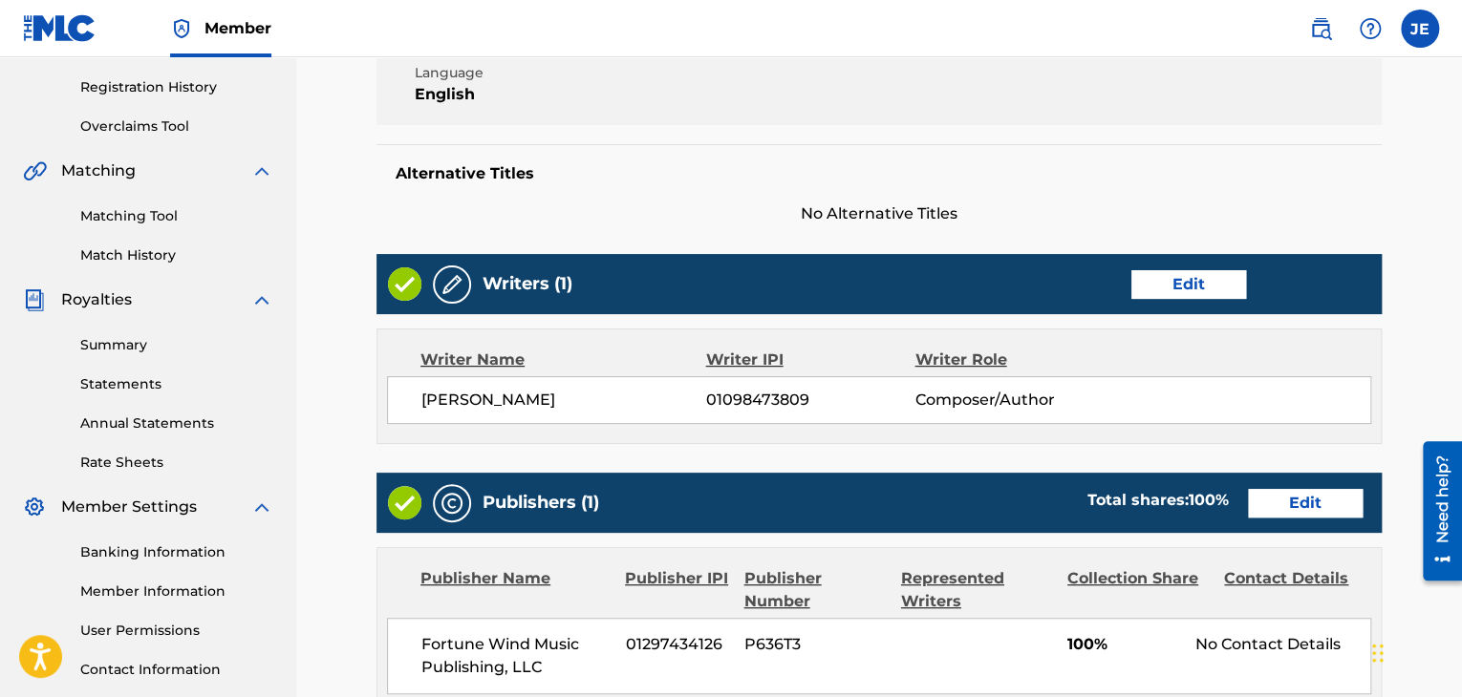
click at [1188, 285] on link "Edit" at bounding box center [1188, 284] width 115 height 29
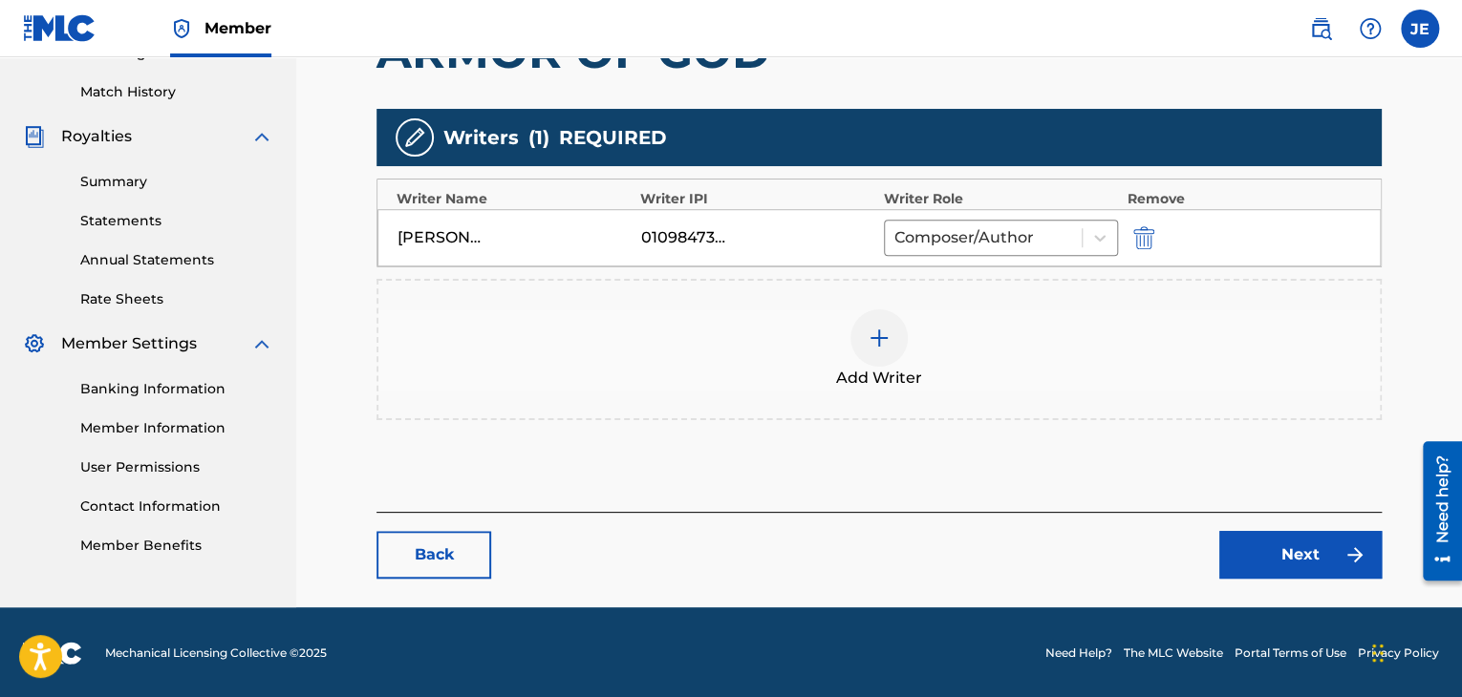
click at [1141, 238] on img "submit" at bounding box center [1143, 237] width 21 height 23
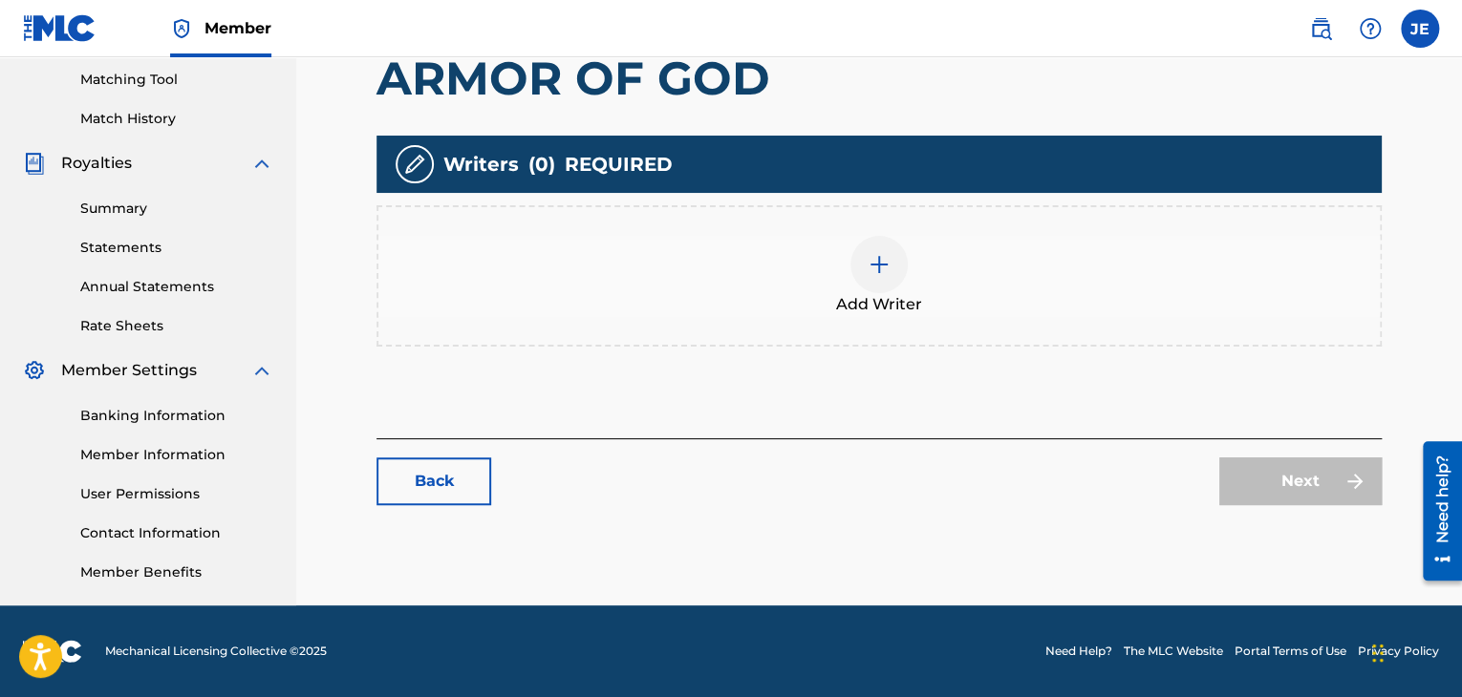
click at [883, 288] on div at bounding box center [878, 264] width 57 height 57
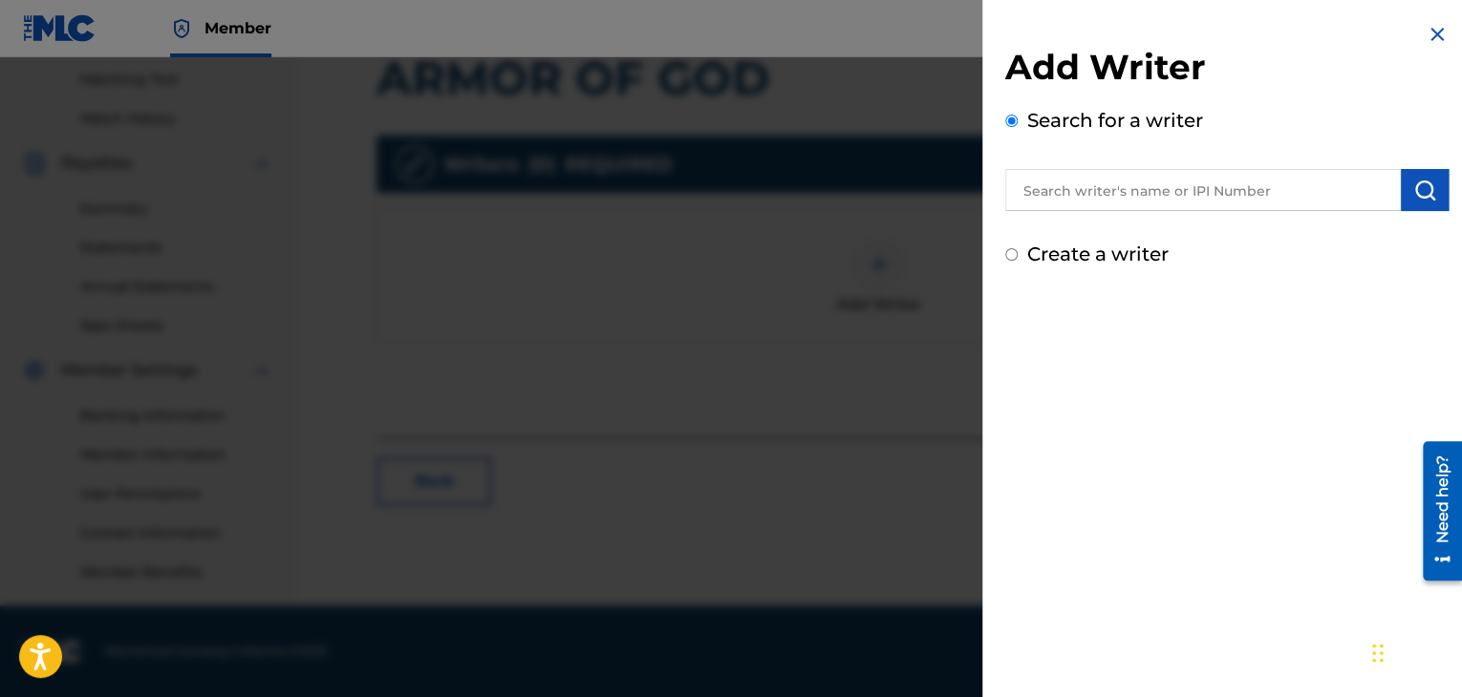
click at [1093, 251] on label "Create a writer" at bounding box center [1097, 254] width 141 height 23
radio input "true"
click at [1017, 251] on input "Create a writer" at bounding box center [1011, 254] width 12 height 12
radio input "false"
radio input "true"
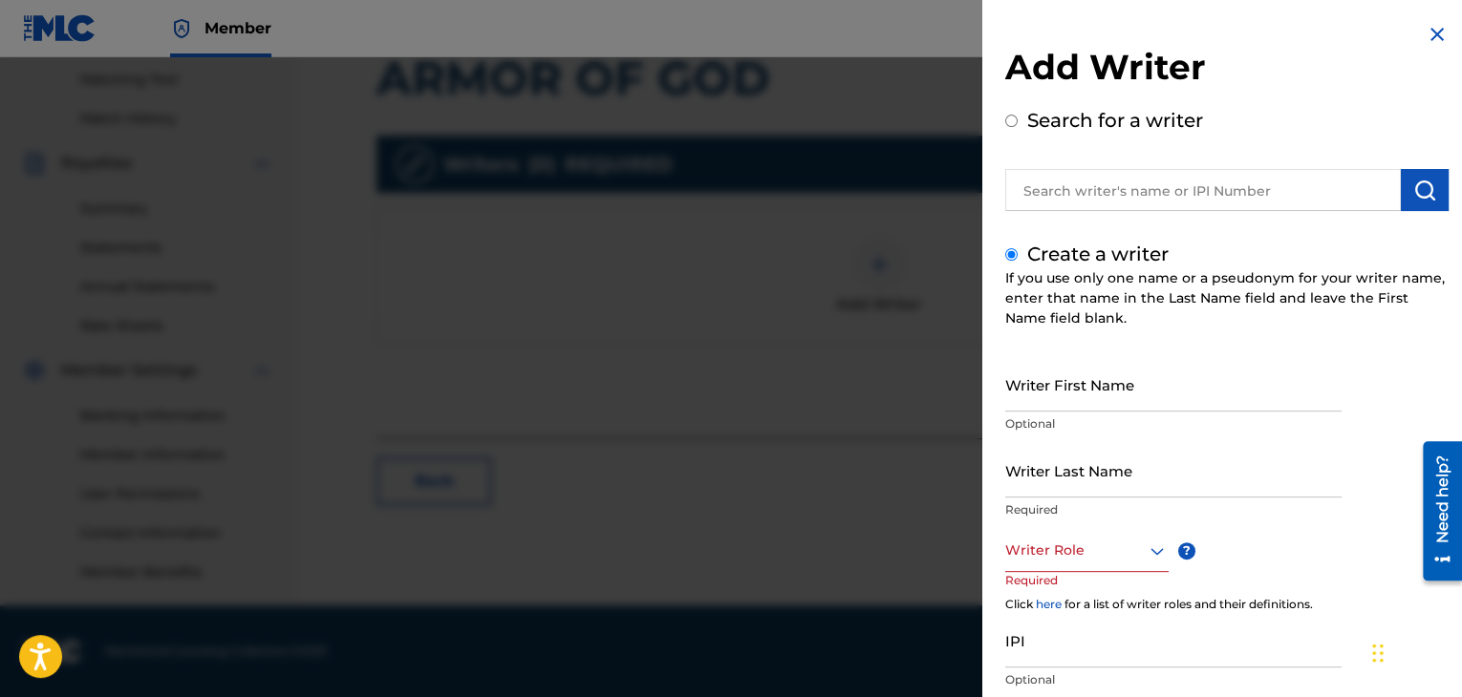
click at [1060, 553] on div at bounding box center [1086, 551] width 163 height 24
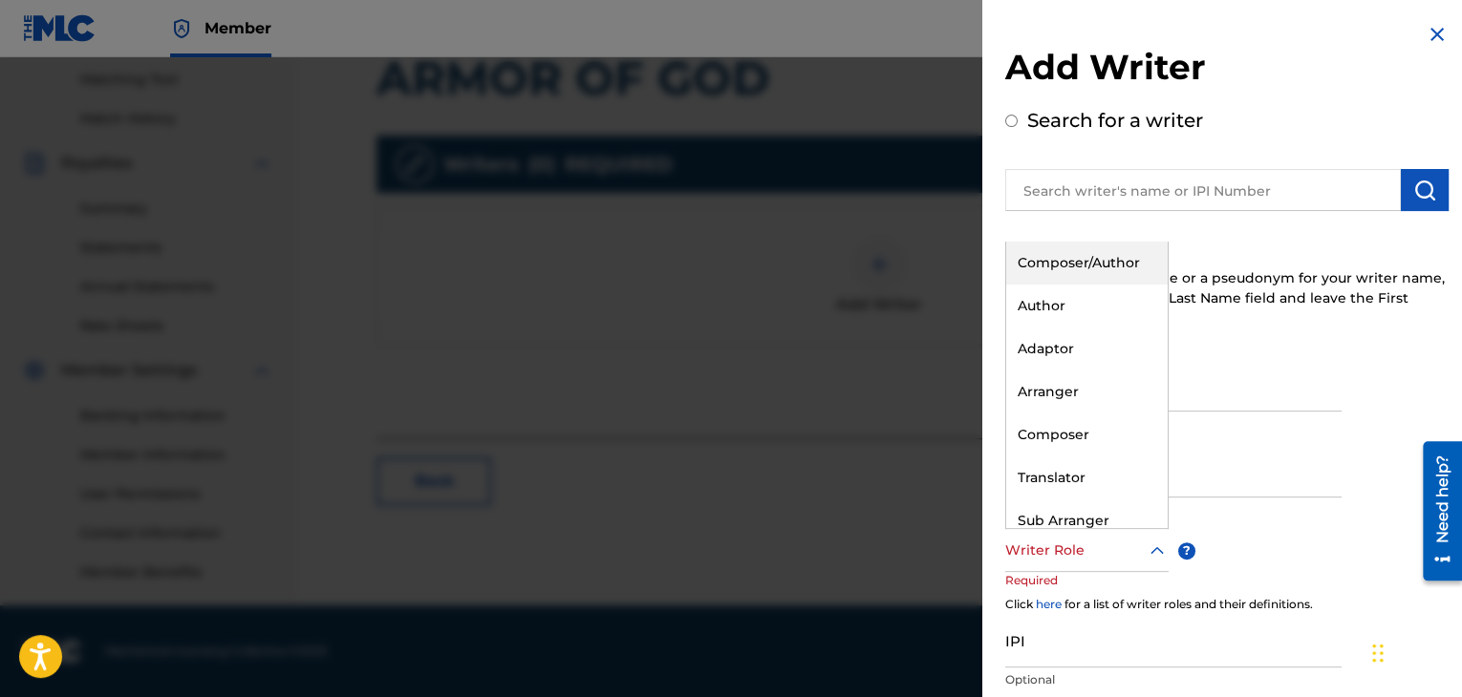
click at [1065, 272] on div "Composer/Author" at bounding box center [1086, 263] width 161 height 43
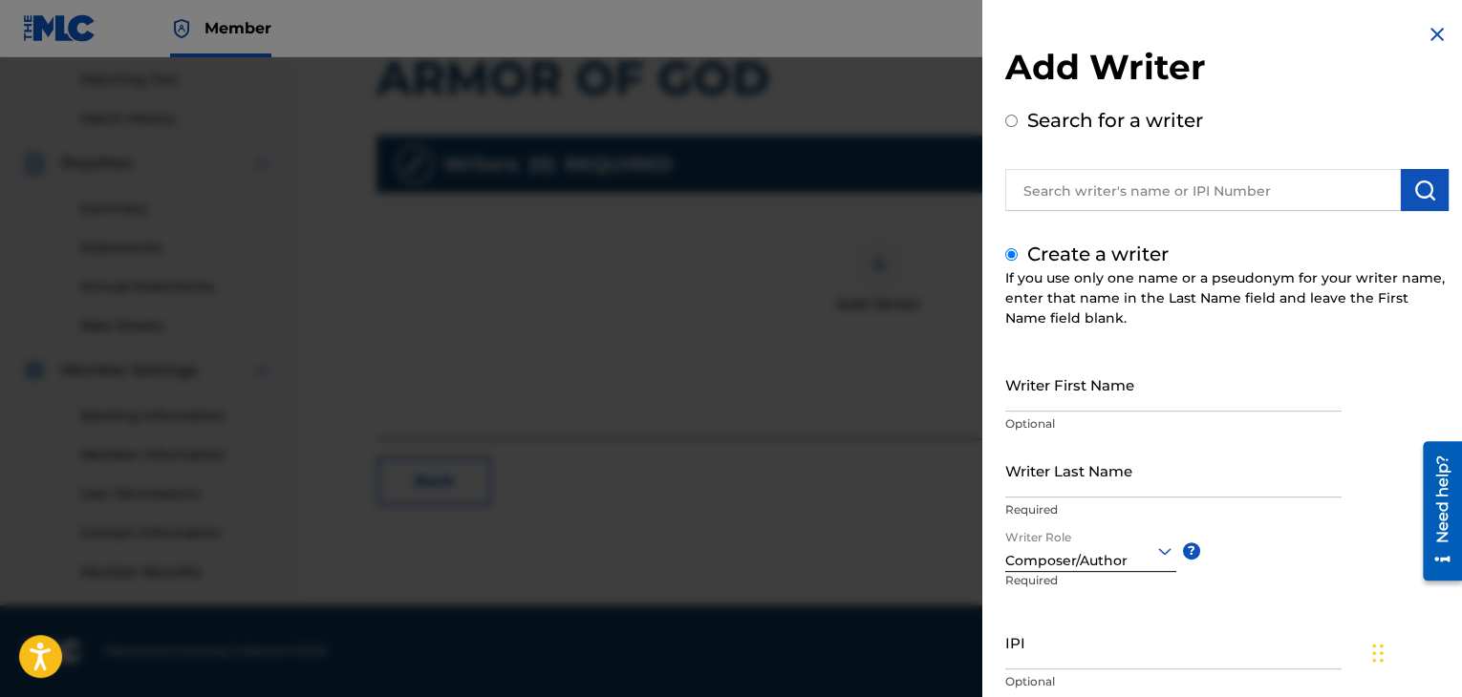
scroll to position [132, 0]
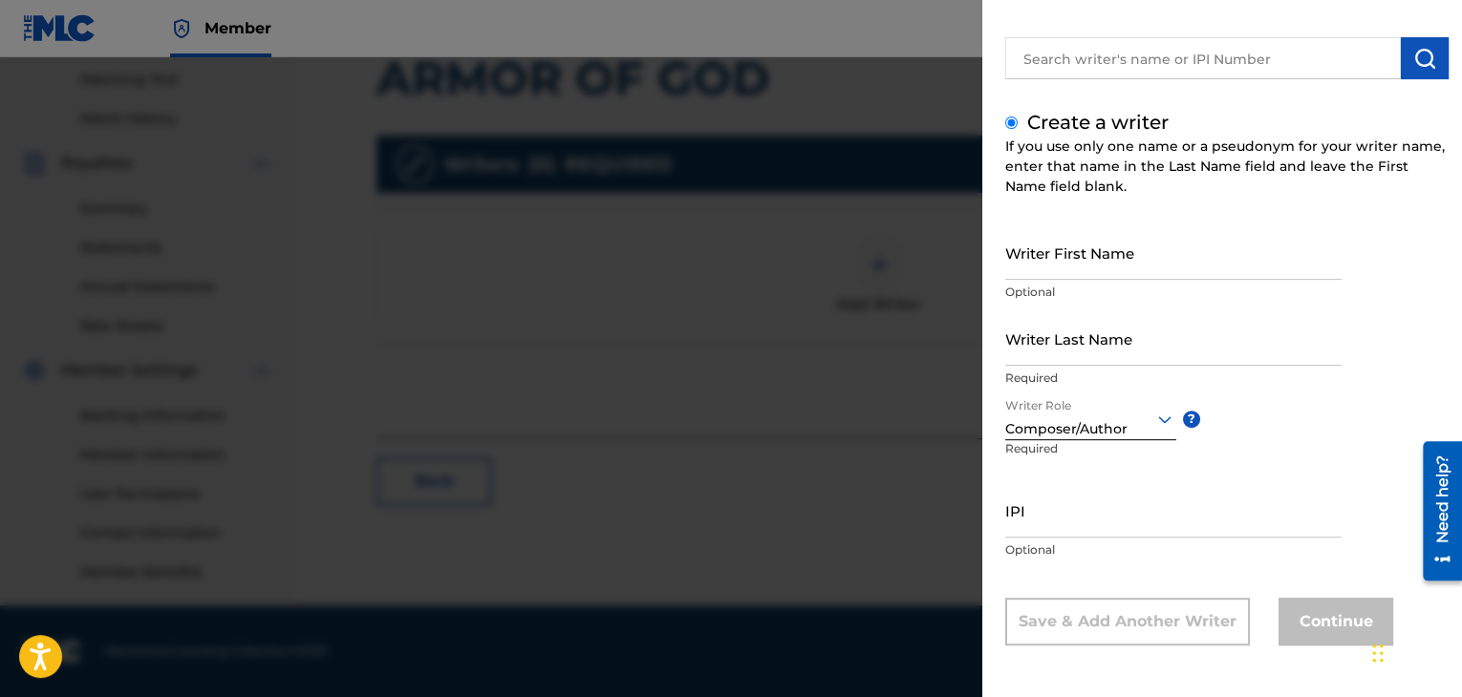
click at [1046, 535] on input "IPI" at bounding box center [1173, 510] width 336 height 54
paste input "1098473809"
type input "1098473809"
click at [1096, 265] on input "Writer First Name" at bounding box center [1173, 252] width 336 height 54
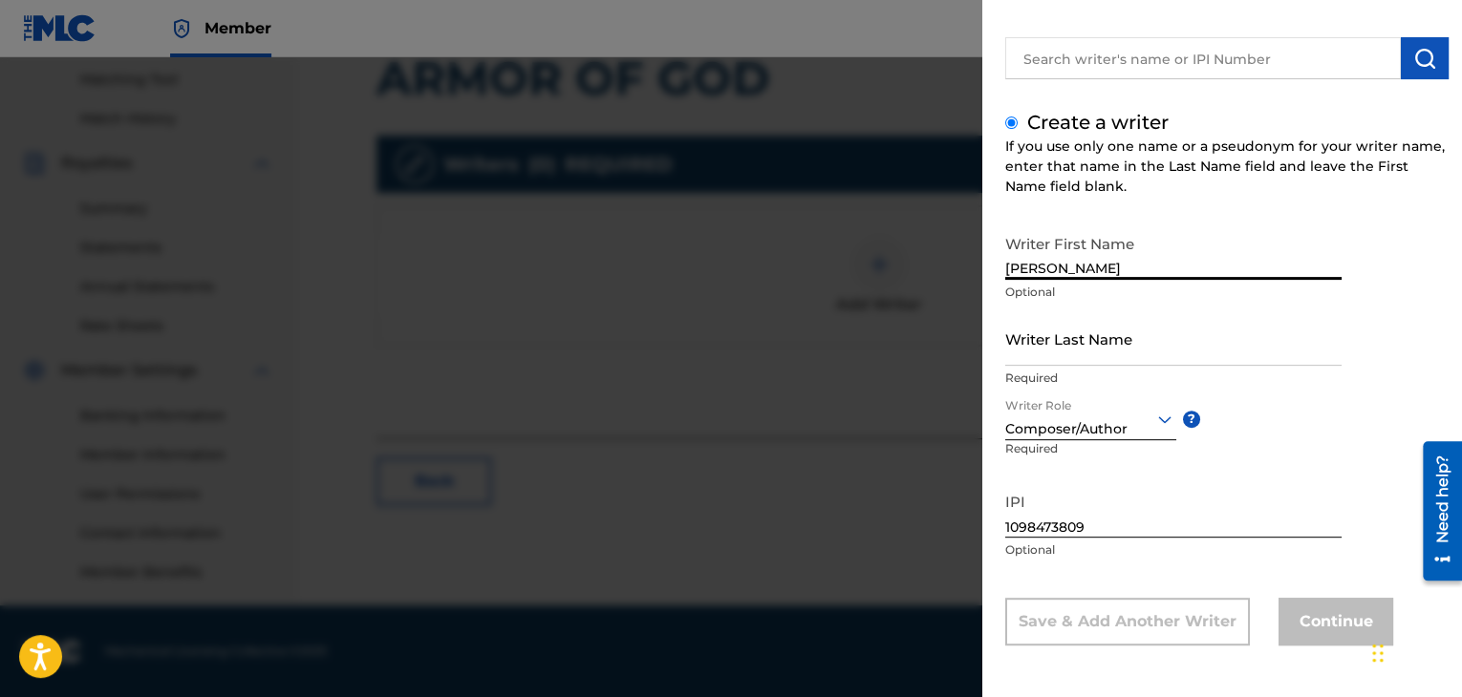
type input "[PERSON_NAME]"
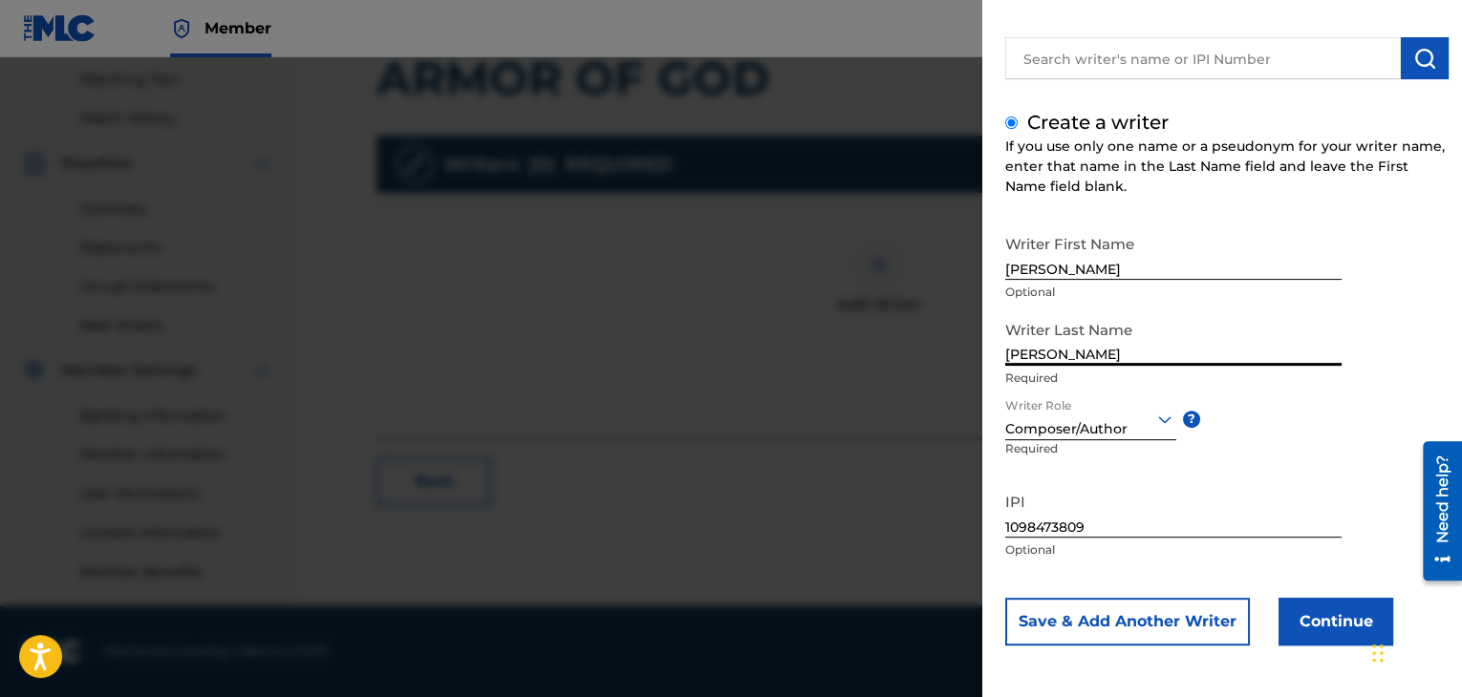
type input "[PERSON_NAME]"
click at [1314, 604] on button "Continue" at bounding box center [1335, 622] width 115 height 48
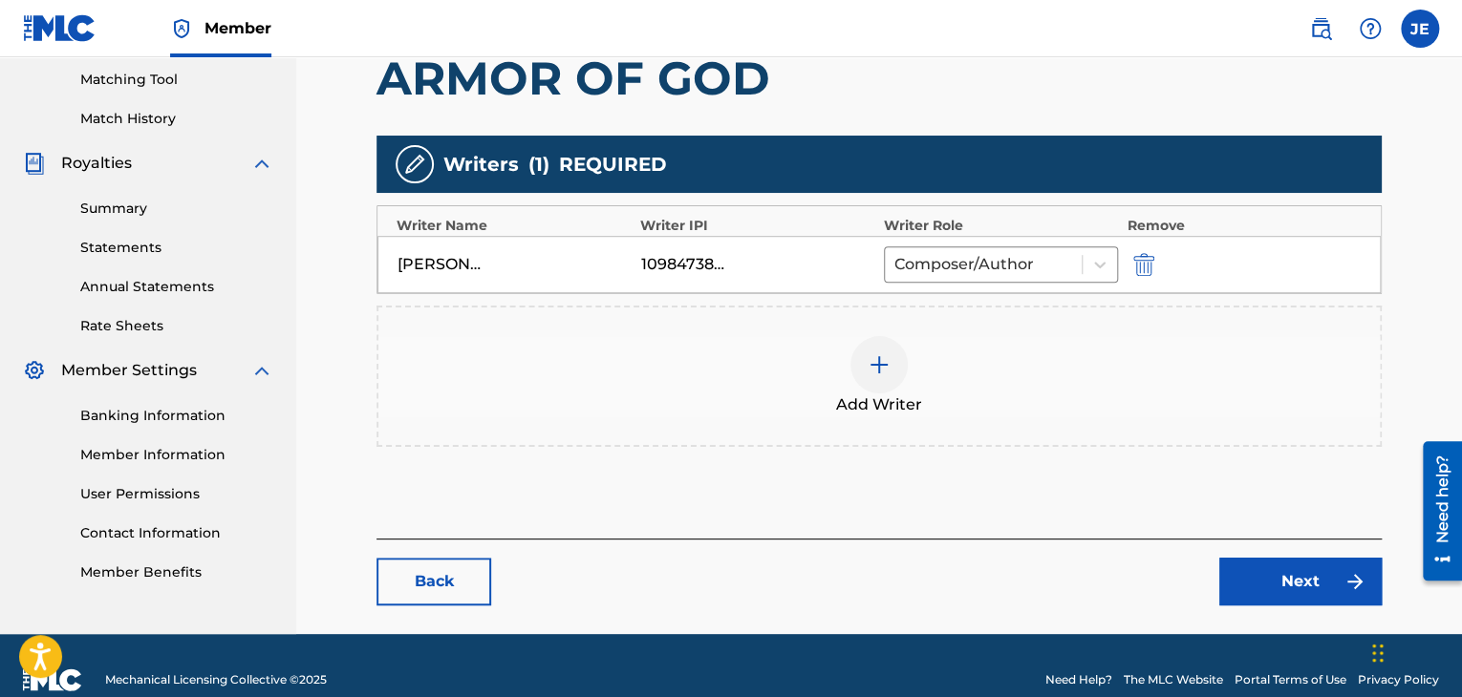
scroll to position [515, 0]
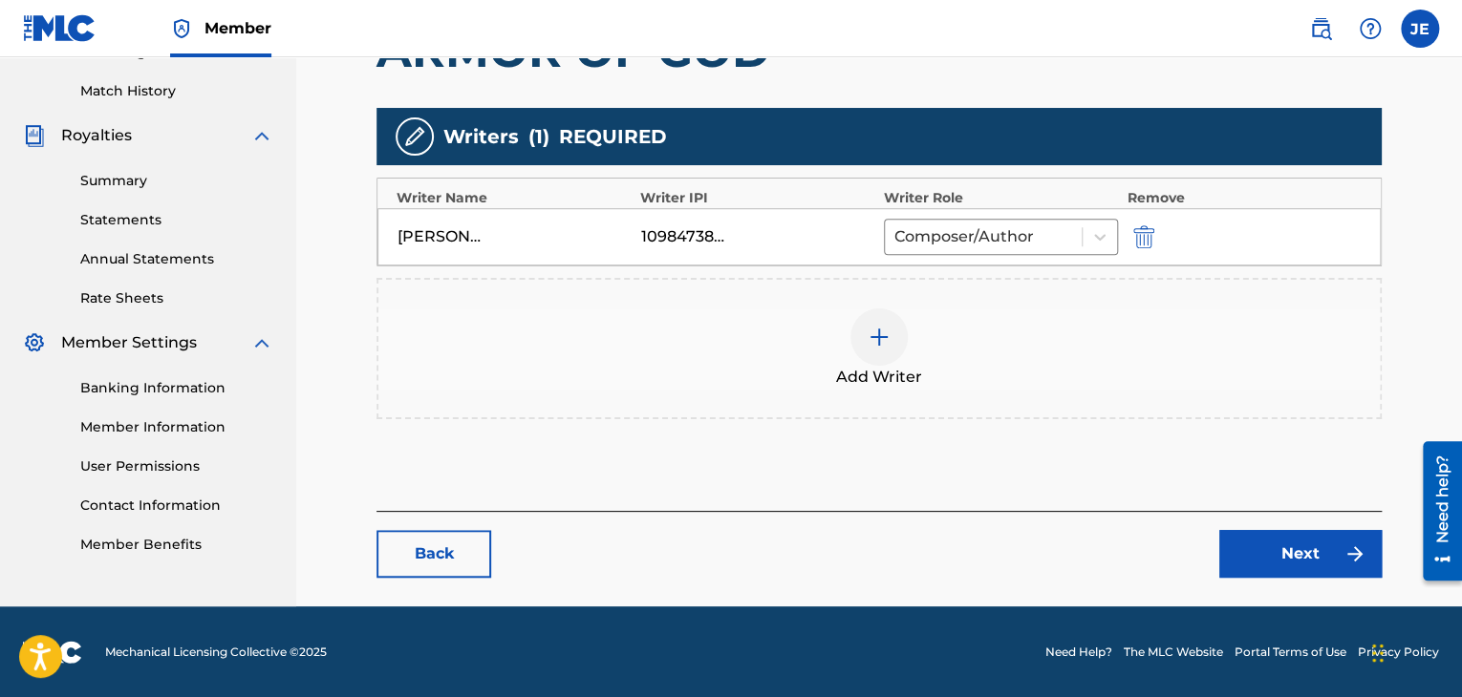
click at [1257, 542] on link "Next" at bounding box center [1300, 554] width 162 height 48
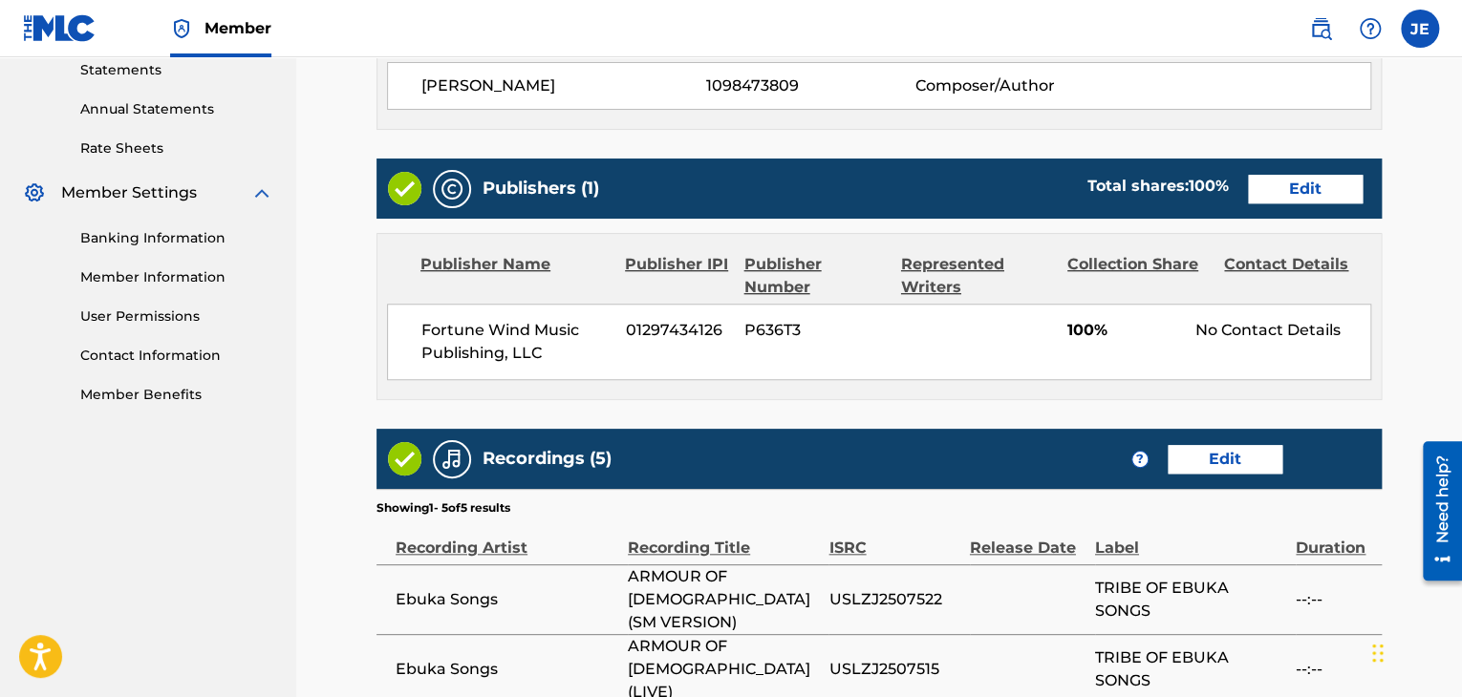
scroll to position [986, 0]
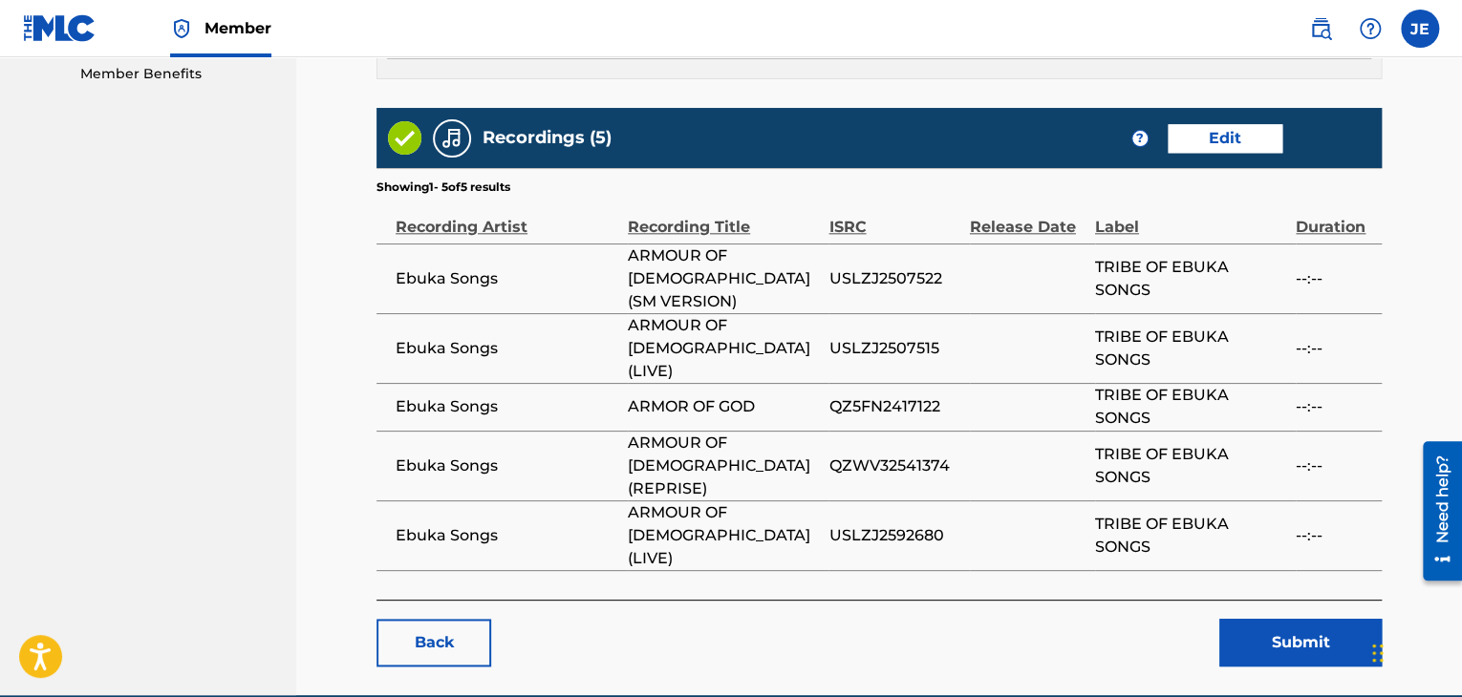
click at [1284, 619] on button "Submit" at bounding box center [1300, 643] width 162 height 48
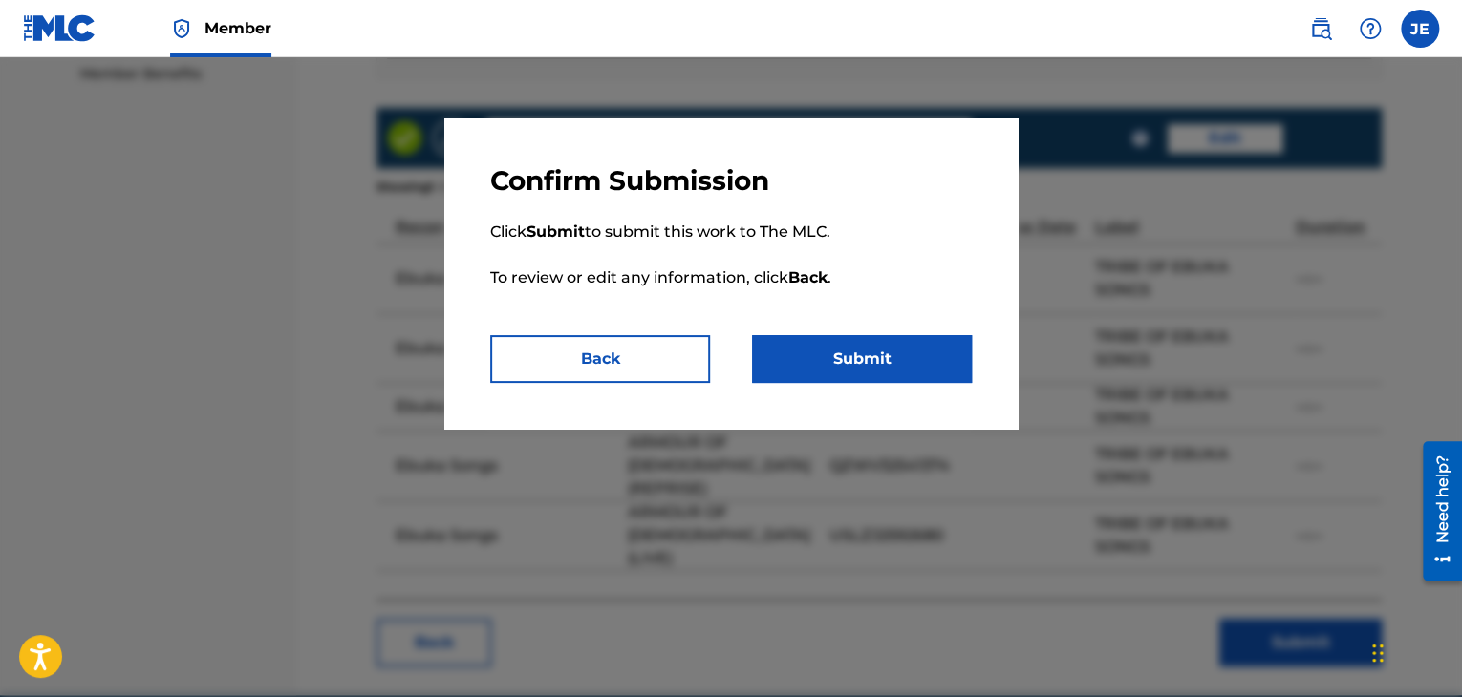
click at [870, 383] on div "Confirm Submission Click Submit to submit this work to The MLC. To review or ed…" at bounding box center [730, 273] width 573 height 310
click at [850, 363] on button "Submit" at bounding box center [862, 359] width 220 height 48
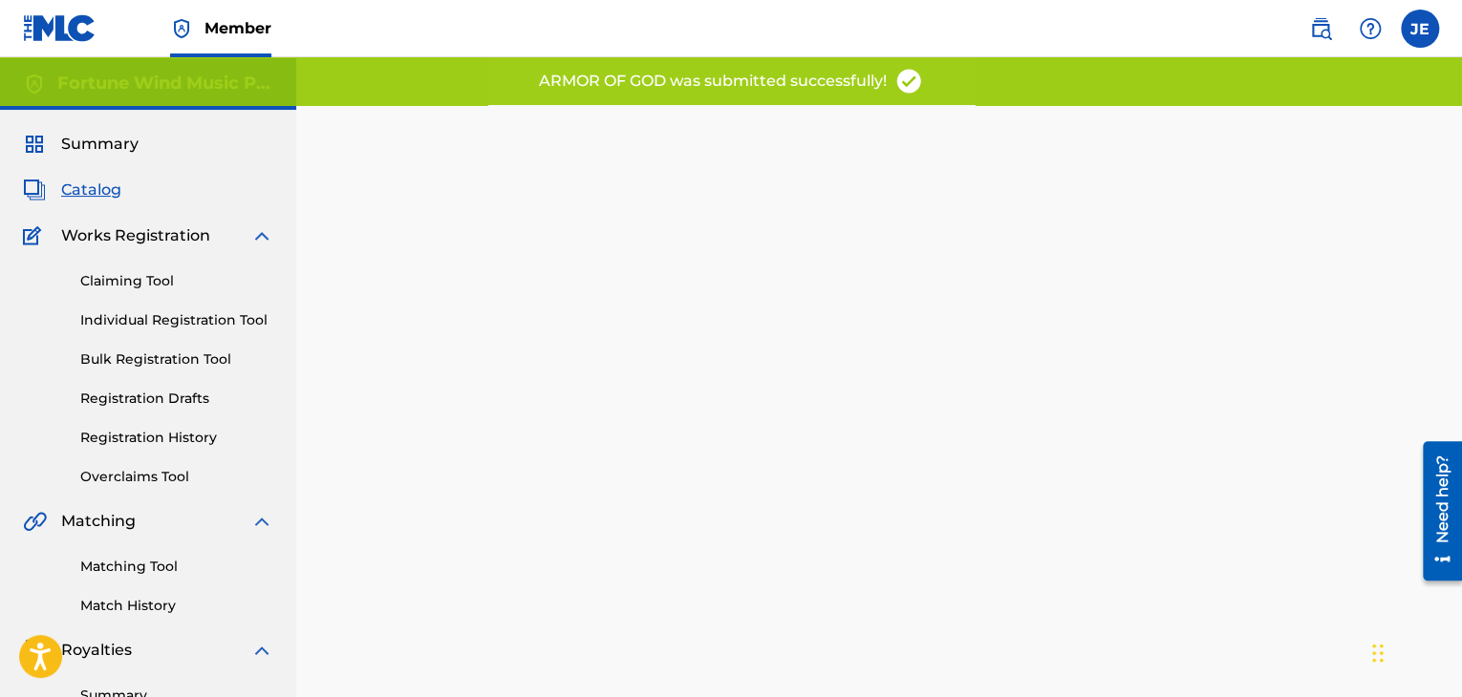
click at [89, 190] on span "Catalog" at bounding box center [91, 190] width 60 height 23
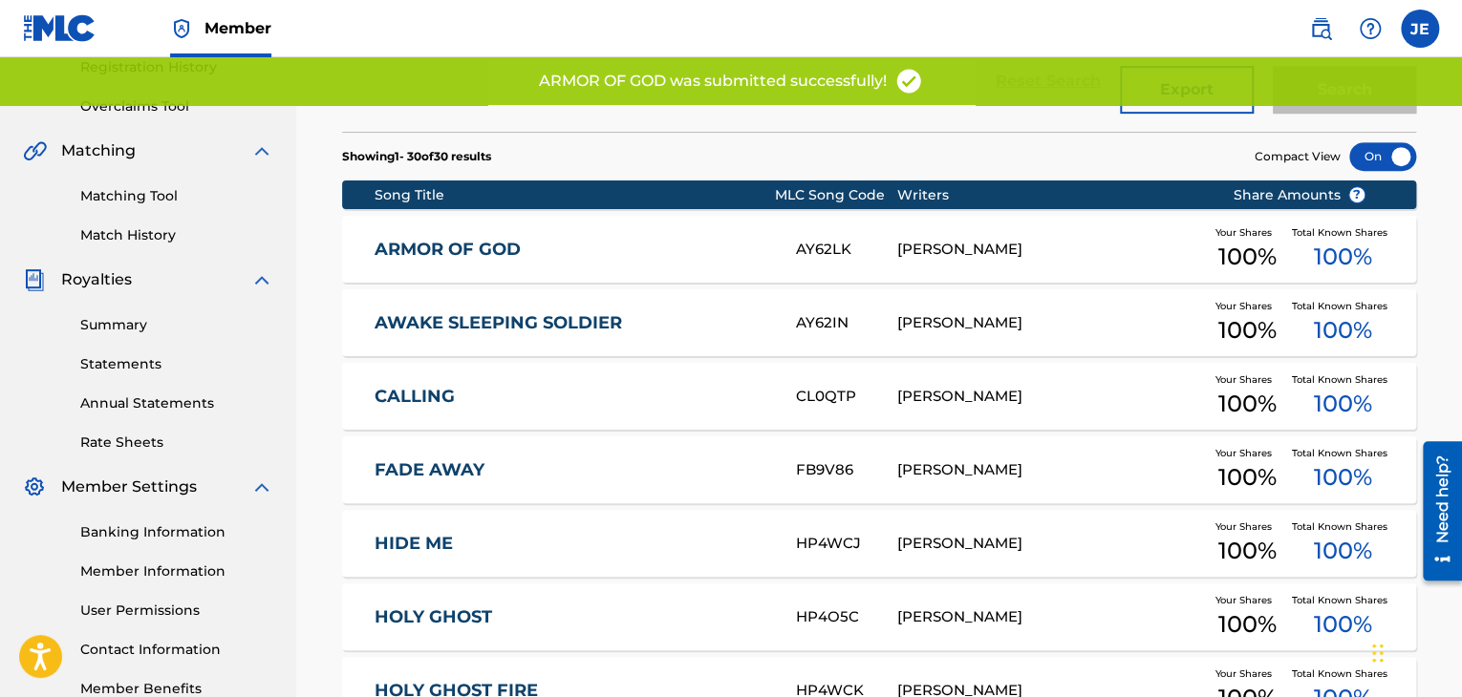
scroll to position [371, 0]
click at [558, 322] on link "AWAKE SLEEPING SOLDIER" at bounding box center [572, 323] width 396 height 22
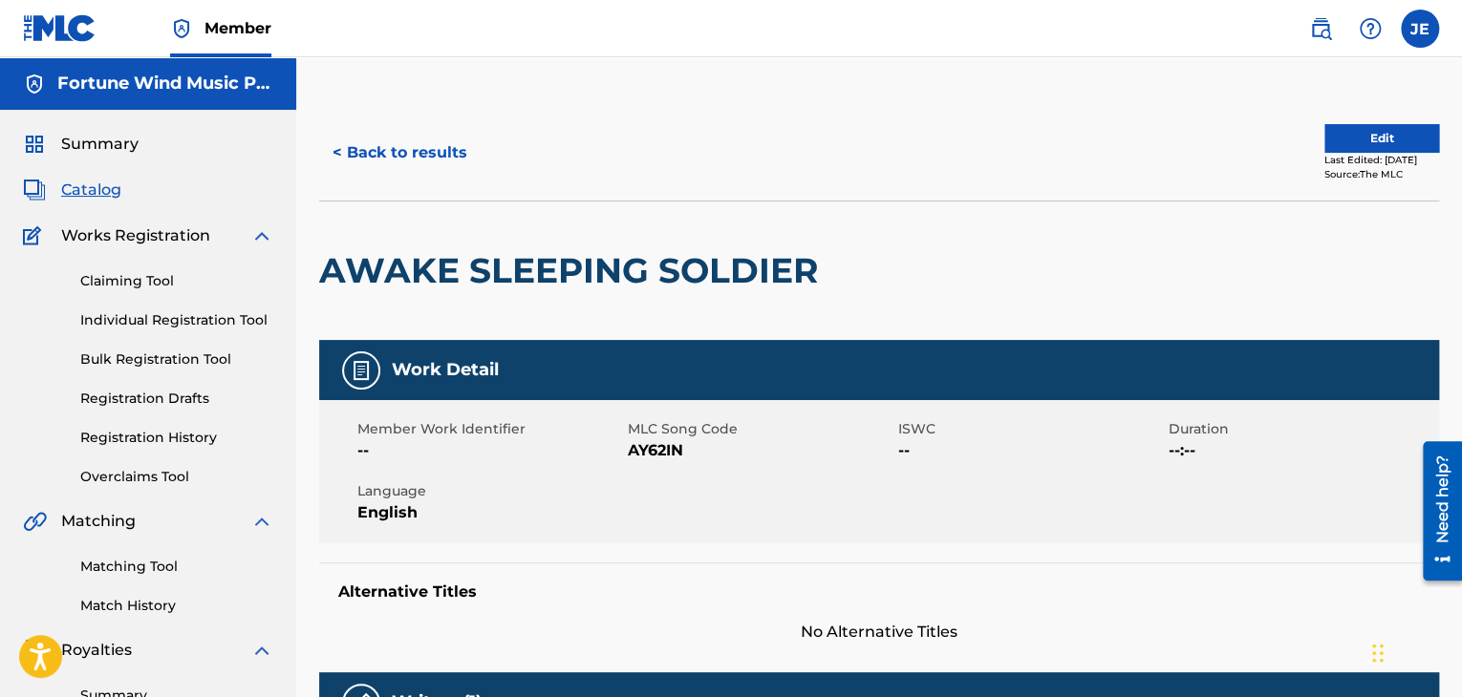
click at [1339, 146] on button "Edit" at bounding box center [1381, 138] width 115 height 29
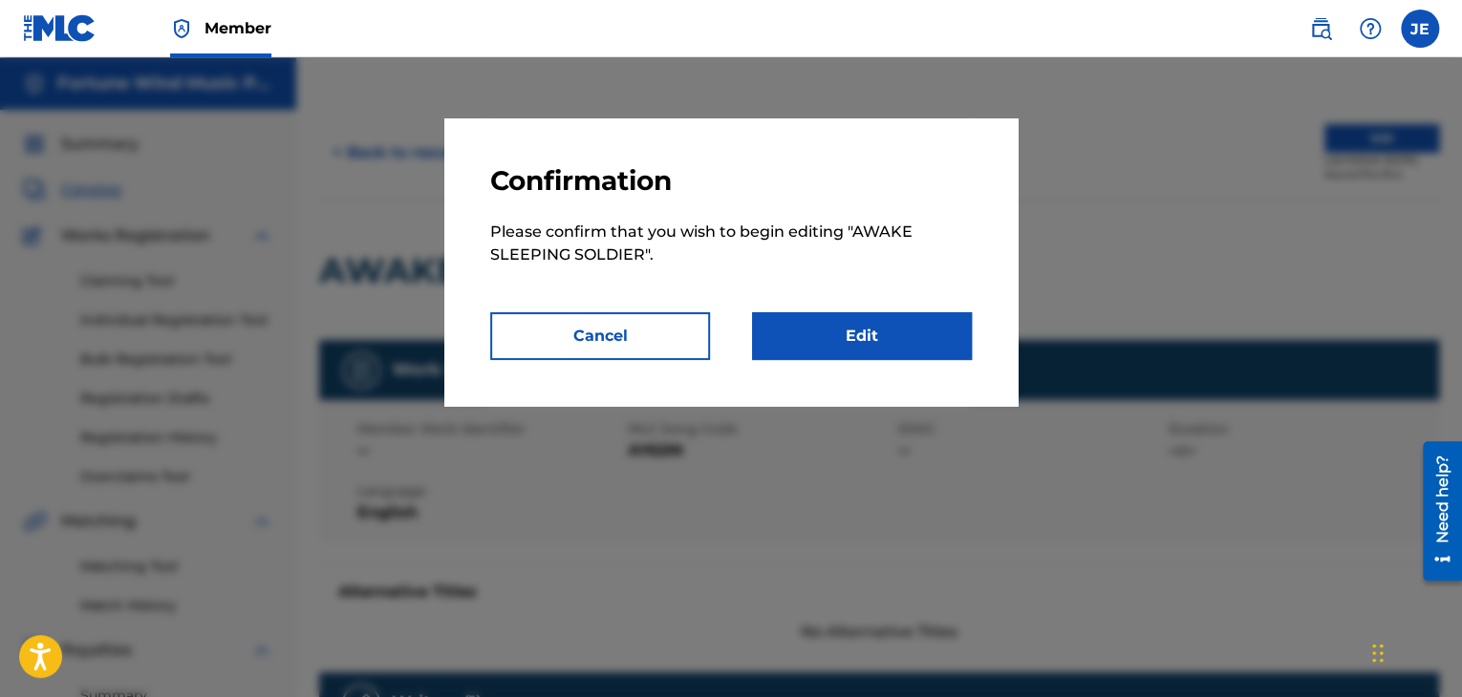
click at [900, 340] on link "Edit" at bounding box center [862, 336] width 220 height 48
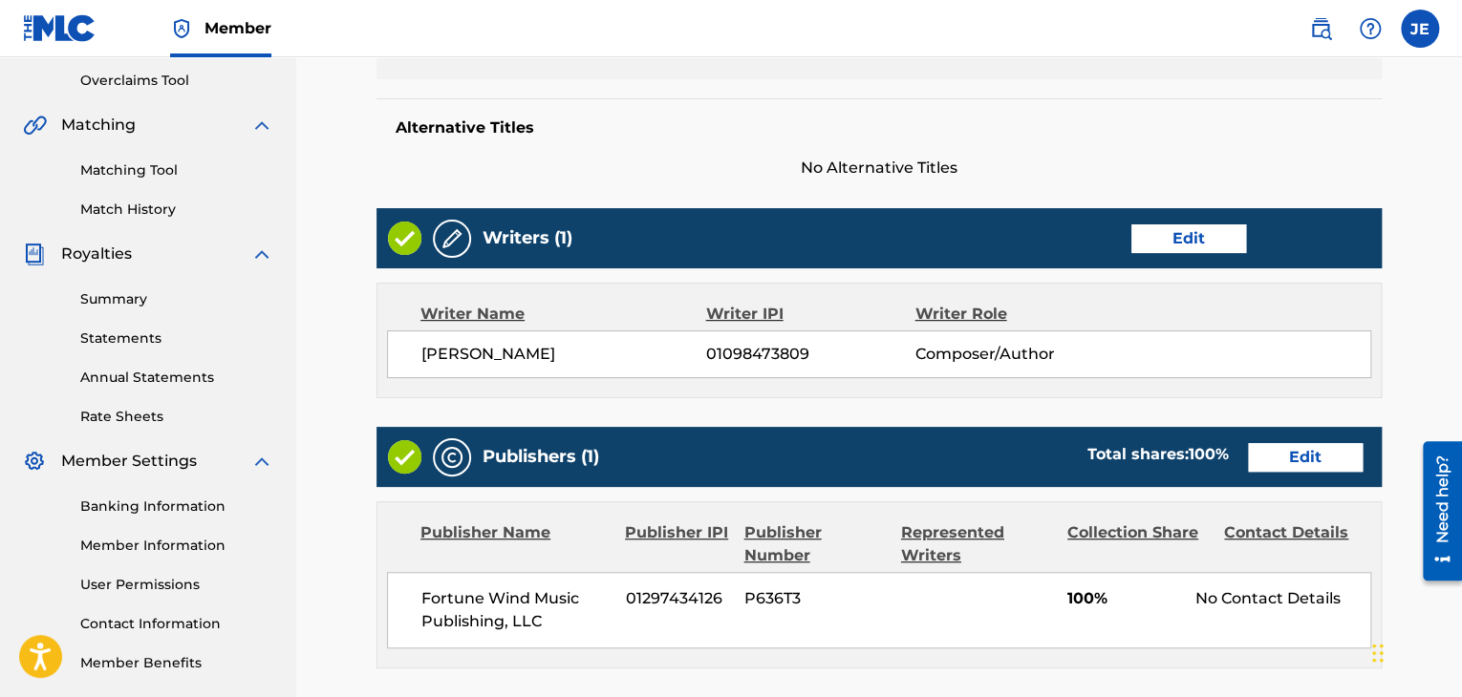
scroll to position [409, 0]
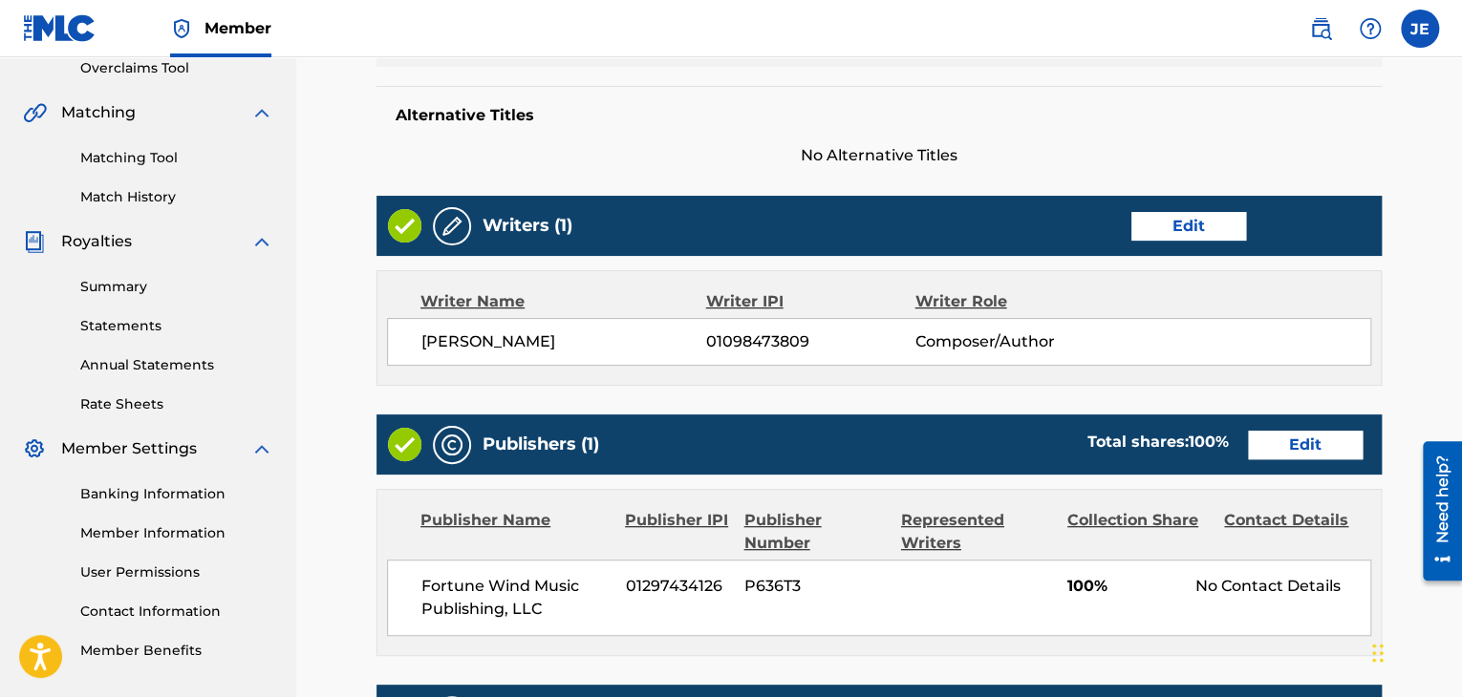
click at [1192, 227] on link "Edit" at bounding box center [1188, 226] width 115 height 29
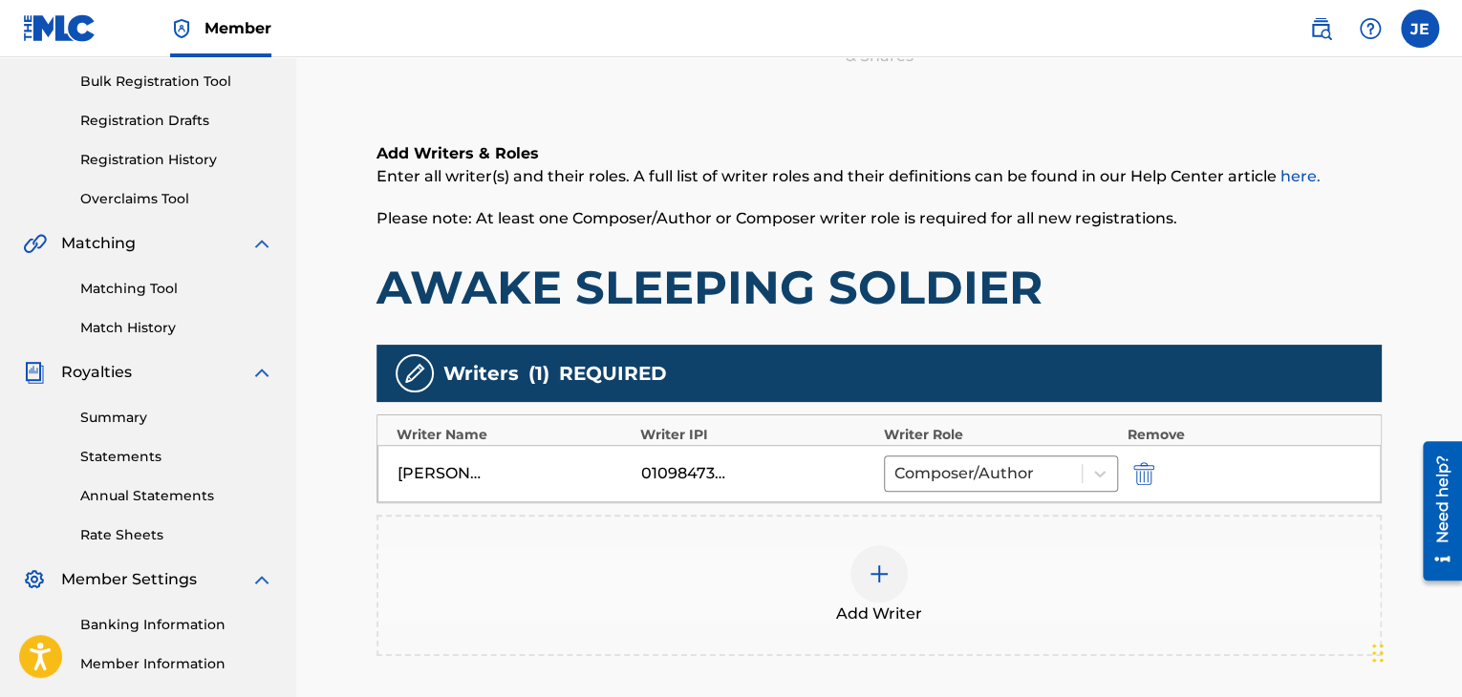
scroll to position [515, 0]
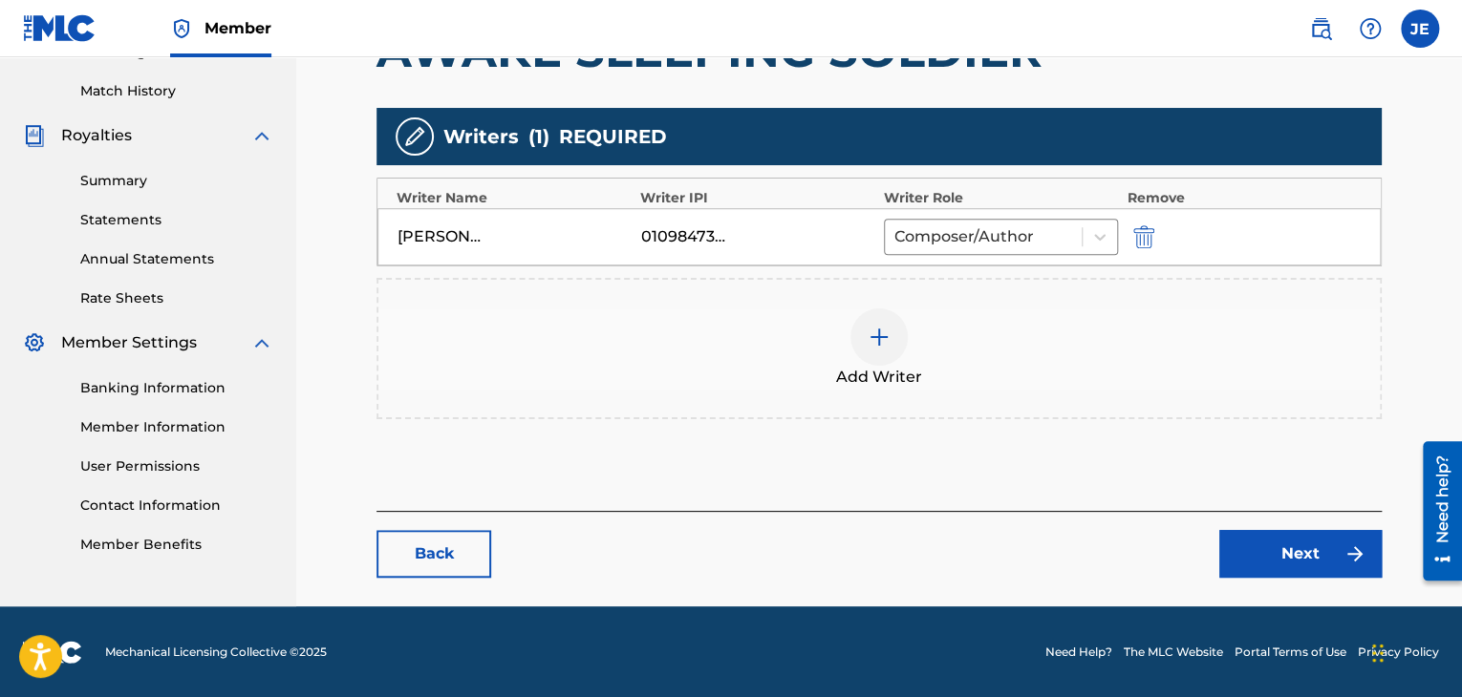
click at [1143, 245] on img "submit" at bounding box center [1143, 236] width 21 height 23
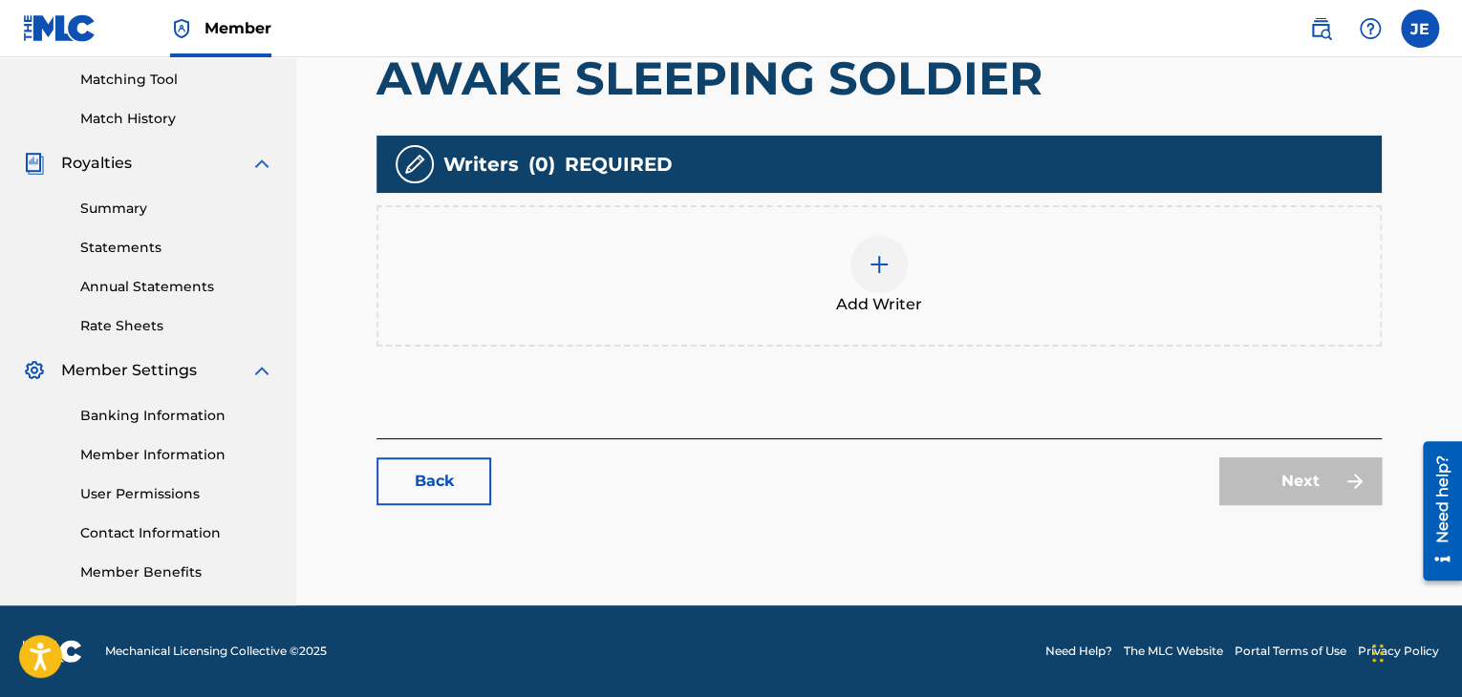
click at [880, 271] on img at bounding box center [878, 264] width 23 height 23
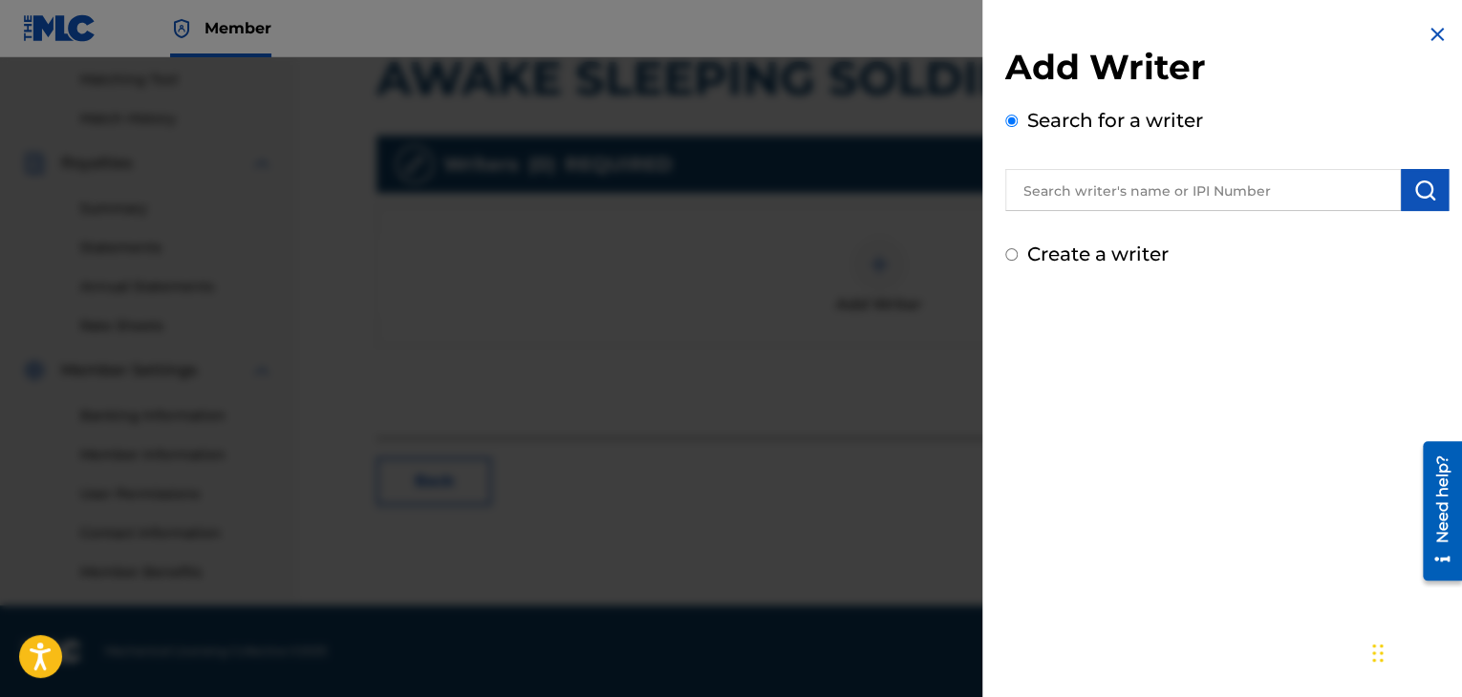
click at [1098, 240] on div "Create a writer" at bounding box center [1226, 254] width 443 height 29
click at [1098, 245] on label "Create a writer" at bounding box center [1097, 254] width 141 height 23
radio input "true"
click at [1017, 248] on input "Create a writer" at bounding box center [1011, 254] width 12 height 12
radio input "false"
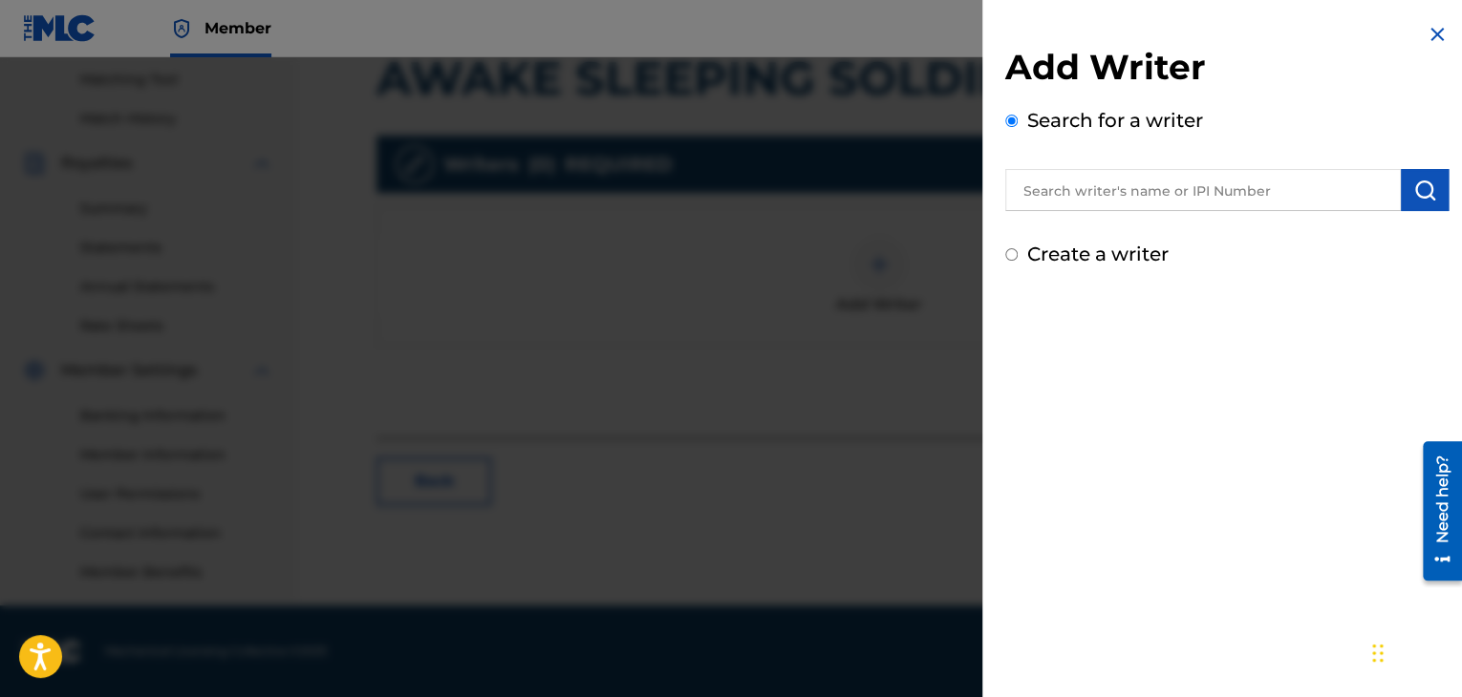
radio input "true"
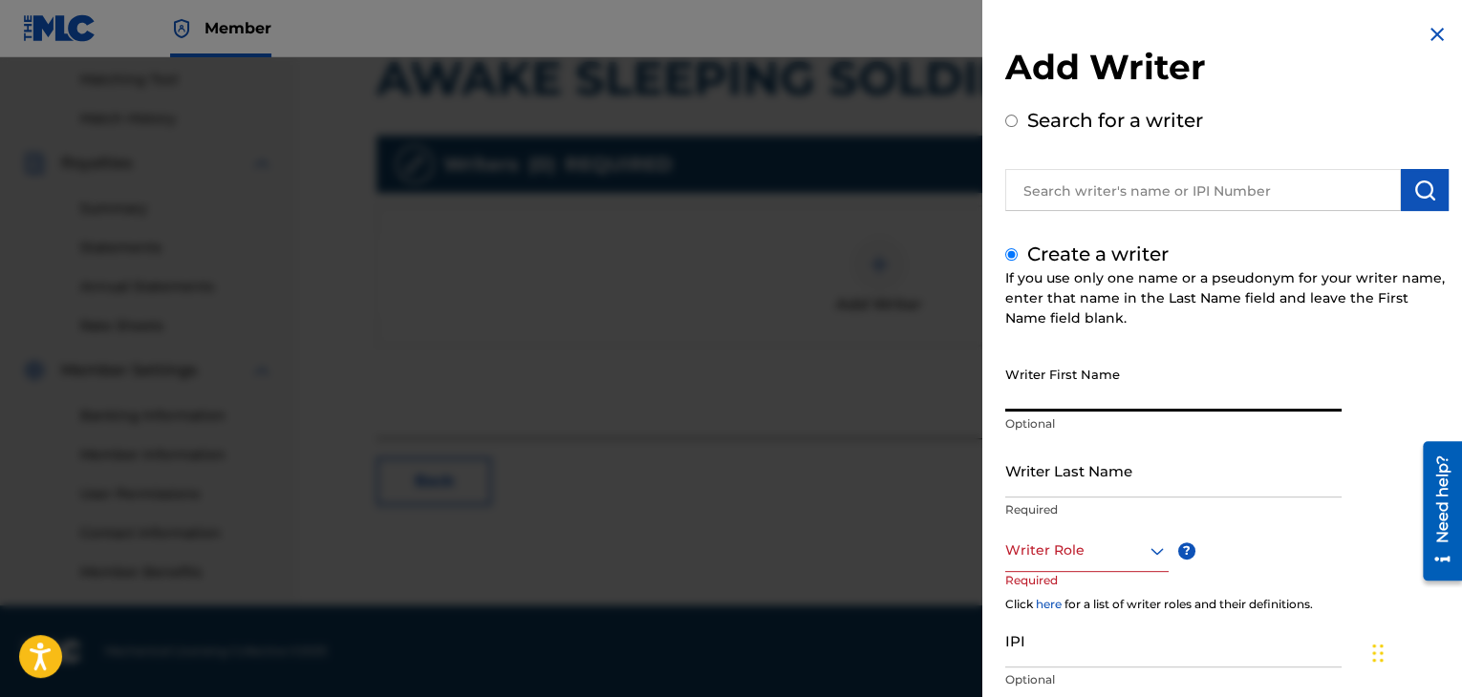
click at [1048, 383] on input "Writer First Name" at bounding box center [1173, 384] width 336 height 54
type input "[PERSON_NAME]"
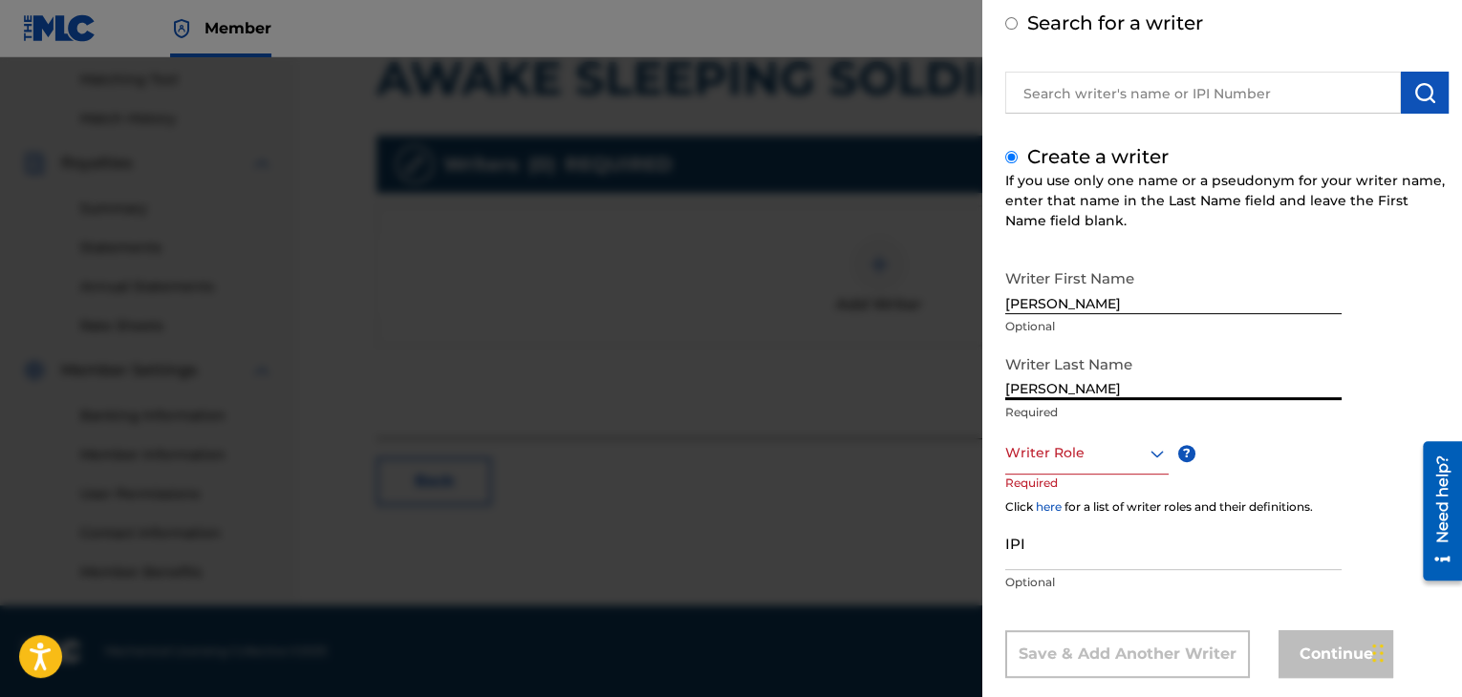
scroll to position [102, 0]
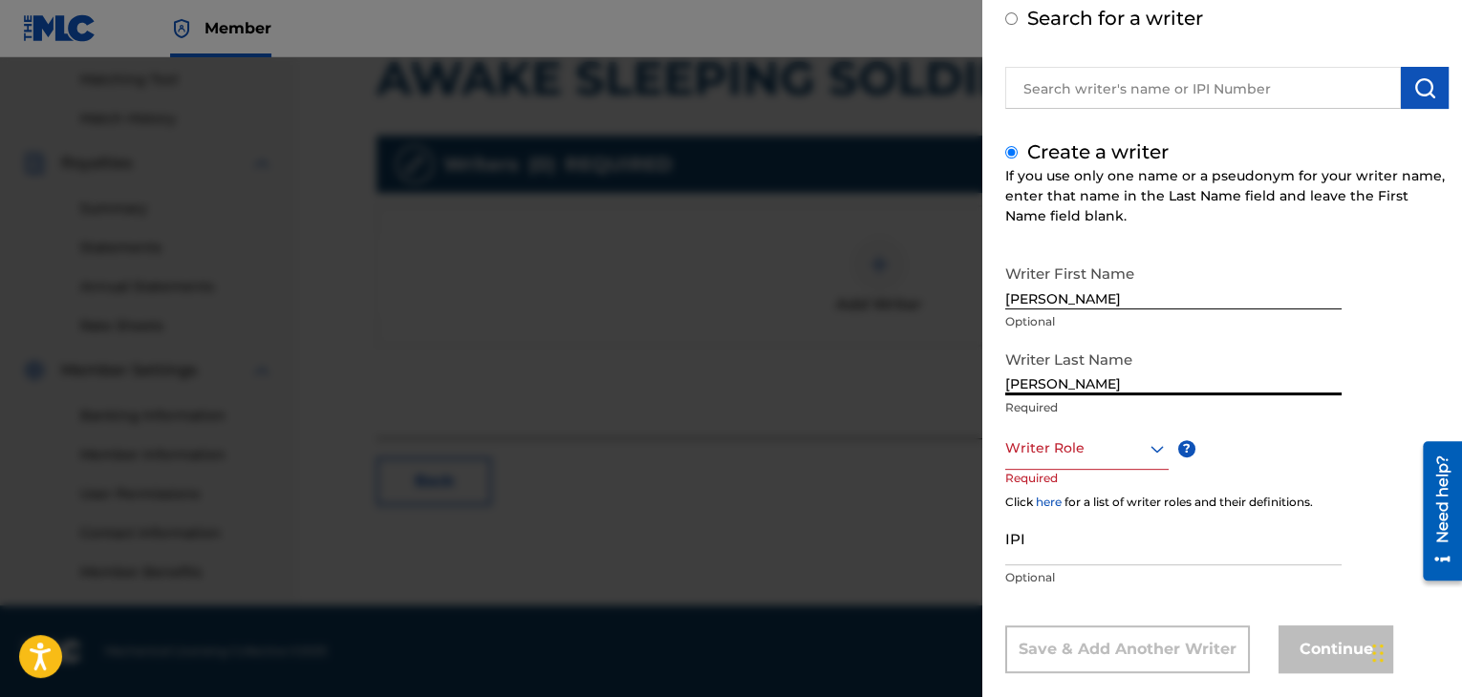
type input "[PERSON_NAME]"
click at [1054, 463] on div "Writer Role" at bounding box center [1086, 448] width 163 height 43
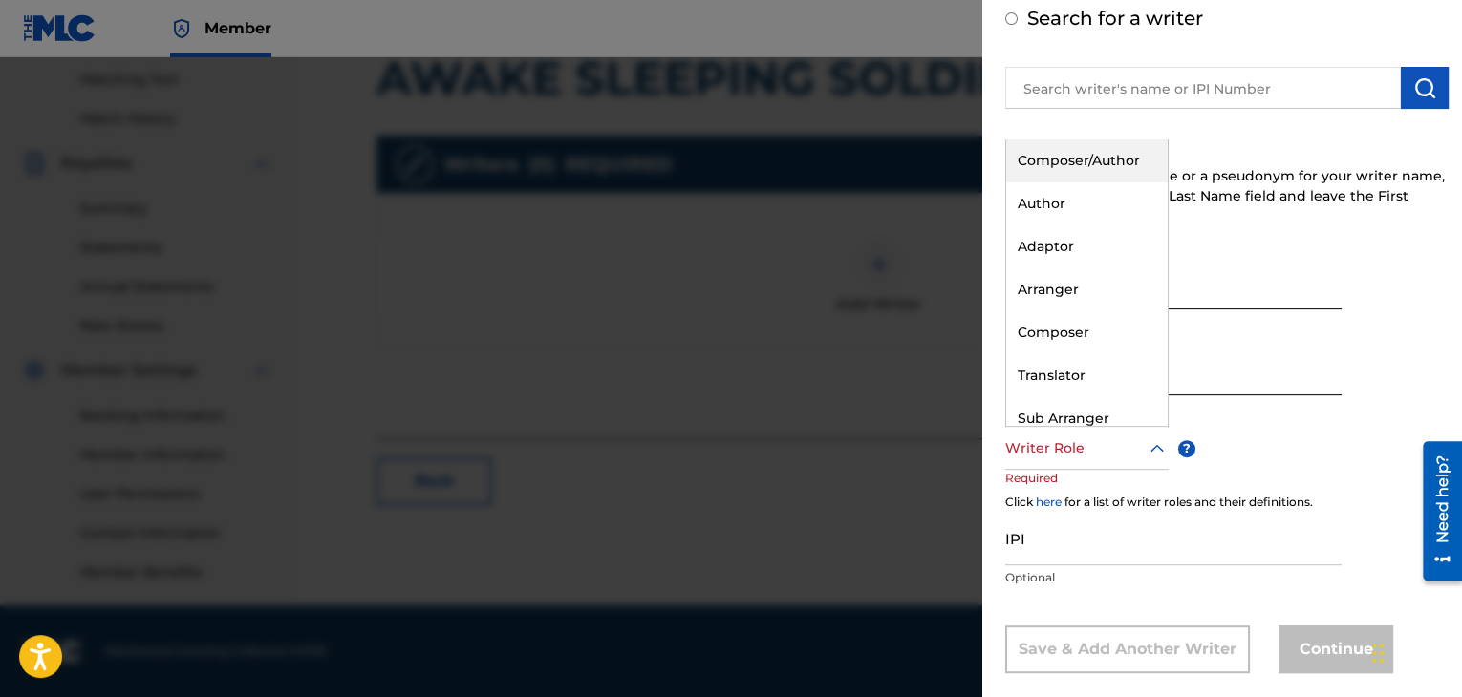
click at [1042, 165] on div "Composer/Author" at bounding box center [1086, 160] width 161 height 43
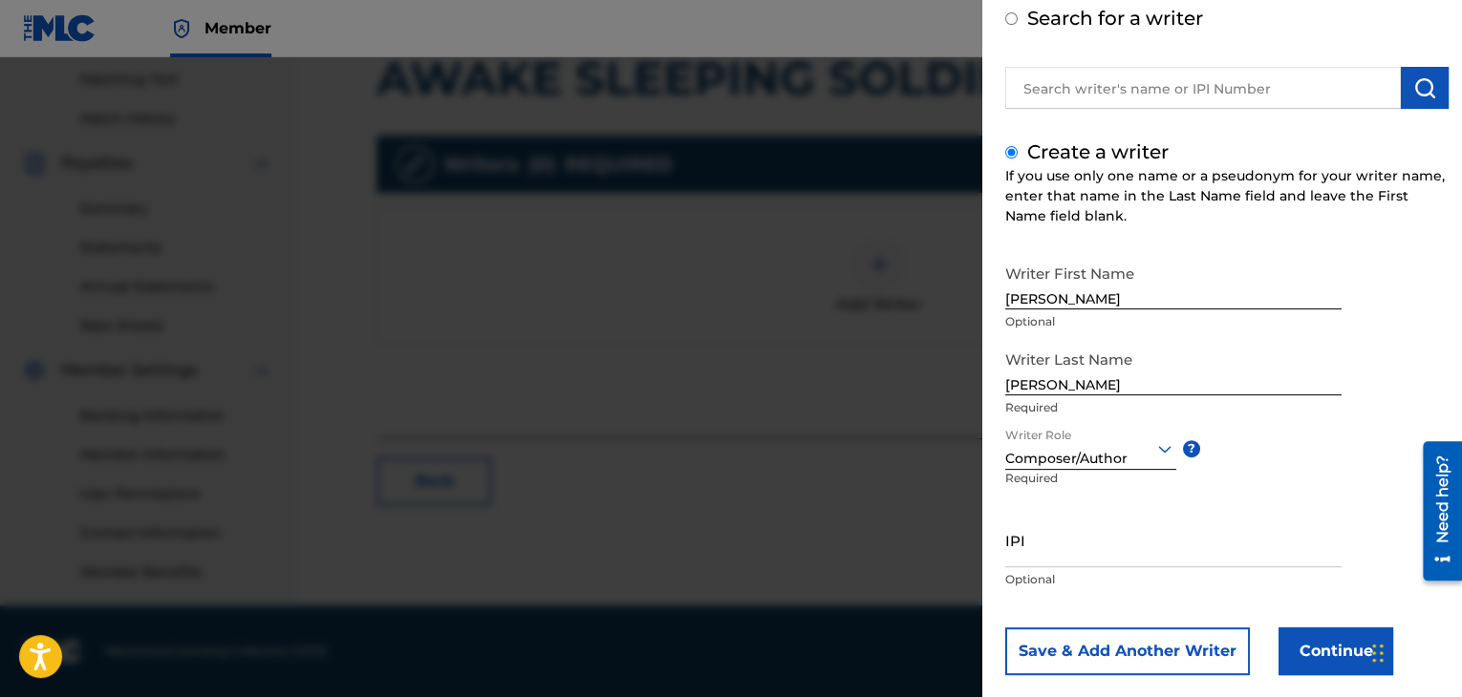
click at [1015, 542] on input "IPI" at bounding box center [1173, 540] width 336 height 54
paste input "1098473809"
type input "1098473809"
click at [1315, 663] on button "Continue" at bounding box center [1335, 652] width 115 height 48
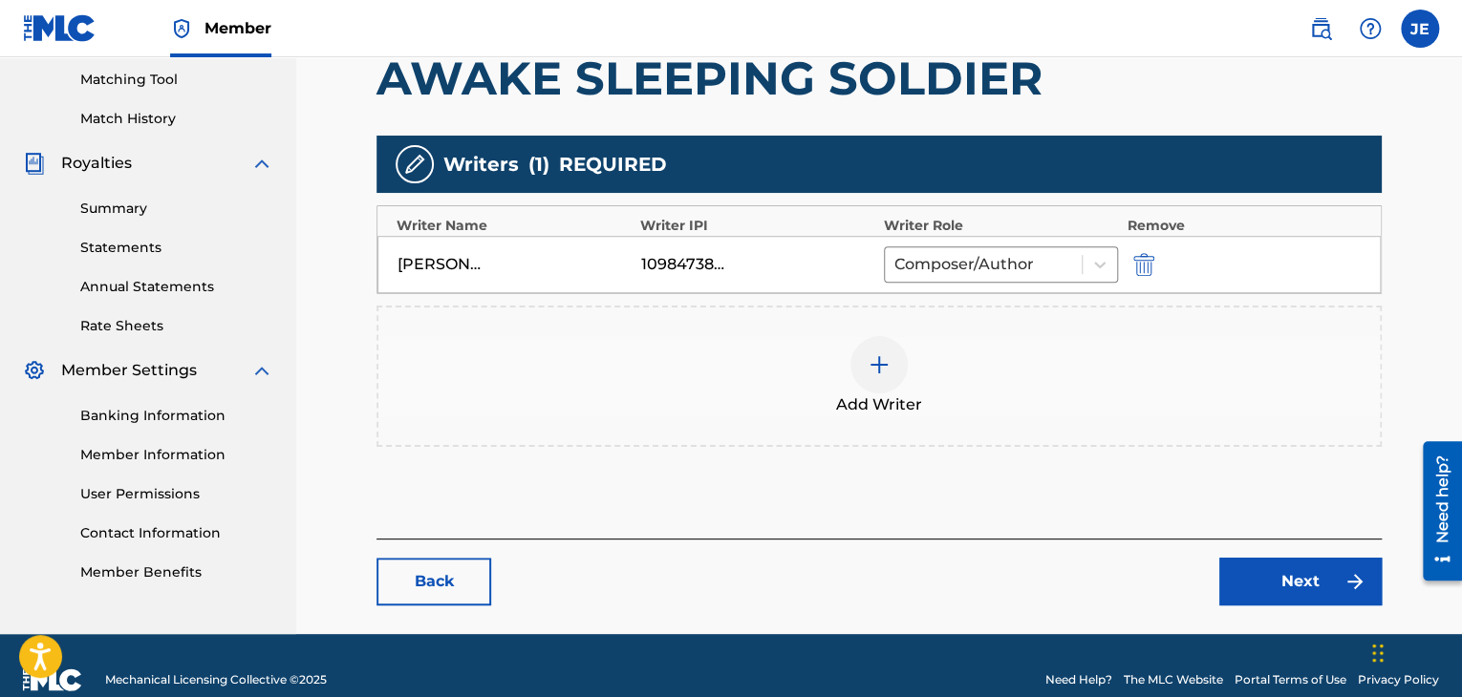
click at [1273, 582] on link "Next" at bounding box center [1300, 582] width 162 height 48
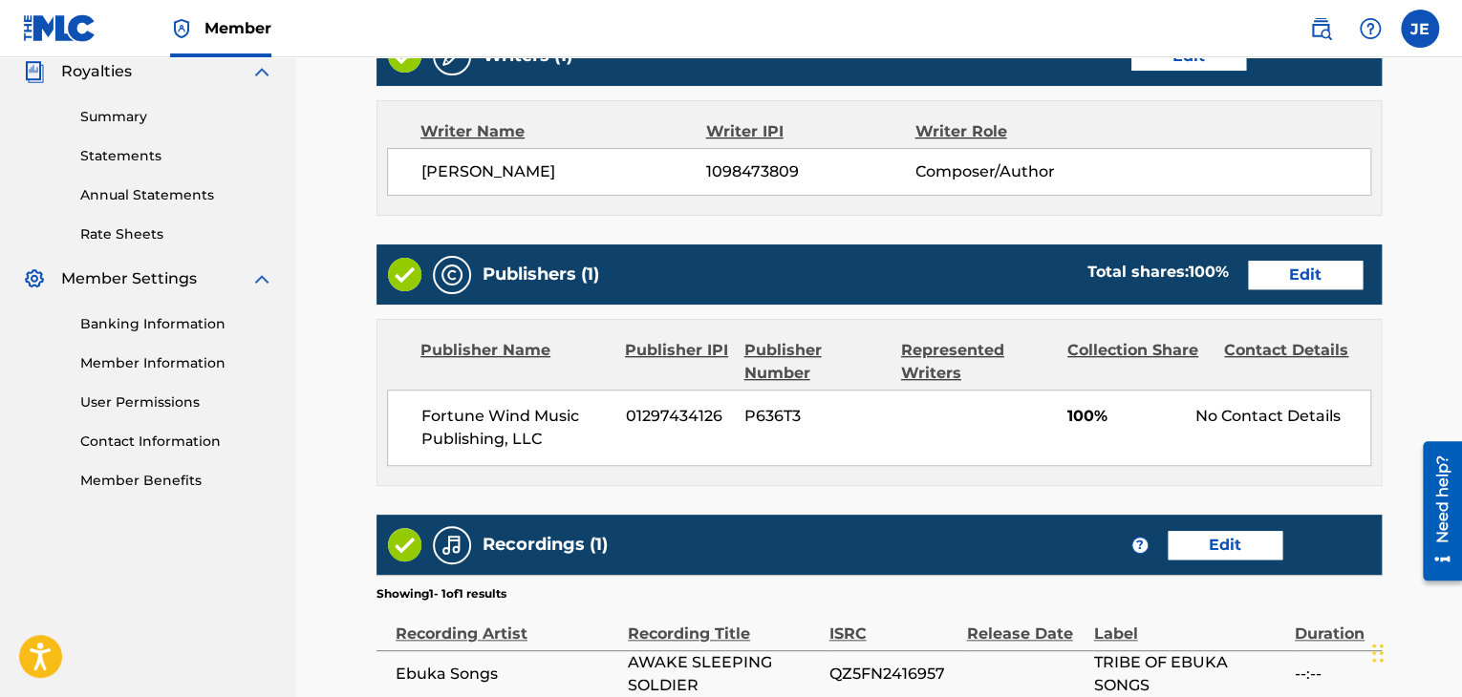
scroll to position [795, 0]
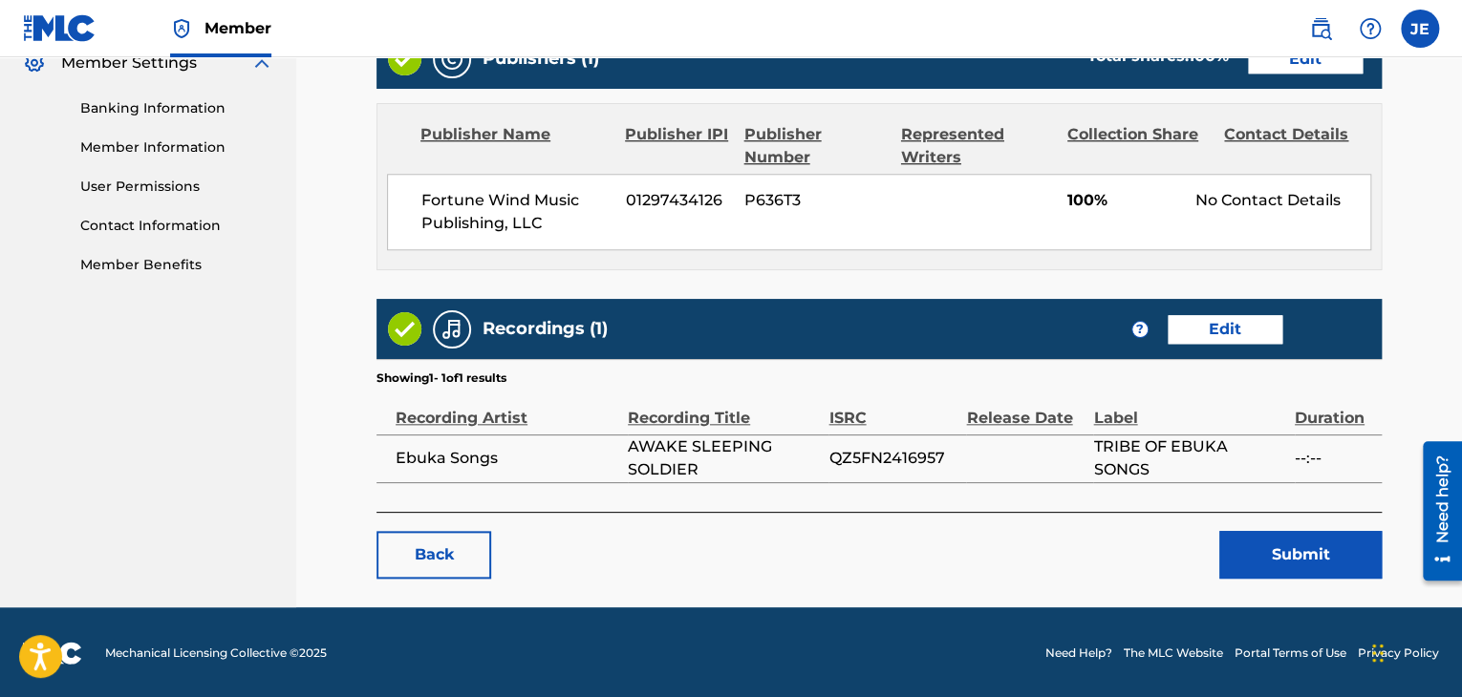
click at [1276, 552] on button "Submit" at bounding box center [1300, 555] width 162 height 48
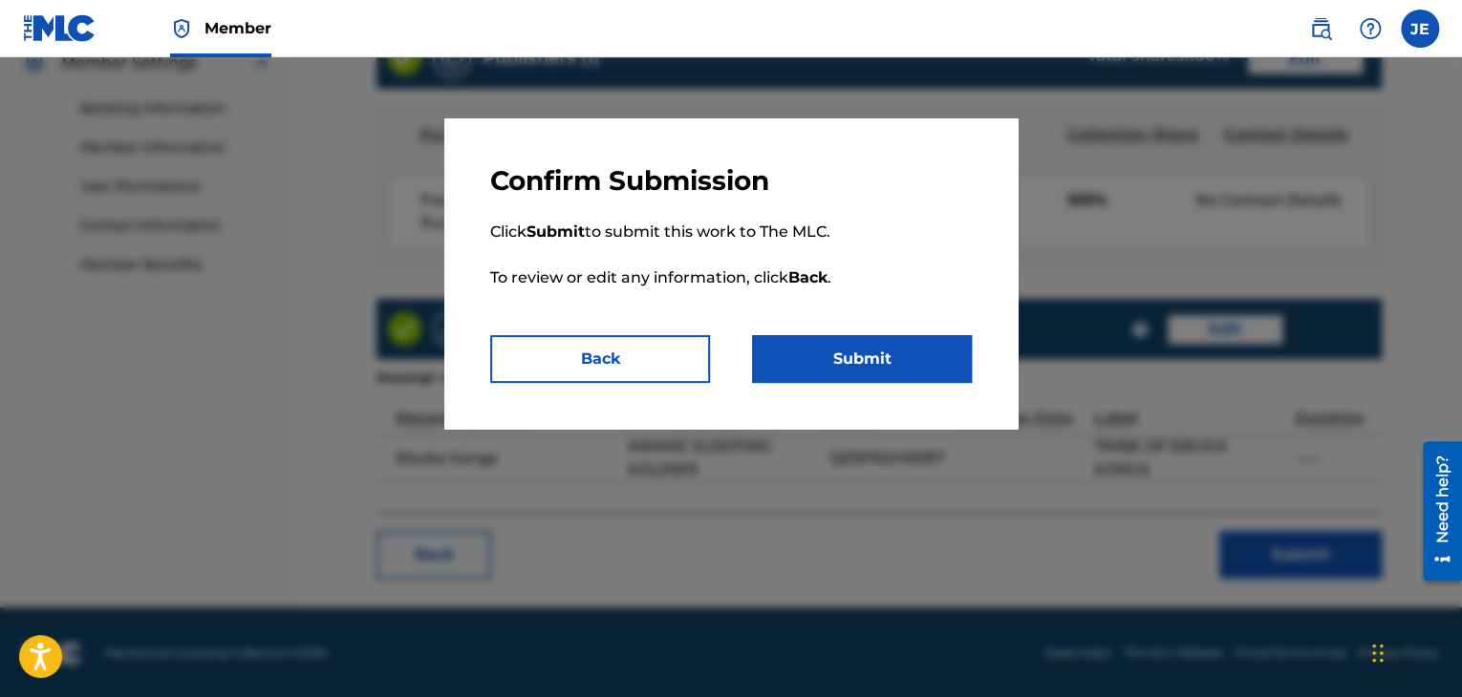
click at [853, 373] on button "Submit" at bounding box center [862, 359] width 220 height 48
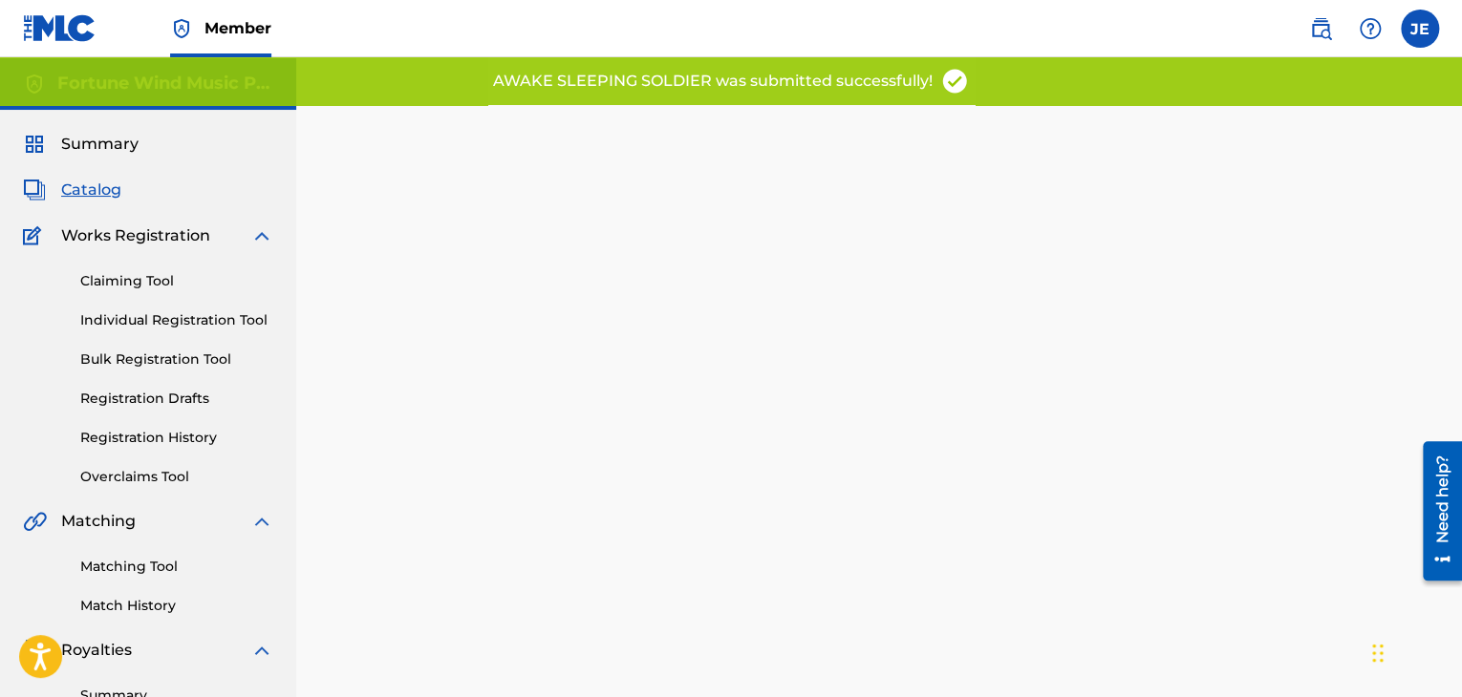
click at [86, 194] on span "Catalog" at bounding box center [91, 190] width 60 height 23
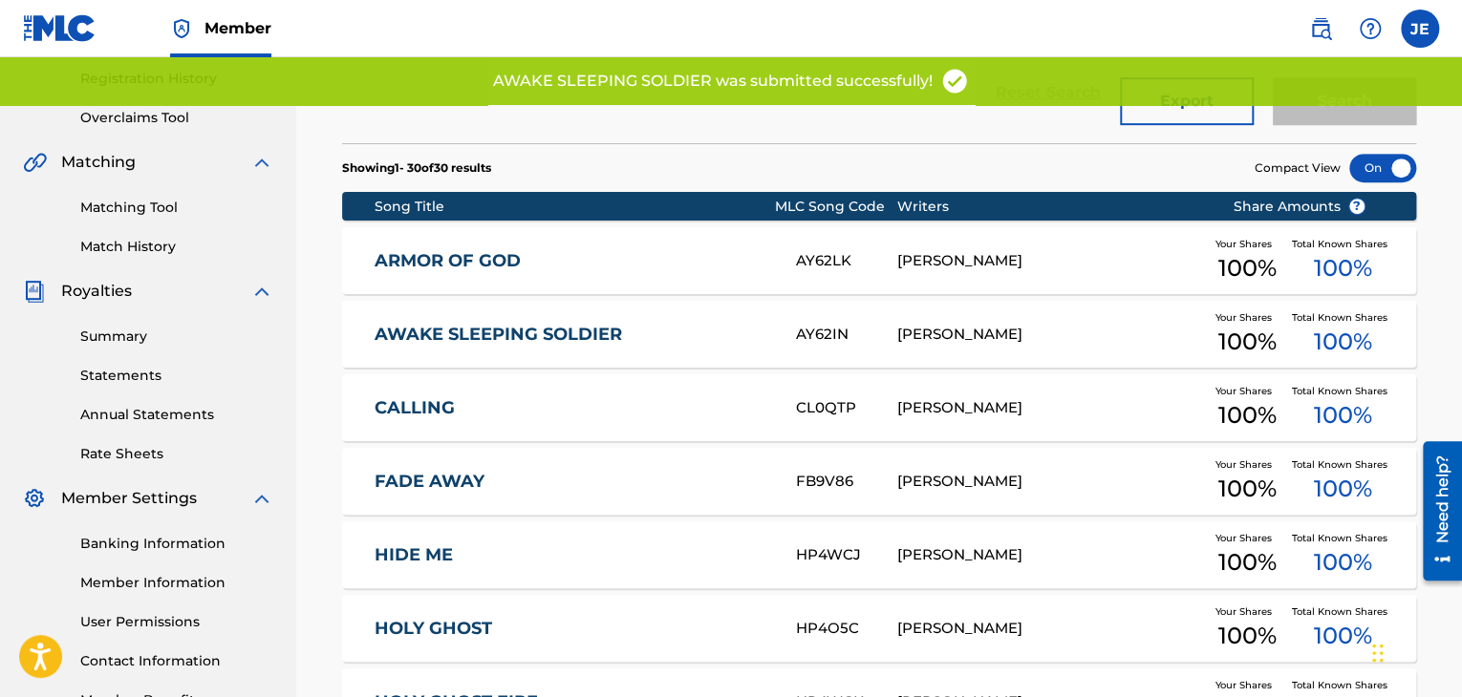
scroll to position [359, 0]
click at [438, 413] on link "CALLING" at bounding box center [572, 408] width 396 height 22
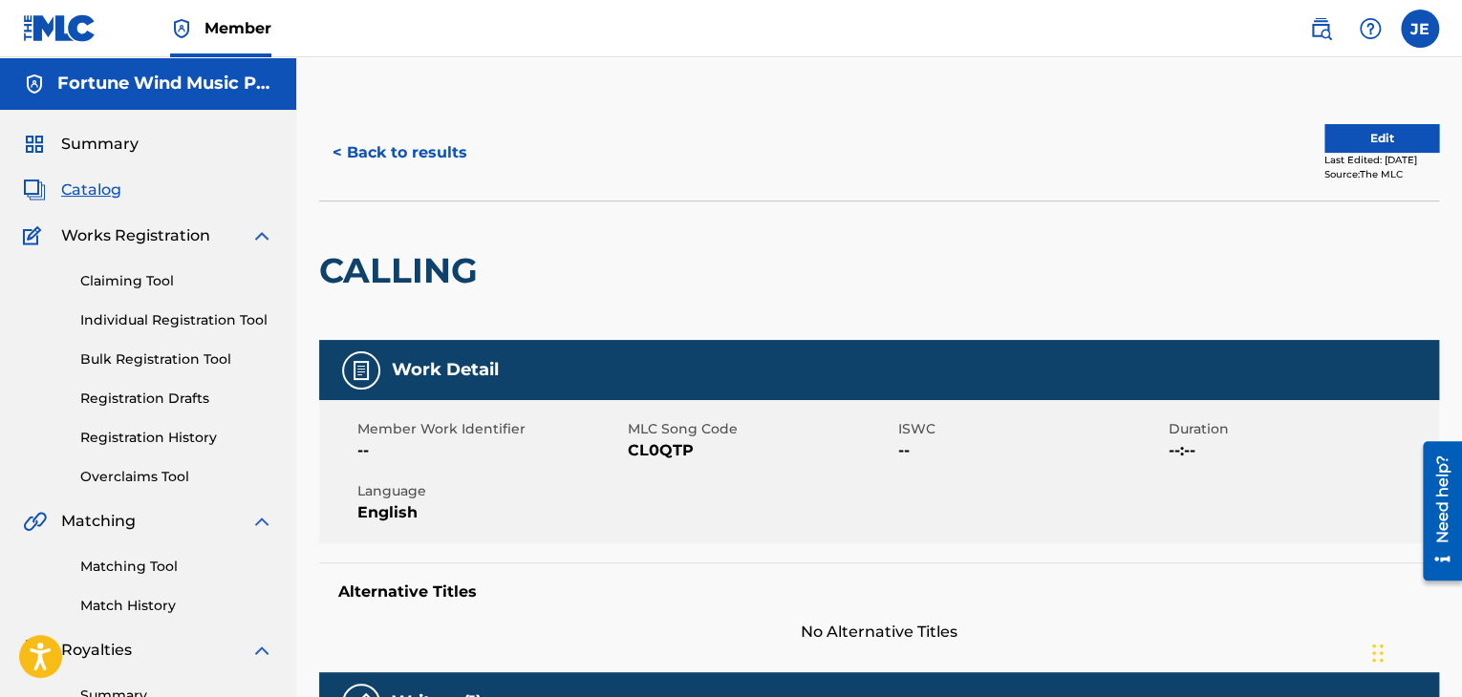
click at [1356, 142] on button "Edit" at bounding box center [1381, 138] width 115 height 29
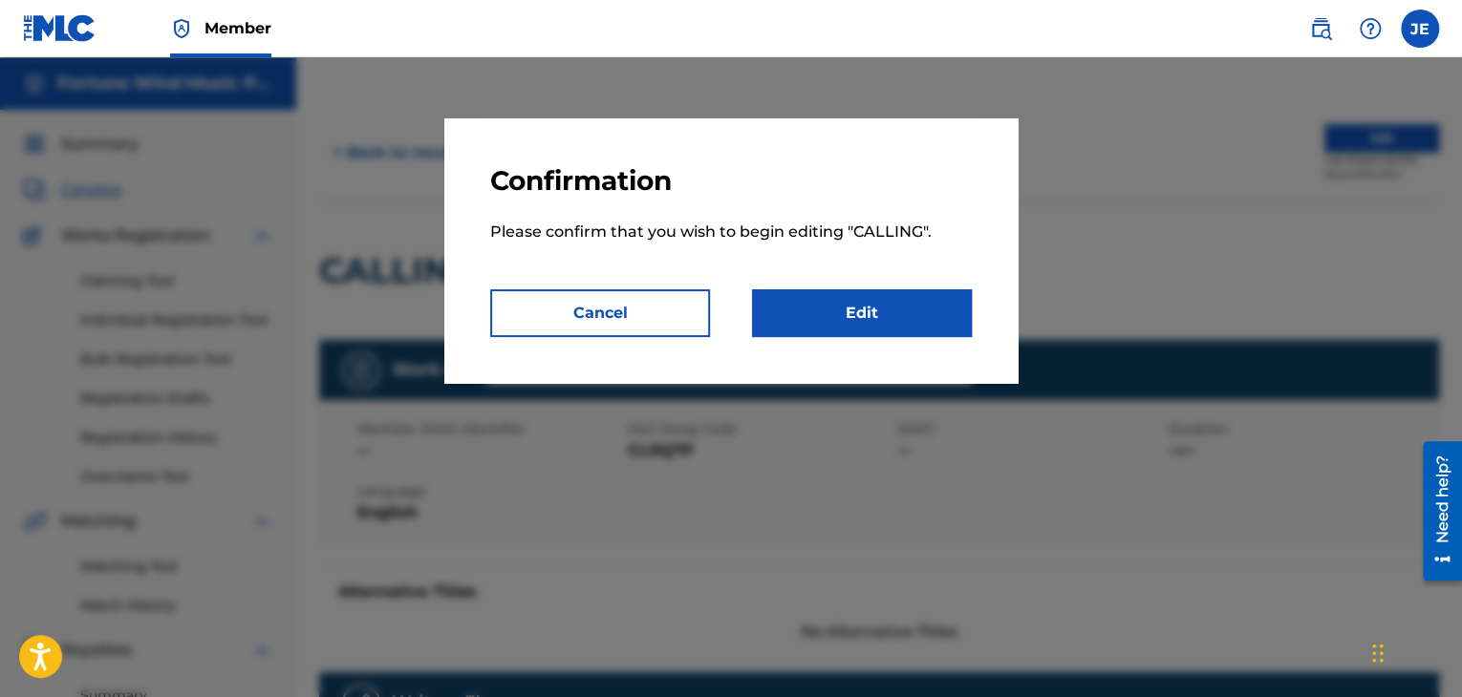
click at [898, 337] on div "Confirmation Please confirm that you wish to begin editing " CALLING ". Cancel …" at bounding box center [730, 250] width 573 height 265
click at [875, 331] on link "Edit" at bounding box center [862, 313] width 220 height 48
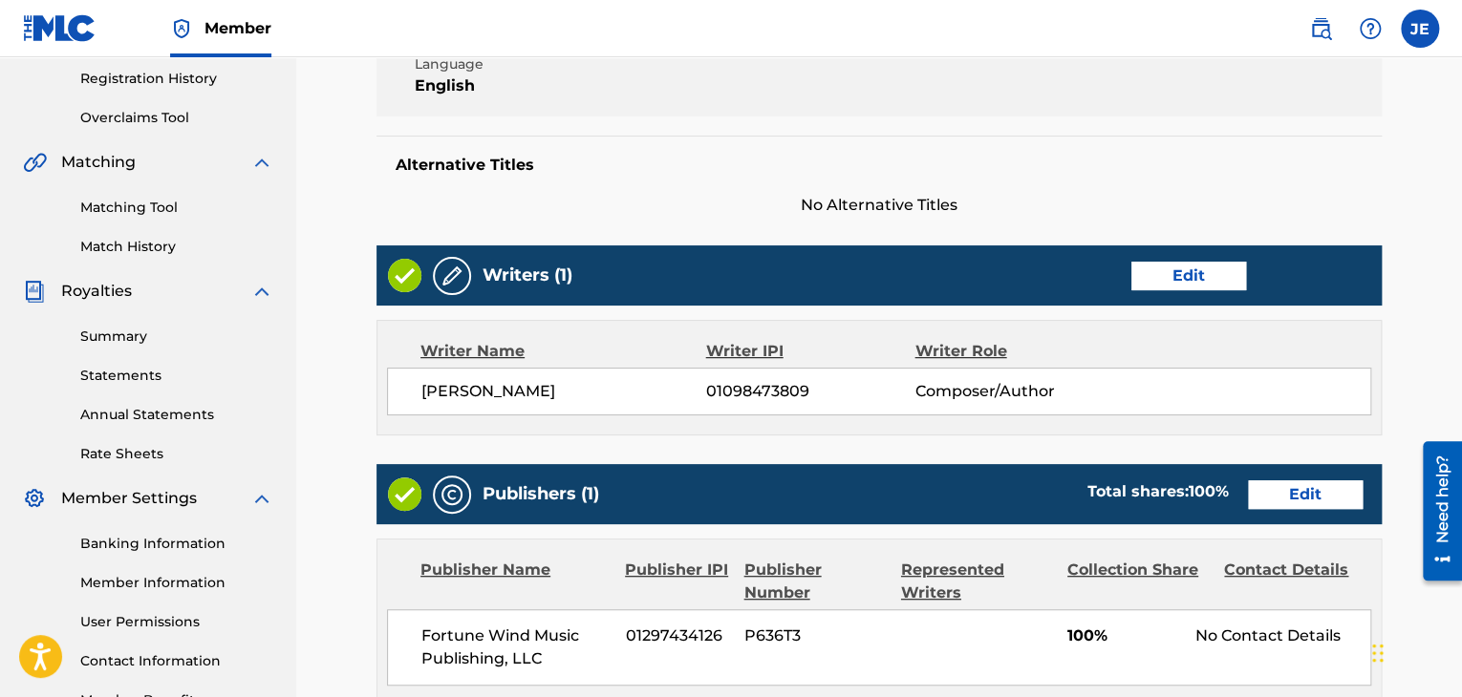
scroll to position [359, 0]
click at [1189, 270] on link "Edit" at bounding box center [1188, 276] width 115 height 29
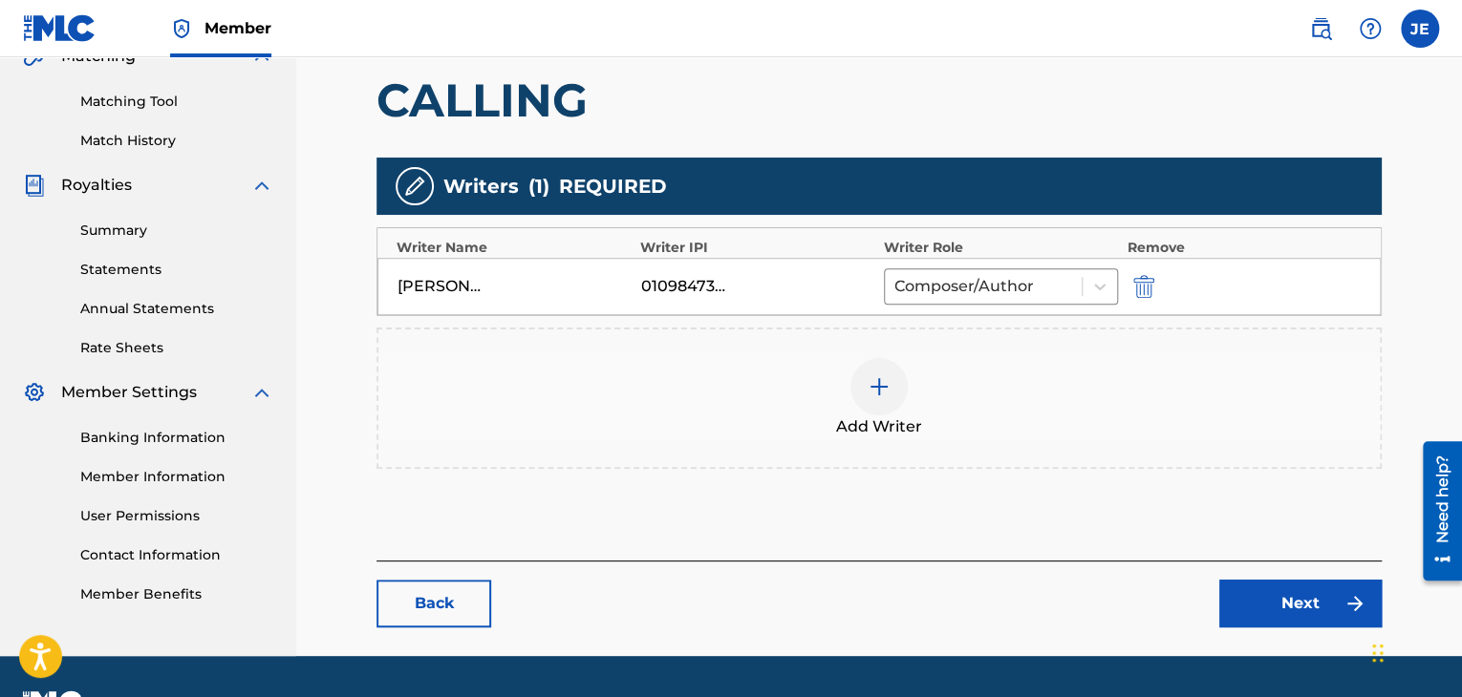
scroll to position [466, 0]
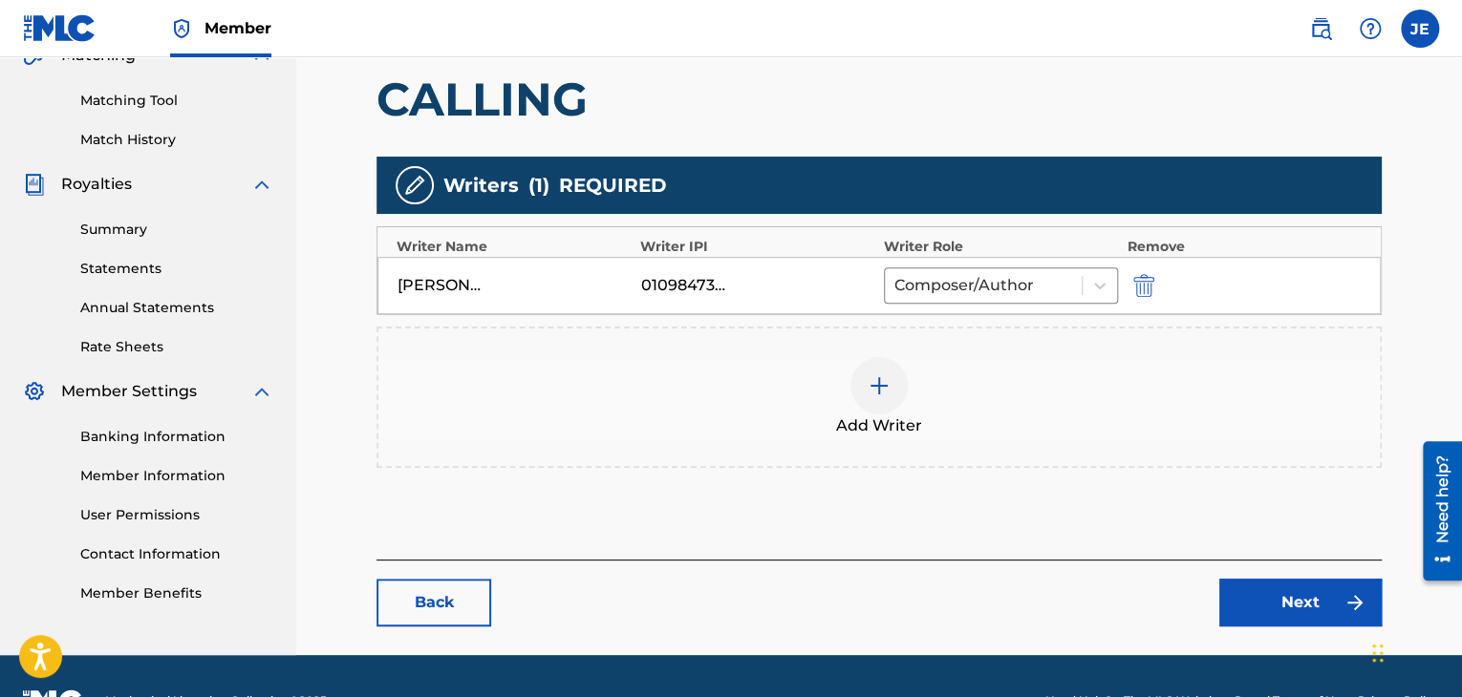
click at [1144, 281] on img "submit" at bounding box center [1143, 285] width 21 height 23
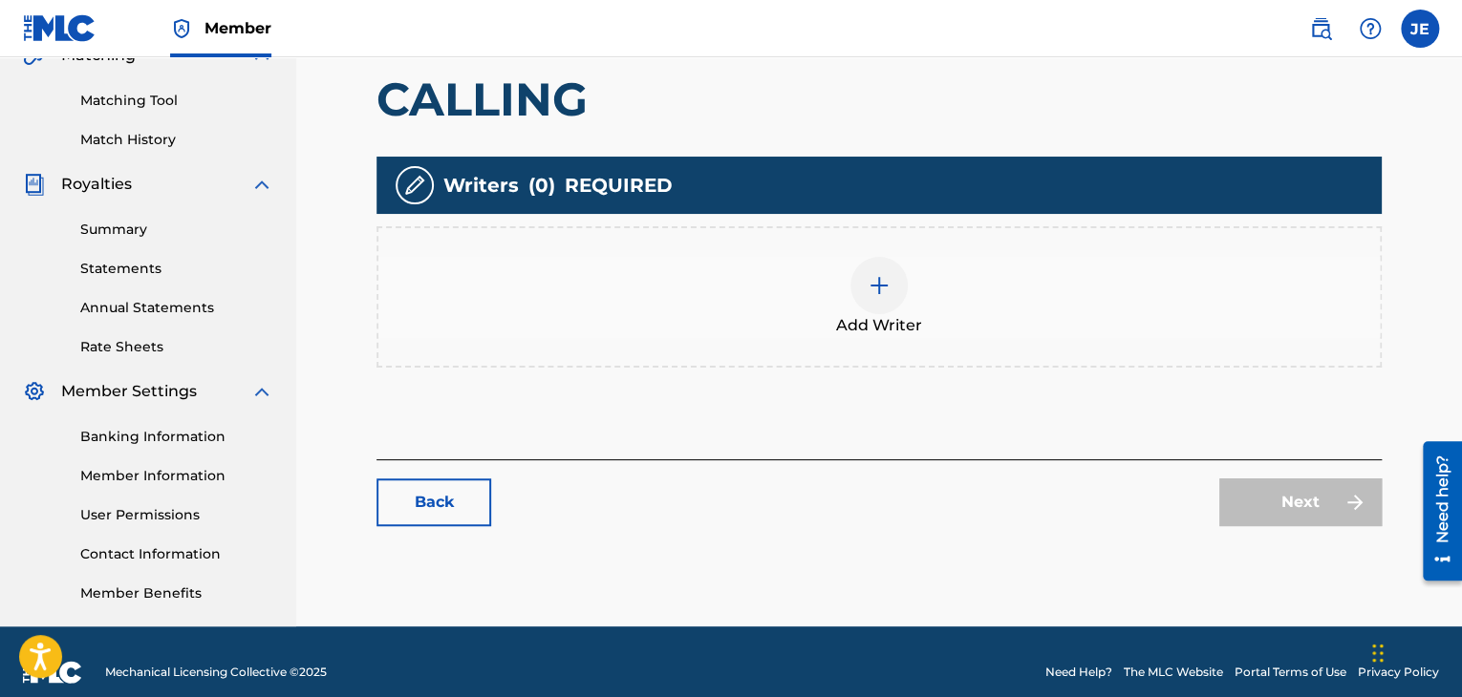
click at [877, 324] on span "Add Writer" at bounding box center [879, 325] width 86 height 23
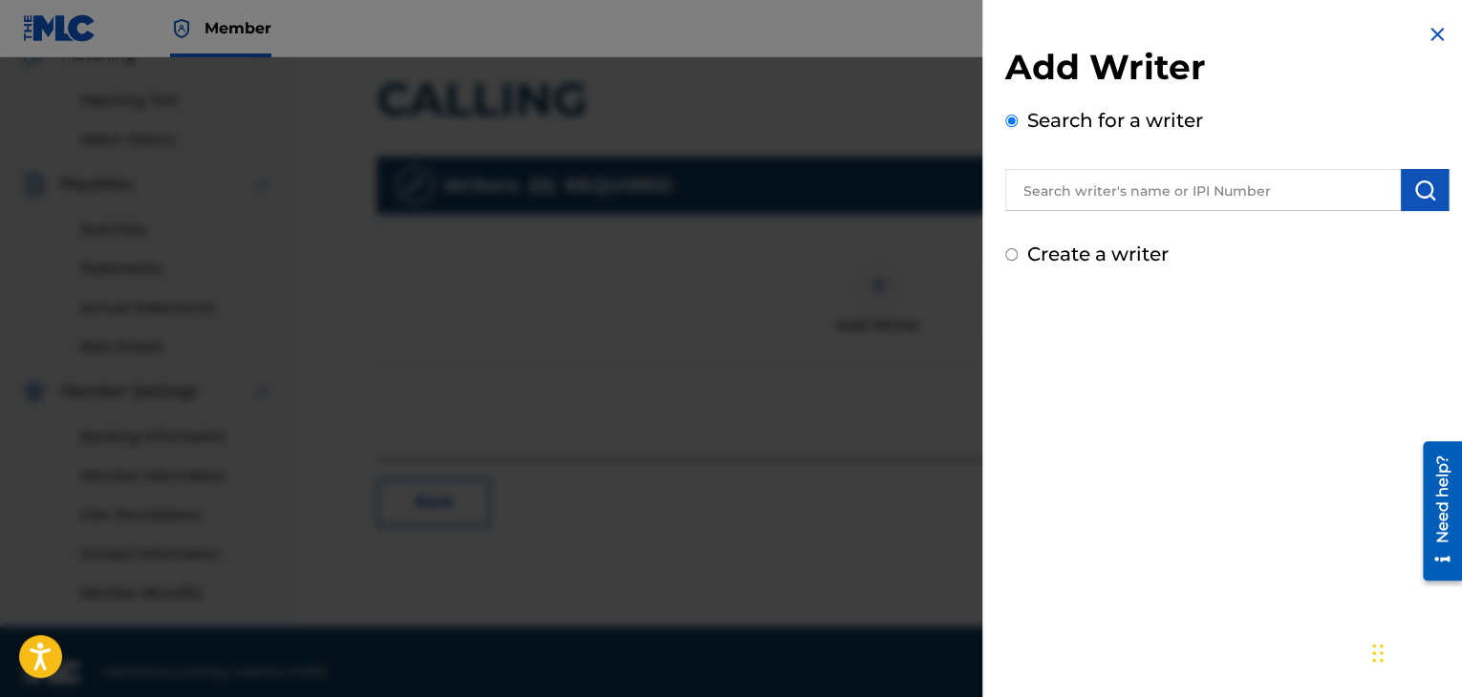
click at [1050, 246] on label "Create a writer" at bounding box center [1097, 254] width 141 height 23
radio input "true"
click at [1017, 248] on input "Create a writer" at bounding box center [1011, 254] width 12 height 12
radio input "false"
radio input "true"
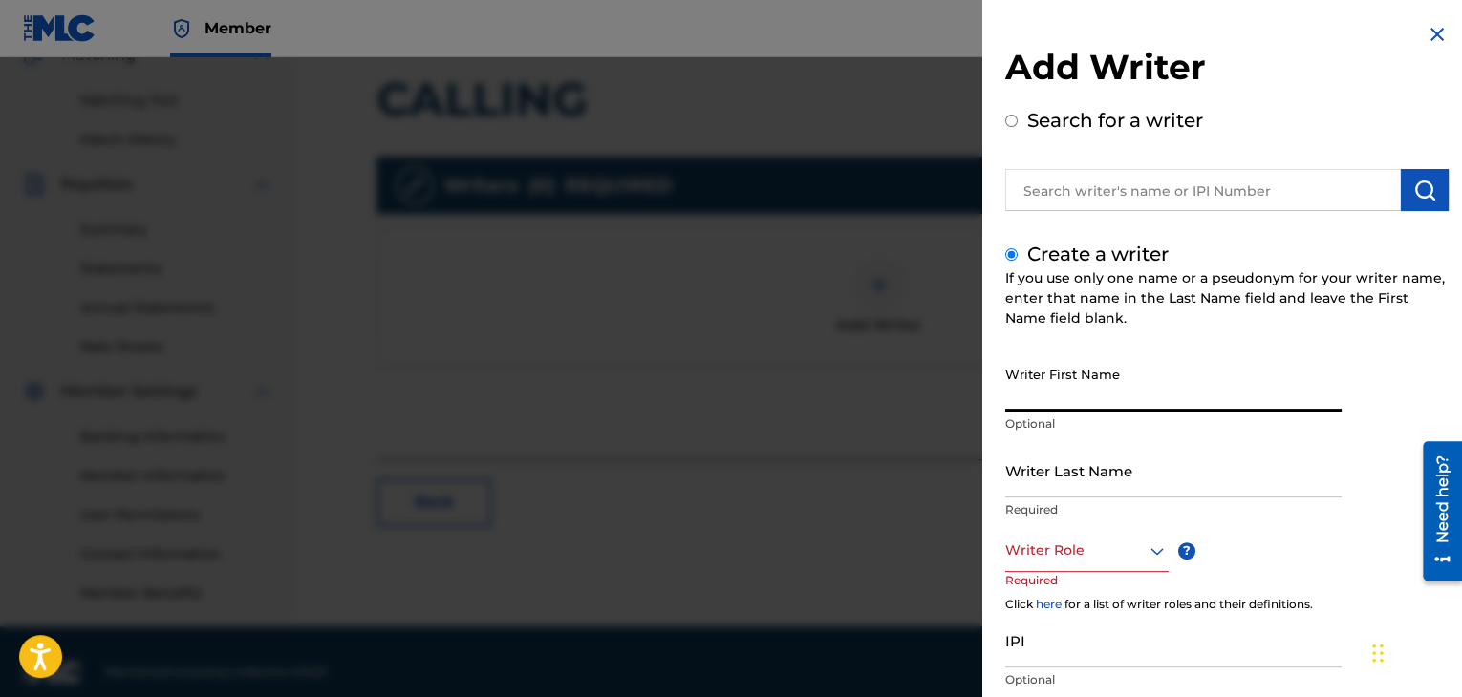
click at [1056, 376] on input "Writer First Name" at bounding box center [1173, 384] width 336 height 54
type input "W"
type input "[PERSON_NAME]"
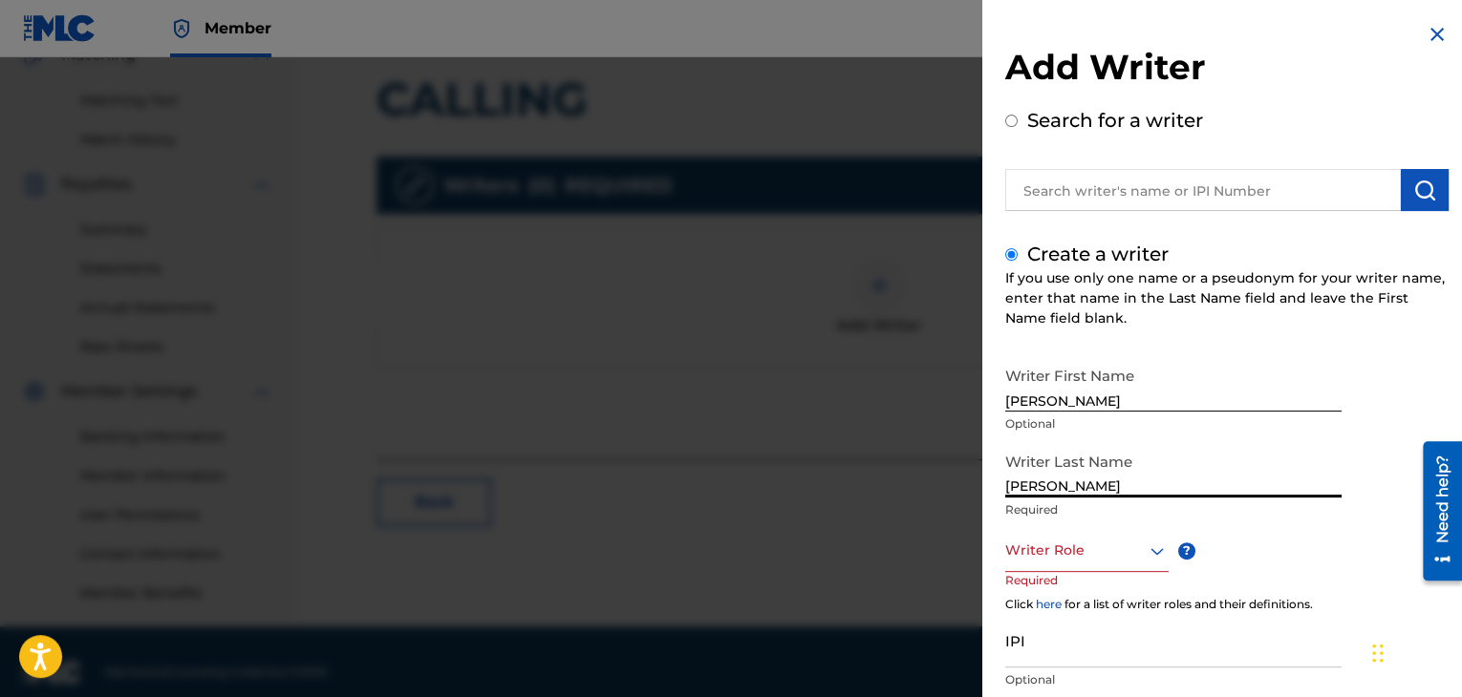
type input "[PERSON_NAME]"
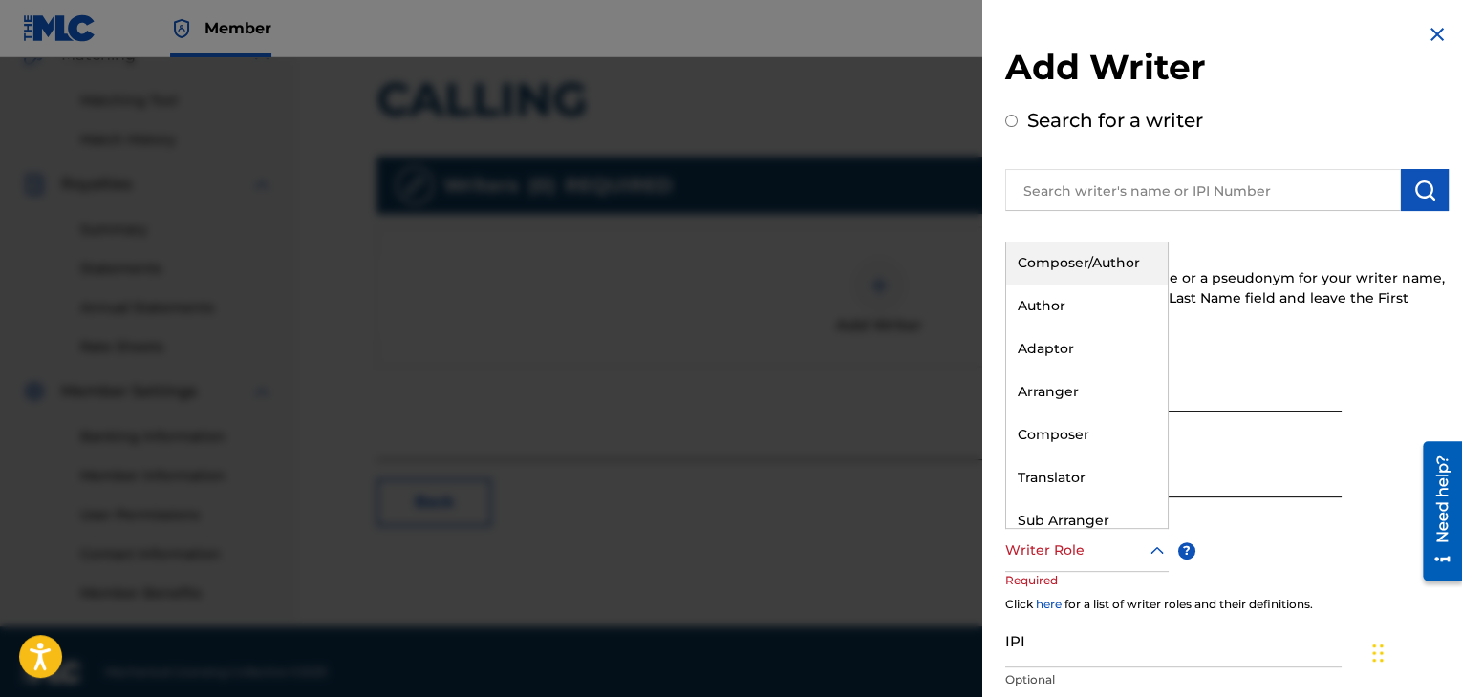
click at [1067, 570] on div "Writer Role" at bounding box center [1086, 550] width 163 height 43
click at [1072, 263] on div "Composer/Author" at bounding box center [1086, 263] width 161 height 43
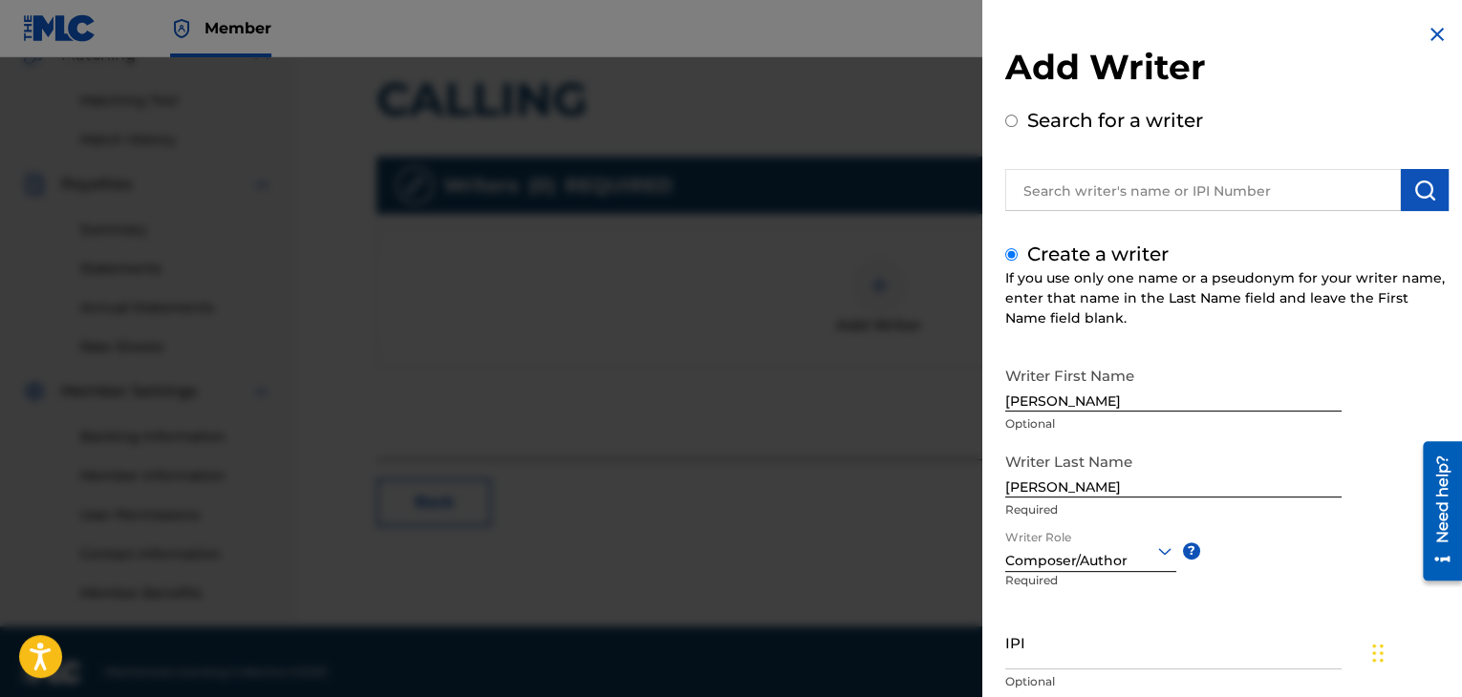
scroll to position [132, 0]
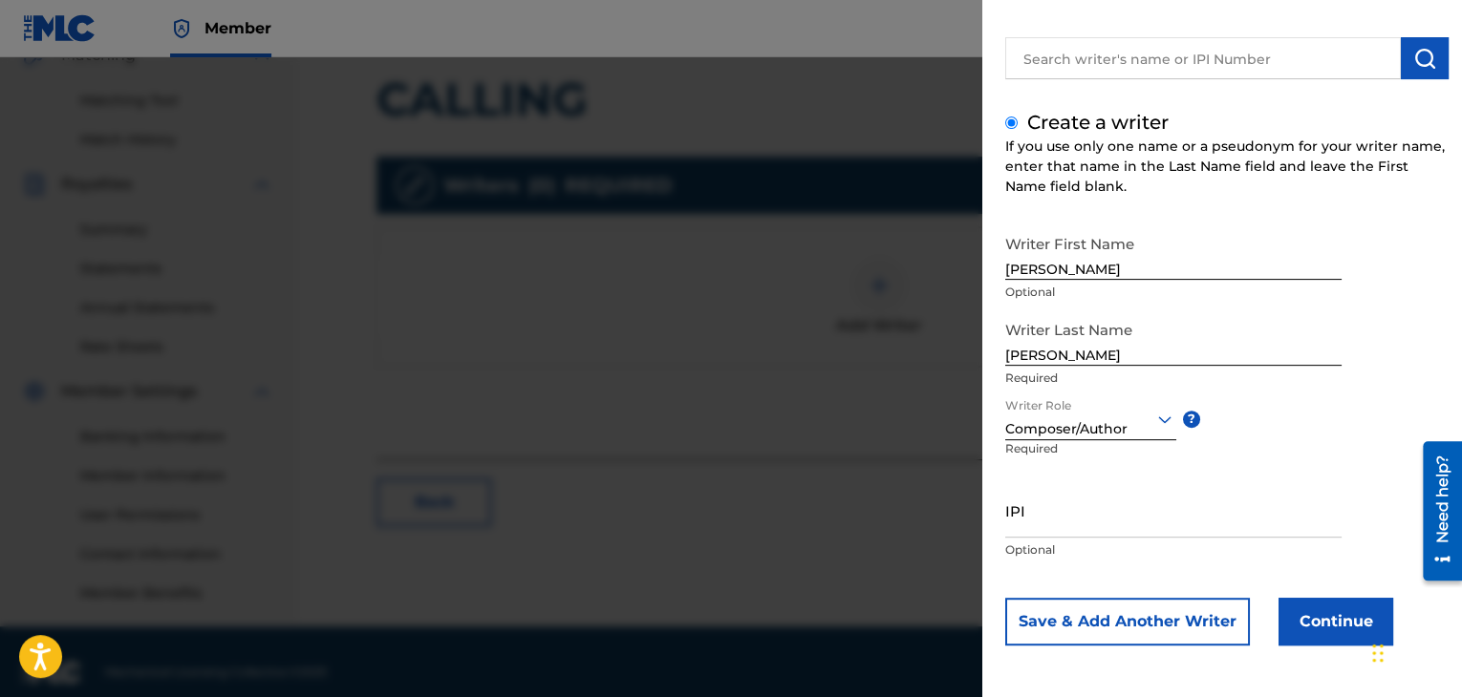
click at [1091, 513] on input "IPI" at bounding box center [1173, 510] width 336 height 54
paste input "1098473809"
type input "1098473809"
click at [1299, 605] on button "Continue" at bounding box center [1335, 622] width 115 height 48
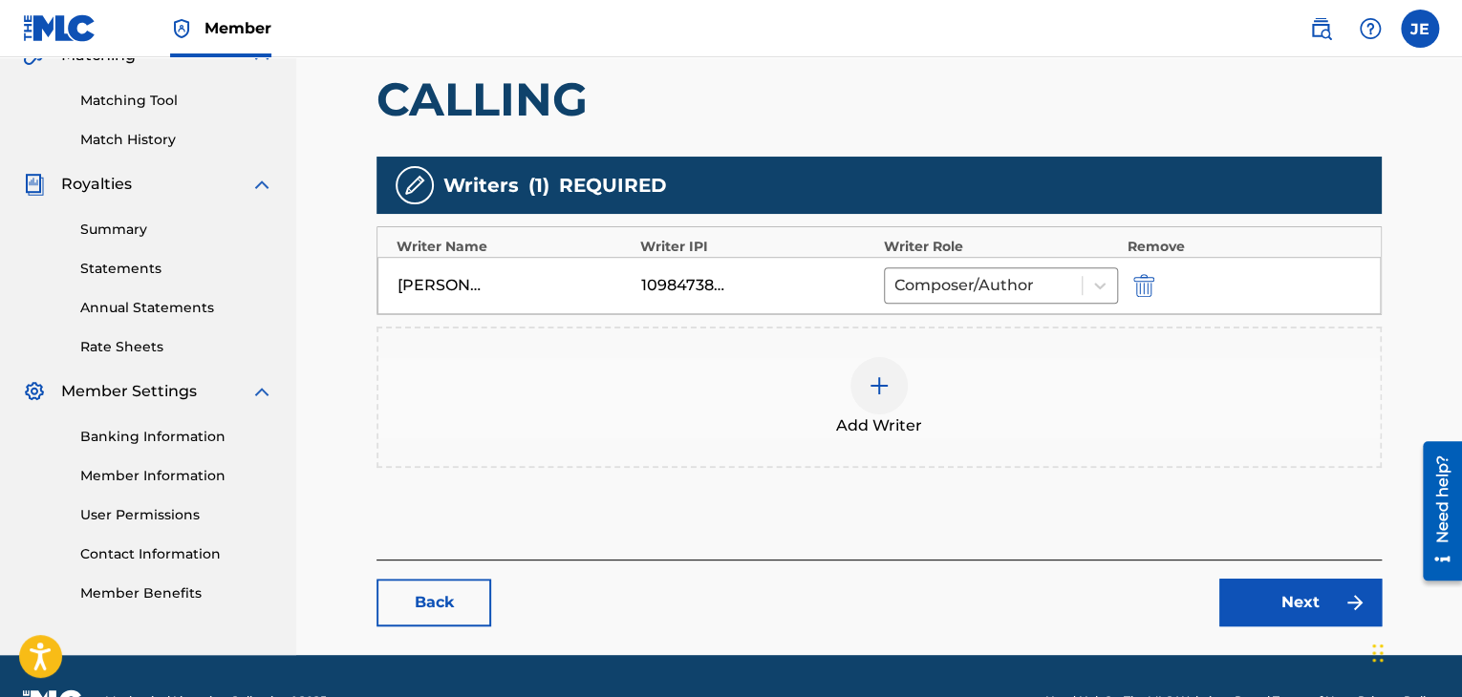
click at [1246, 589] on link "Next" at bounding box center [1300, 603] width 162 height 48
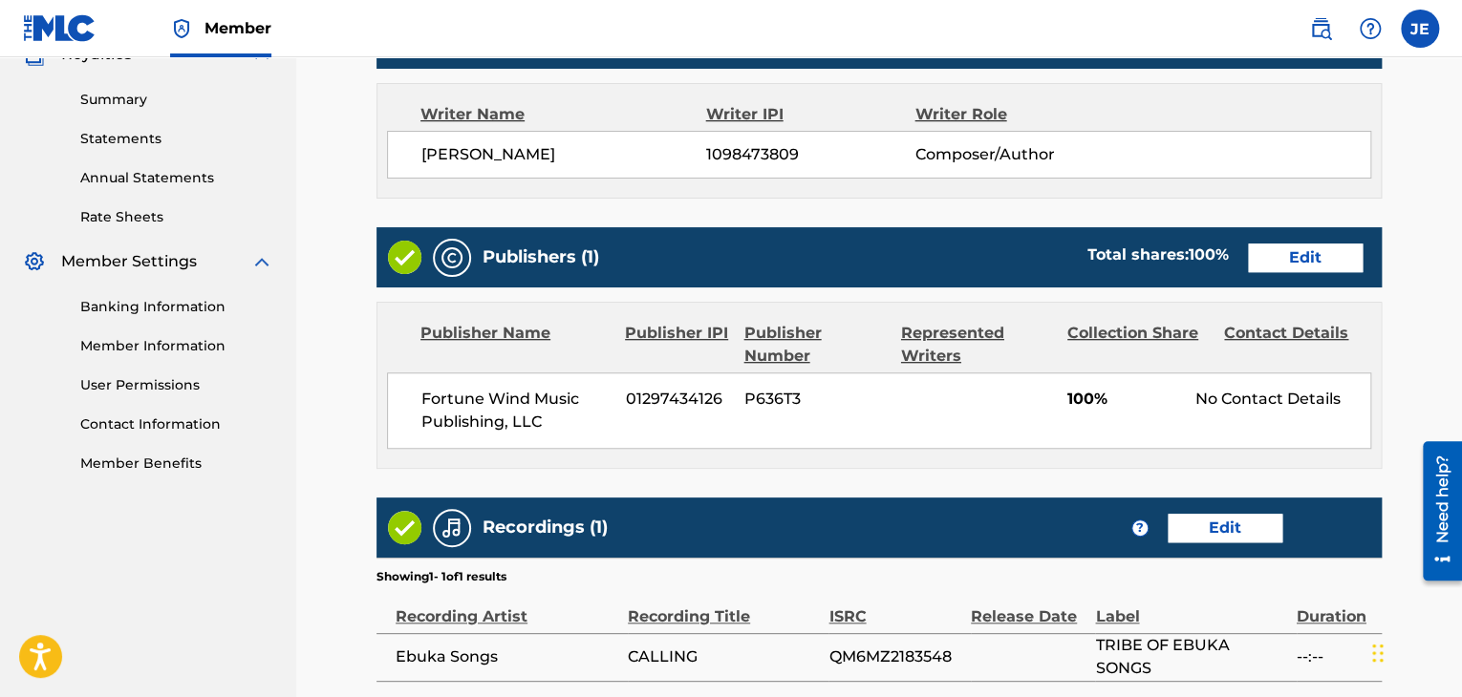
scroll to position [795, 0]
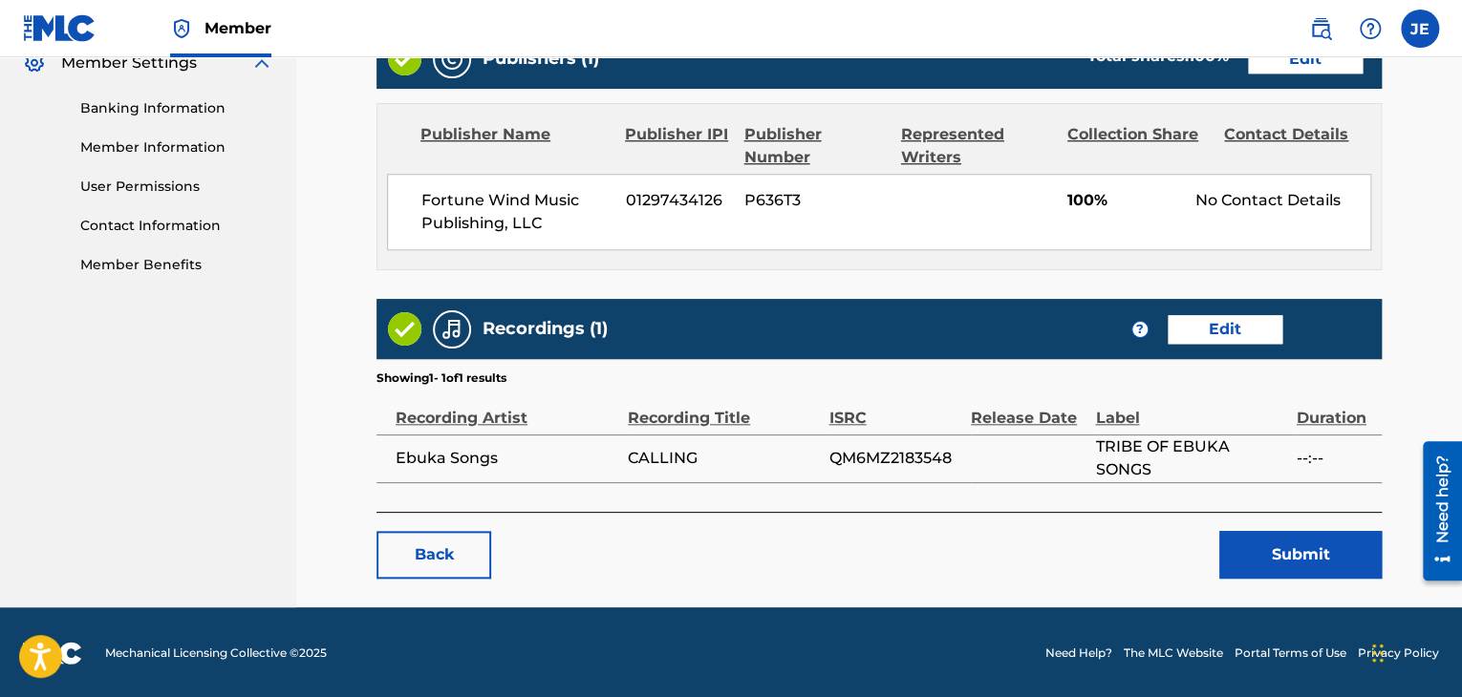
click at [1267, 564] on button "Submit" at bounding box center [1300, 555] width 162 height 48
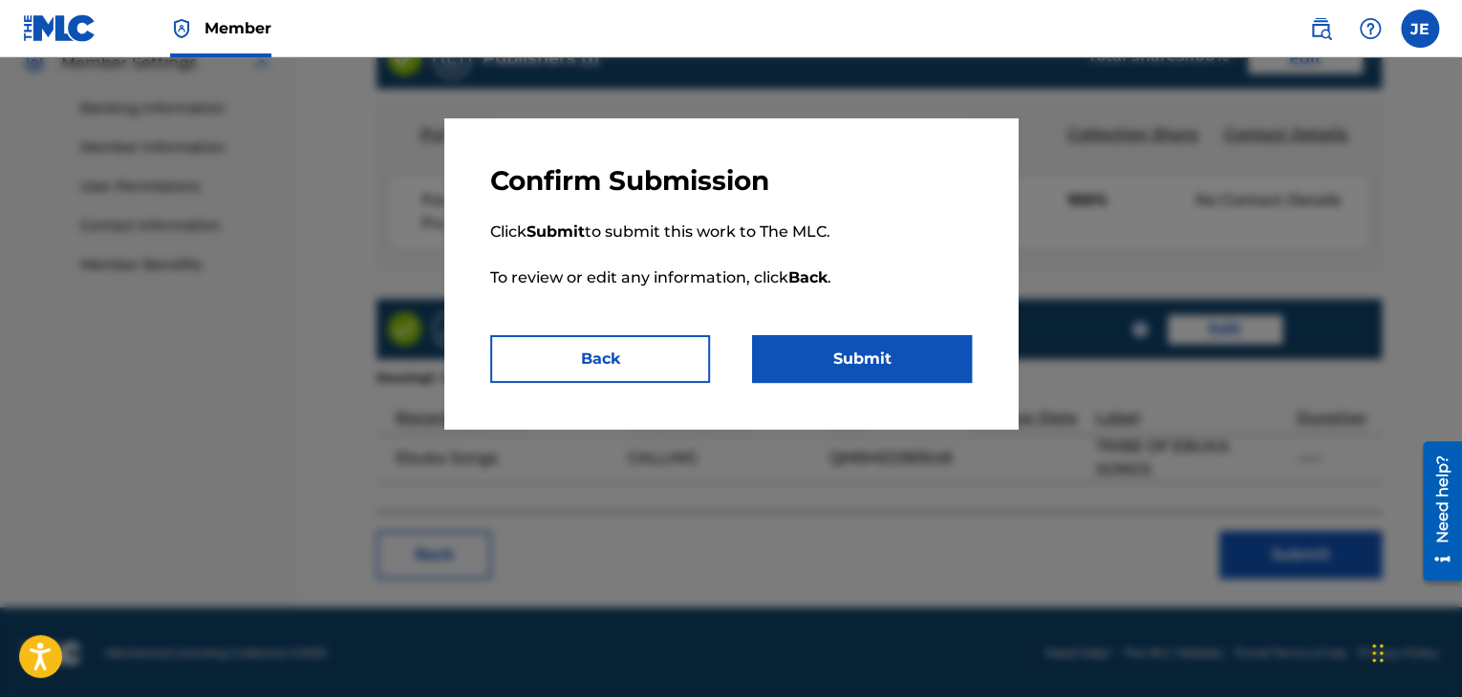
click at [836, 360] on button "Submit" at bounding box center [862, 359] width 220 height 48
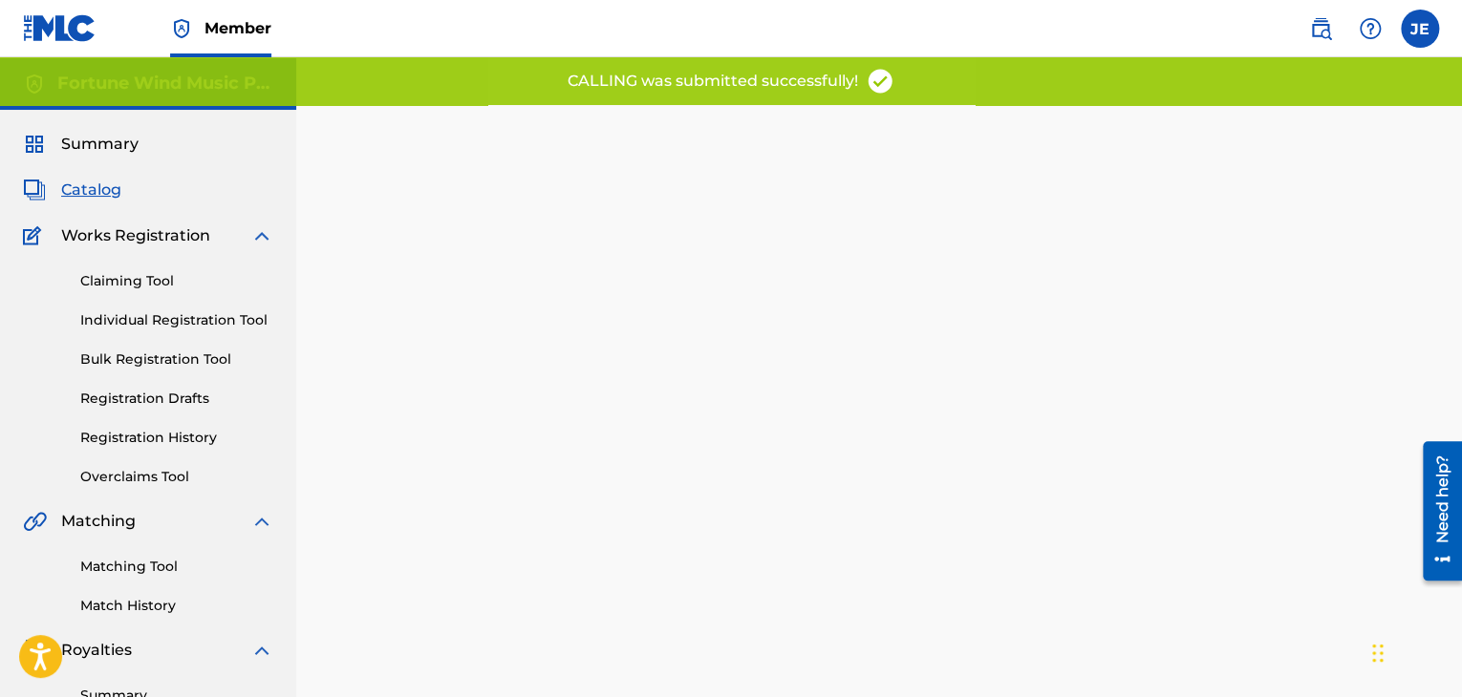
click at [86, 186] on span "Catalog" at bounding box center [91, 190] width 60 height 23
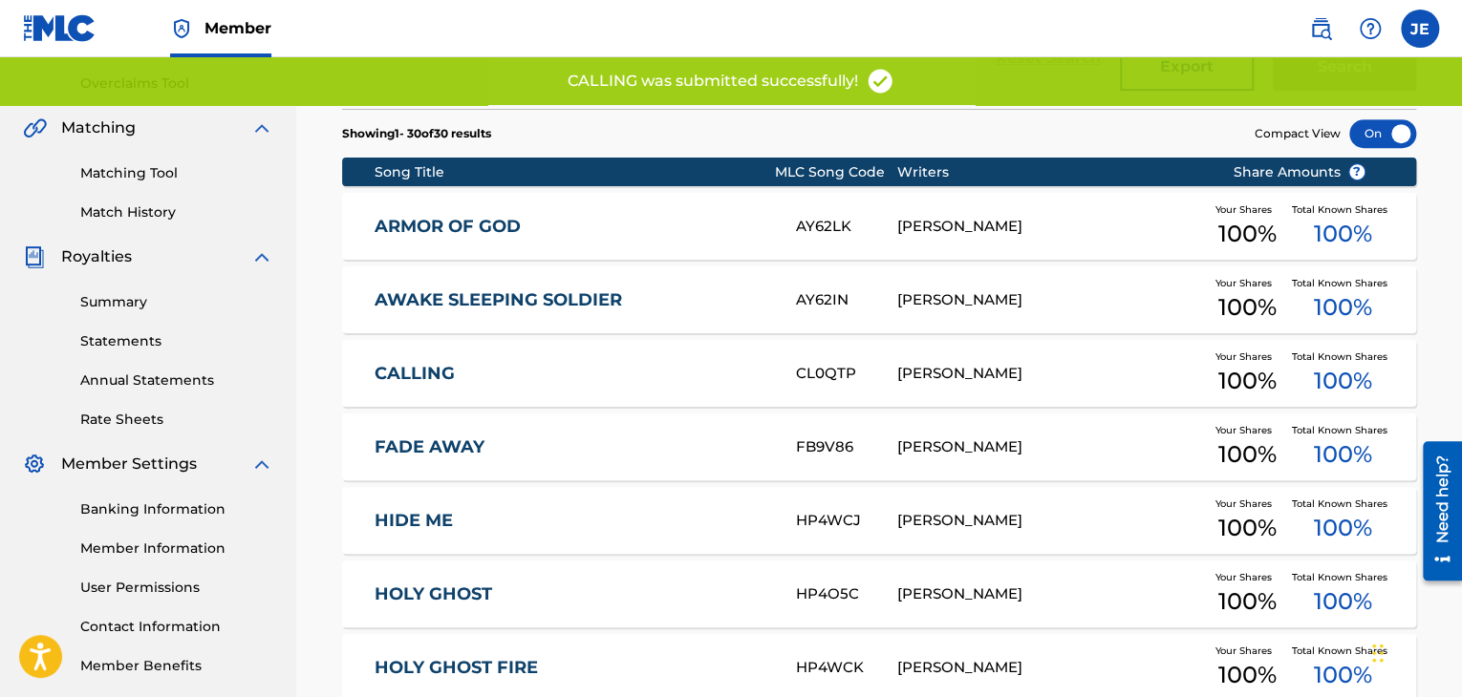
scroll to position [394, 0]
click at [424, 448] on link "FADE AWAY" at bounding box center [572, 448] width 396 height 22
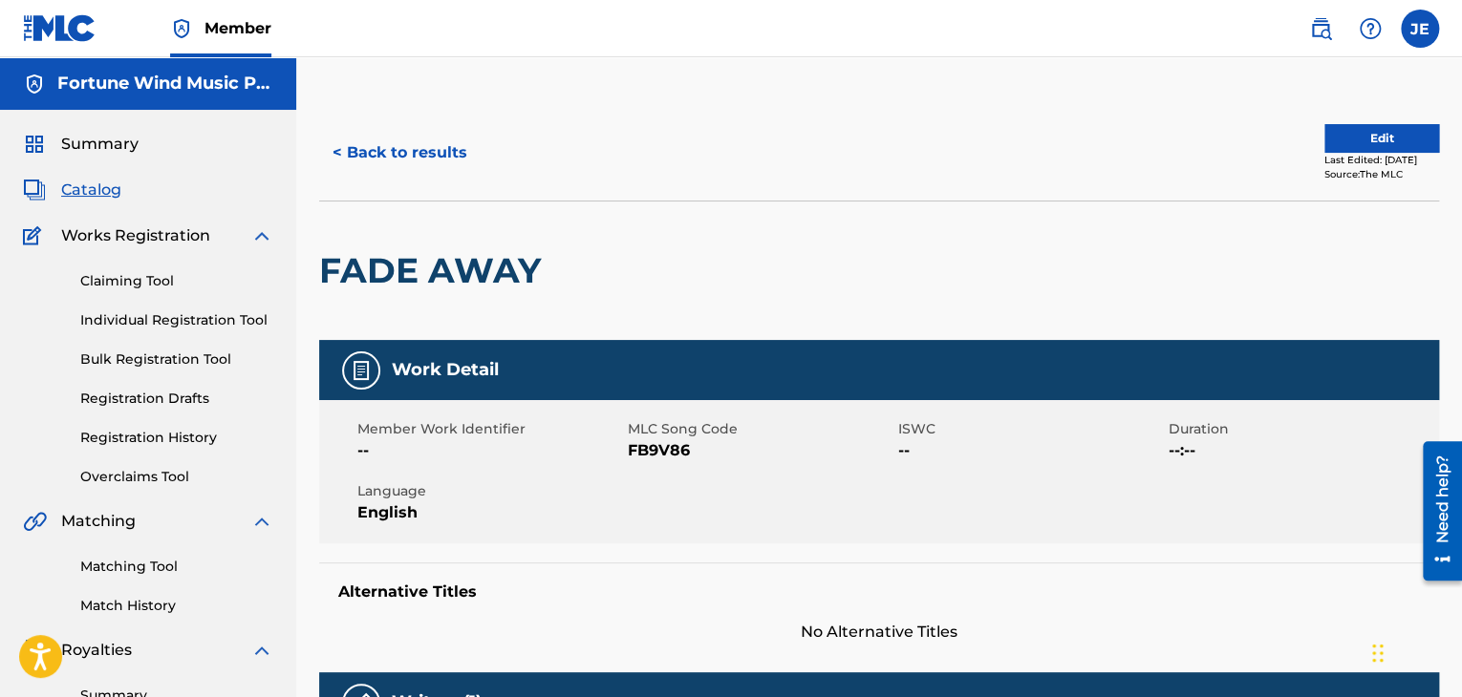
click at [1358, 113] on div "< Back to results Edit Last Edited: [DATE] Source: The MLC" at bounding box center [879, 153] width 1120 height 96
click at [1353, 130] on button "Edit" at bounding box center [1381, 138] width 115 height 29
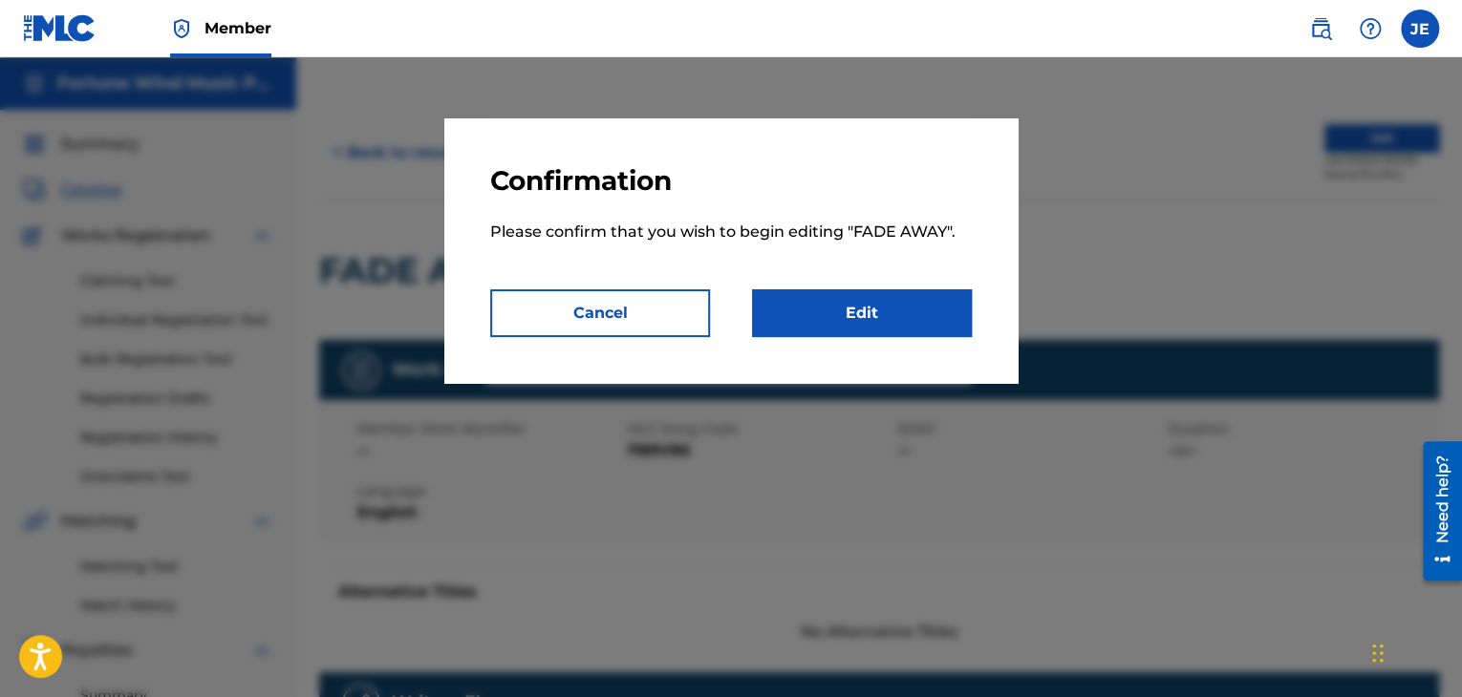
click at [929, 318] on link "Edit" at bounding box center [862, 313] width 220 height 48
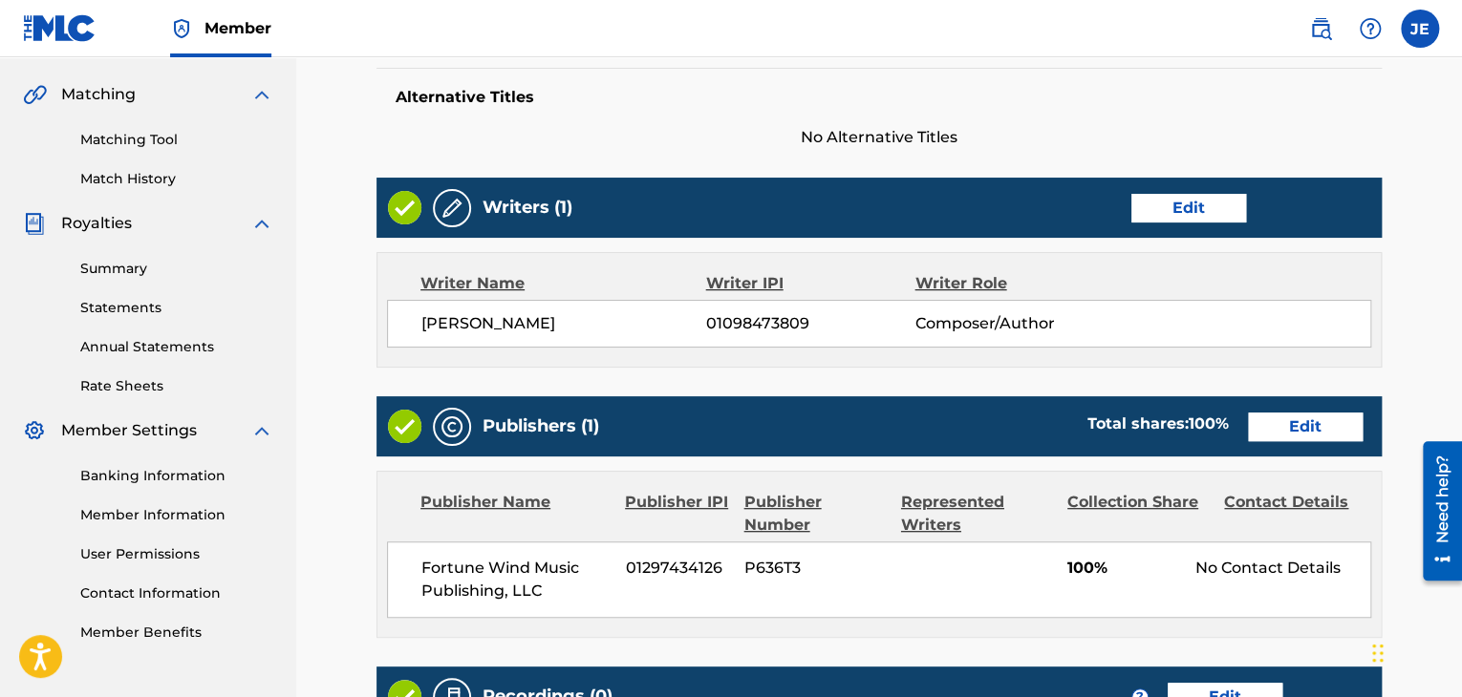
scroll to position [428, 0]
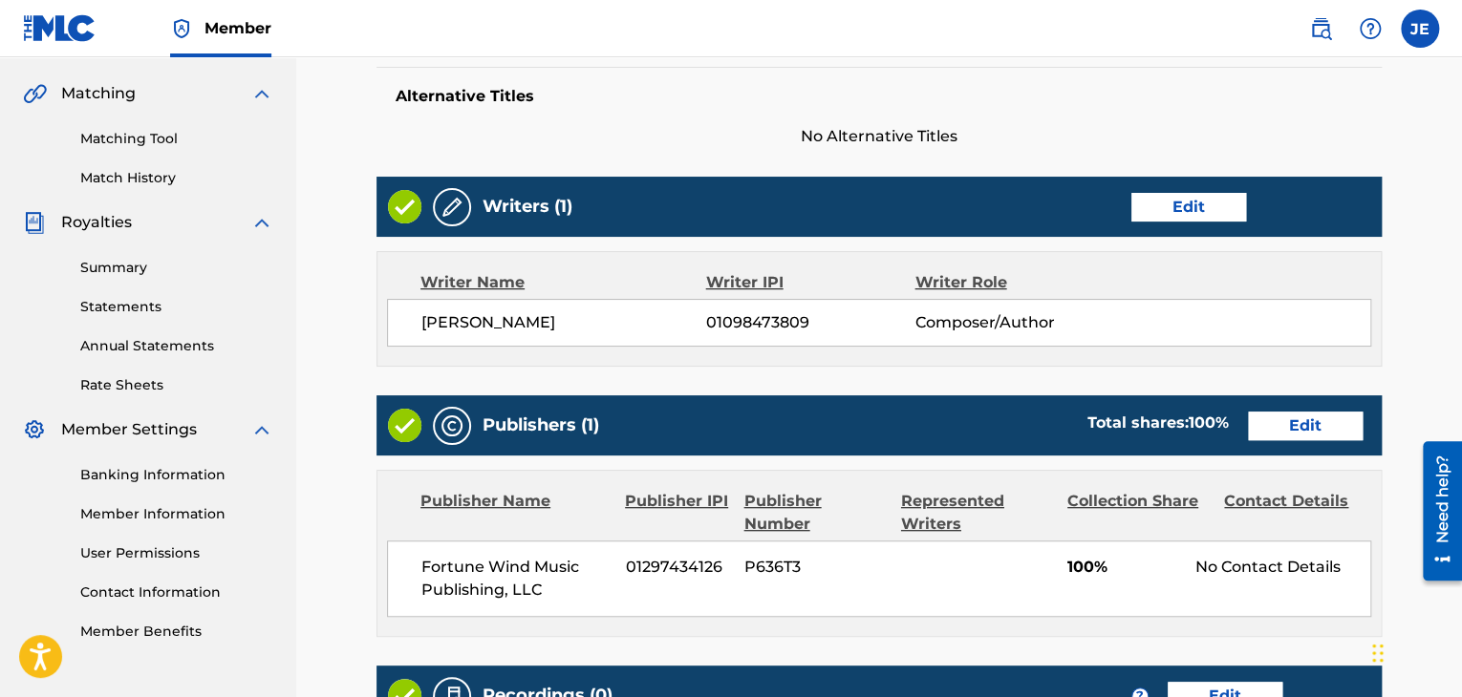
click at [1184, 198] on link "Edit" at bounding box center [1188, 207] width 115 height 29
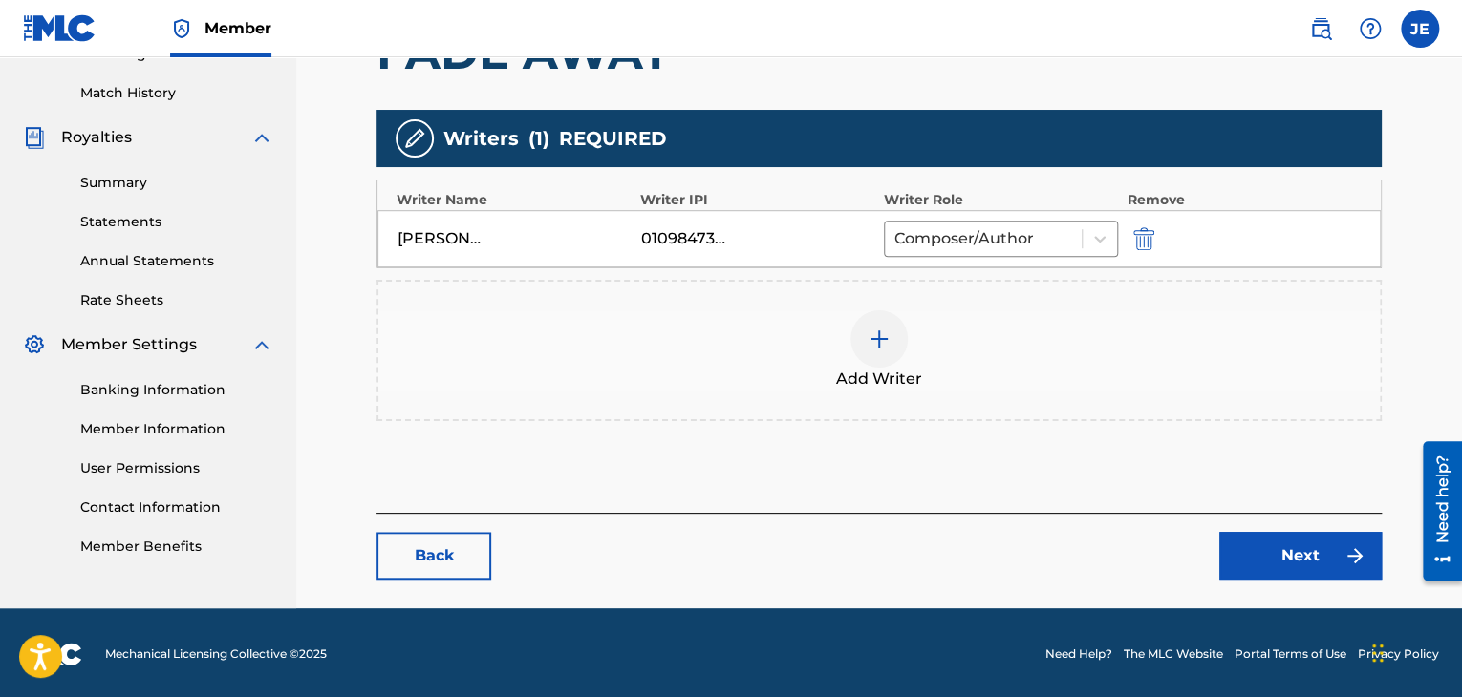
click at [1150, 232] on img "submit" at bounding box center [1143, 238] width 21 height 23
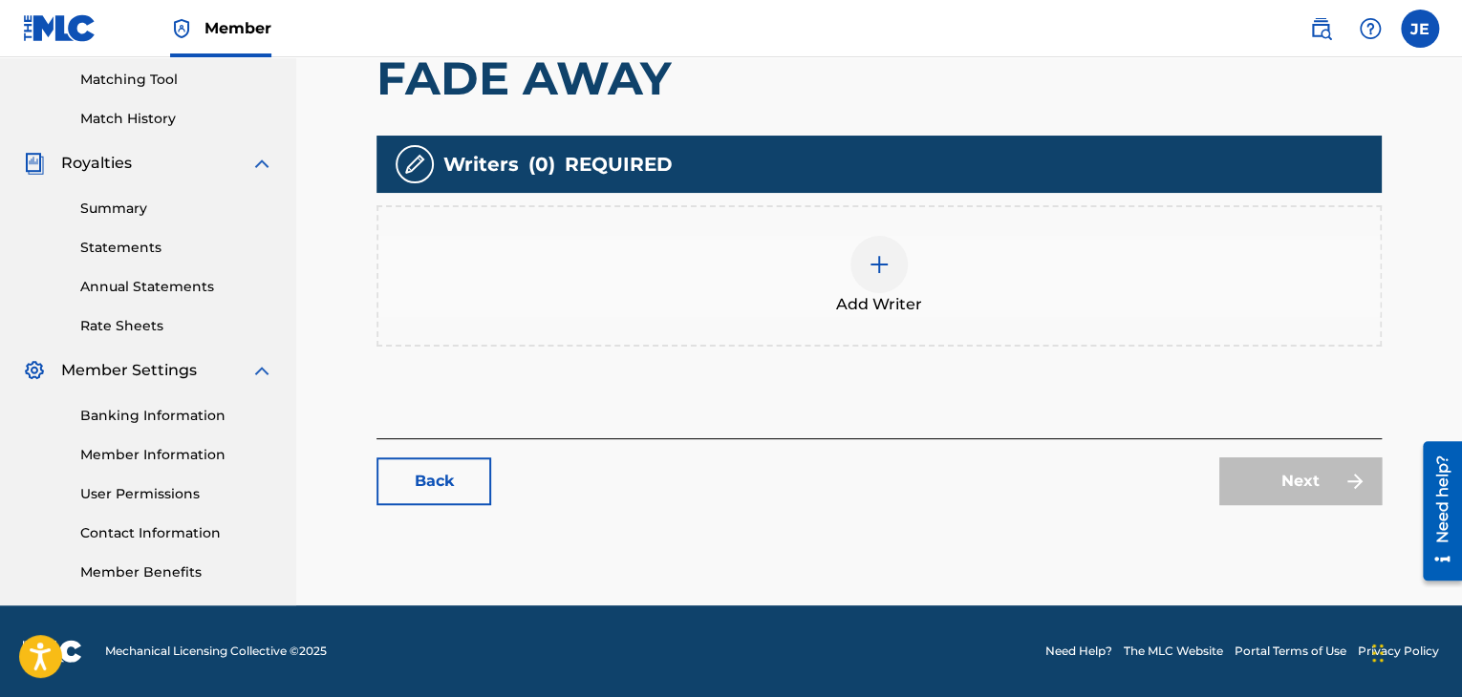
click at [884, 302] on span "Add Writer" at bounding box center [879, 304] width 86 height 23
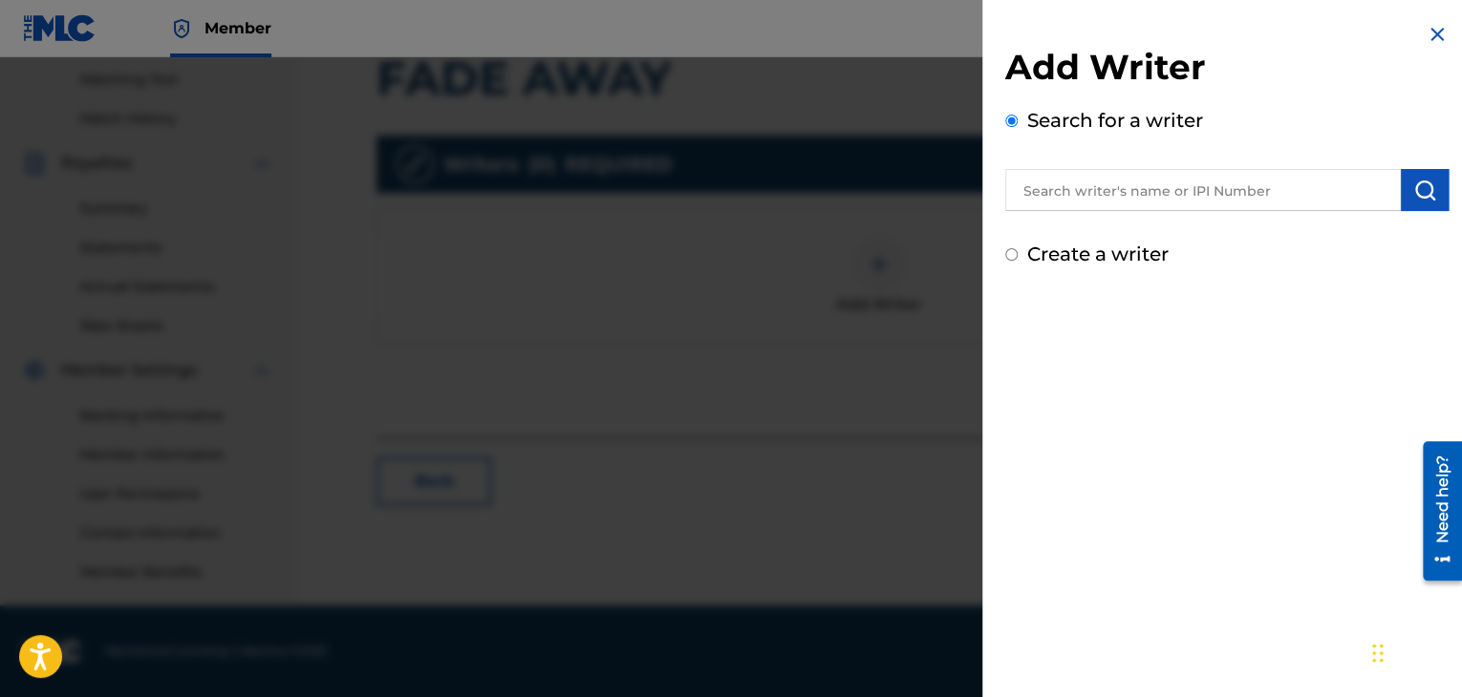
click at [1081, 248] on label "Create a writer" at bounding box center [1097, 254] width 141 height 23
radio input "true"
click at [1017, 248] on input "Create a writer" at bounding box center [1011, 254] width 12 height 12
radio input "false"
radio input "true"
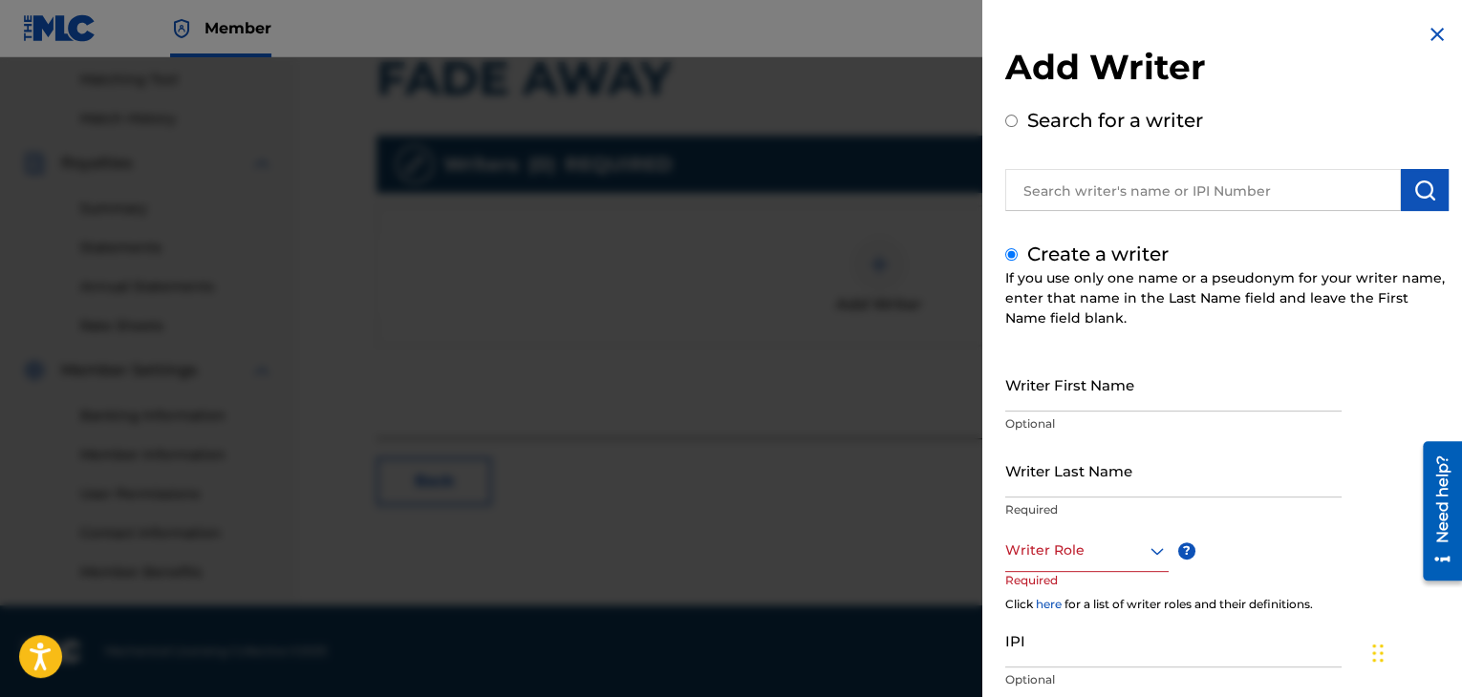
click at [1069, 377] on input "Writer First Name" at bounding box center [1173, 384] width 336 height 54
type input "[PERSON_NAME]"
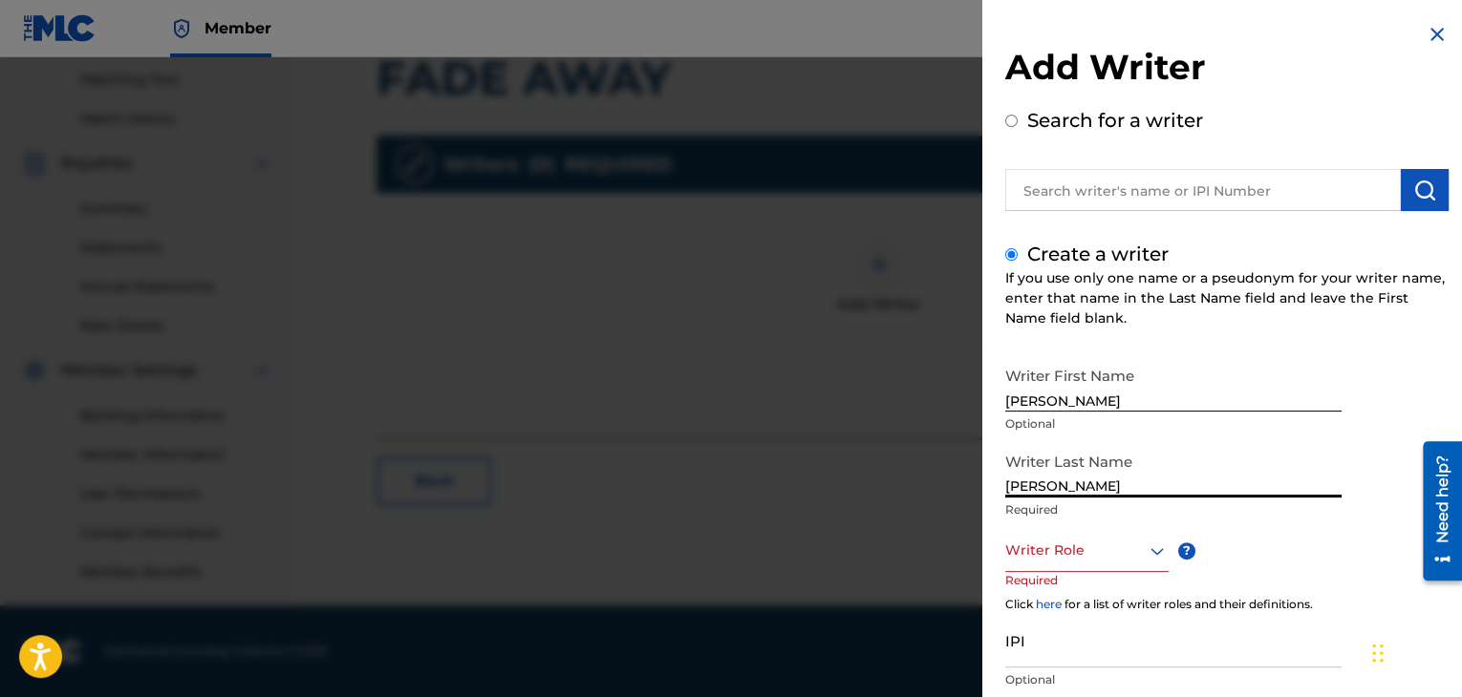
type input "[PERSON_NAME]"
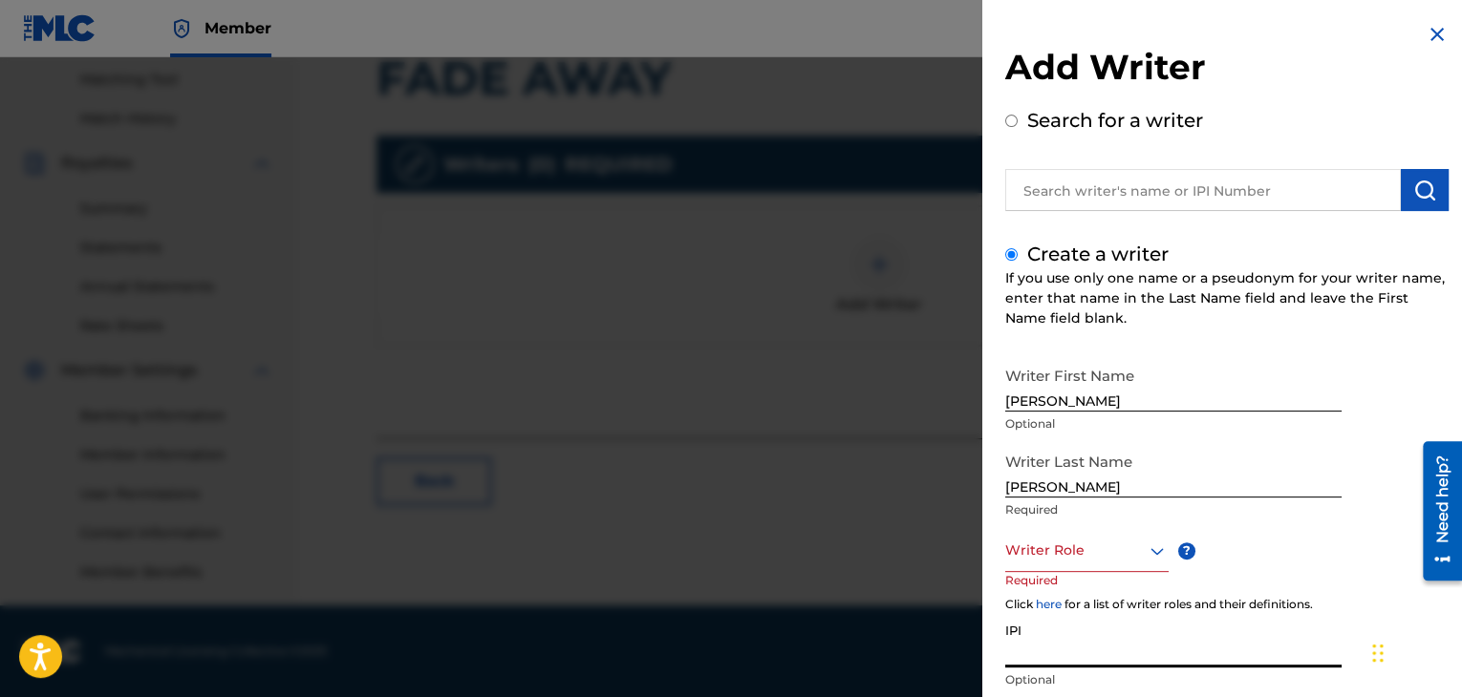
click at [1085, 641] on input "IPI" at bounding box center [1173, 640] width 336 height 54
paste input "1098473809"
type input "1098473809"
click at [1055, 557] on div at bounding box center [1086, 551] width 163 height 24
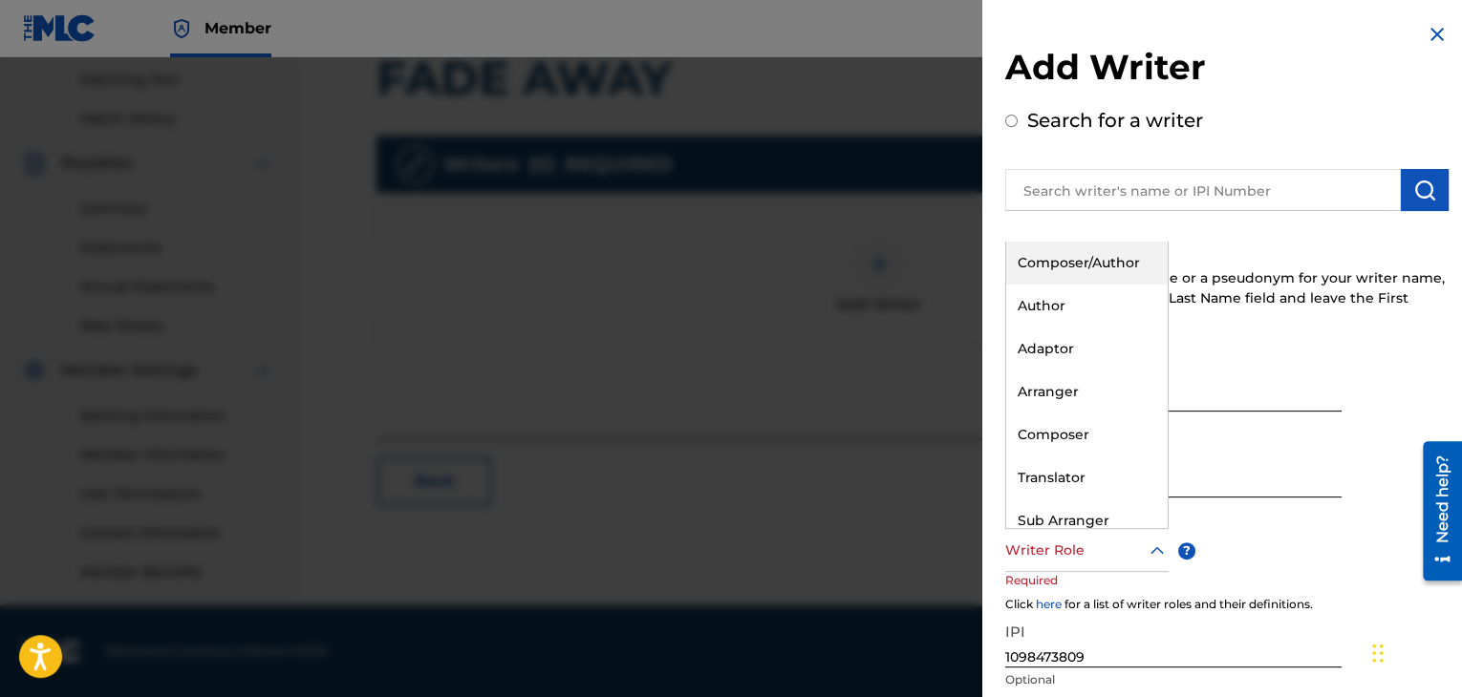
click at [1070, 270] on div "Composer/Author" at bounding box center [1086, 263] width 161 height 43
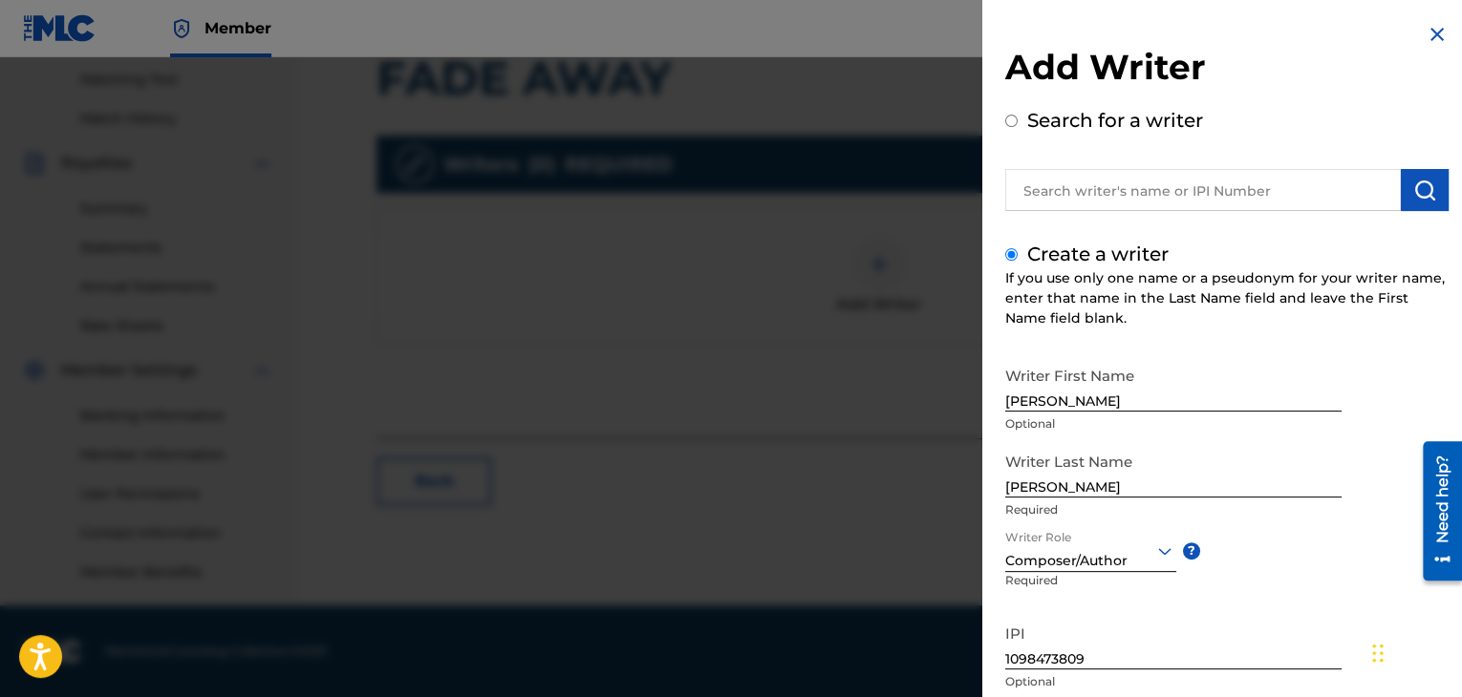
scroll to position [132, 0]
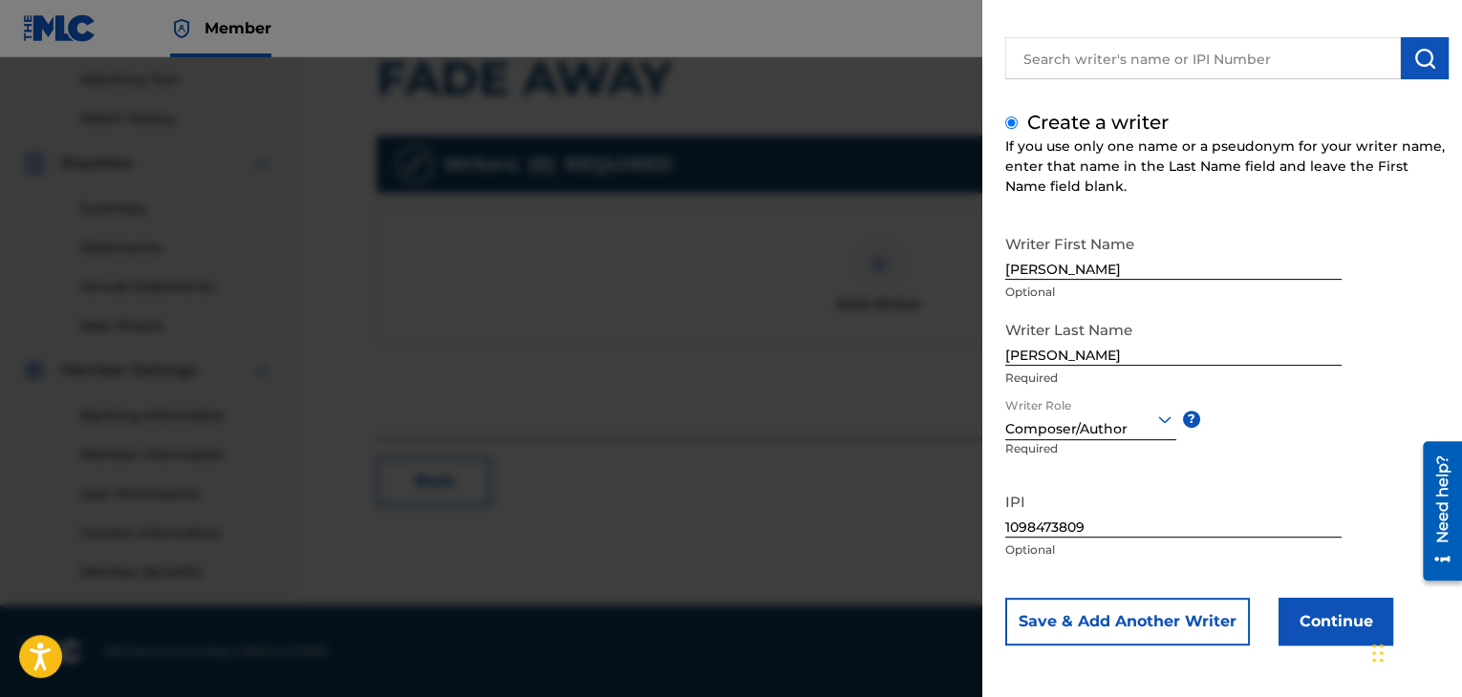
click at [1330, 609] on button "Continue" at bounding box center [1335, 622] width 115 height 48
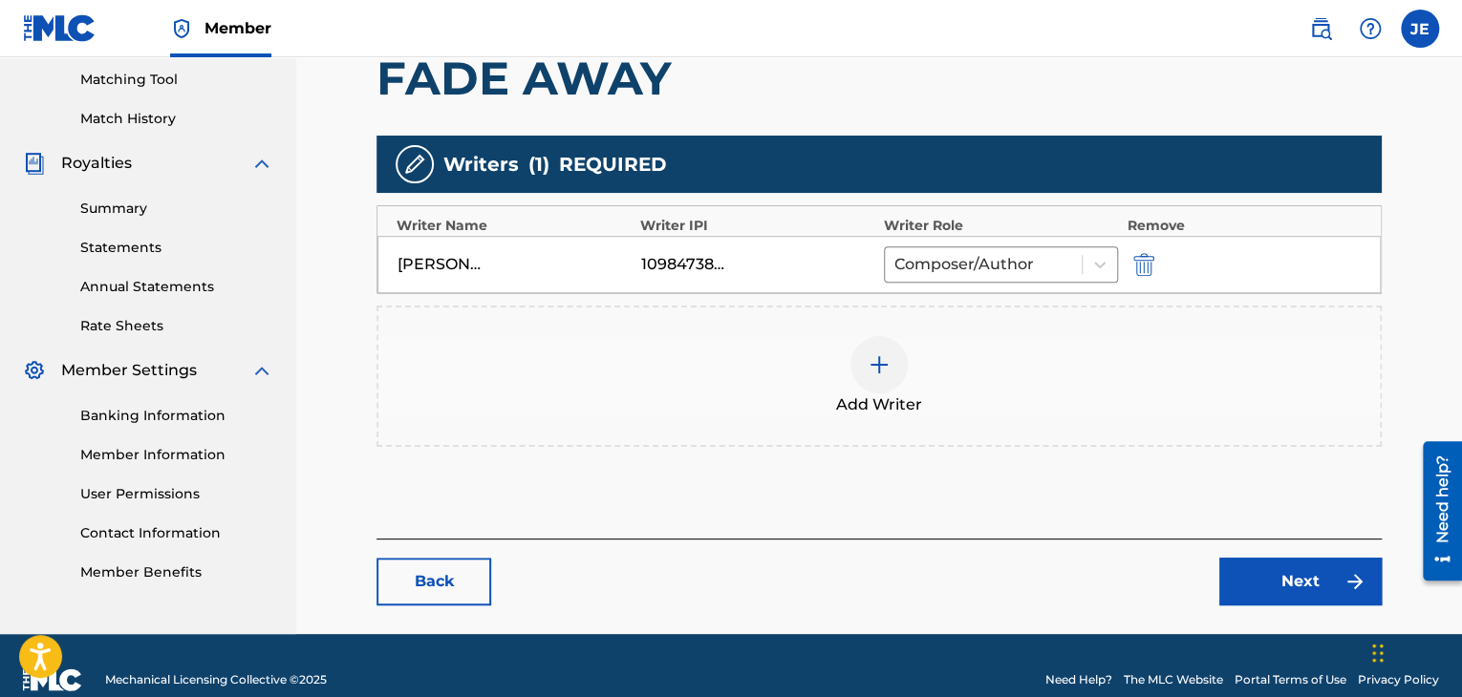
click at [1245, 586] on link "Next" at bounding box center [1300, 582] width 162 height 48
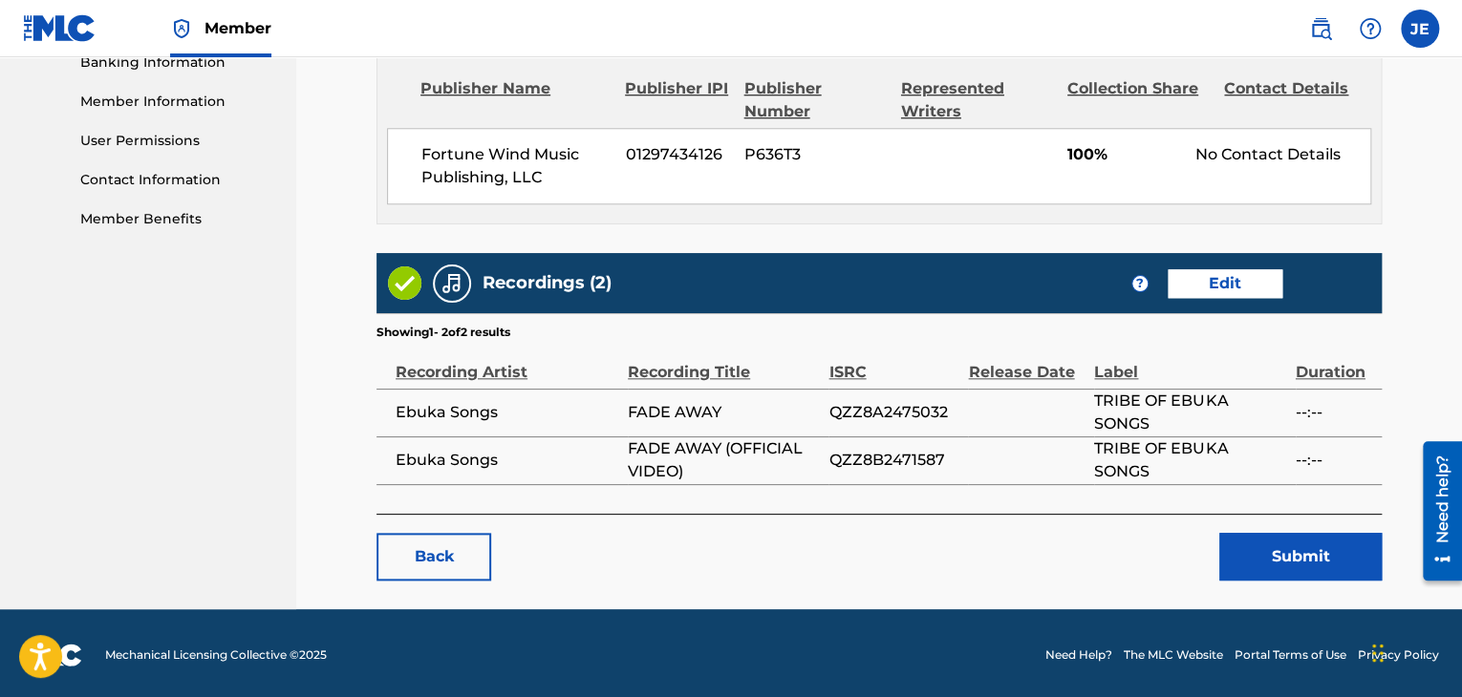
scroll to position [843, 0]
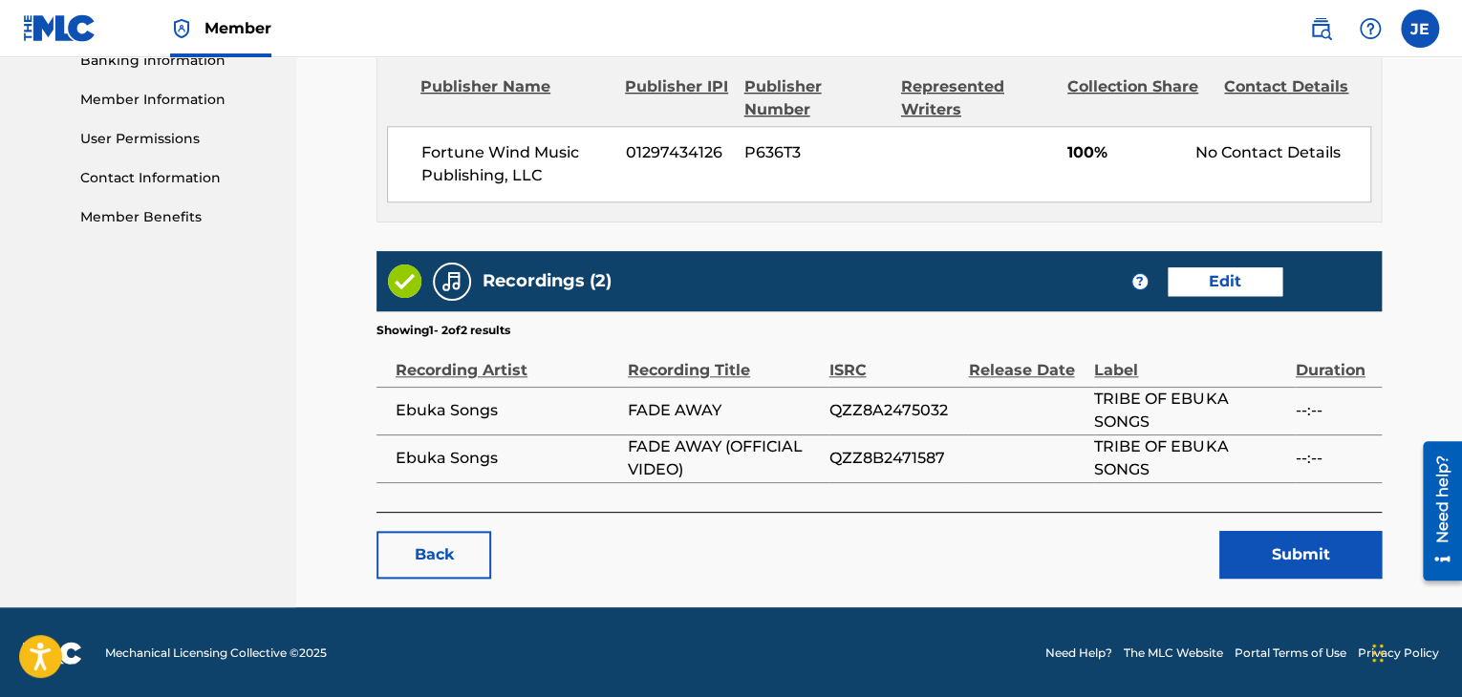
click at [1238, 545] on button "Submit" at bounding box center [1300, 555] width 162 height 48
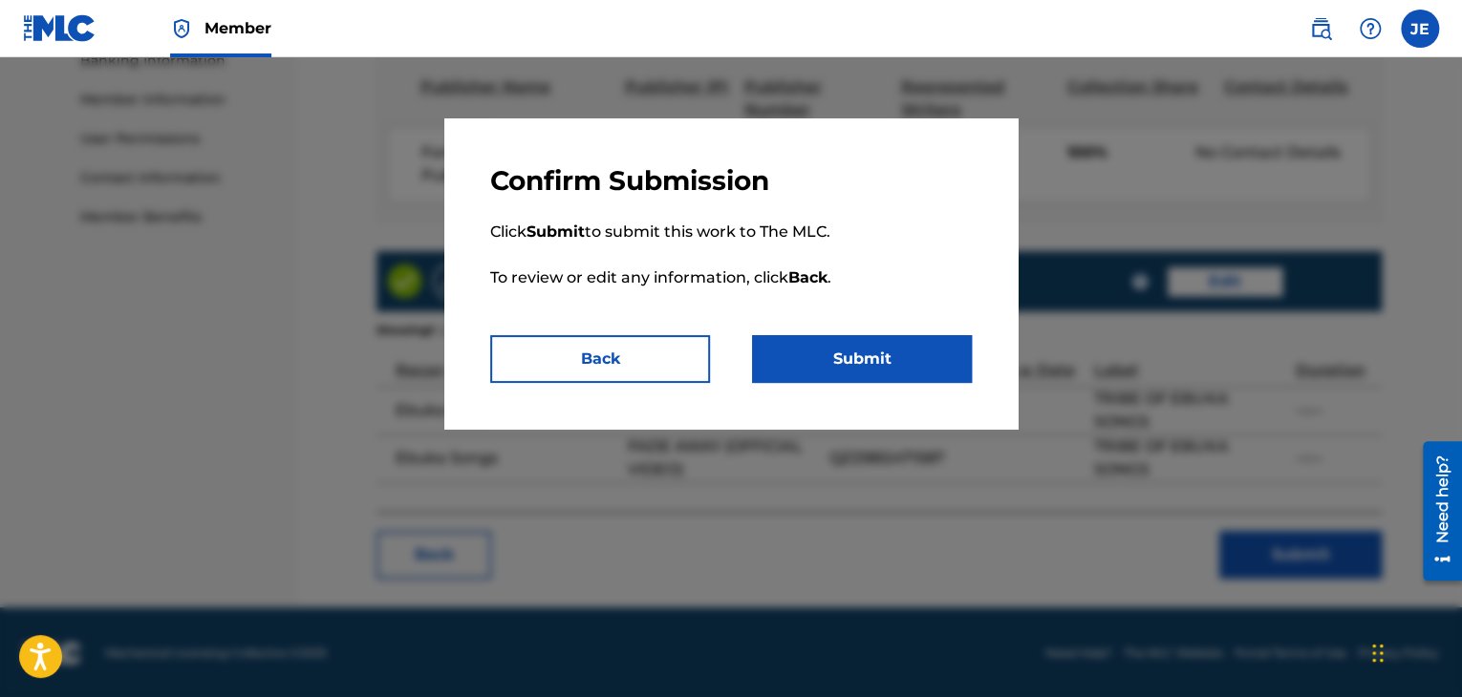
click at [826, 368] on button "Submit" at bounding box center [862, 359] width 220 height 48
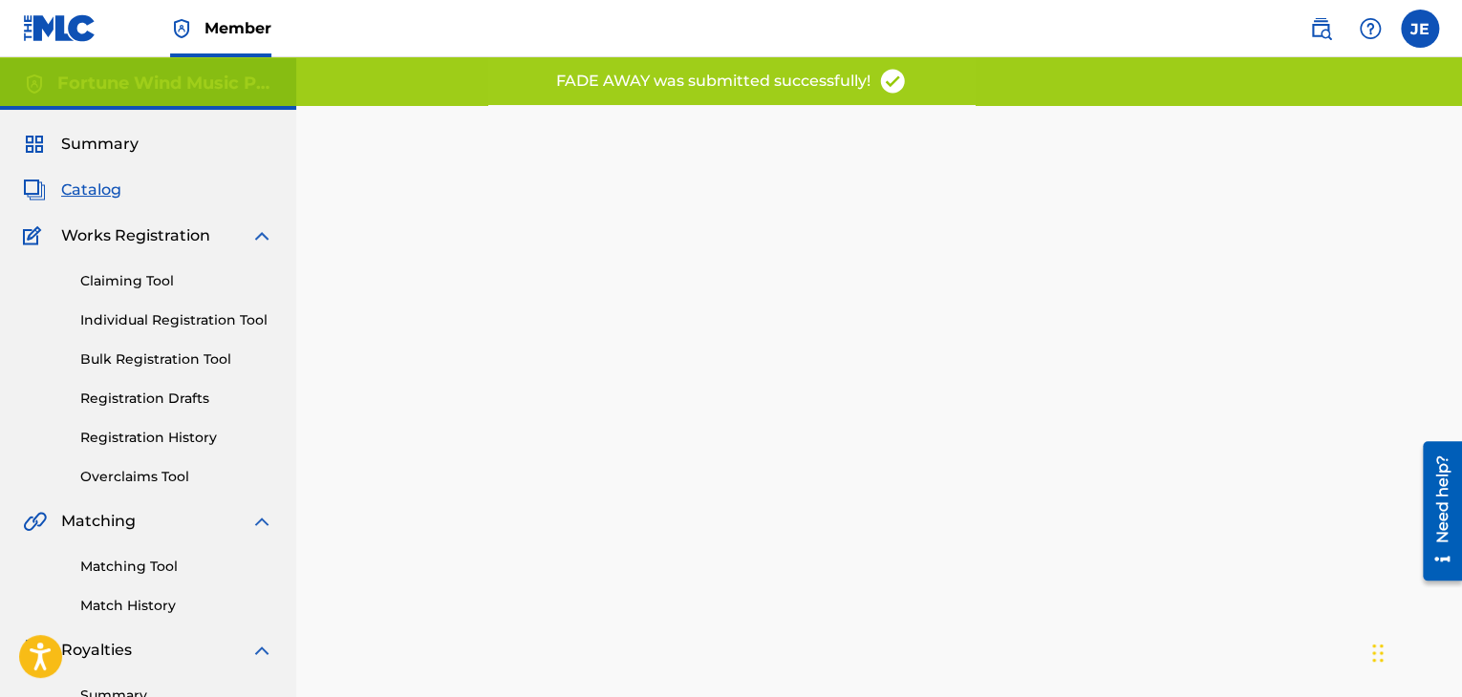
click at [87, 184] on span "Catalog" at bounding box center [91, 190] width 60 height 23
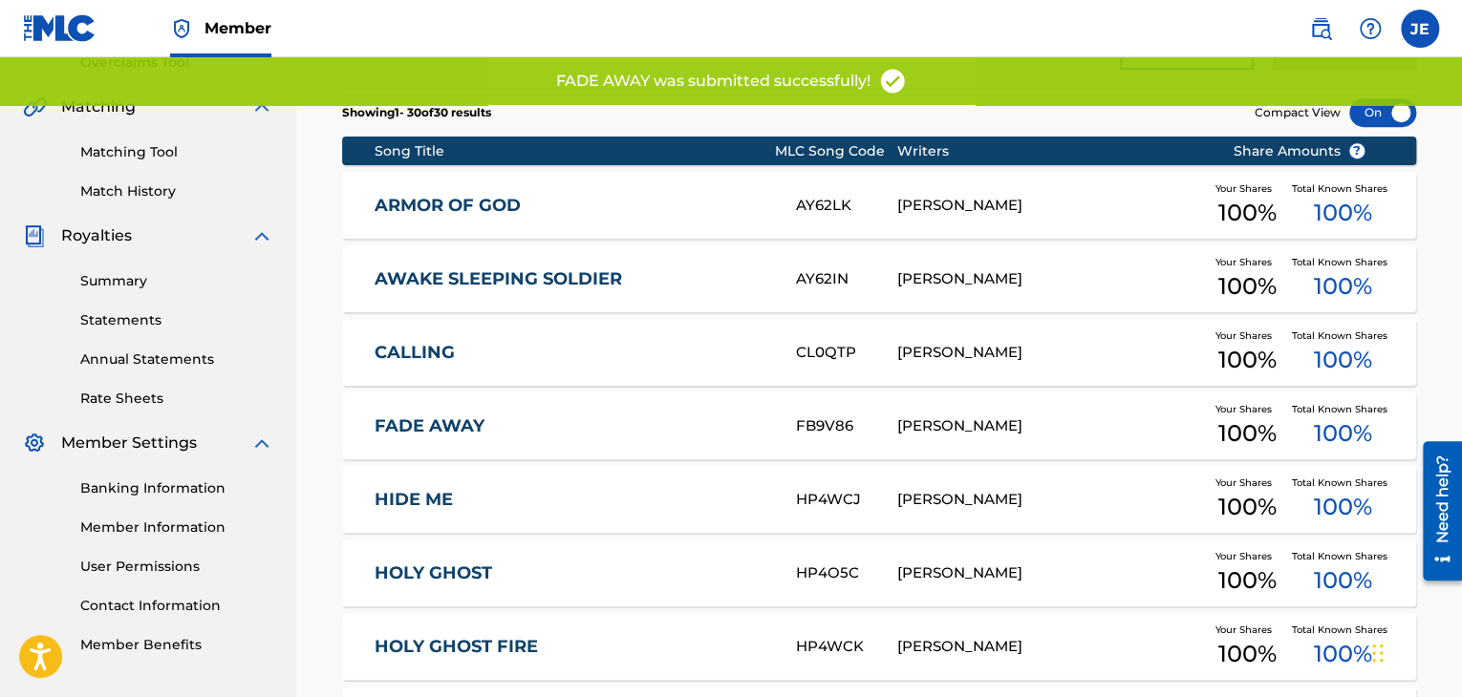
scroll to position [423, 0]
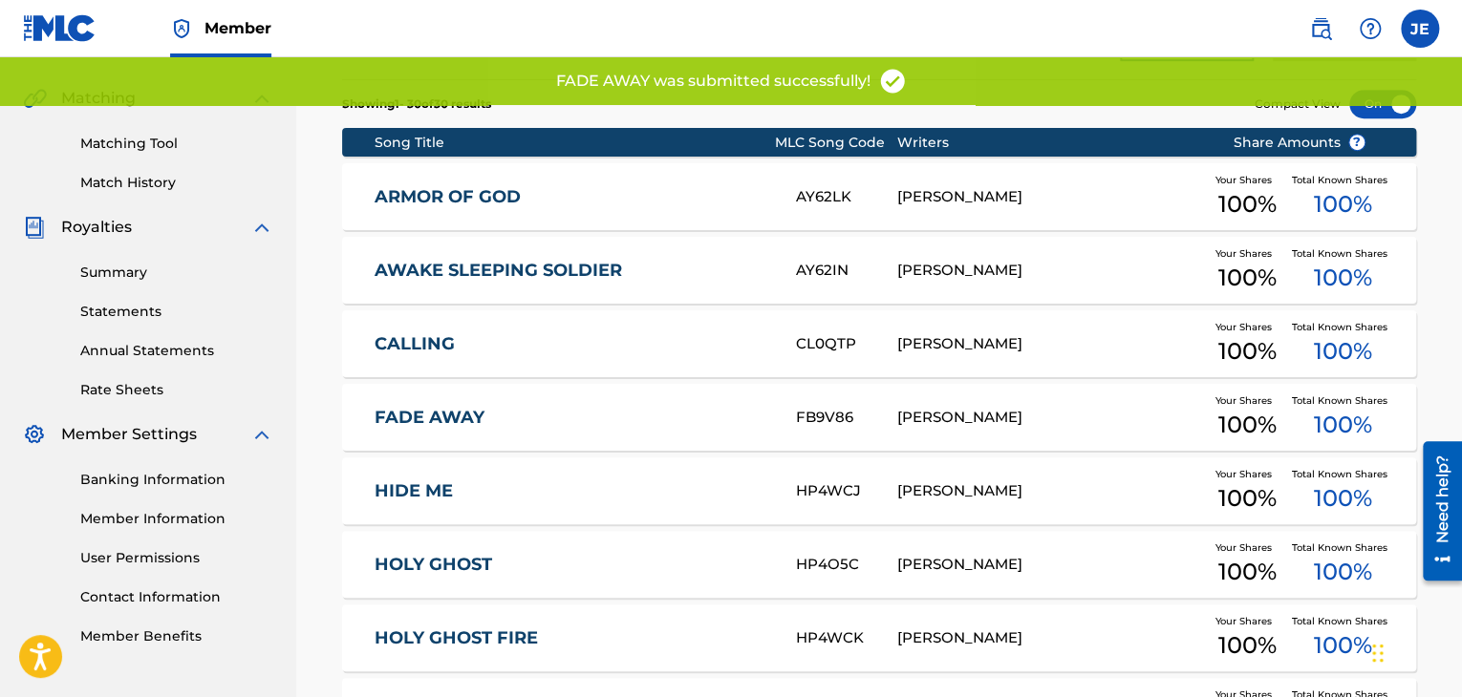
click at [418, 490] on link "HIDE ME" at bounding box center [572, 492] width 396 height 22
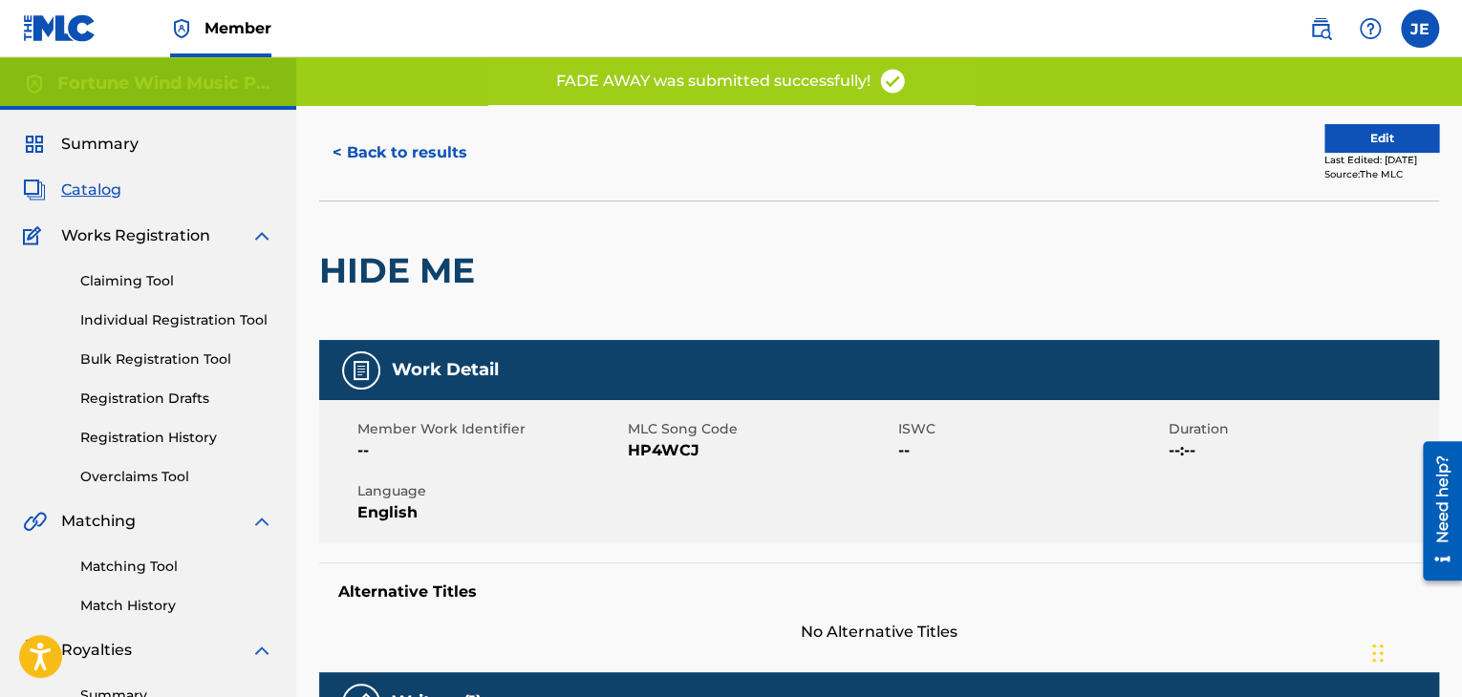
click at [1383, 135] on button "Edit" at bounding box center [1381, 138] width 115 height 29
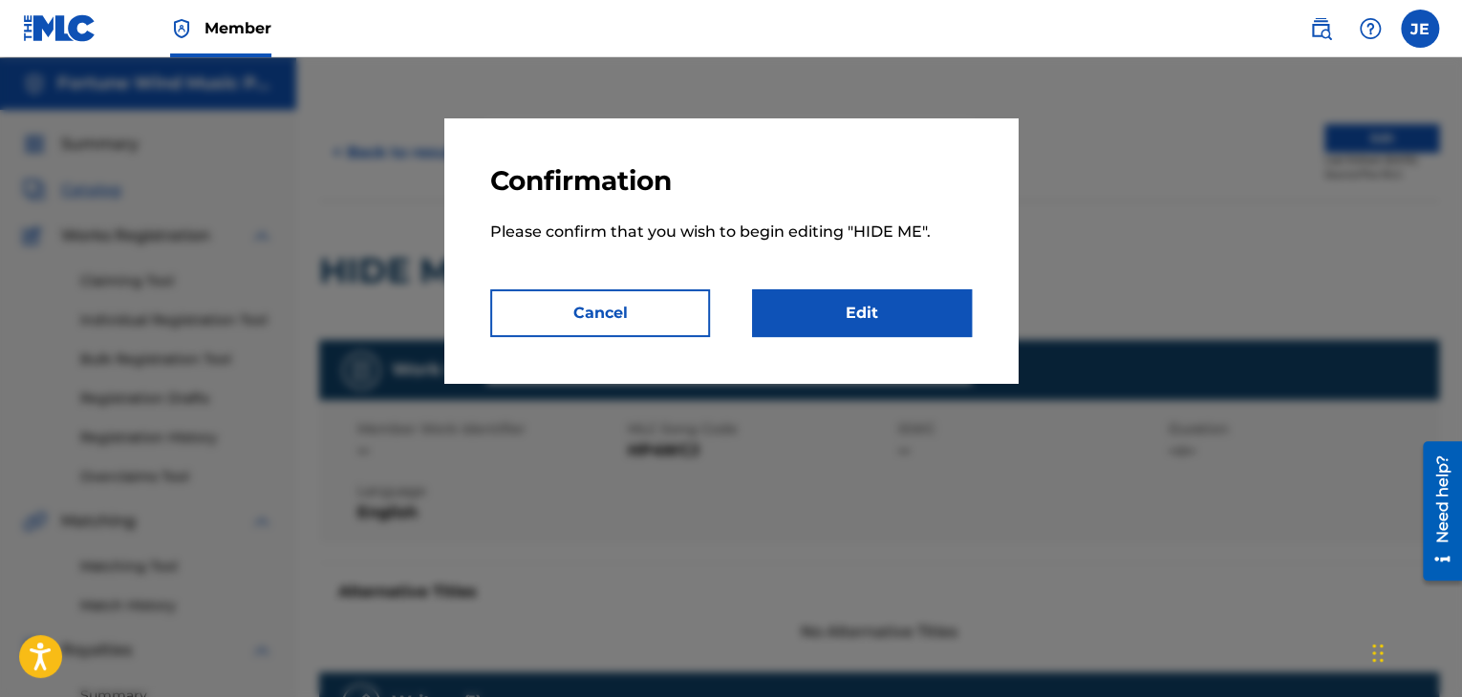
scroll to position [59, 0]
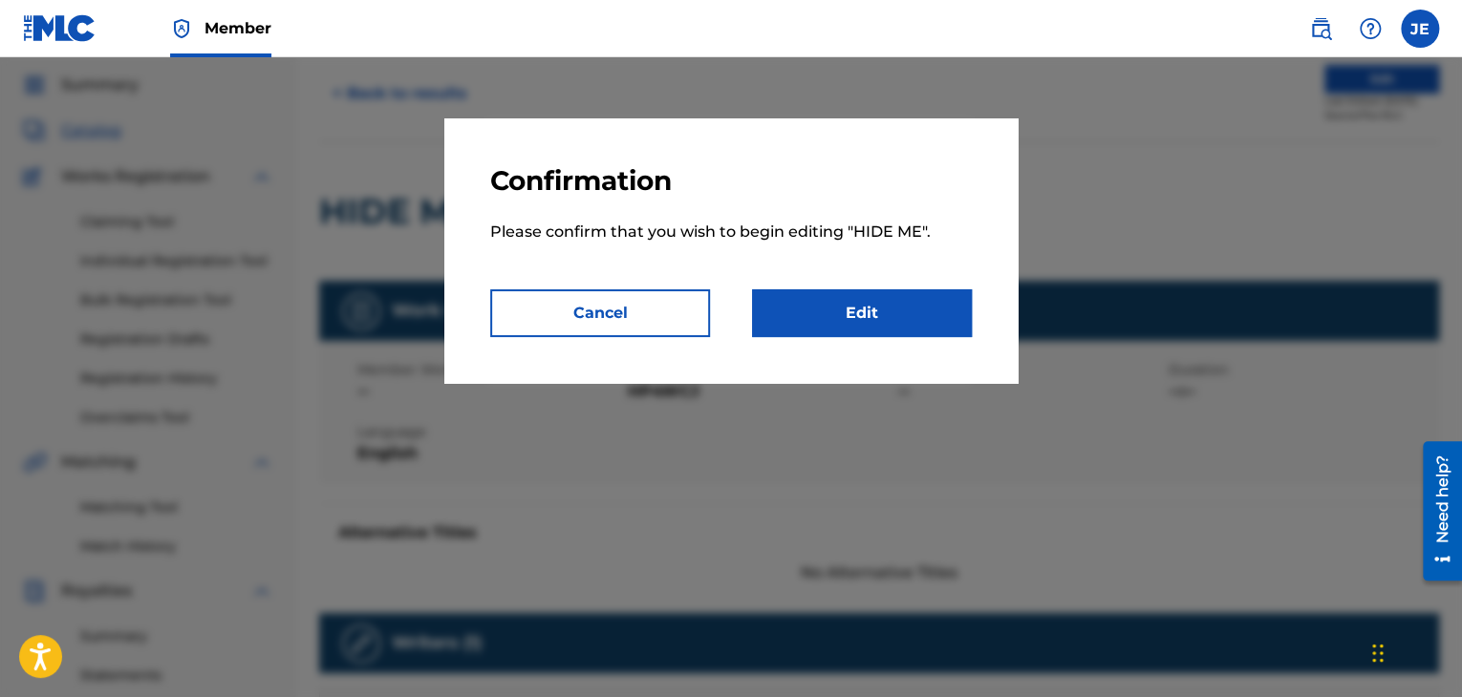
click at [898, 320] on link "Edit" at bounding box center [862, 313] width 220 height 48
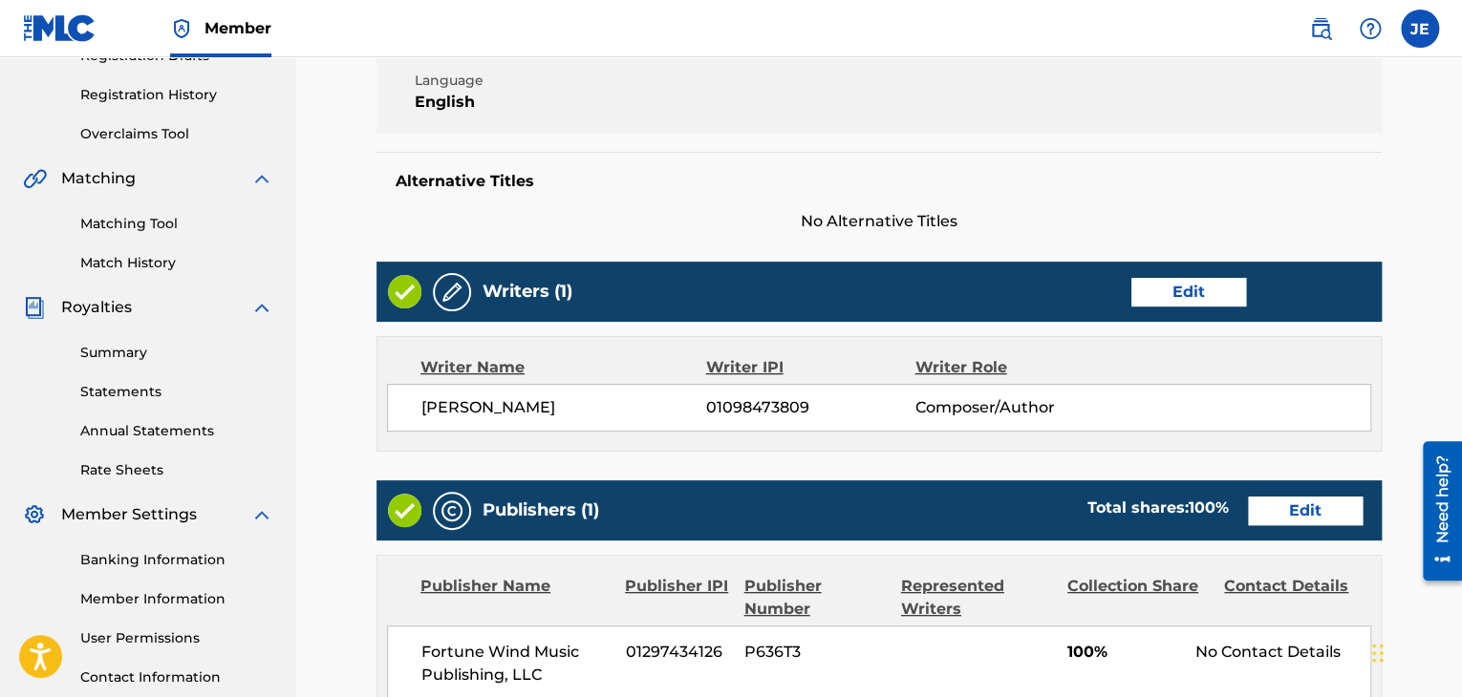
scroll to position [340, 0]
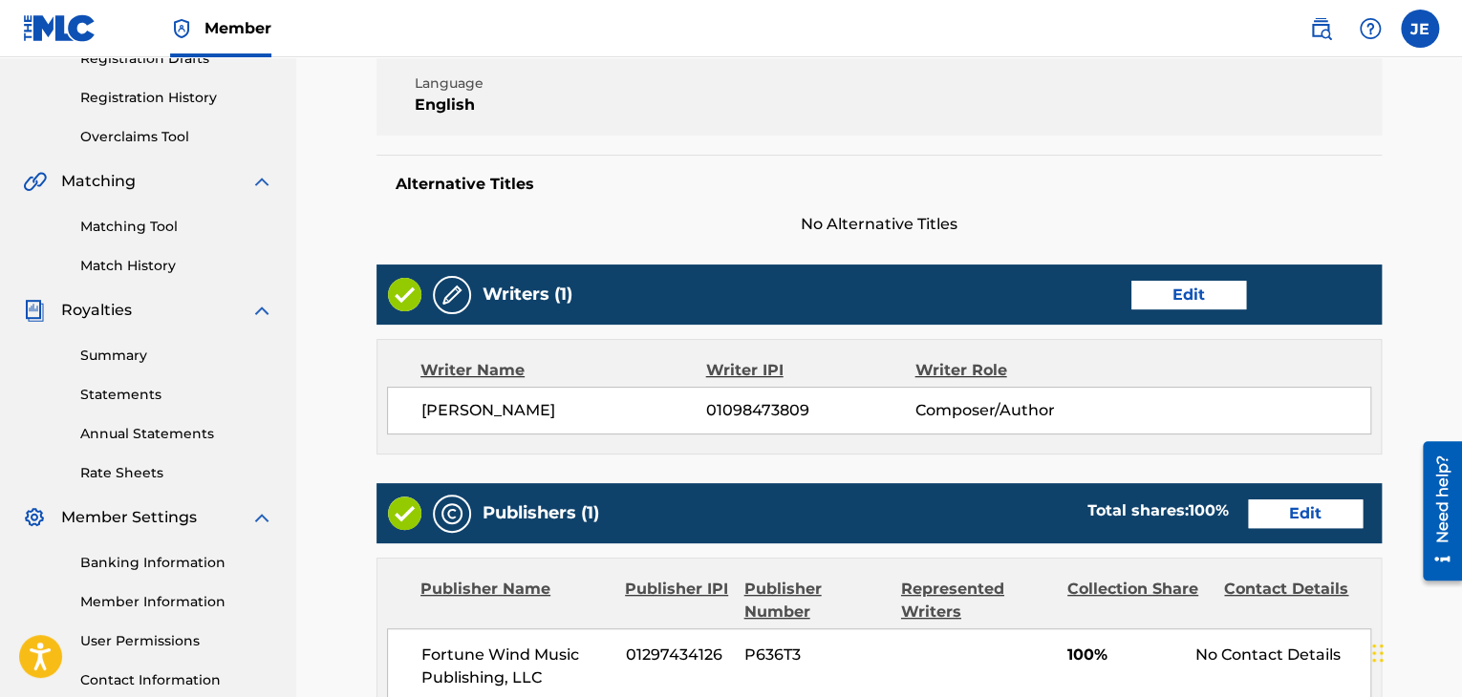
click at [1168, 297] on link "Edit" at bounding box center [1188, 295] width 115 height 29
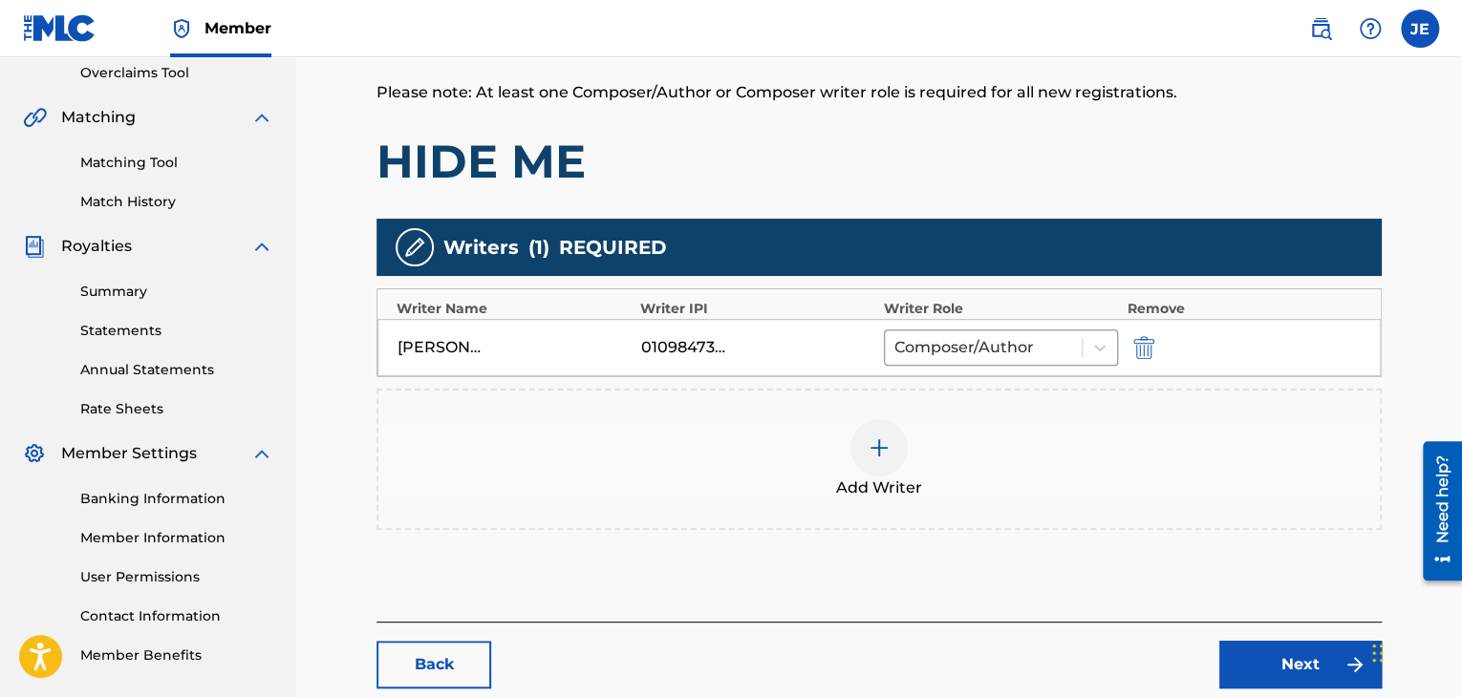
click at [1137, 355] on img "submit" at bounding box center [1143, 347] width 21 height 23
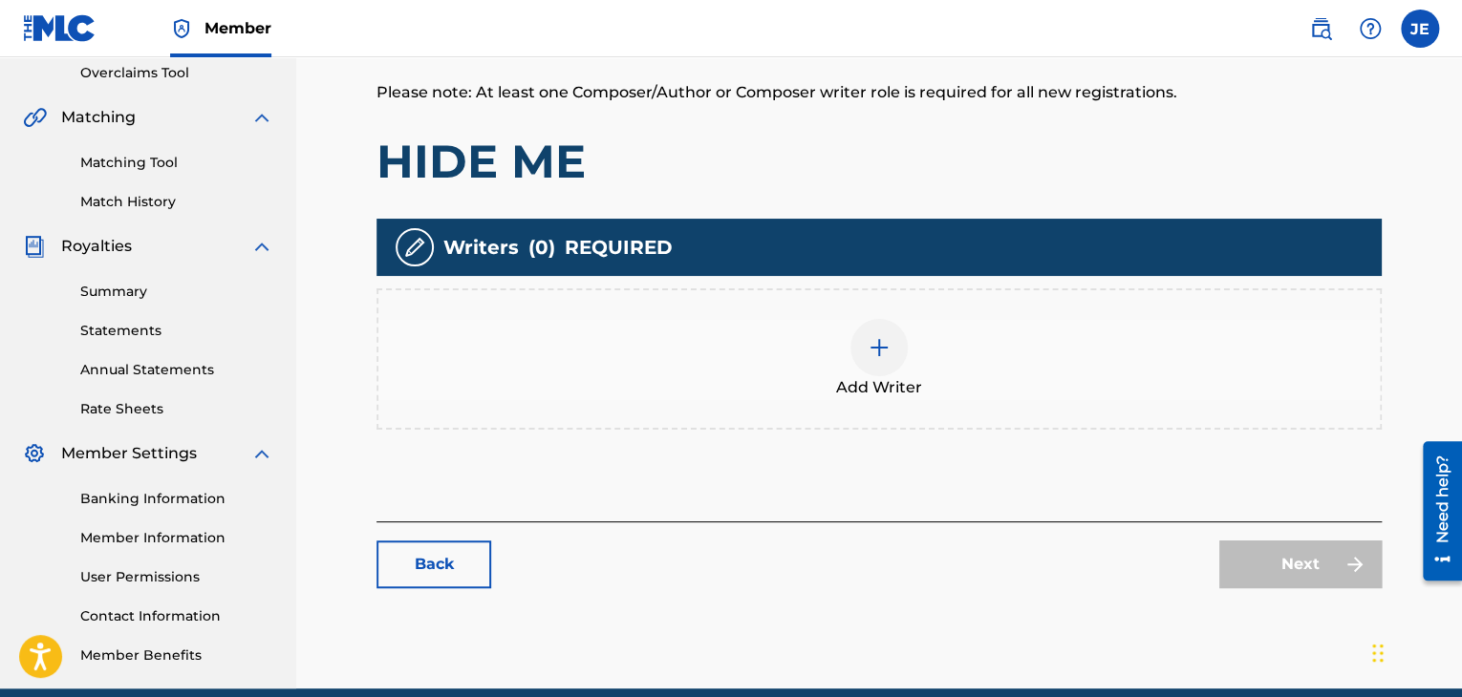
click at [925, 387] on div "Add Writer" at bounding box center [878, 359] width 1001 height 80
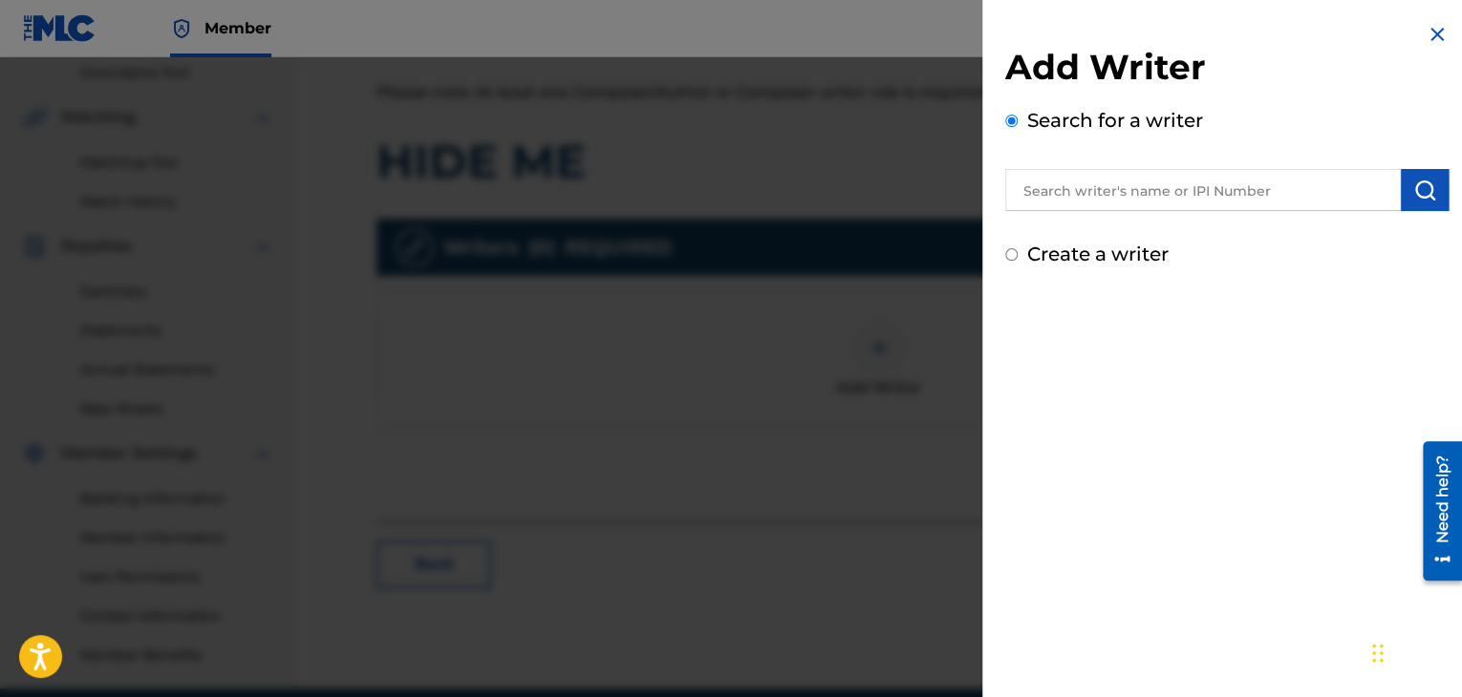
click at [1117, 253] on label "Create a writer" at bounding box center [1097, 254] width 141 height 23
radio input "true"
click at [1017, 253] on input "Create a writer" at bounding box center [1011, 254] width 12 height 12
radio input "false"
radio input "true"
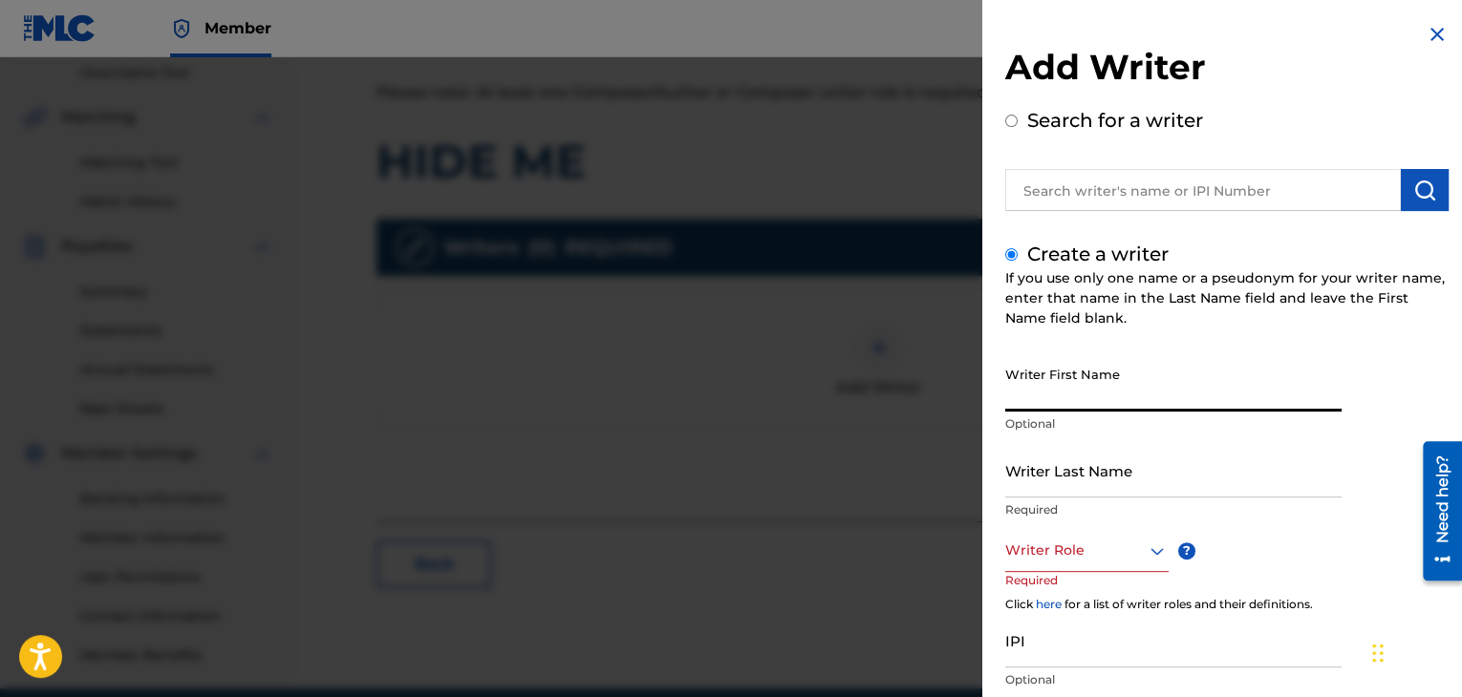
click at [1065, 366] on input "Writer First Name" at bounding box center [1173, 384] width 336 height 54
type input "[PERSON_NAME]"
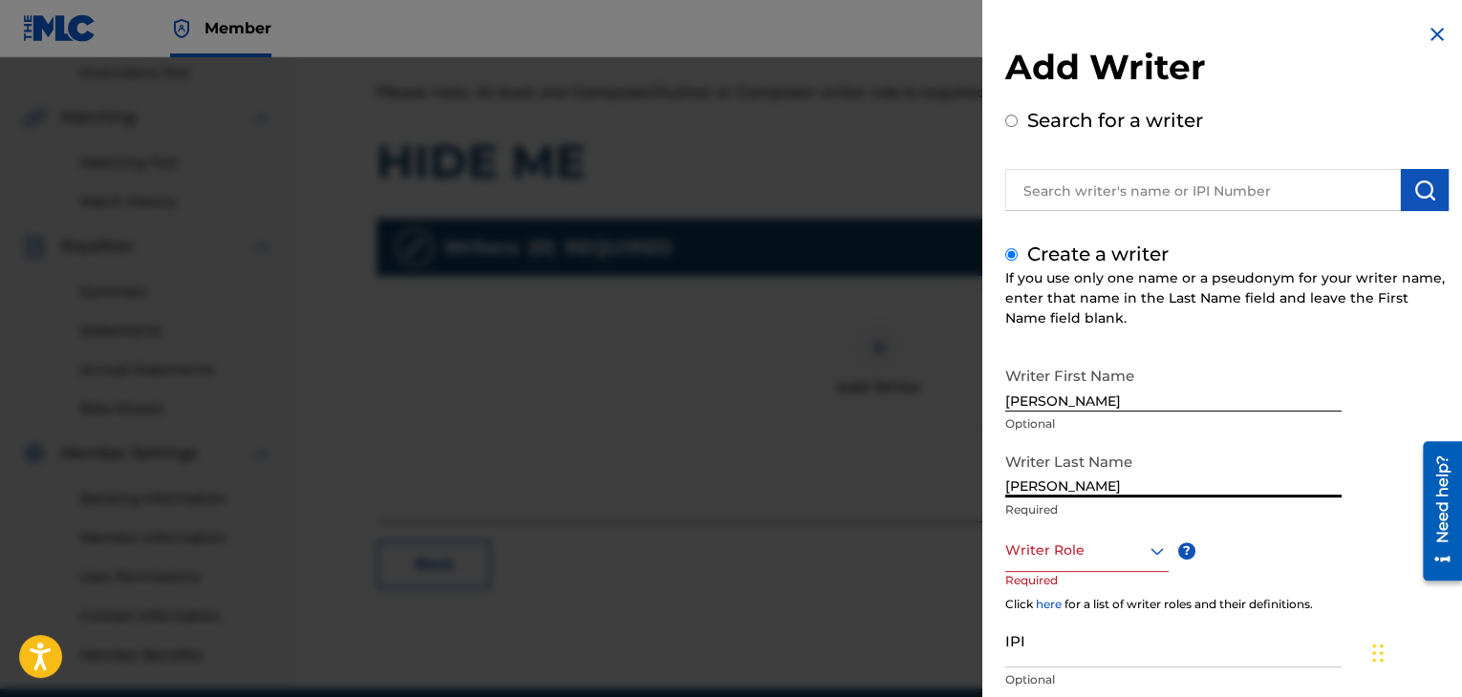
type input "[PERSON_NAME]"
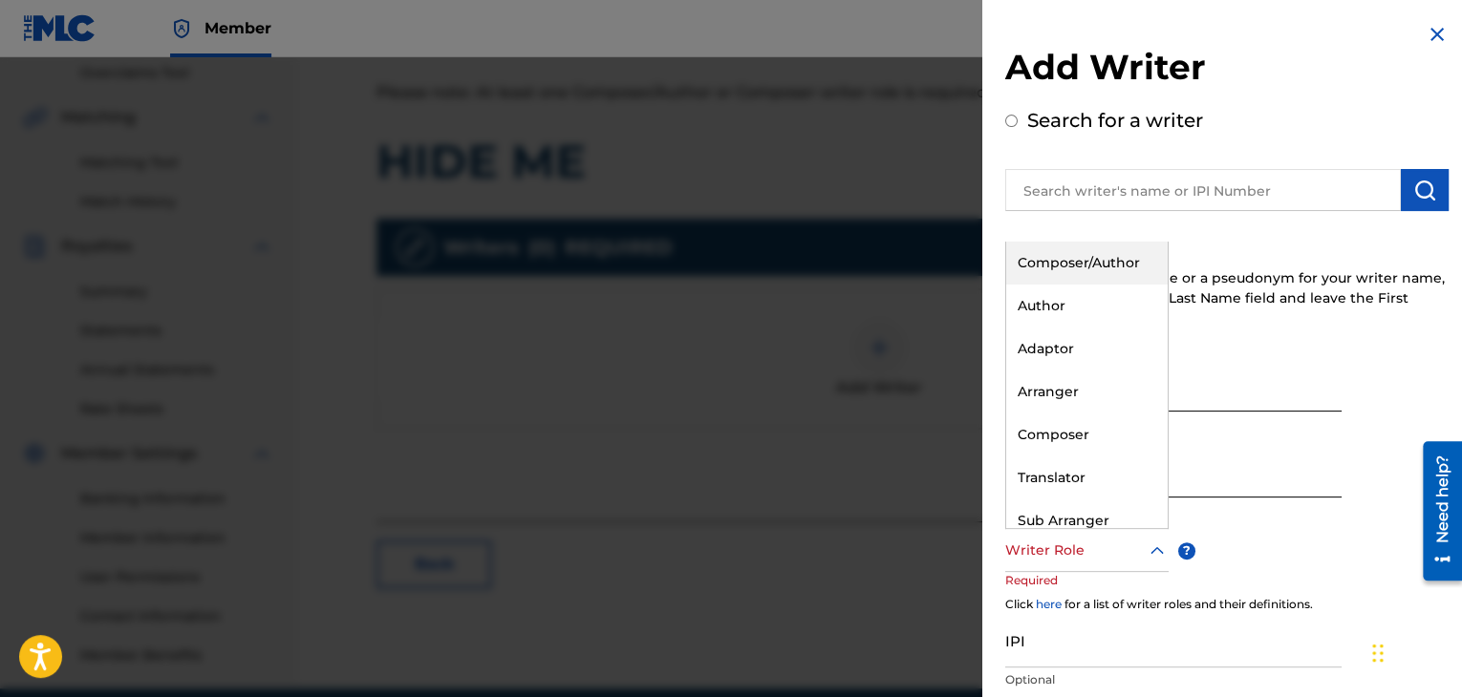
click at [1051, 563] on div "Writer Role" at bounding box center [1086, 550] width 163 height 43
click at [1062, 267] on div "Composer/Author" at bounding box center [1086, 263] width 161 height 43
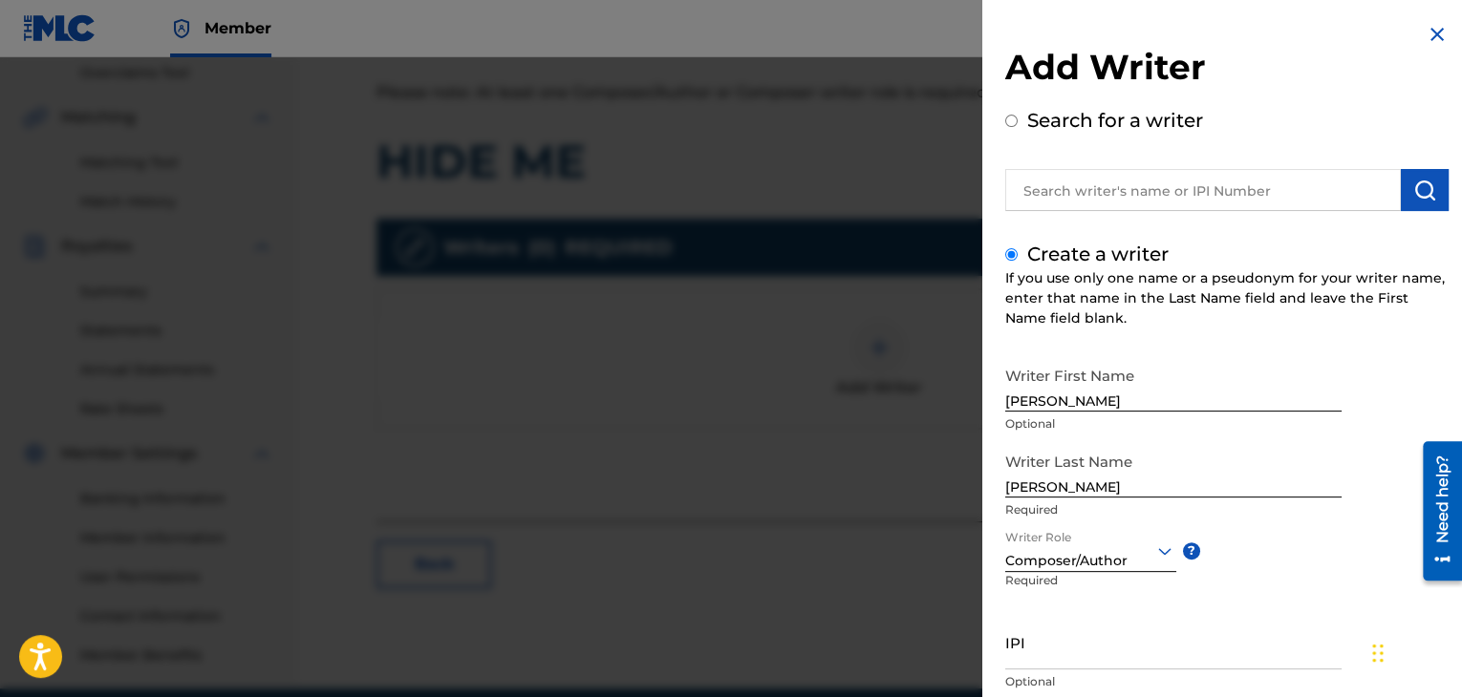
click at [1049, 651] on input "IPI" at bounding box center [1173, 642] width 336 height 54
paste input "1098473809"
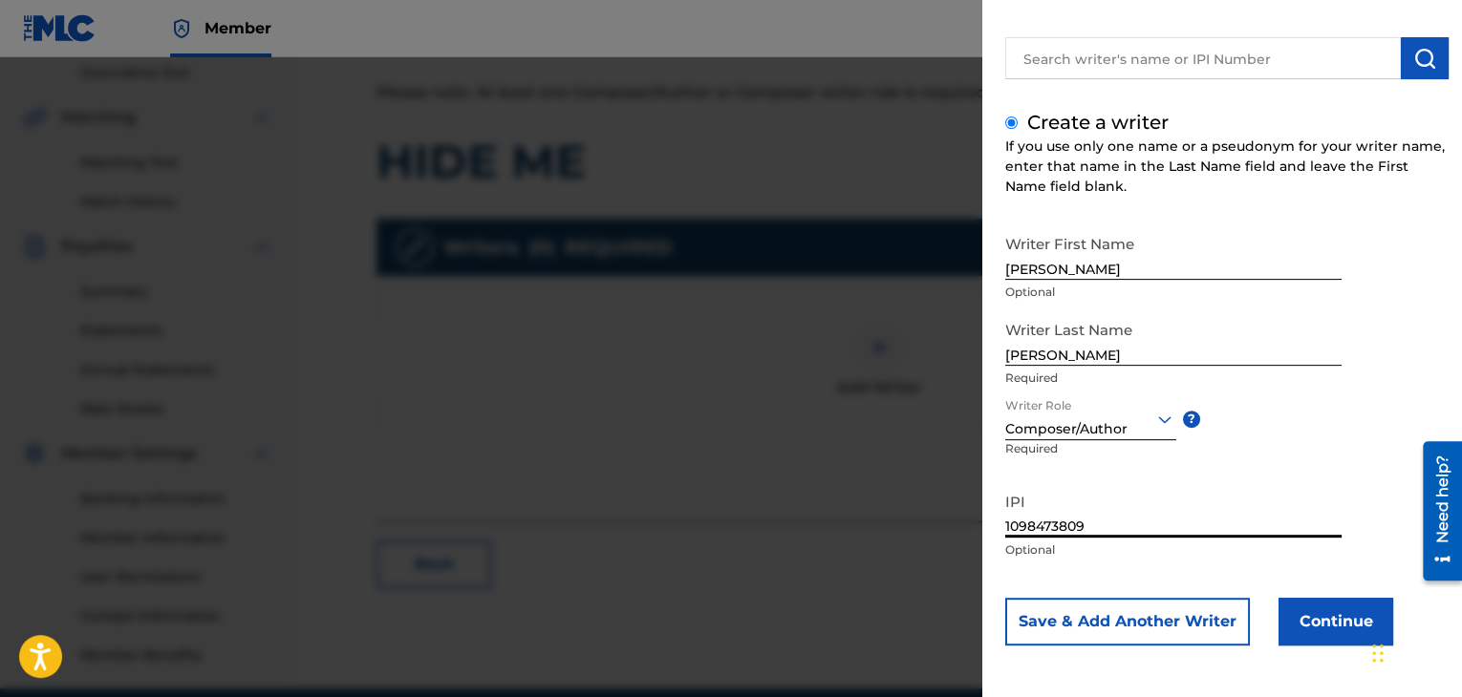
type input "1098473809"
click at [1288, 622] on button "Continue" at bounding box center [1335, 622] width 115 height 48
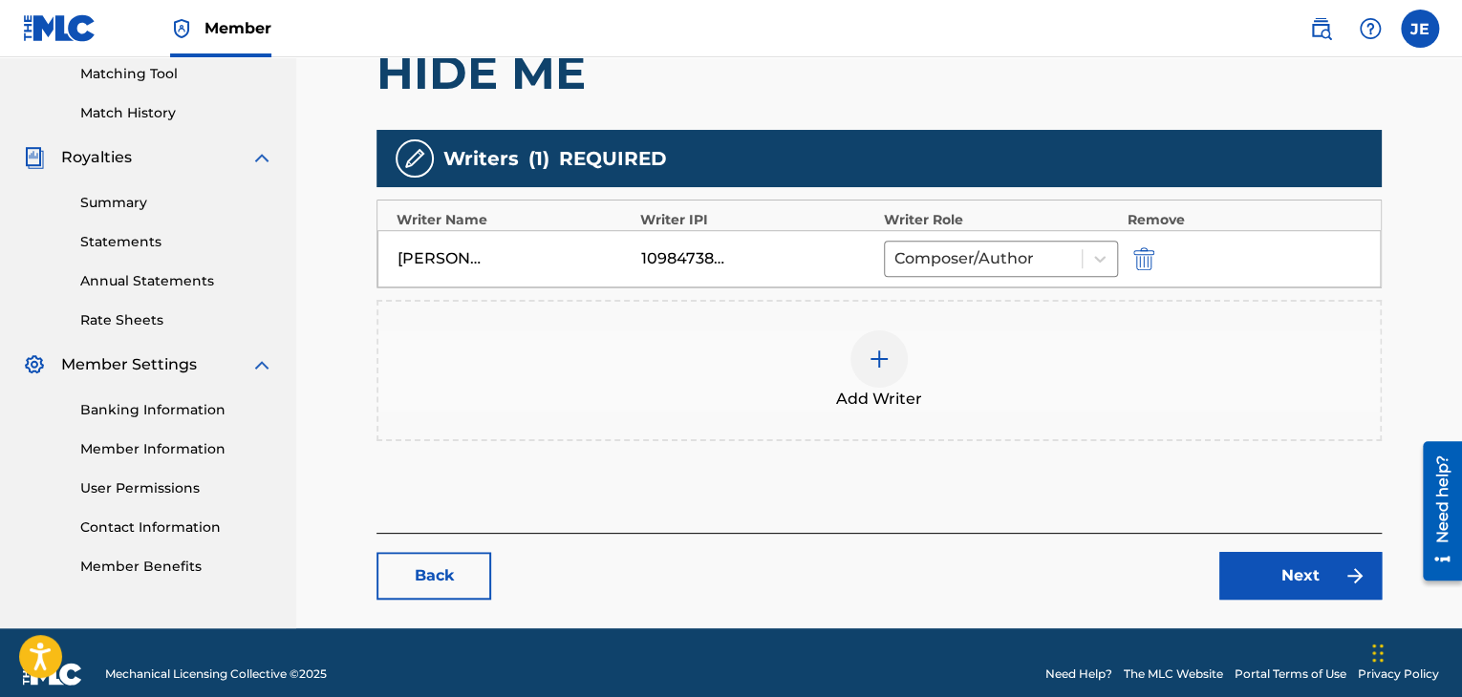
scroll to position [508, 0]
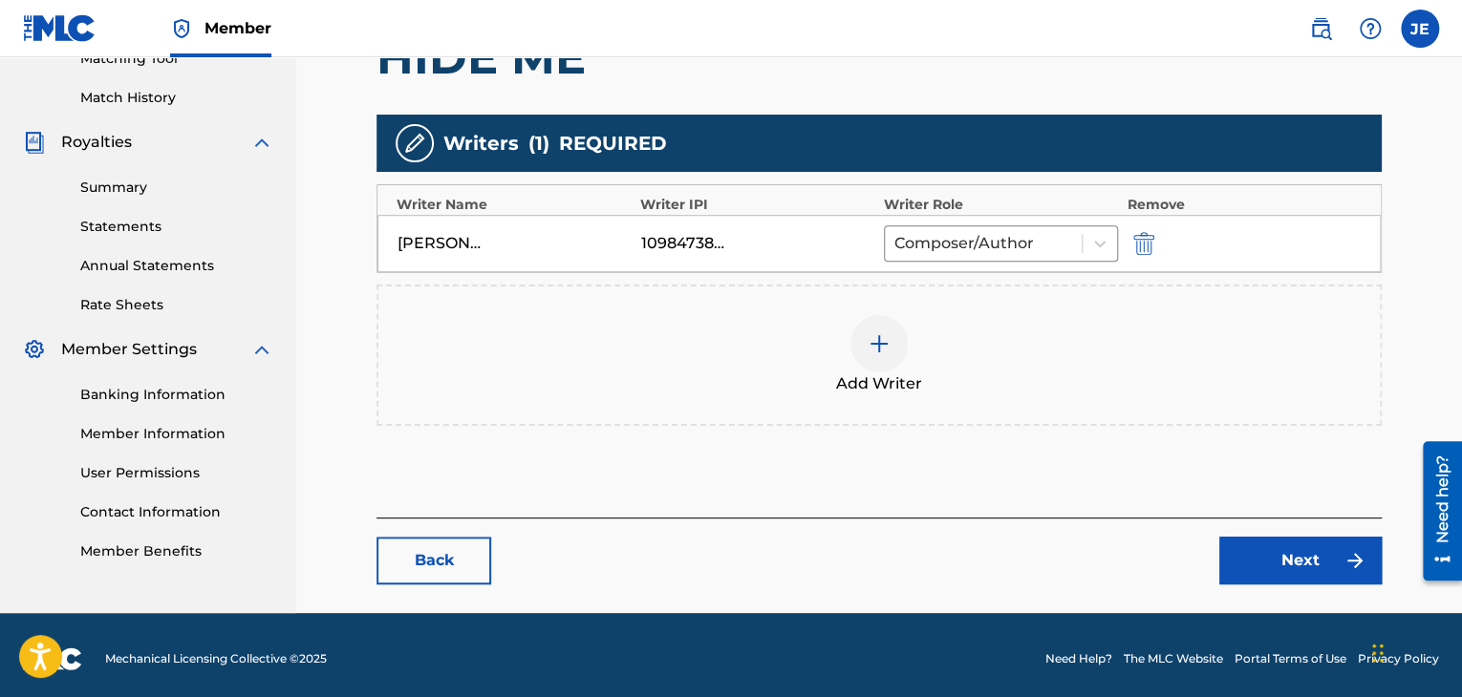
click at [1308, 556] on link "Next" at bounding box center [1300, 561] width 162 height 48
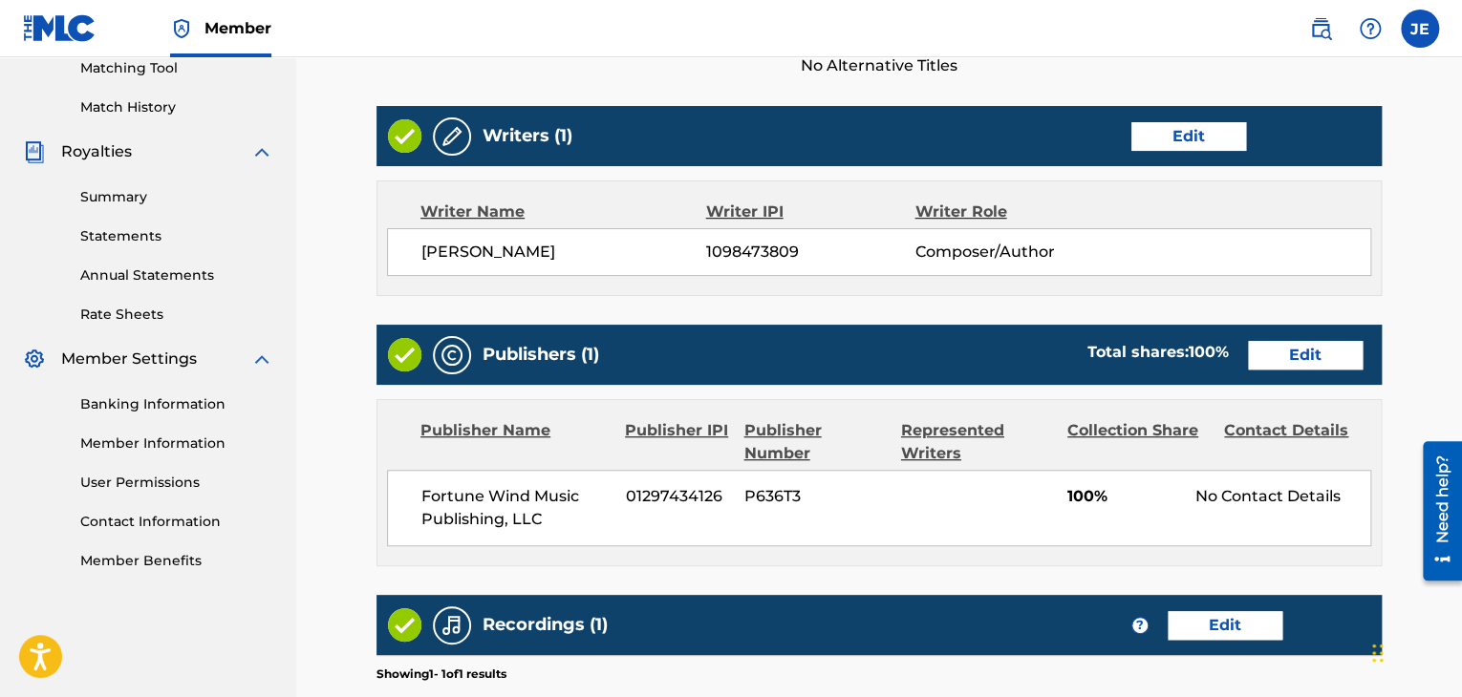
scroll to position [795, 0]
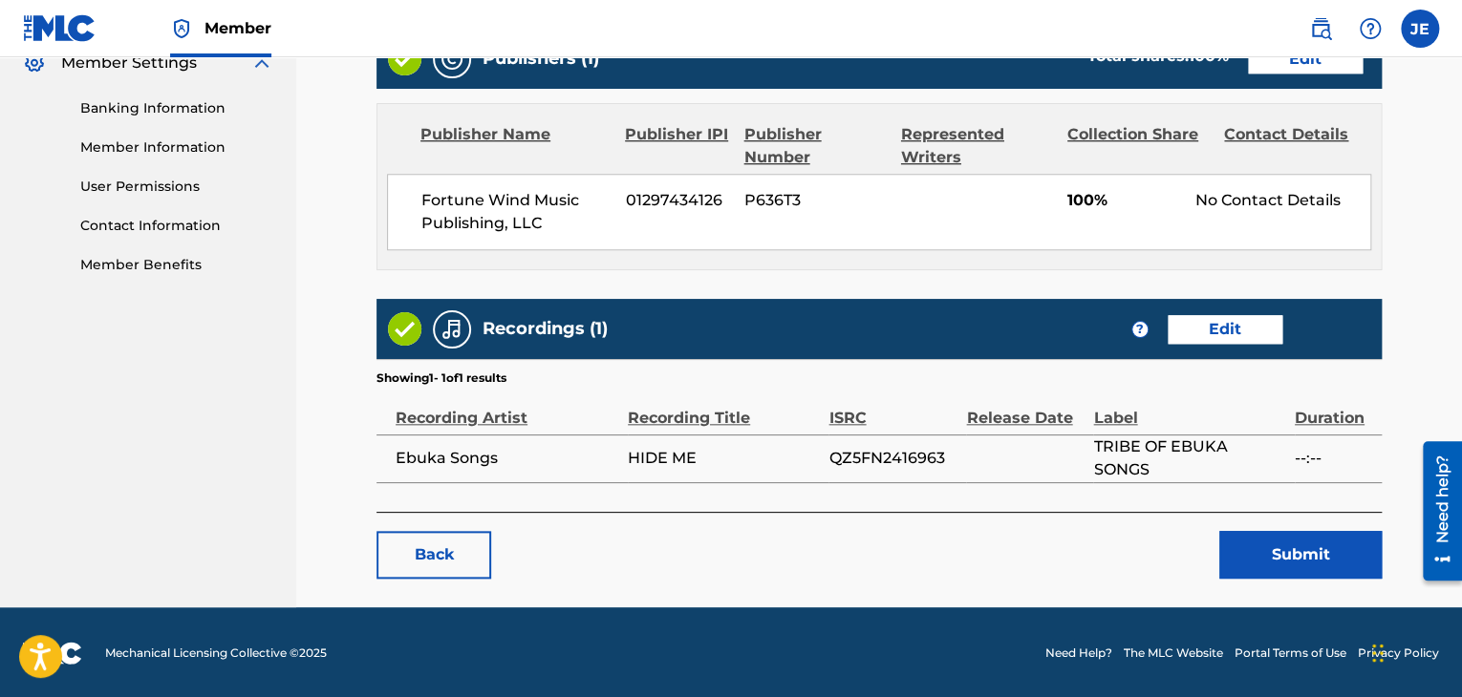
click at [1316, 559] on button "Submit" at bounding box center [1300, 555] width 162 height 48
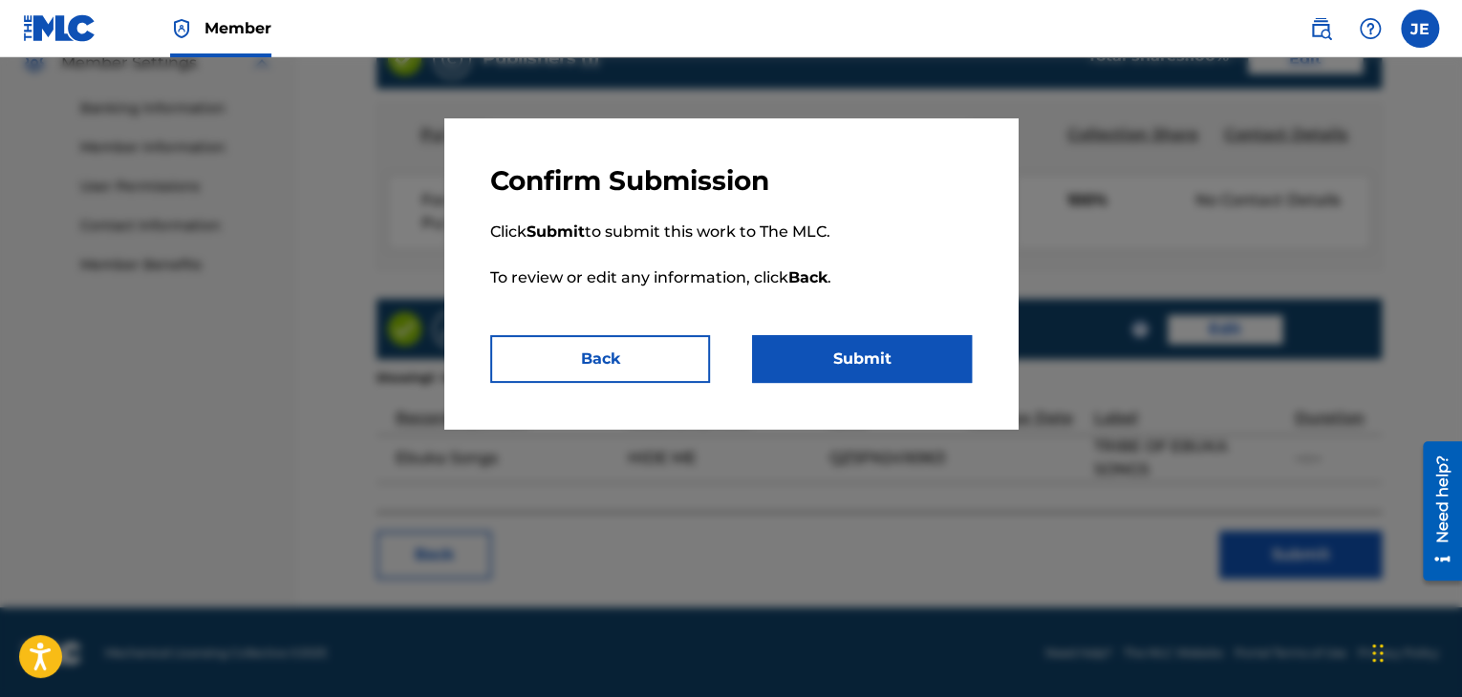
click at [871, 365] on button "Submit" at bounding box center [862, 359] width 220 height 48
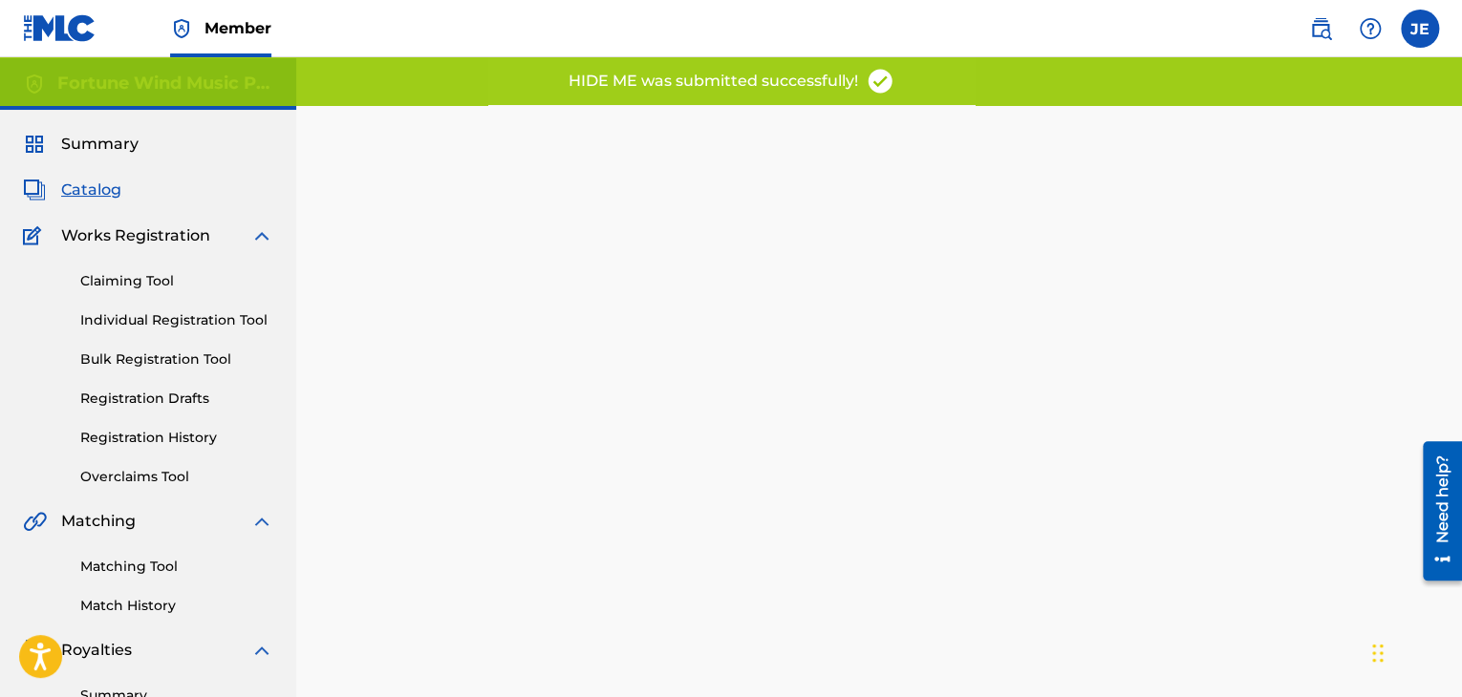
click at [89, 196] on span "Catalog" at bounding box center [91, 190] width 60 height 23
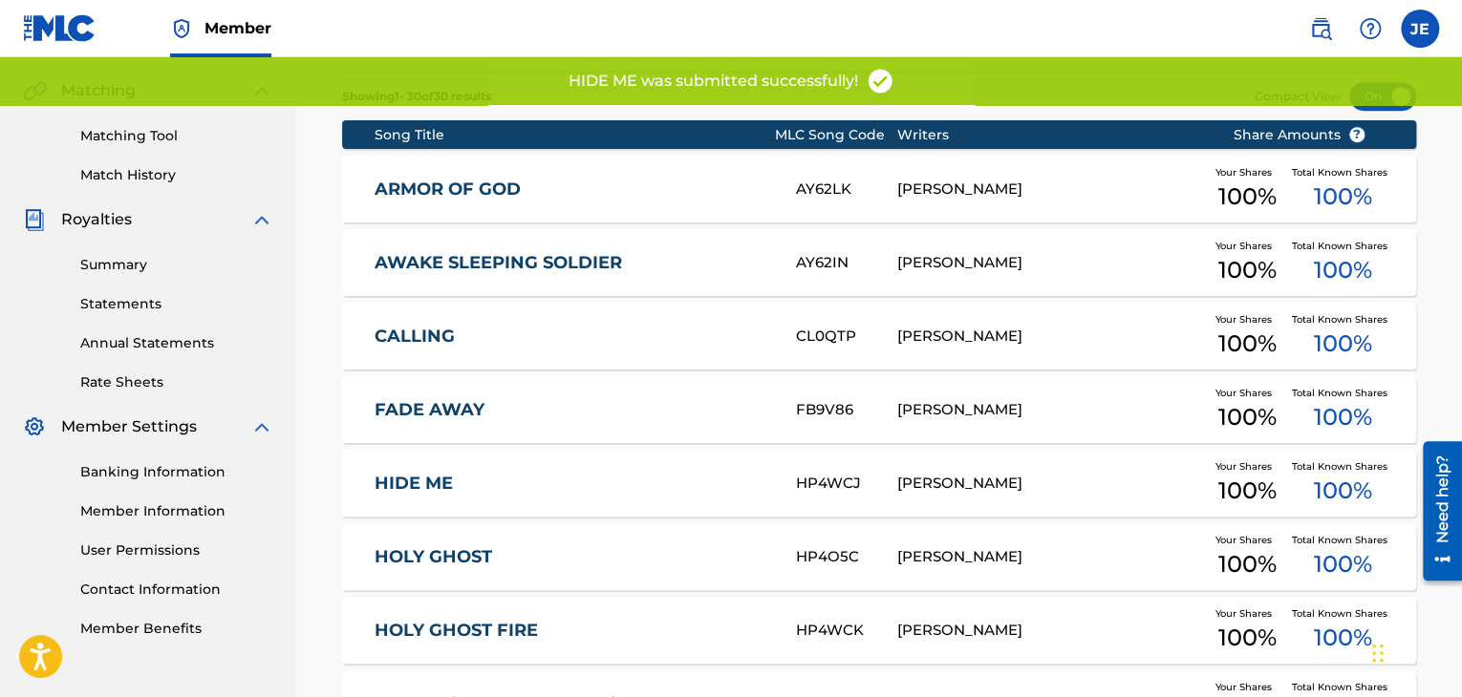
scroll to position [451, 0]
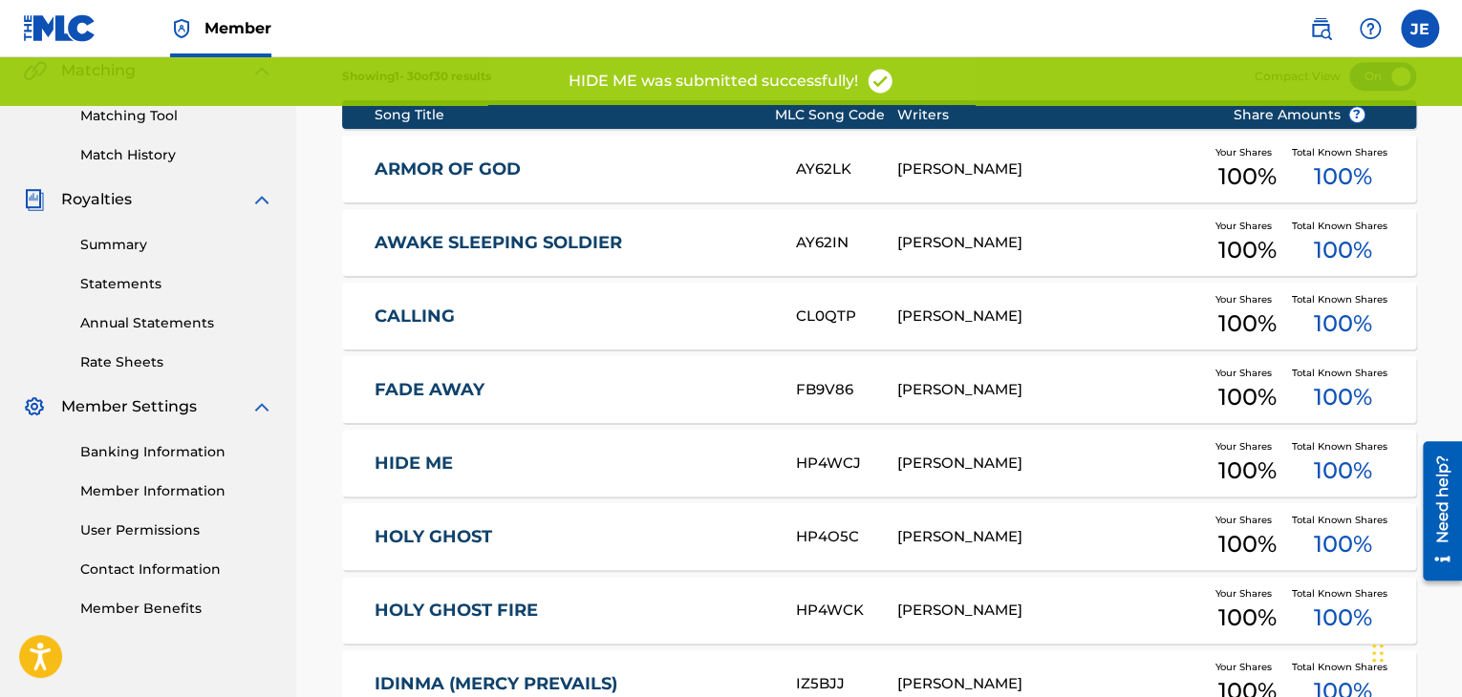
click at [451, 531] on link "HOLY GHOST" at bounding box center [572, 537] width 396 height 22
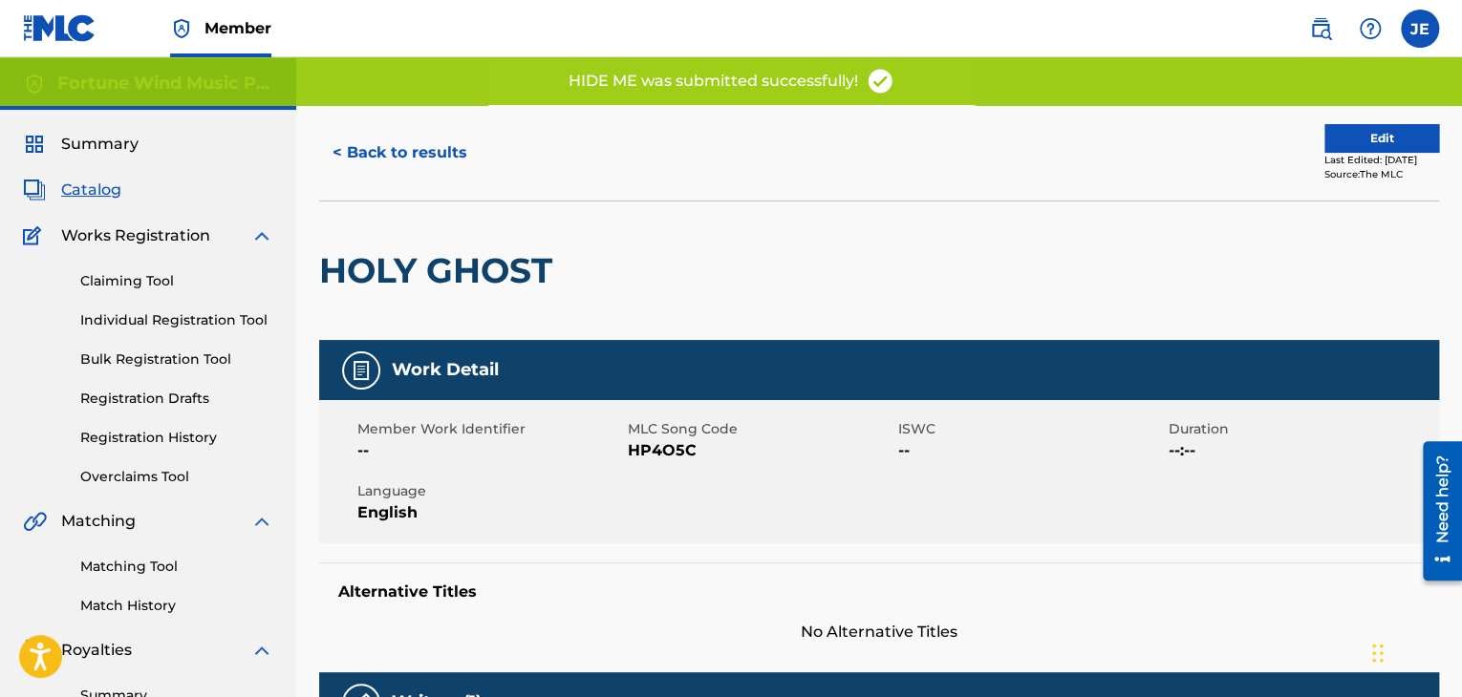
click at [1324, 141] on button "Edit" at bounding box center [1381, 138] width 115 height 29
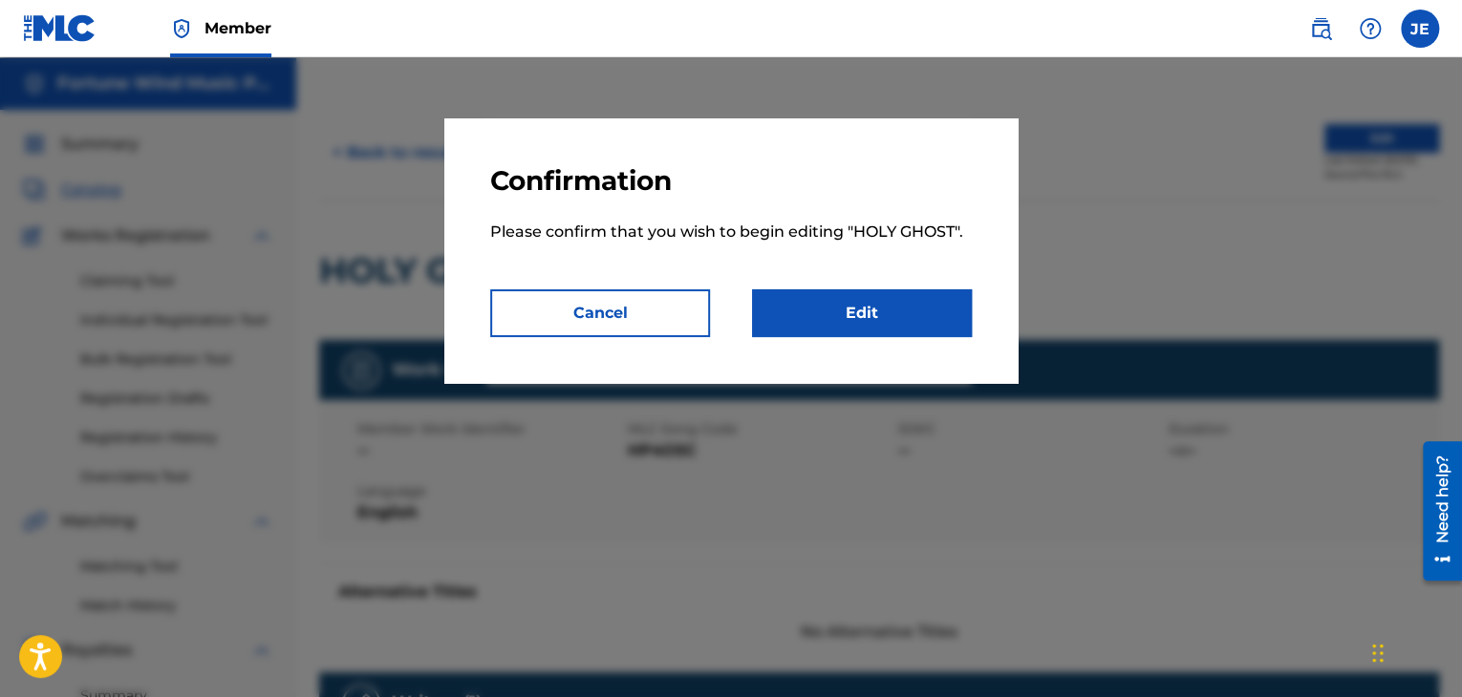
click at [900, 300] on link "Edit" at bounding box center [862, 313] width 220 height 48
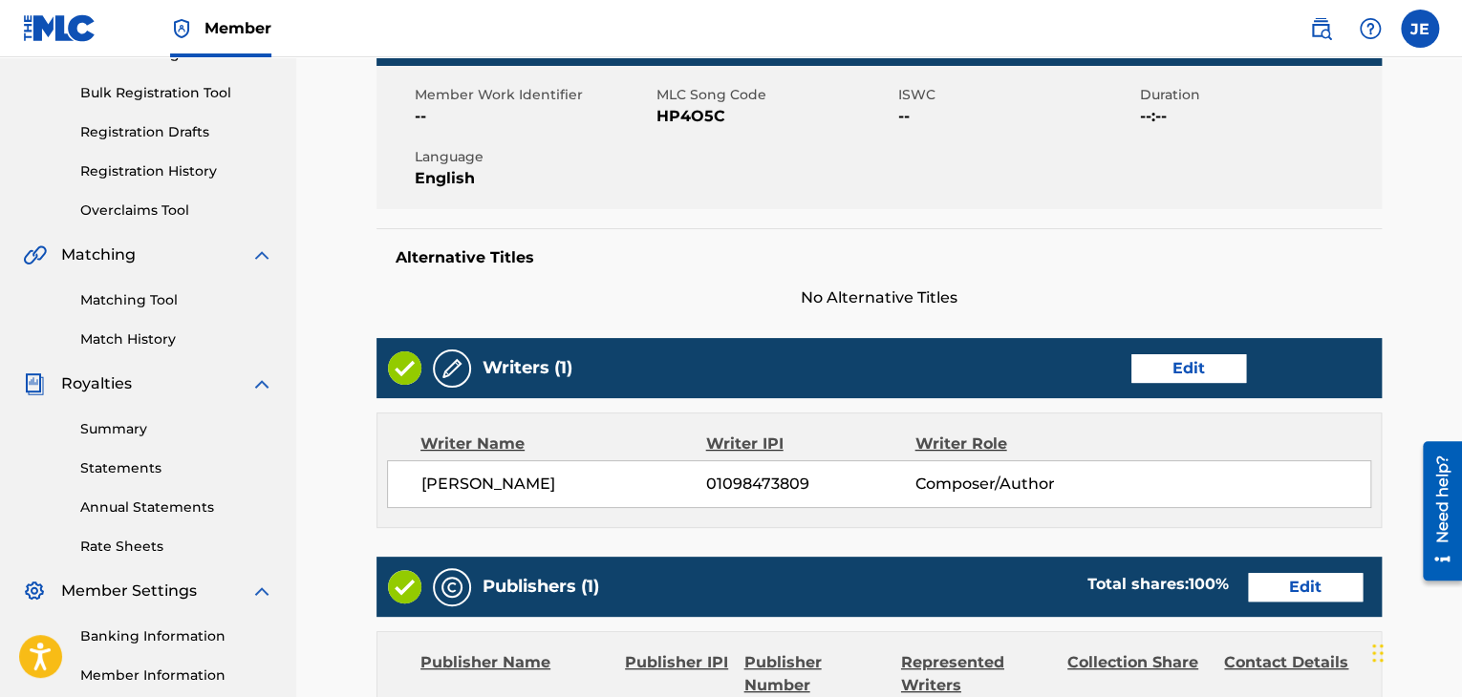
click at [1198, 379] on link "Edit" at bounding box center [1188, 368] width 115 height 29
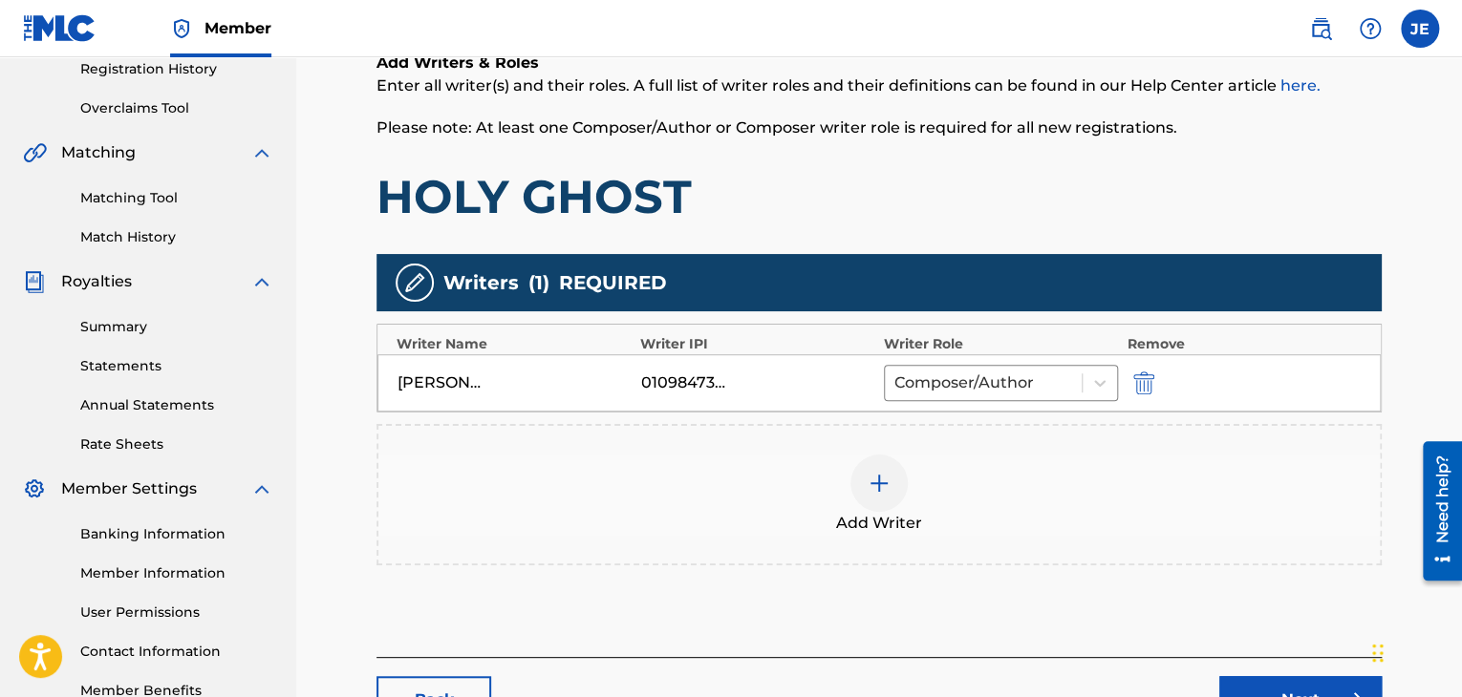
click at [1146, 372] on img "submit" at bounding box center [1143, 383] width 21 height 23
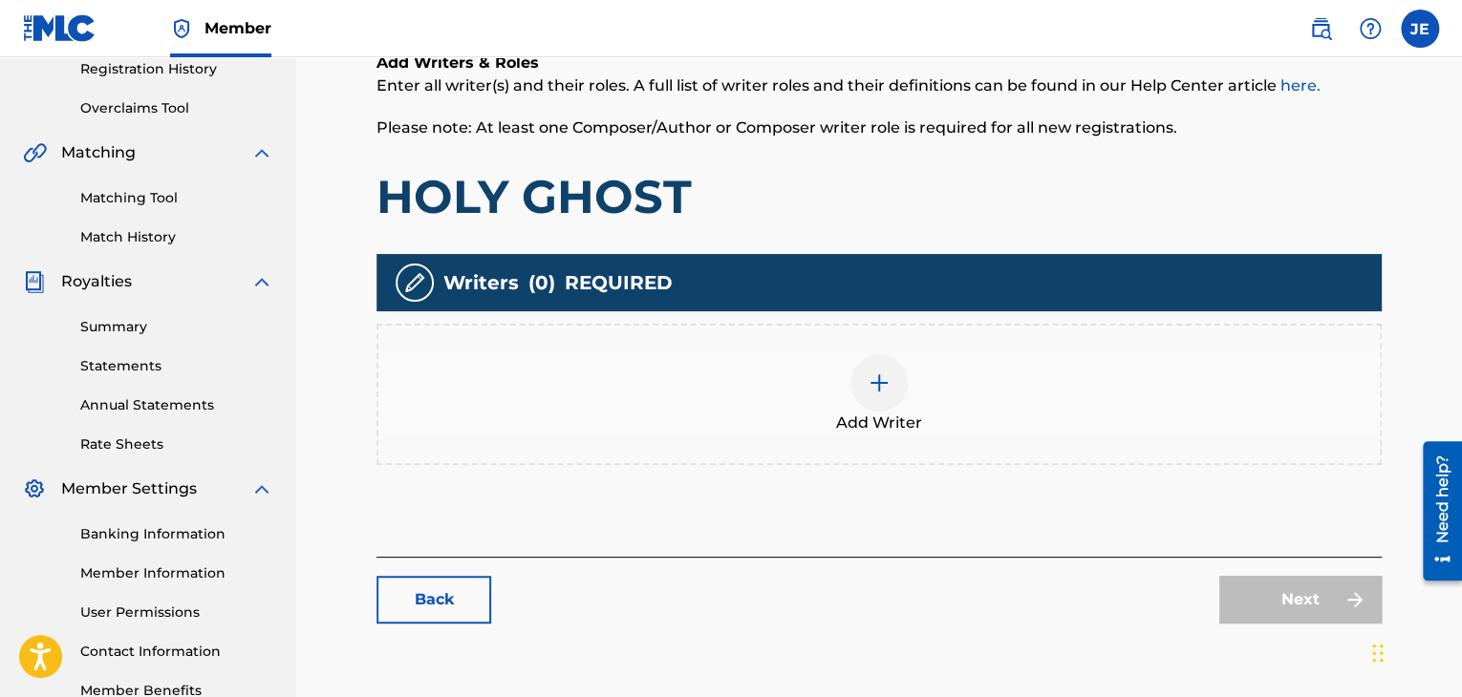
click at [909, 408] on div "Add Writer" at bounding box center [878, 394] width 1001 height 80
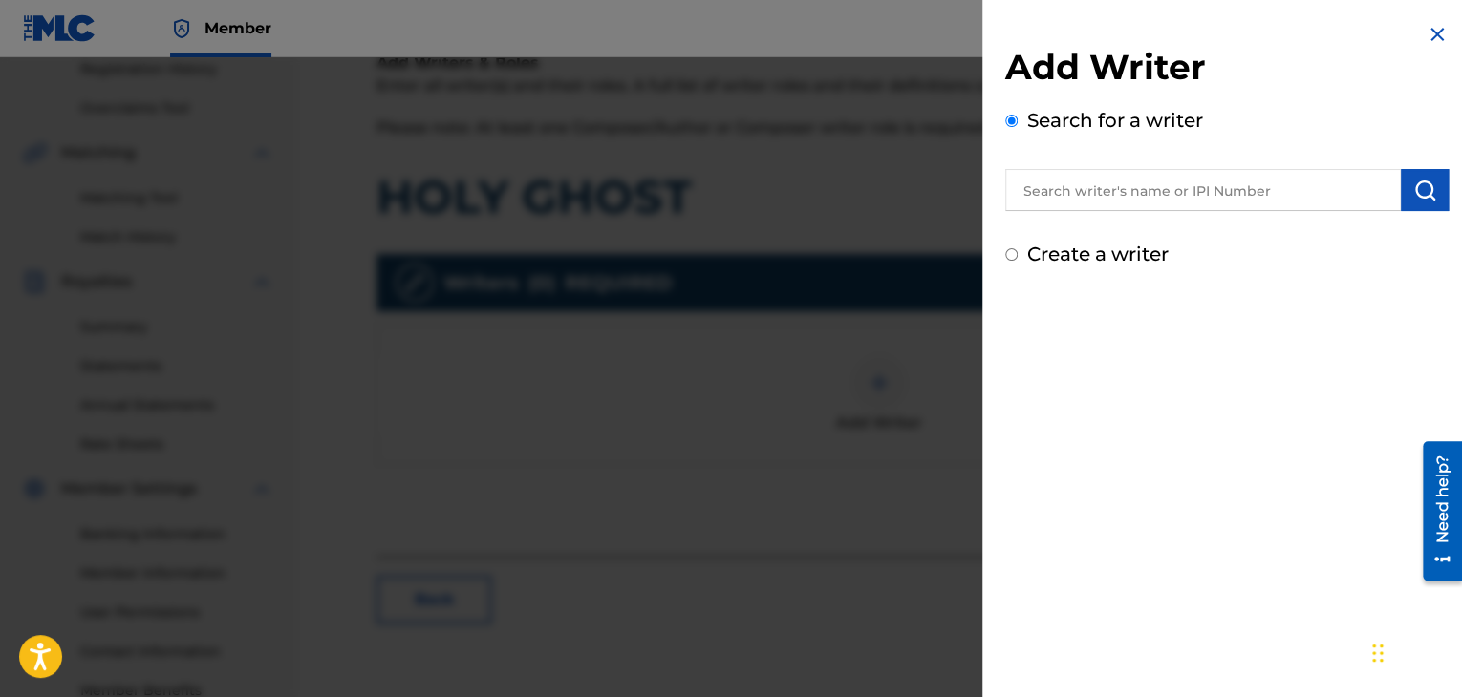
click at [1050, 244] on label "Create a writer" at bounding box center [1097, 254] width 141 height 23
radio input "true"
click at [1017, 248] on input "Create a writer" at bounding box center [1011, 254] width 12 height 12
radio input "false"
radio input "true"
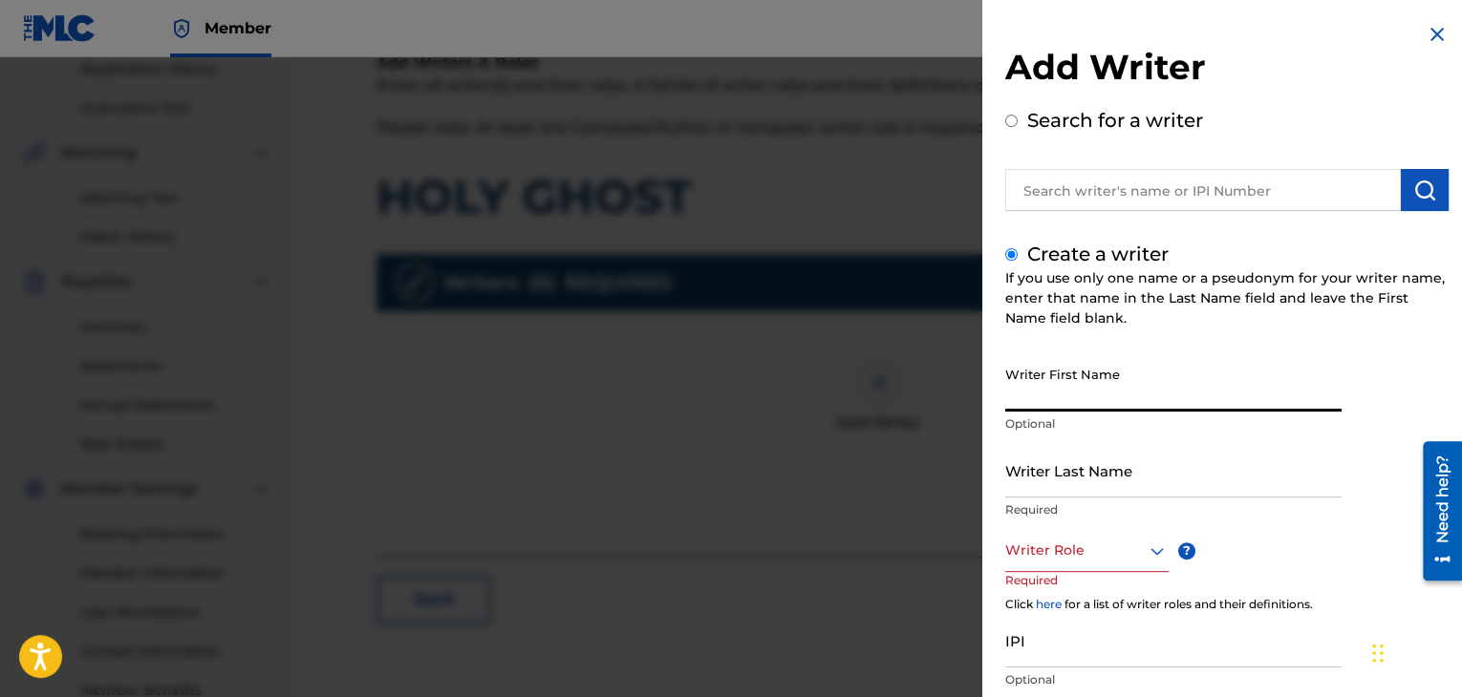
click at [1067, 371] on input "Writer First Name" at bounding box center [1173, 384] width 336 height 54
type input "[PERSON_NAME]"
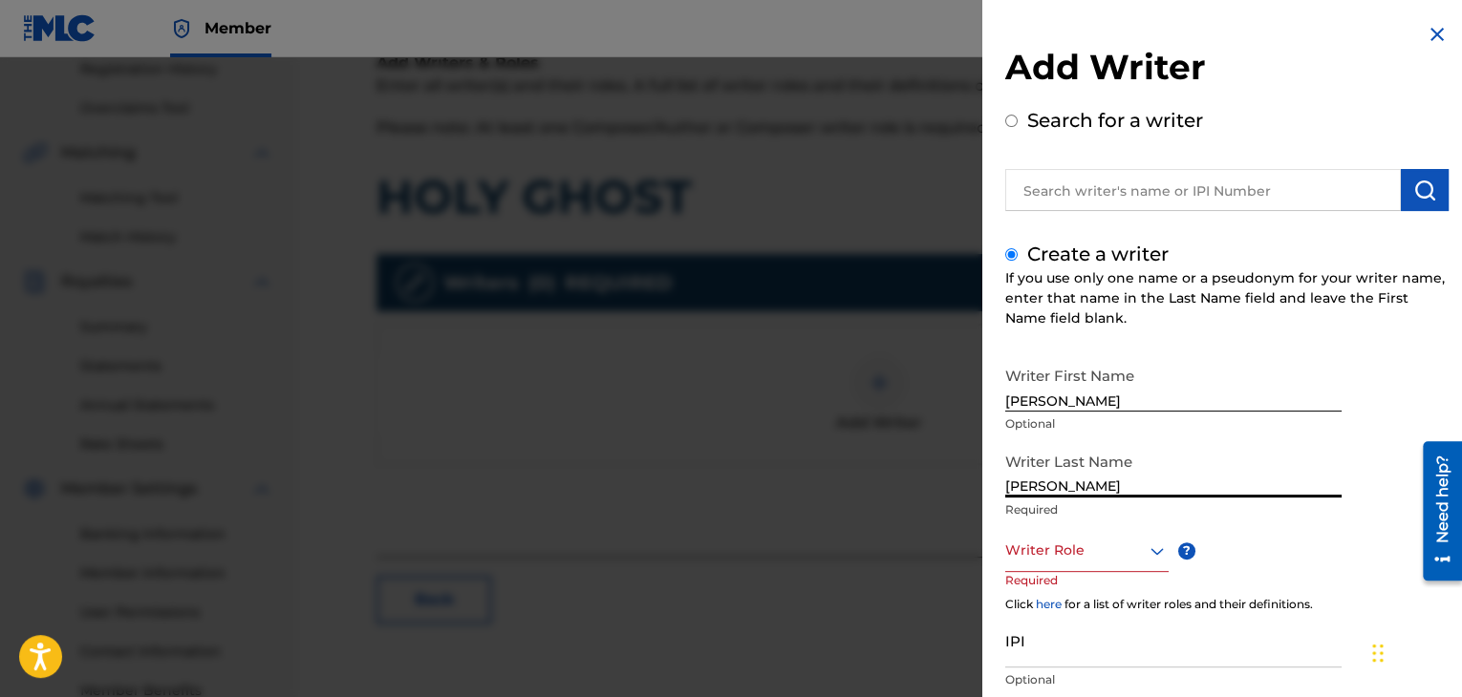
type input "[PERSON_NAME]"
click at [1111, 556] on div at bounding box center [1086, 551] width 163 height 24
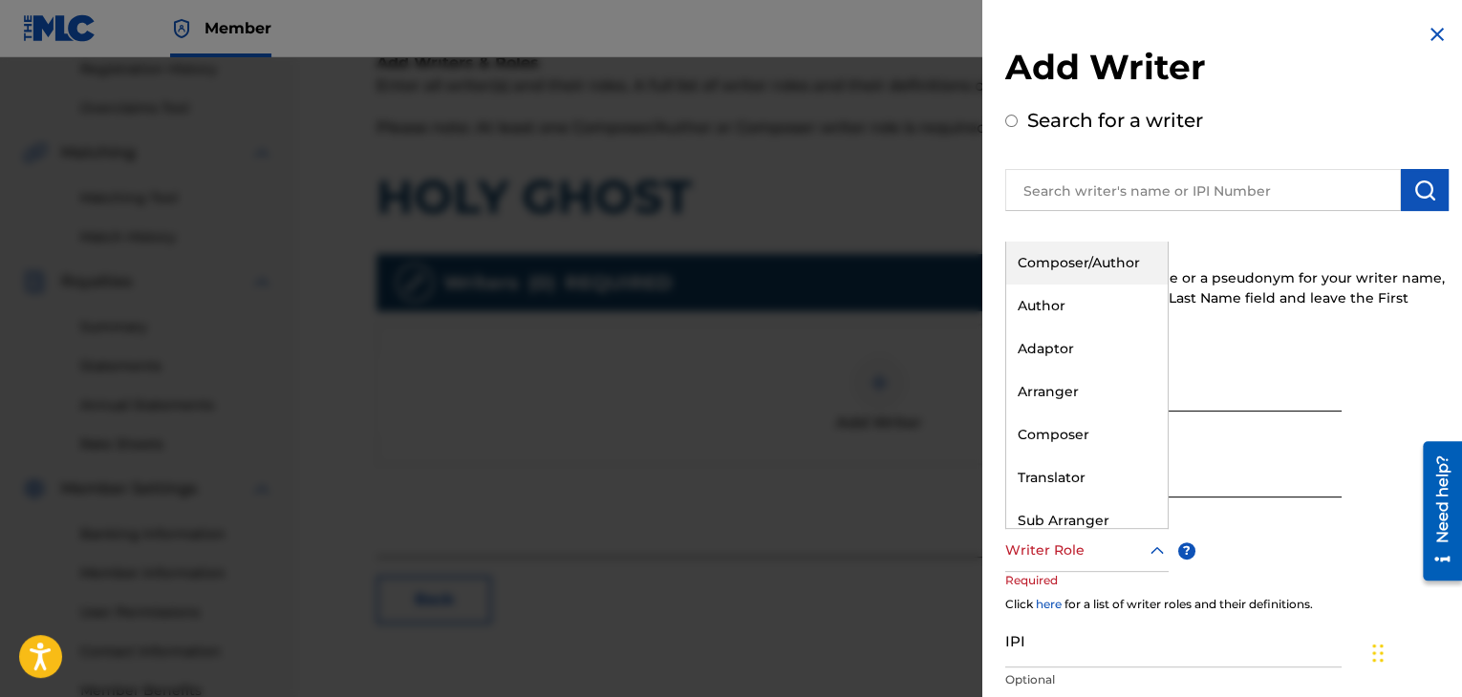
click at [1059, 272] on div "Composer/Author" at bounding box center [1086, 263] width 161 height 43
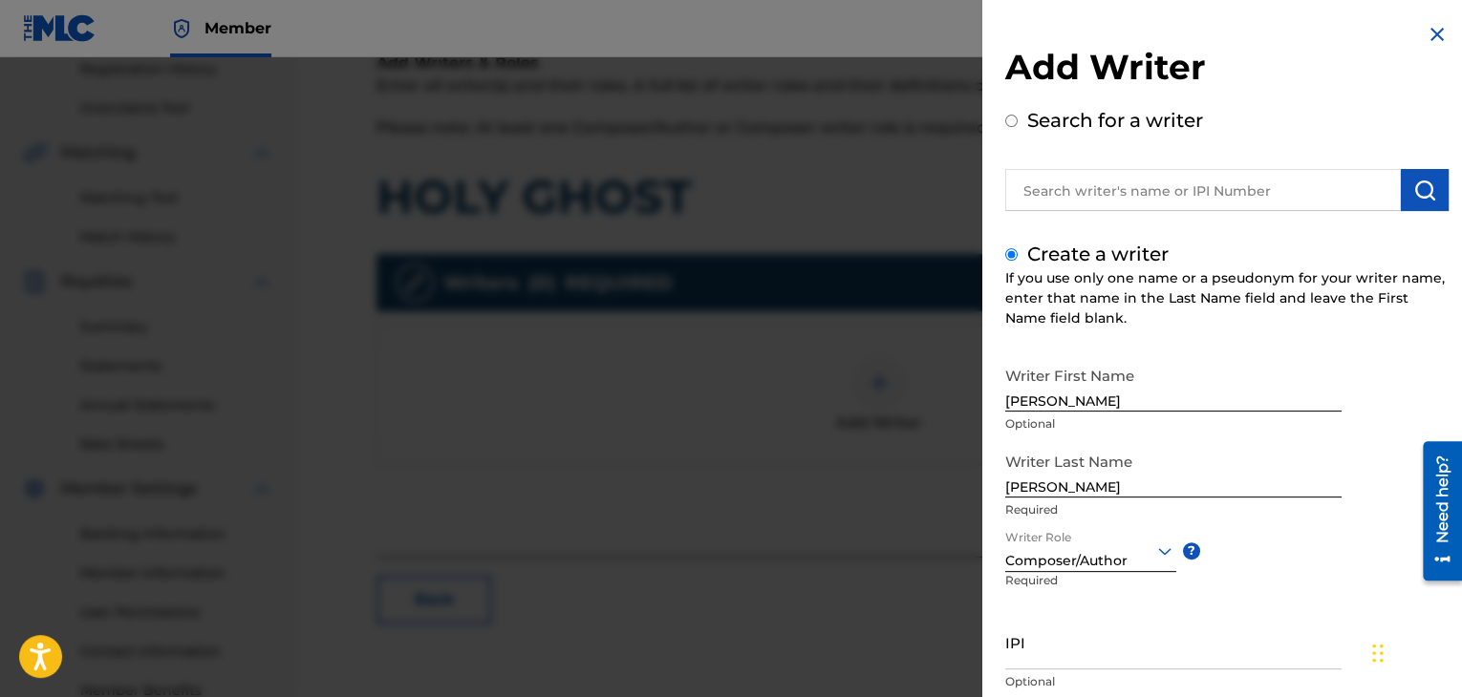
click at [1024, 647] on input "IPI" at bounding box center [1173, 642] width 336 height 54
paste input "1098473809"
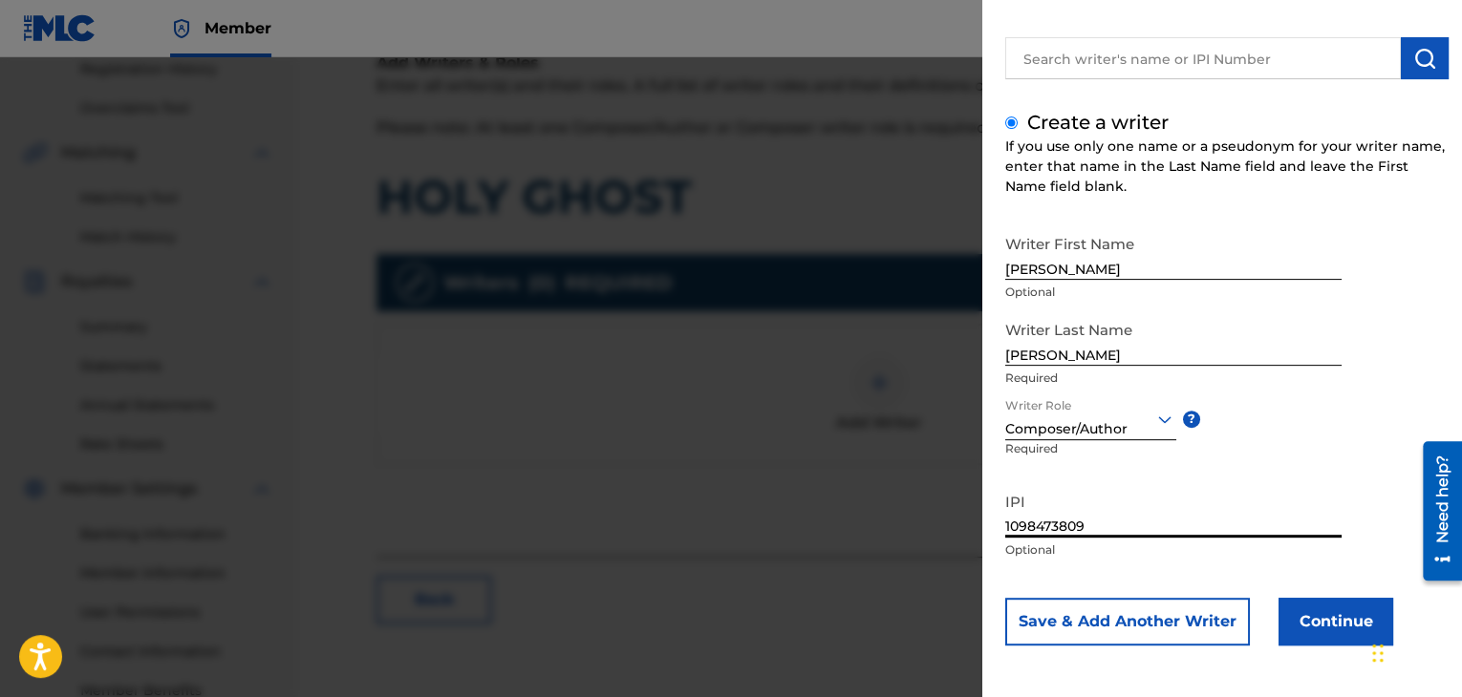
type input "1098473809"
click at [1306, 638] on button "Continue" at bounding box center [1335, 622] width 115 height 48
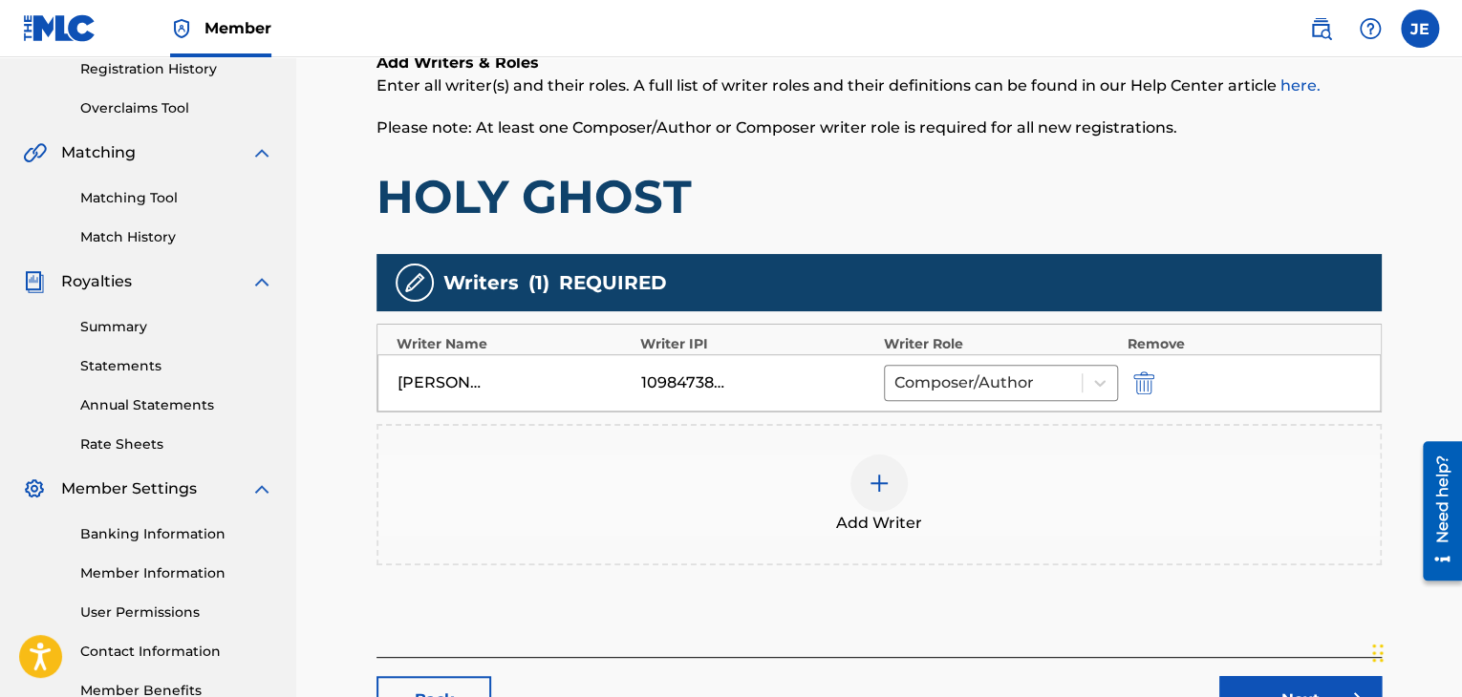
click at [1185, 560] on div "Add Writer" at bounding box center [878, 494] width 1005 height 141
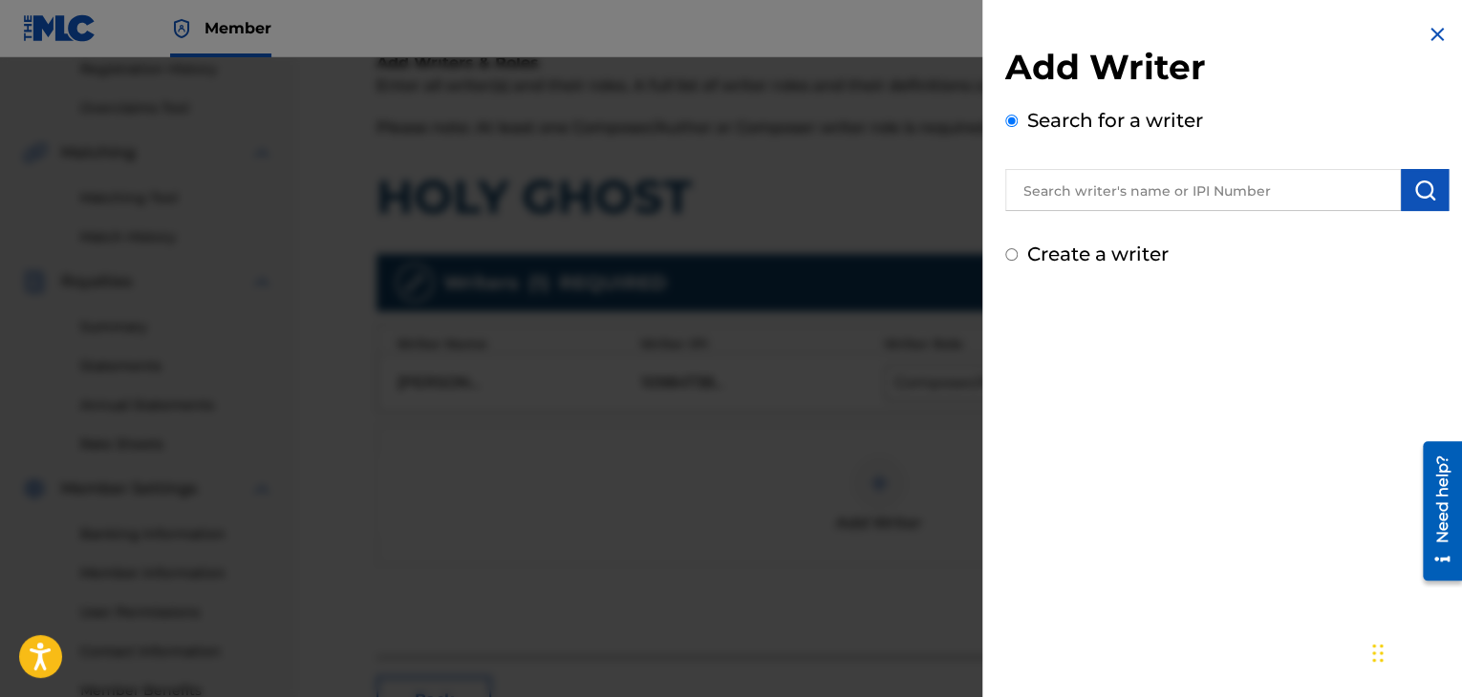
scroll to position [488, 0]
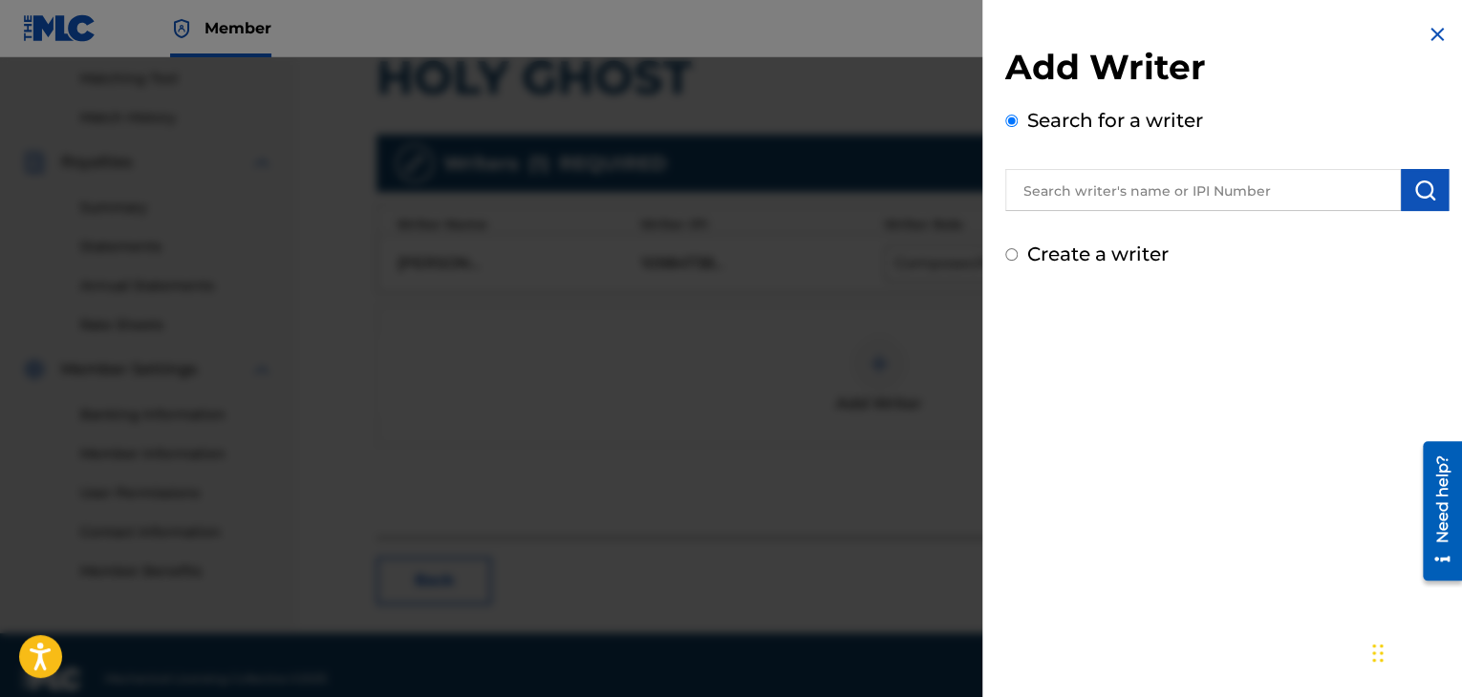
click at [1425, 35] on img at bounding box center [1436, 34] width 23 height 23
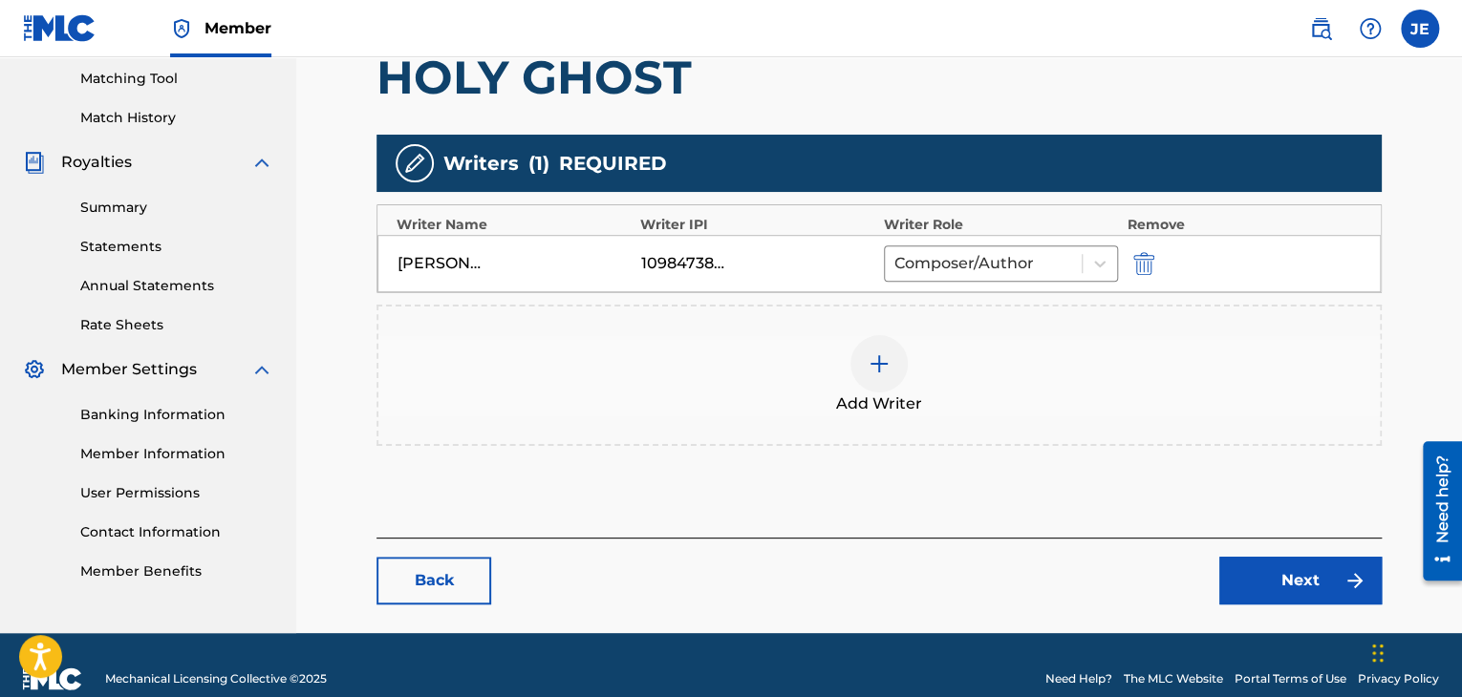
click at [1268, 576] on link "Next" at bounding box center [1300, 581] width 162 height 48
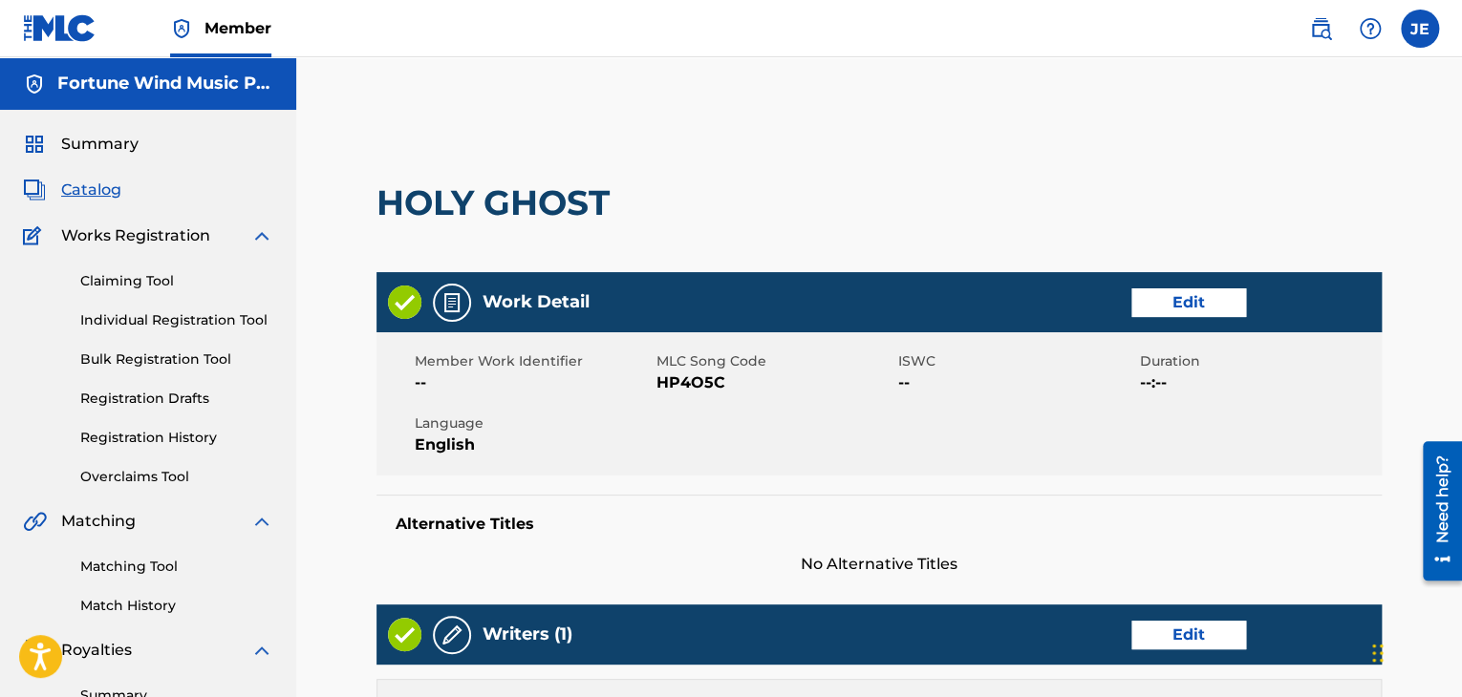
scroll to position [795, 0]
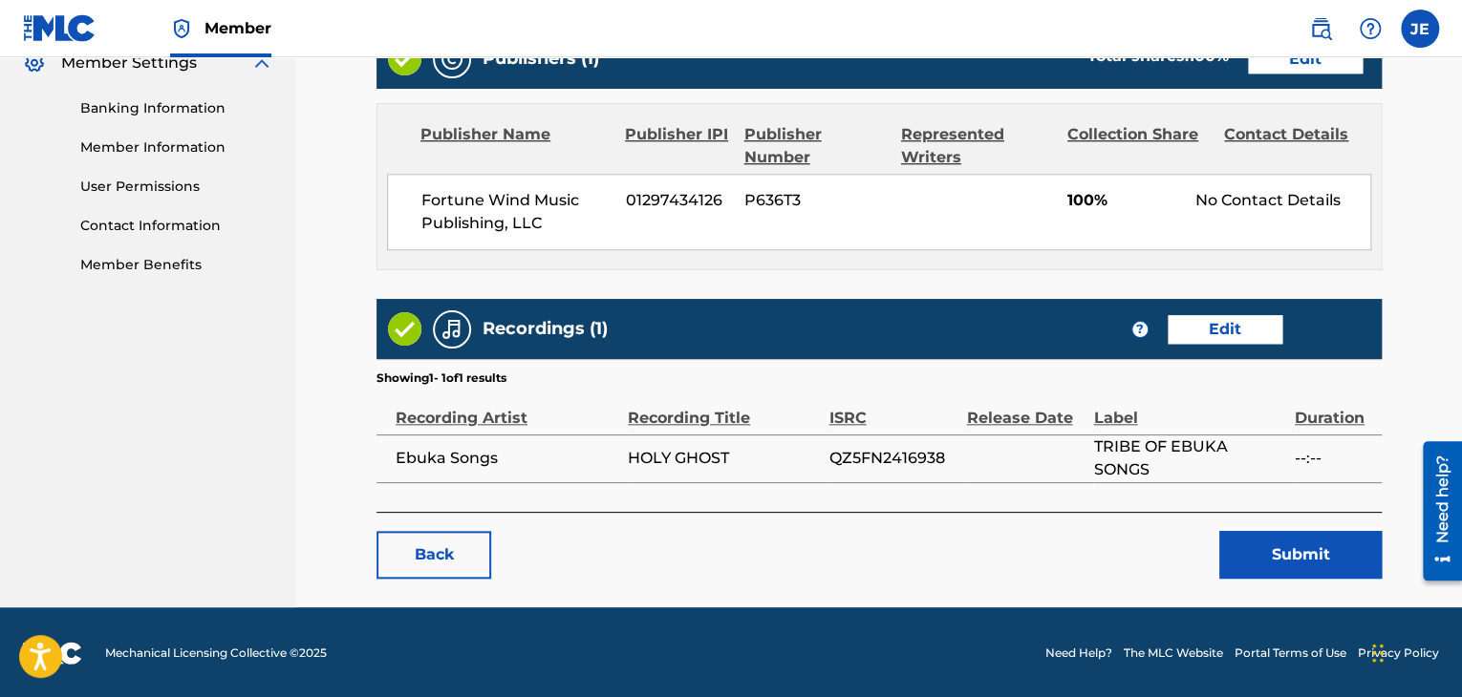
click at [1281, 532] on button "Submit" at bounding box center [1300, 555] width 162 height 48
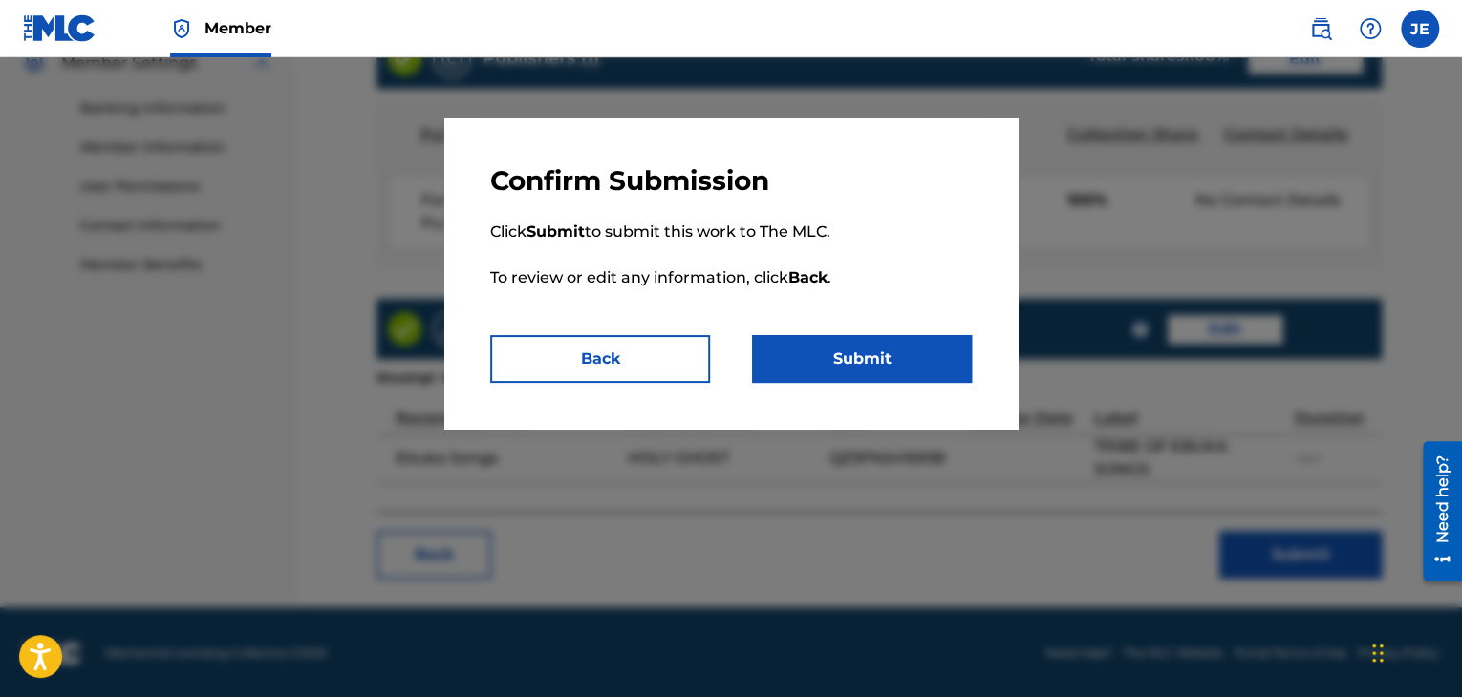
click at [883, 381] on button "Submit" at bounding box center [862, 359] width 220 height 48
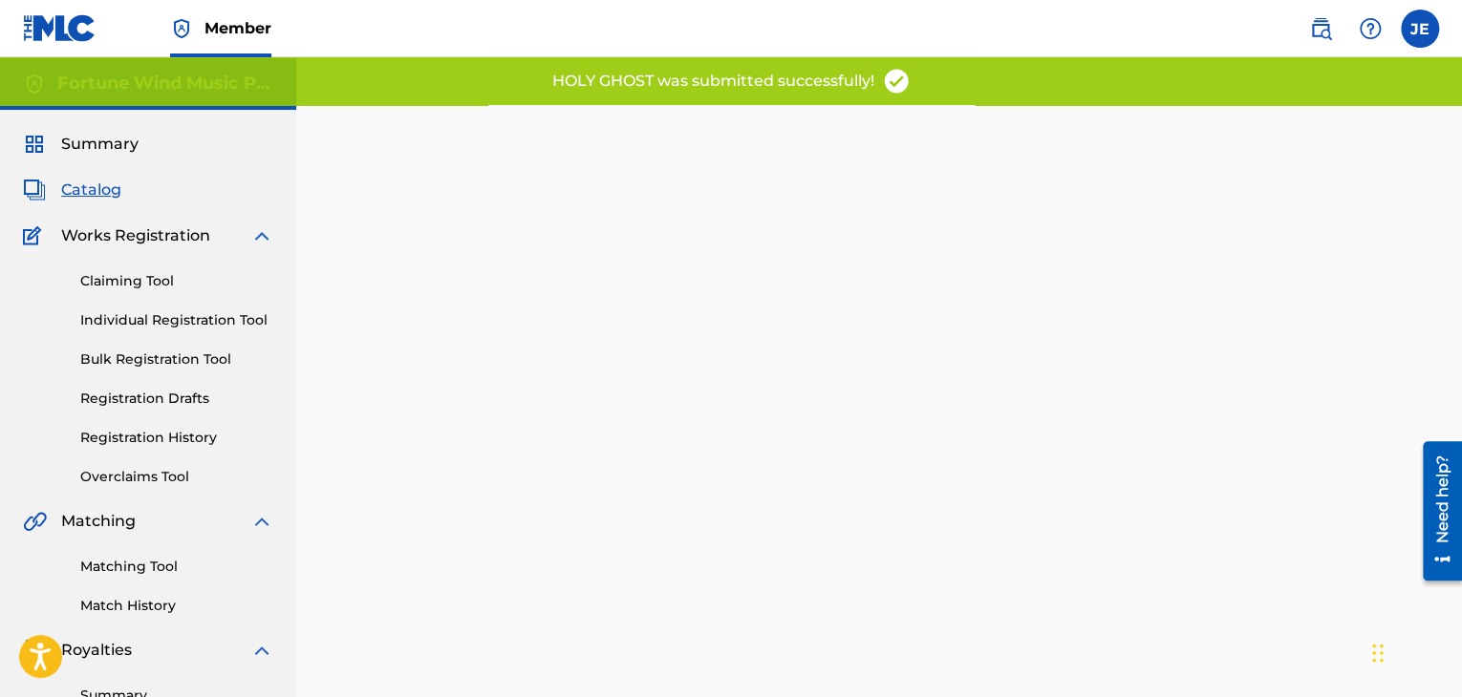
click at [77, 195] on span "Catalog" at bounding box center [91, 190] width 60 height 23
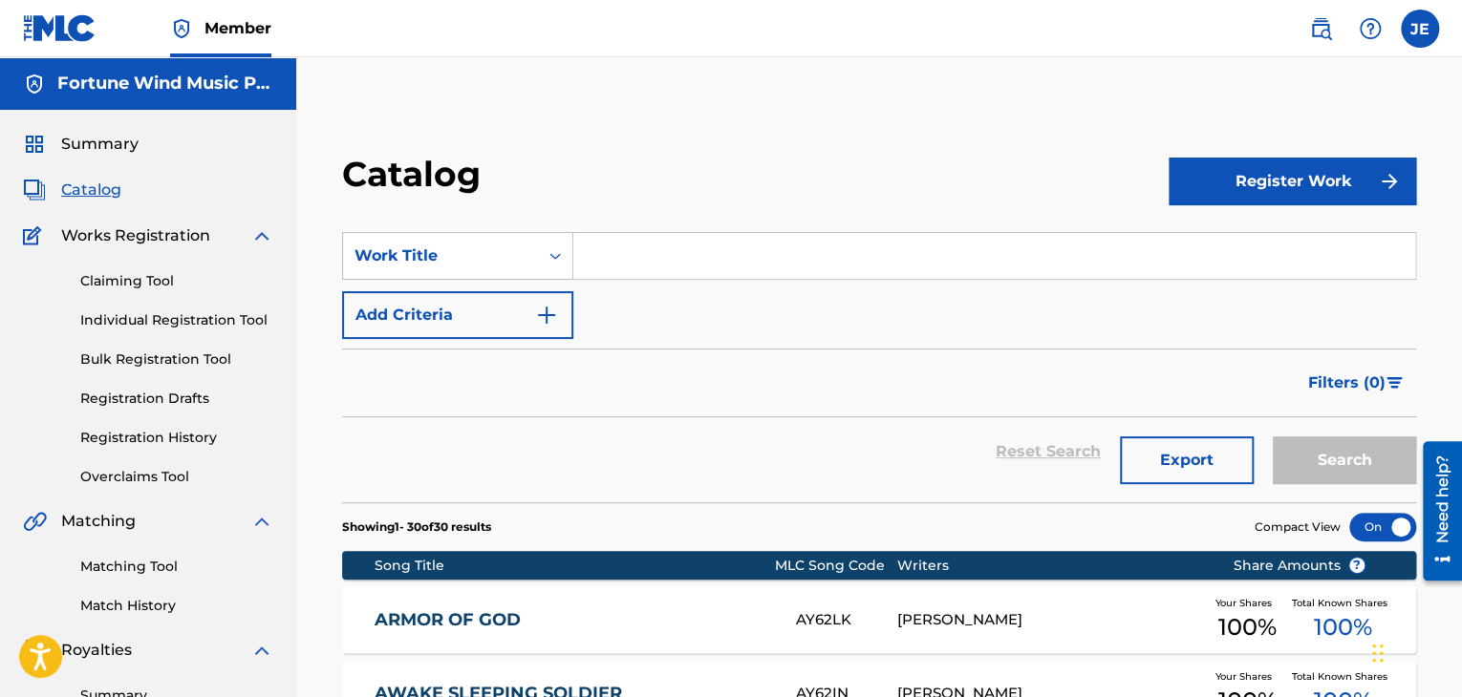
click at [1223, 188] on button "Register Work" at bounding box center [1291, 182] width 247 height 48
click at [1221, 251] on link "Individual" at bounding box center [1291, 244] width 247 height 46
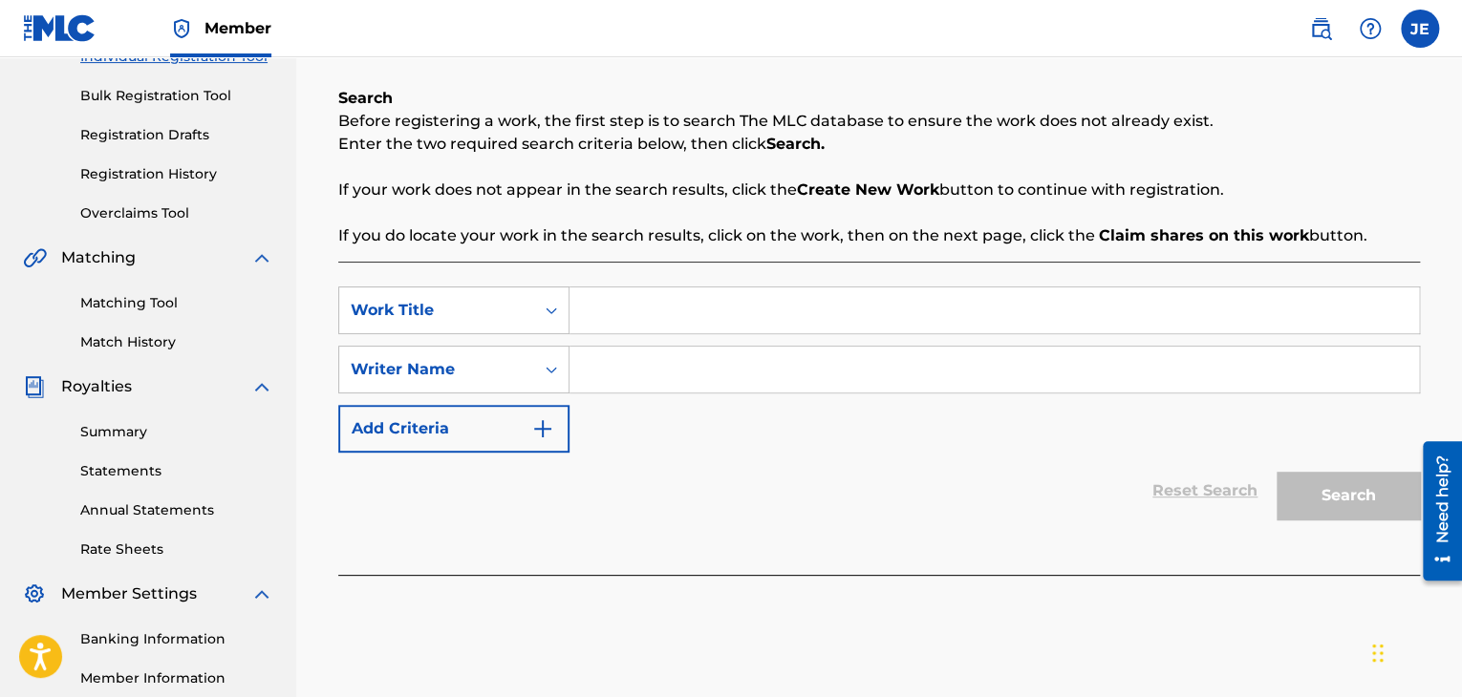
scroll to position [267, 0]
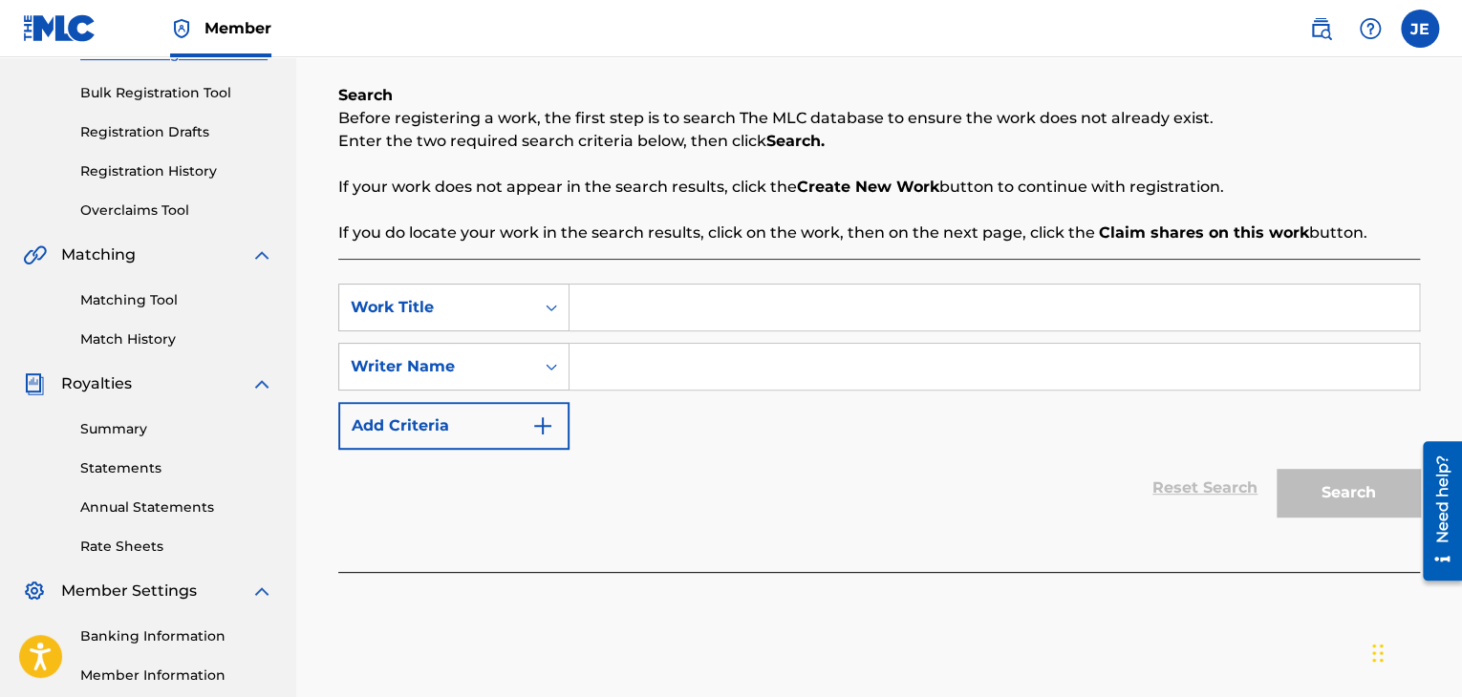
click at [695, 312] on input "Search Form" at bounding box center [993, 308] width 849 height 46
type input "[PERSON_NAME]'s Cry"
click at [631, 361] on input "Search Form" at bounding box center [993, 367] width 849 height 46
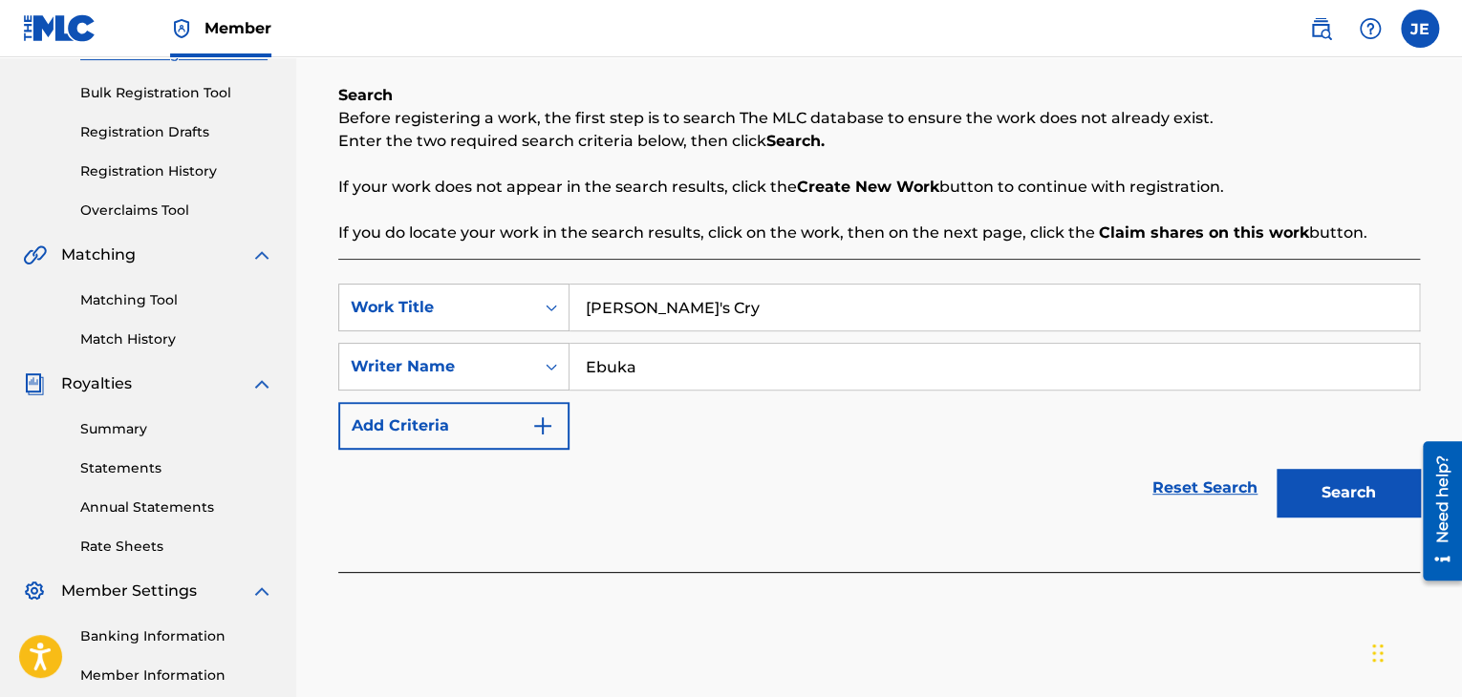
type input "Ebuka"
click at [1288, 500] on button "Search" at bounding box center [1347, 493] width 143 height 48
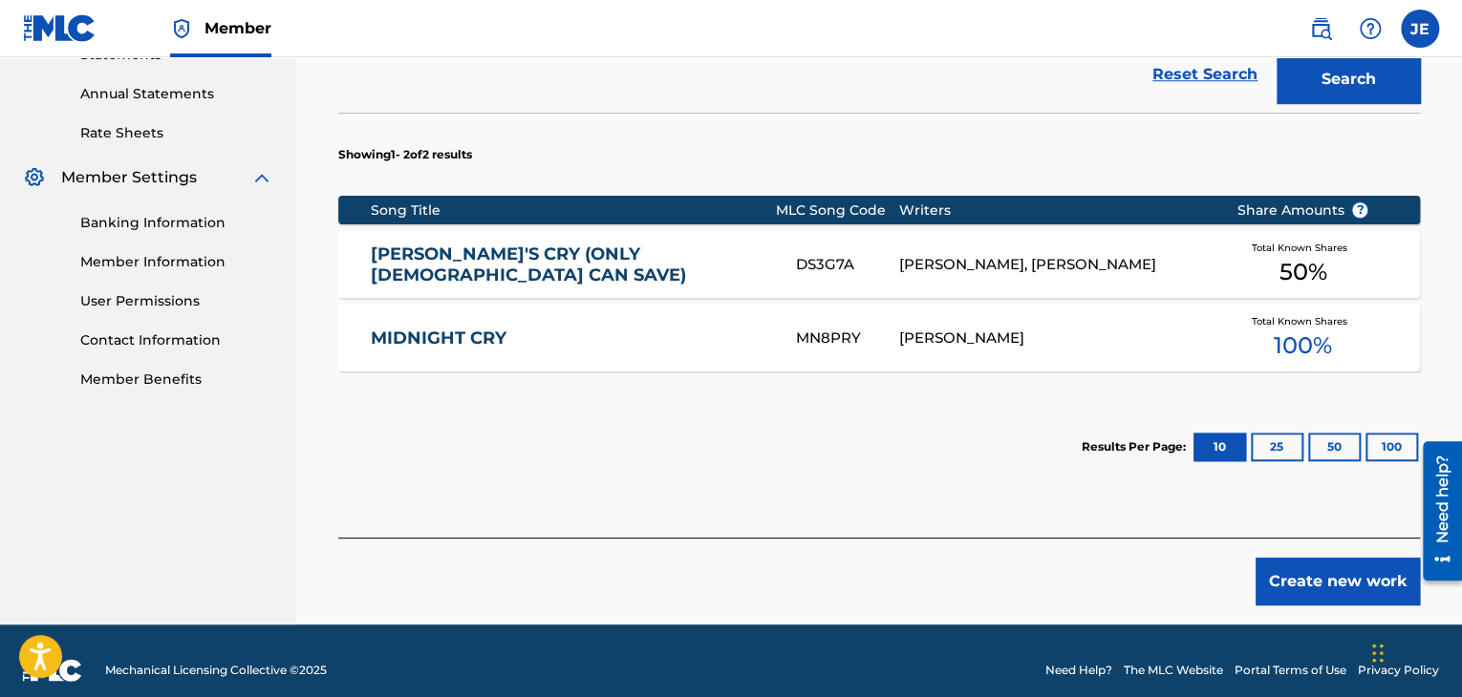
scroll to position [675, 0]
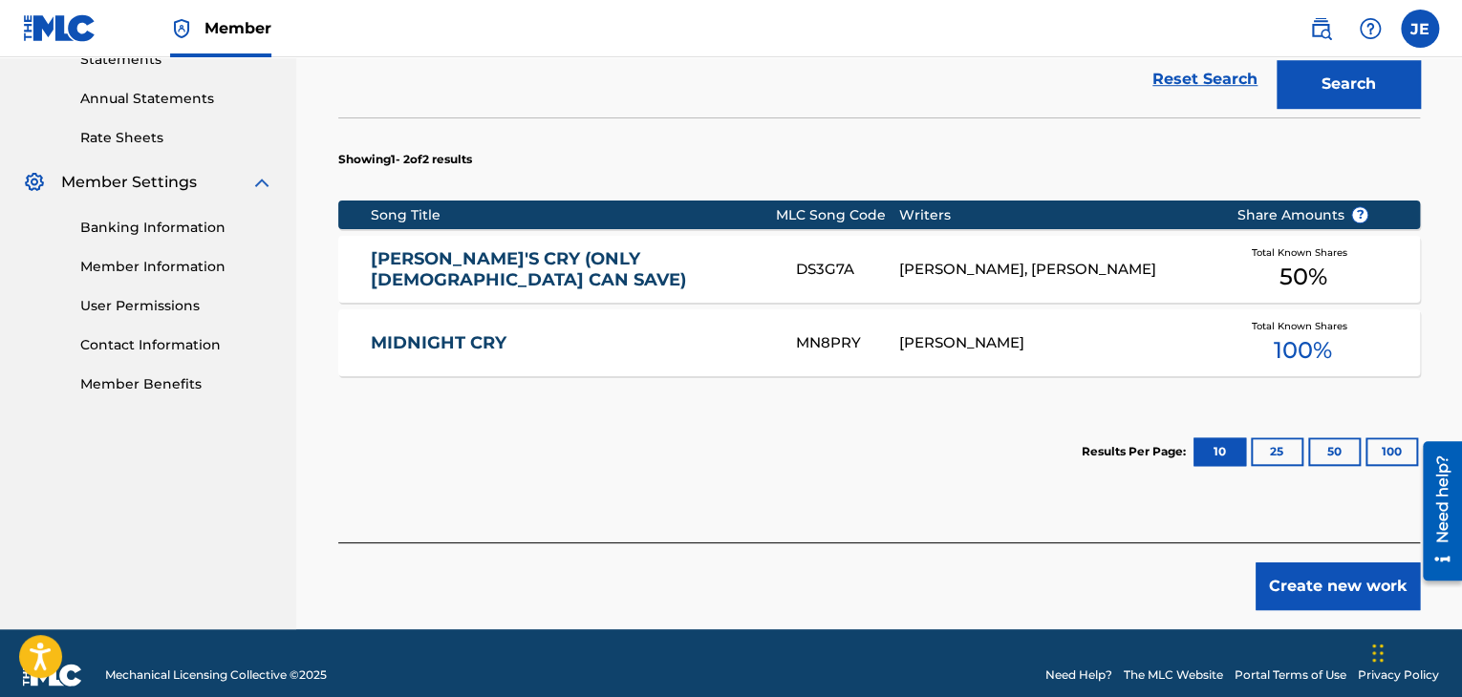
click at [1039, 273] on div "[PERSON_NAME], [PERSON_NAME]" at bounding box center [1053, 270] width 309 height 22
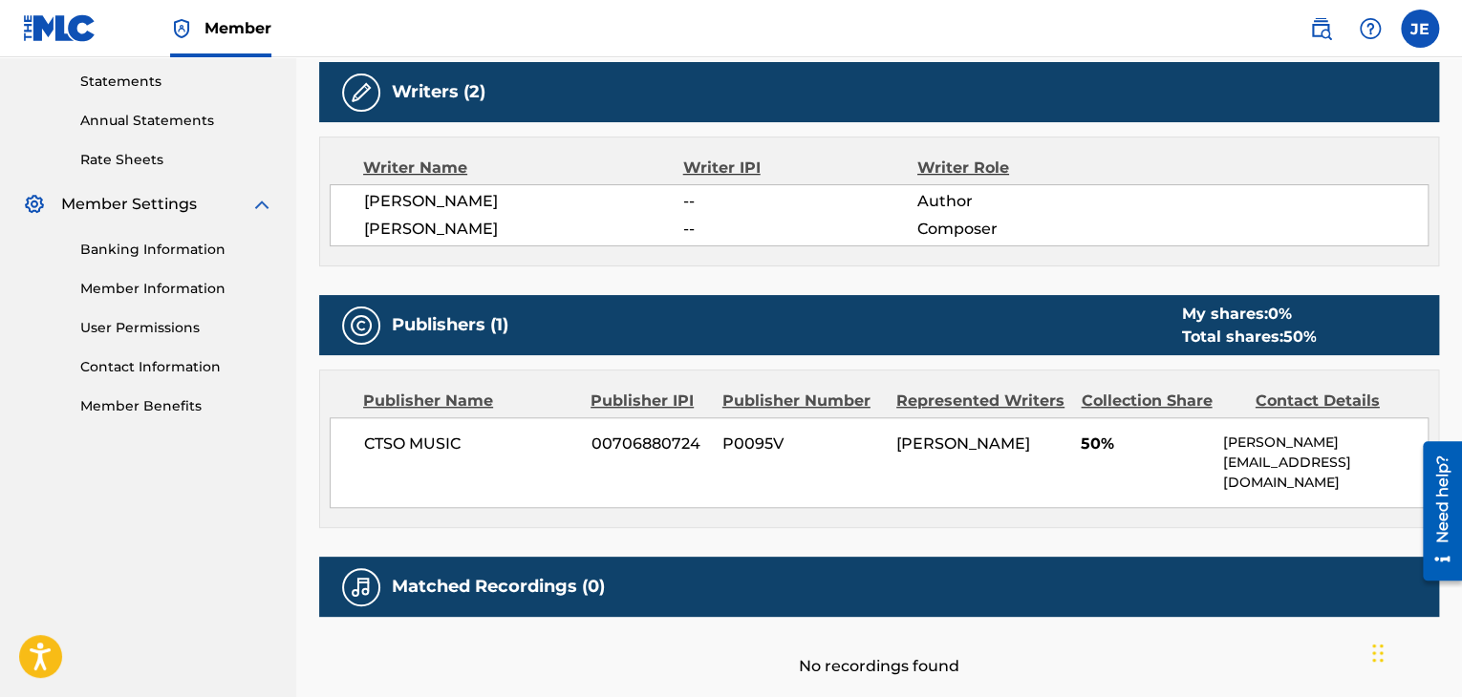
scroll to position [668, 0]
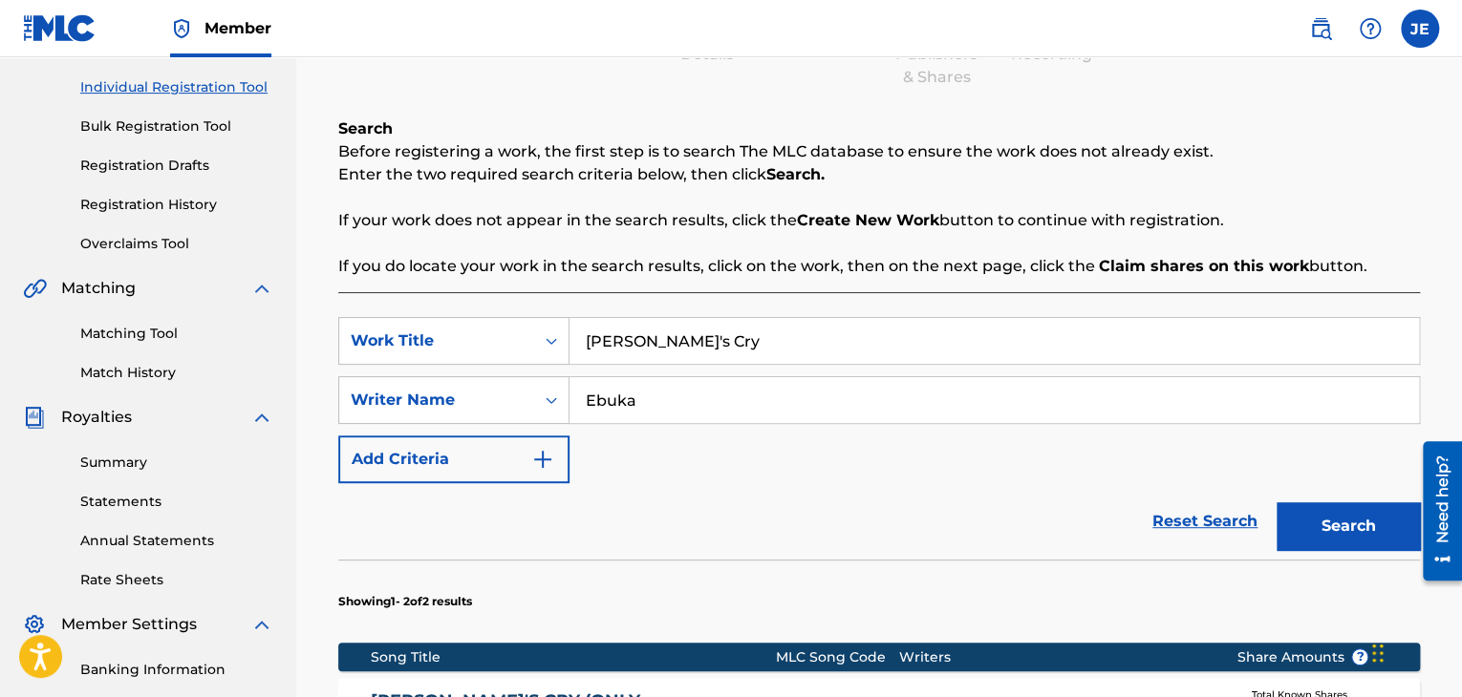
scroll to position [232, 0]
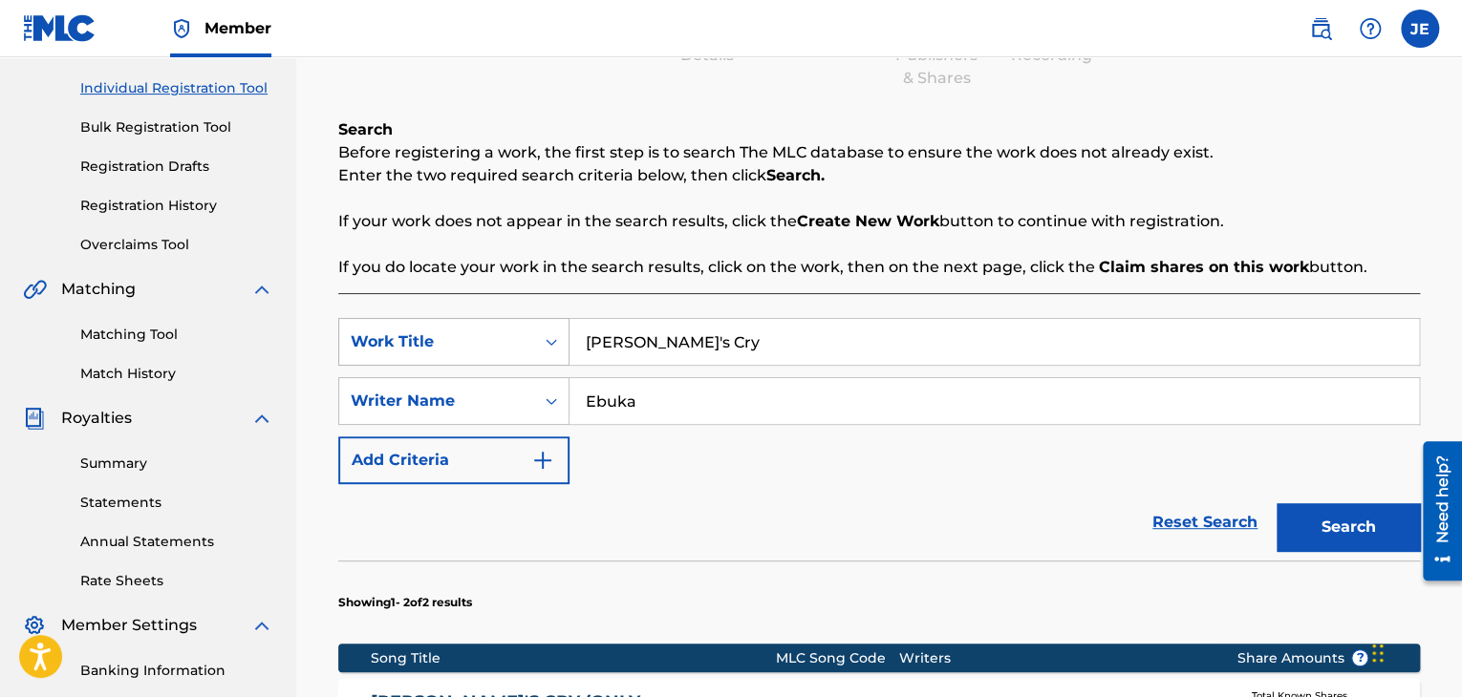
drag, startPoint x: 746, startPoint y: 341, endPoint x: 359, endPoint y: 336, distance: 386.9
click at [371, 339] on div "SearchWithCriteriab914cb29-c3cb-4b14-b792-12dd6cc883af Work Title [PERSON_NAME]…" at bounding box center [878, 342] width 1081 height 48
type input "Calling my name"
click at [1359, 523] on button "Search" at bounding box center [1347, 527] width 143 height 48
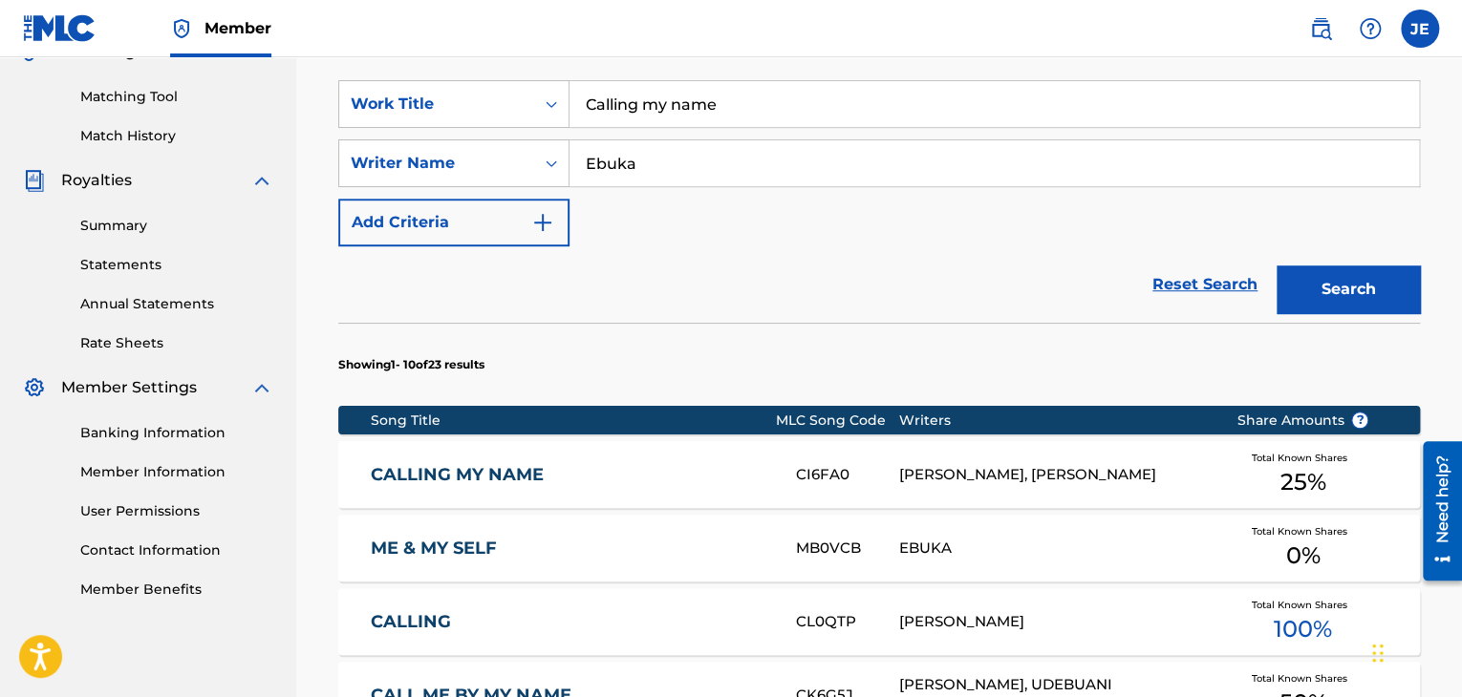
scroll to position [472, 0]
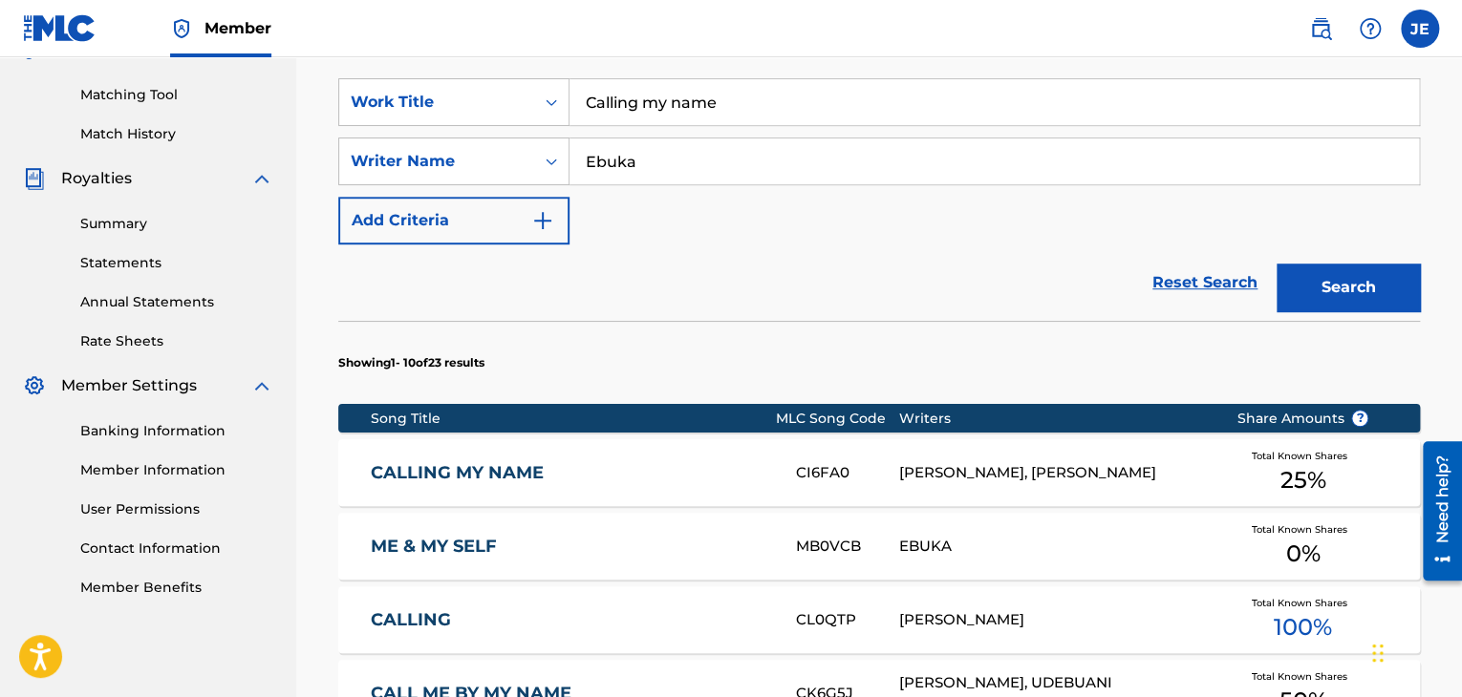
click at [593, 475] on link "CALLING MY NAME" at bounding box center [570, 473] width 399 height 22
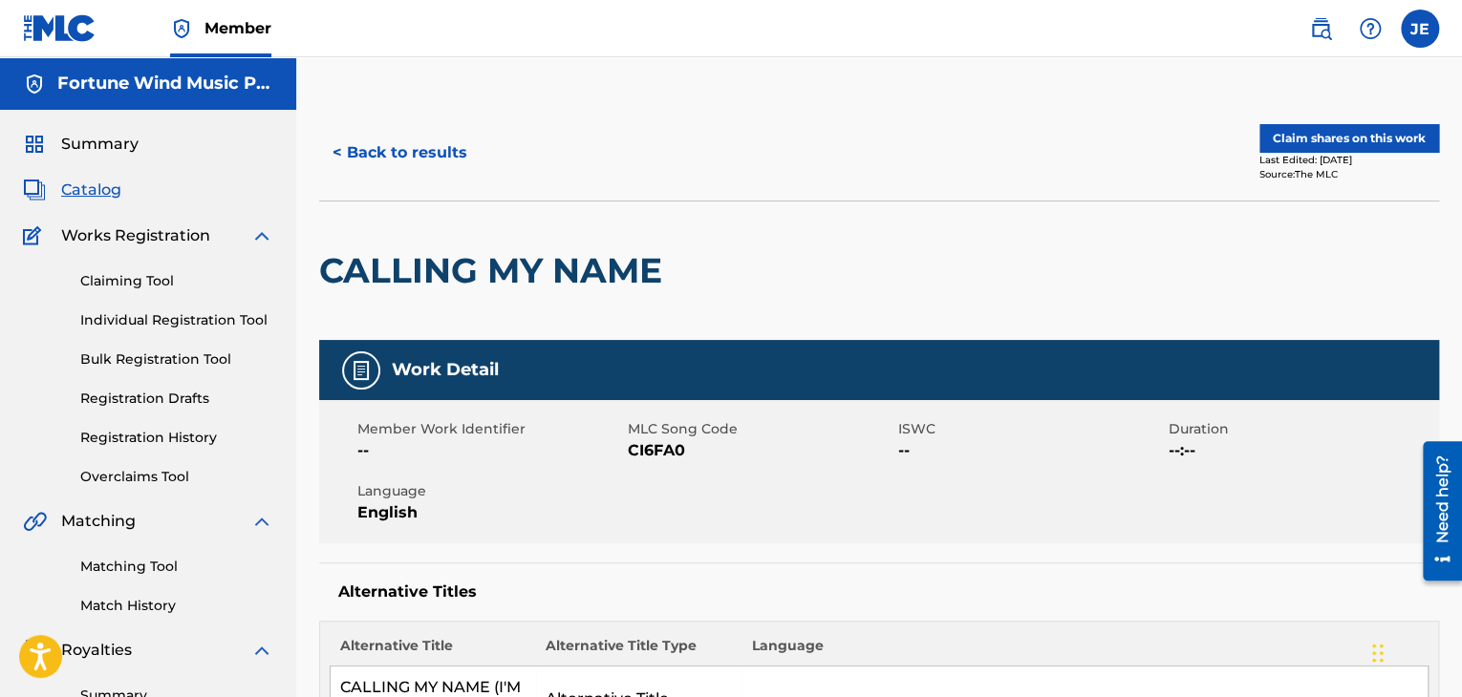
click at [78, 196] on span "Catalog" at bounding box center [91, 190] width 60 height 23
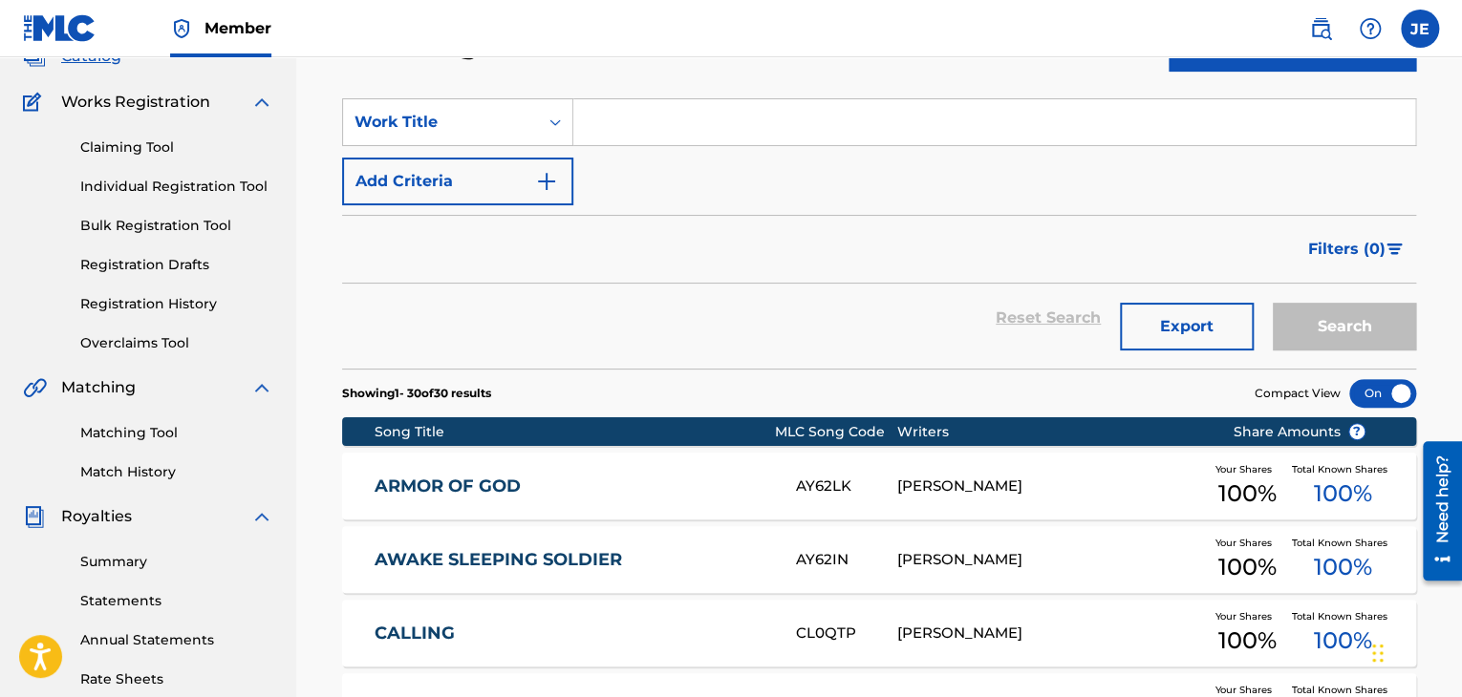
scroll to position [294, 0]
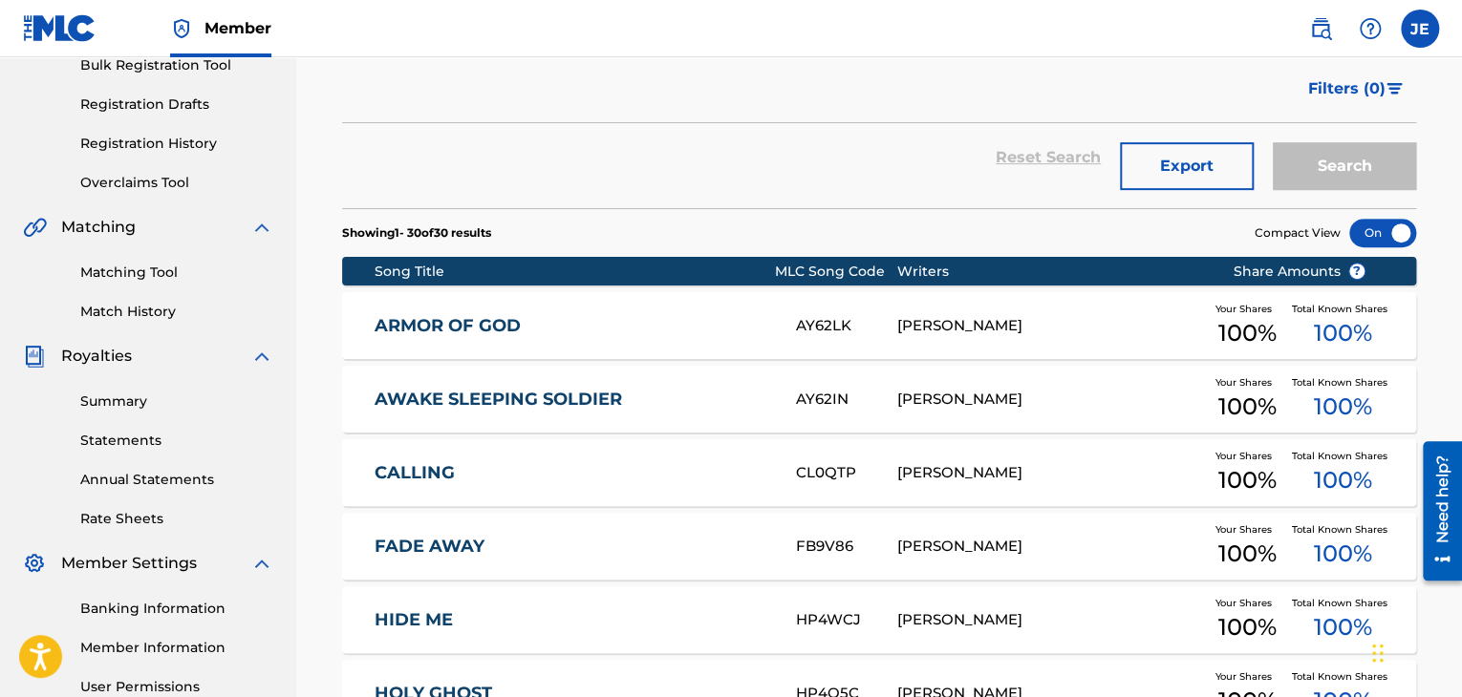
click at [625, 321] on link "ARMOR OF GOD" at bounding box center [572, 326] width 396 height 22
